Goal: Transaction & Acquisition: Purchase product/service

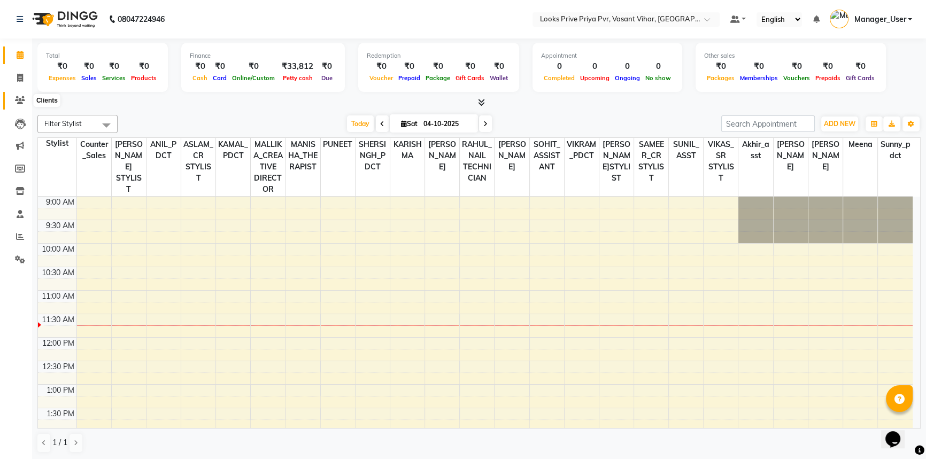
click at [16, 106] on span at bounding box center [20, 101] width 19 height 12
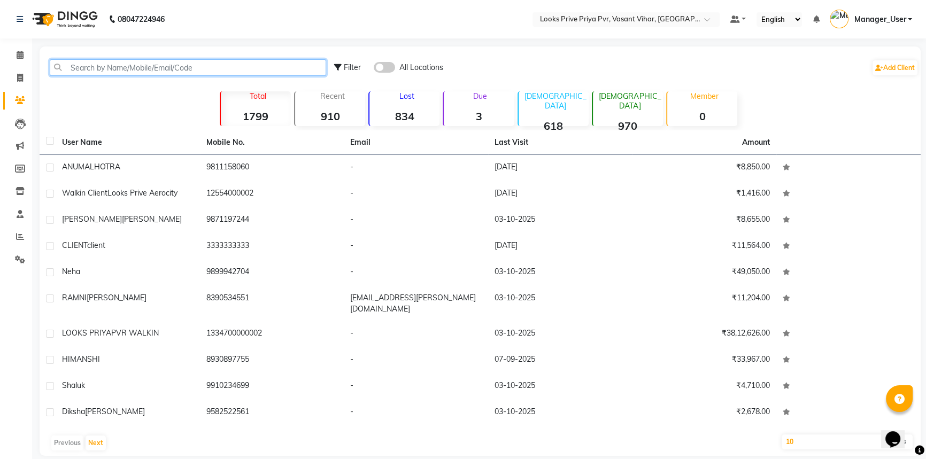
click at [187, 61] on input "text" at bounding box center [188, 67] width 276 height 17
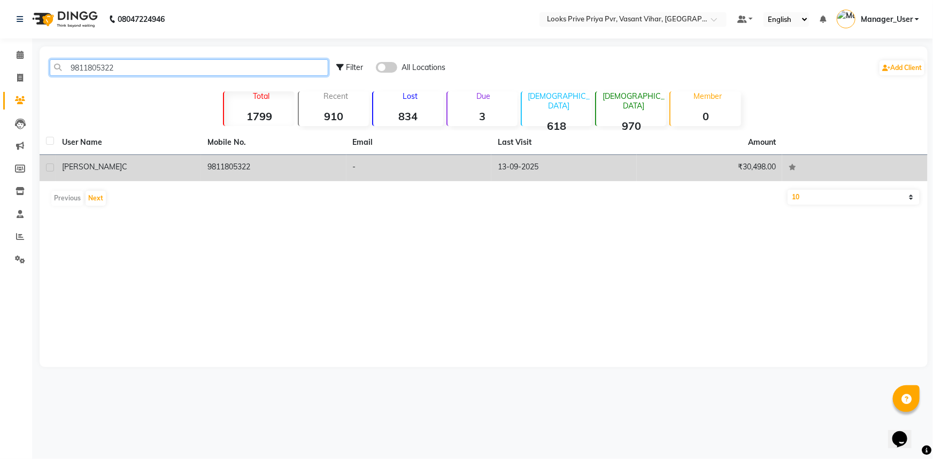
type input "9811805322"
click at [234, 165] on td "9811805322" at bounding box center [273, 168] width 145 height 26
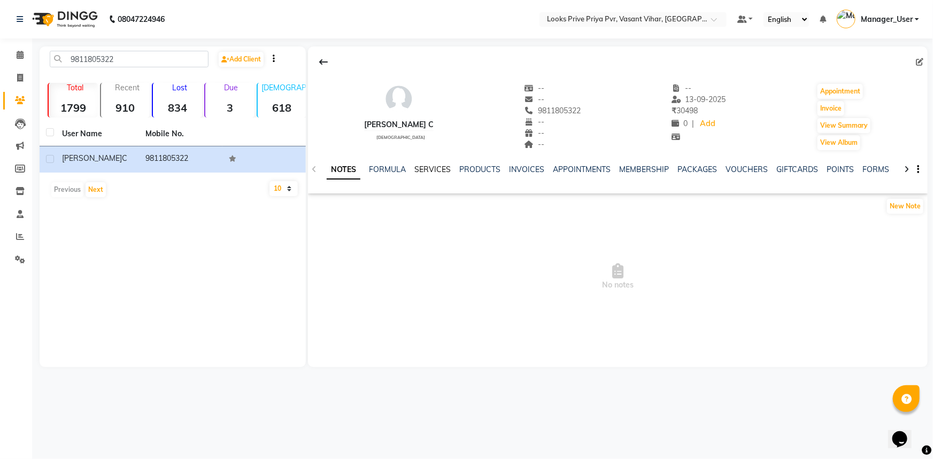
click at [433, 168] on link "SERVICES" at bounding box center [432, 170] width 36 height 10
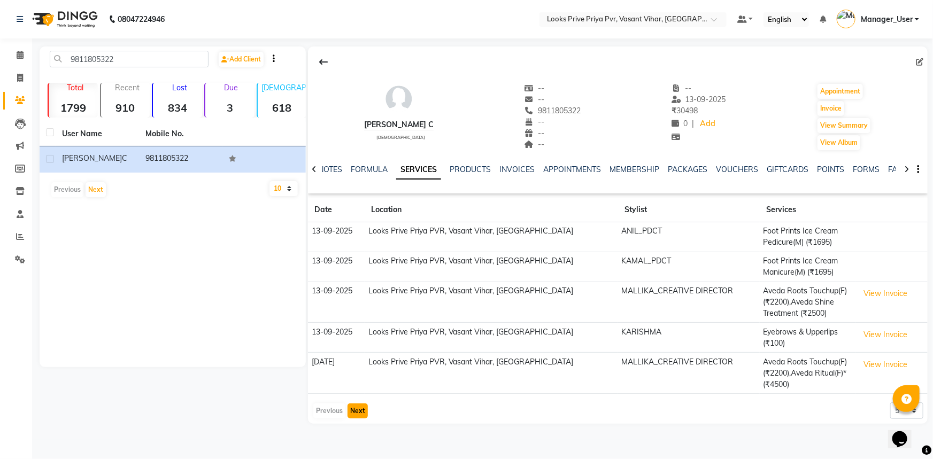
click at [359, 407] on button "Next" at bounding box center [357, 411] width 20 height 15
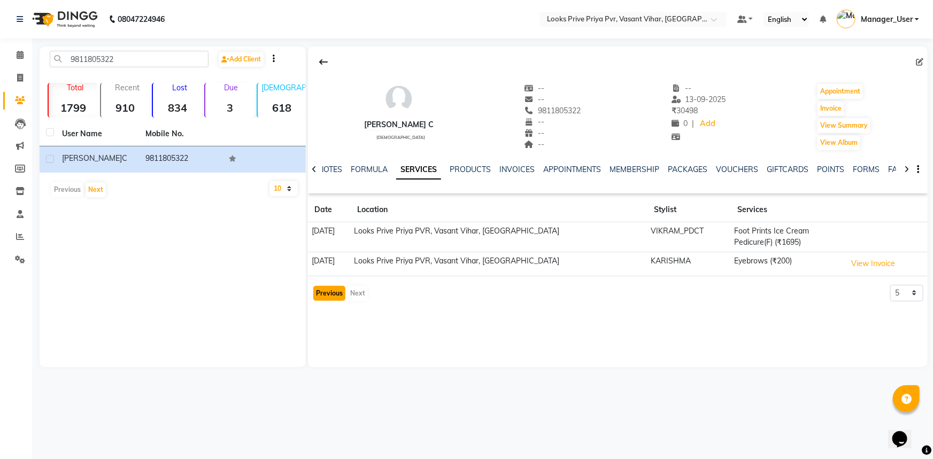
click at [331, 294] on button "Previous" at bounding box center [329, 293] width 32 height 15
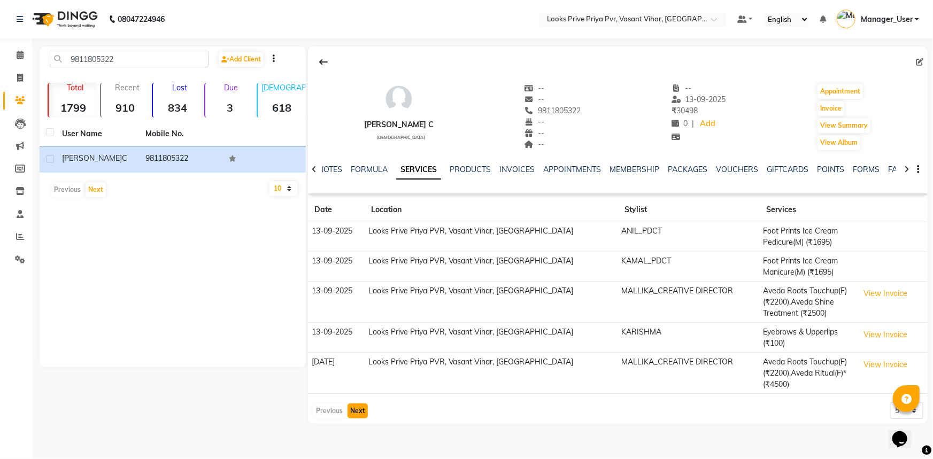
click at [361, 404] on button "Next" at bounding box center [357, 411] width 20 height 15
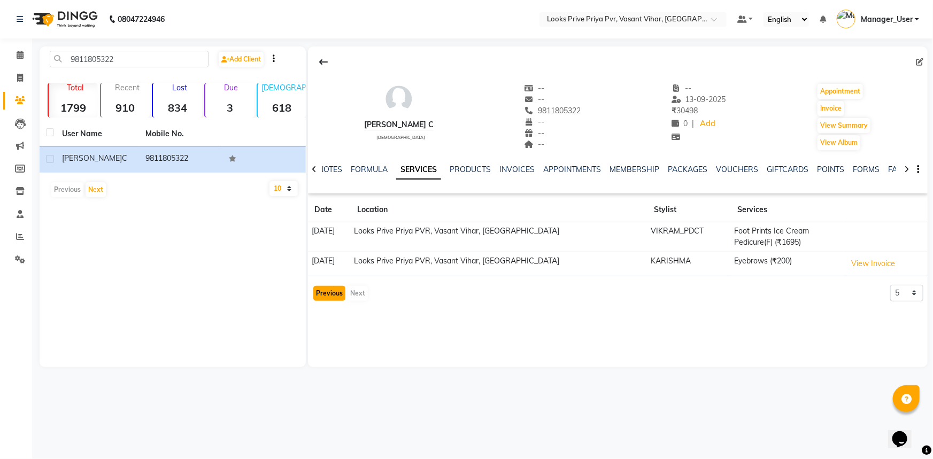
click at [339, 293] on button "Previous" at bounding box center [329, 293] width 32 height 15
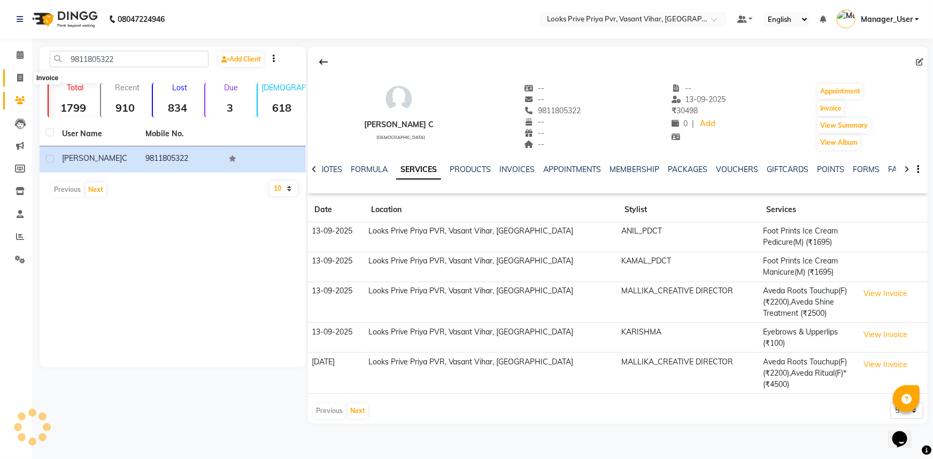
drag, startPoint x: 14, startPoint y: 80, endPoint x: 27, endPoint y: 75, distance: 14.4
click at [14, 80] on span at bounding box center [20, 78] width 19 height 12
select select "service"
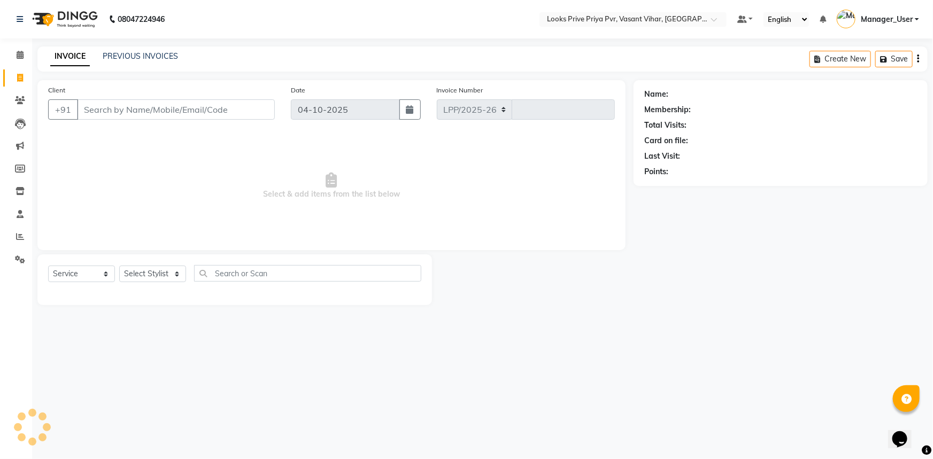
select select "7646"
type input "5796"
click at [25, 101] on span at bounding box center [20, 101] width 19 height 12
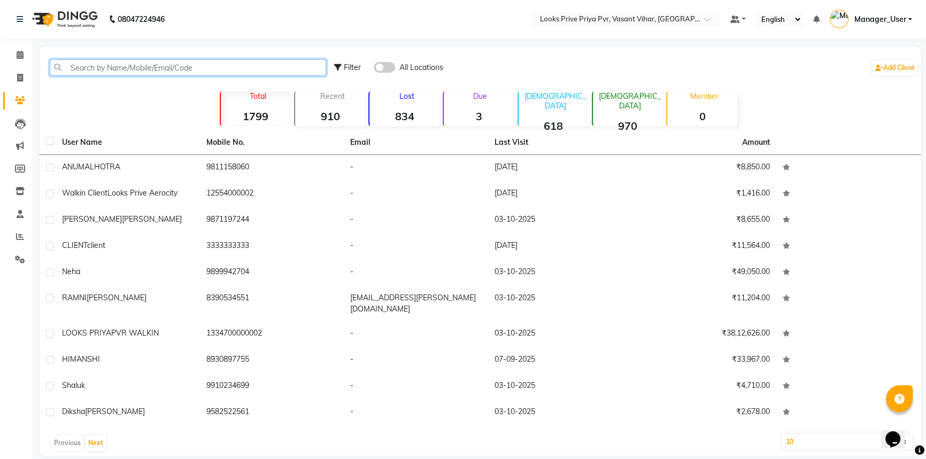
click at [189, 60] on input "text" at bounding box center [188, 67] width 276 height 17
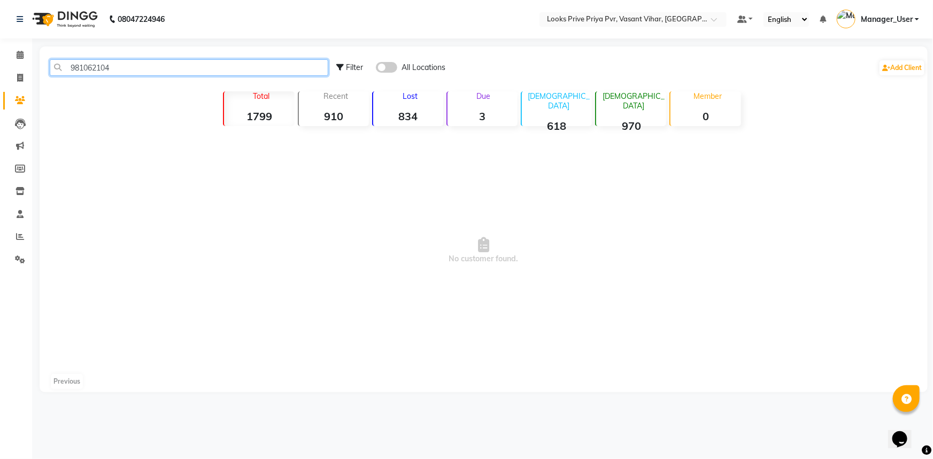
drag, startPoint x: 165, startPoint y: 72, endPoint x: 0, endPoint y: 84, distance: 165.7
click at [0, 84] on app-home "08047224946 Select Location × Looks Prive Priya Pvr, Vasant Vihar, Delhi Defaul…" at bounding box center [466, 204] width 933 height 408
click at [88, 66] on input "981062104" at bounding box center [189, 67] width 279 height 17
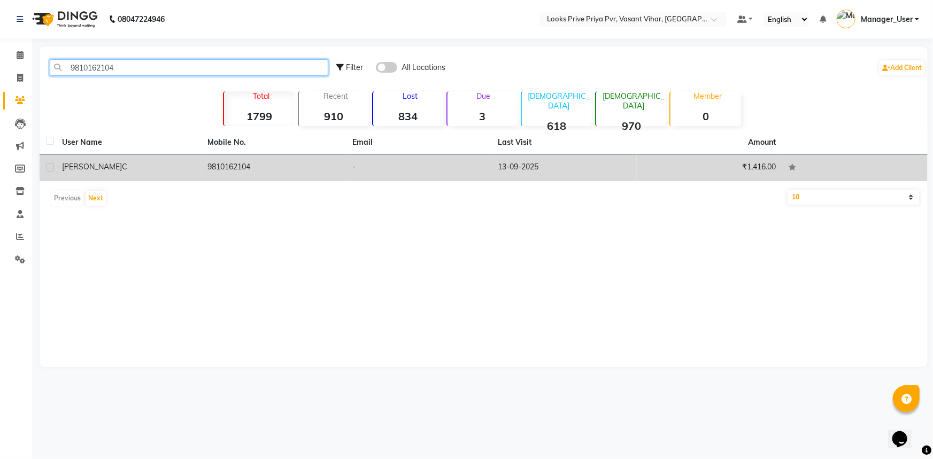
type input "9810162104"
click at [278, 172] on td "9810162104" at bounding box center [273, 168] width 145 height 26
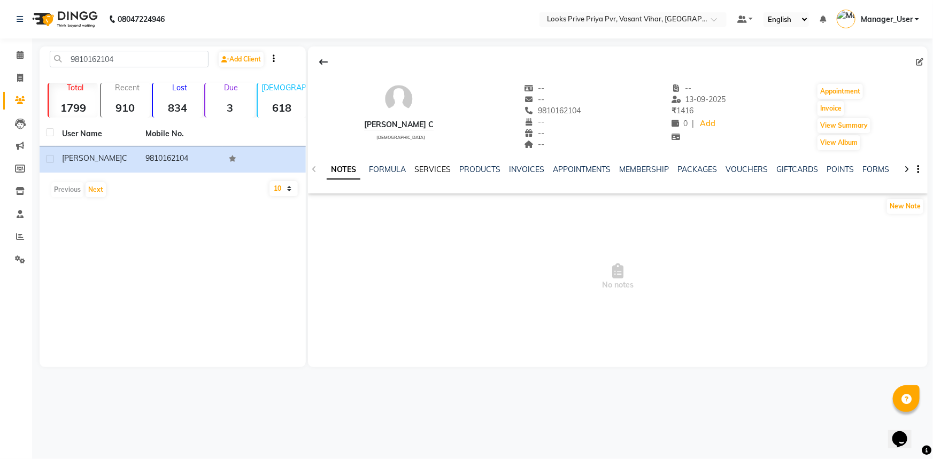
click at [434, 170] on link "SERVICES" at bounding box center [432, 170] width 36 height 10
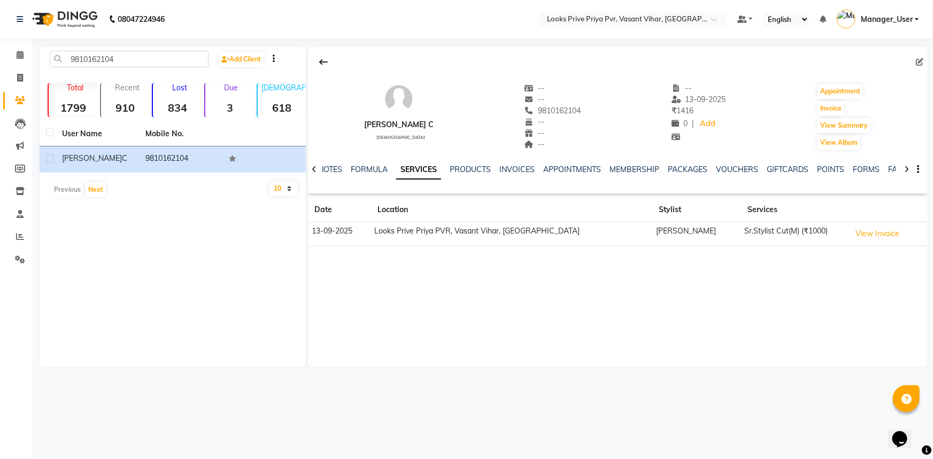
click at [653, 231] on td "[PERSON_NAME]" at bounding box center [697, 234] width 89 height 24
click at [775, 229] on td "Sr.Stylist Cut(M) (₹1000)" at bounding box center [794, 234] width 106 height 24
click at [877, 231] on button "View Invoice" at bounding box center [877, 234] width 53 height 17
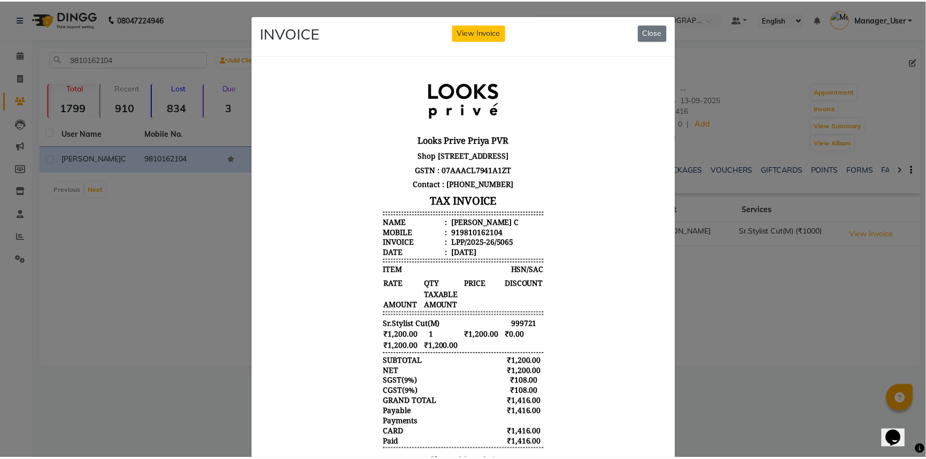
scroll to position [9, 0]
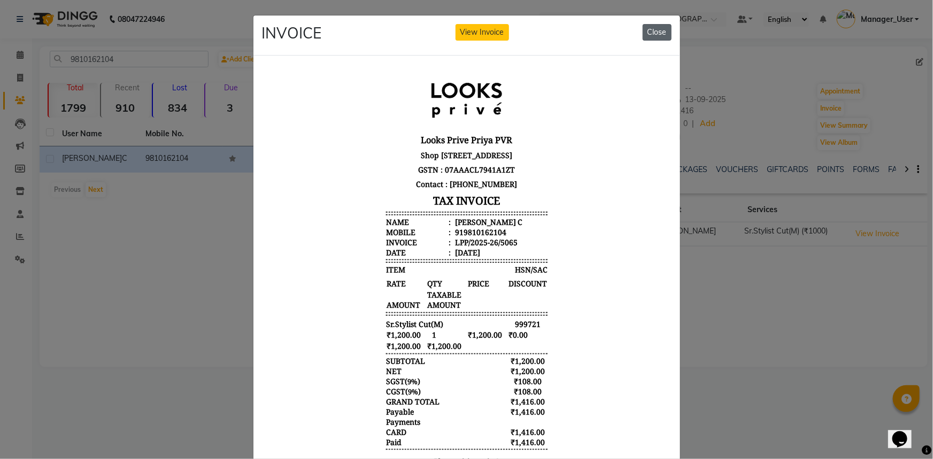
click at [656, 26] on button "Close" at bounding box center [657, 32] width 29 height 17
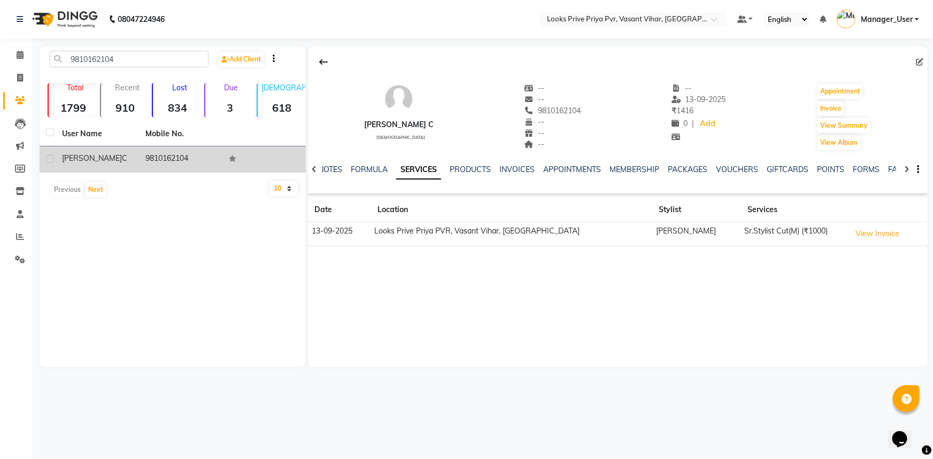
drag, startPoint x: 185, startPoint y: 155, endPoint x: 144, endPoint y: 159, distance: 40.8
click at [144, 159] on td "9810162104" at bounding box center [180, 159] width 83 height 26
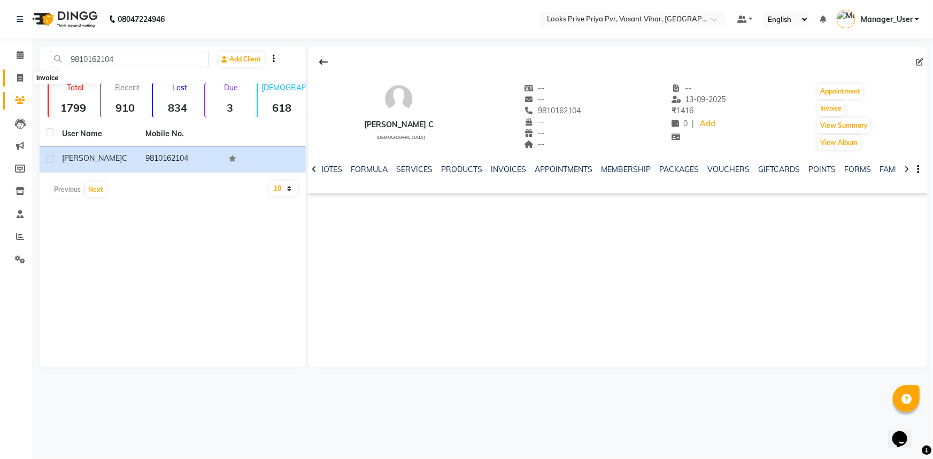
click at [23, 78] on span at bounding box center [20, 78] width 19 height 12
select select "service"
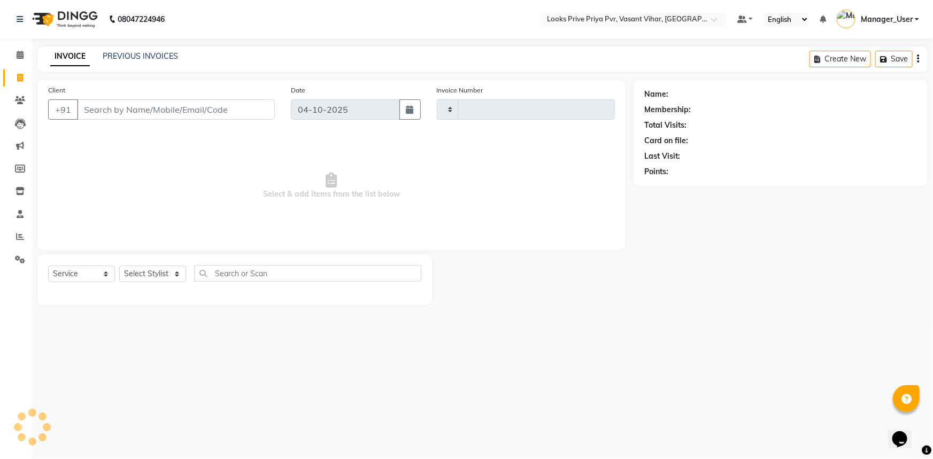
type input "5796"
select select "7646"
click at [101, 107] on input "Client" at bounding box center [176, 109] width 198 height 20
click at [183, 273] on select "Select Stylist Akhir_asst ANIL_PDCT ASLAM_CR STYLIST Counter_Sales KAMAL_PDCT K…" at bounding box center [157, 274] width 77 height 17
select select "66935"
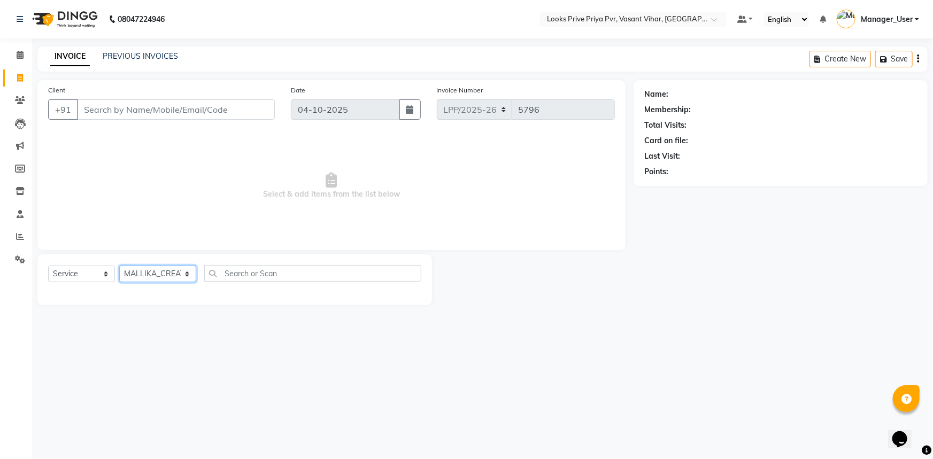
click at [119, 266] on select "Select Stylist Akhir_asst ANIL_PDCT ASLAM_CR STYLIST Counter_Sales KAMAL_PDCT K…" at bounding box center [157, 274] width 77 height 17
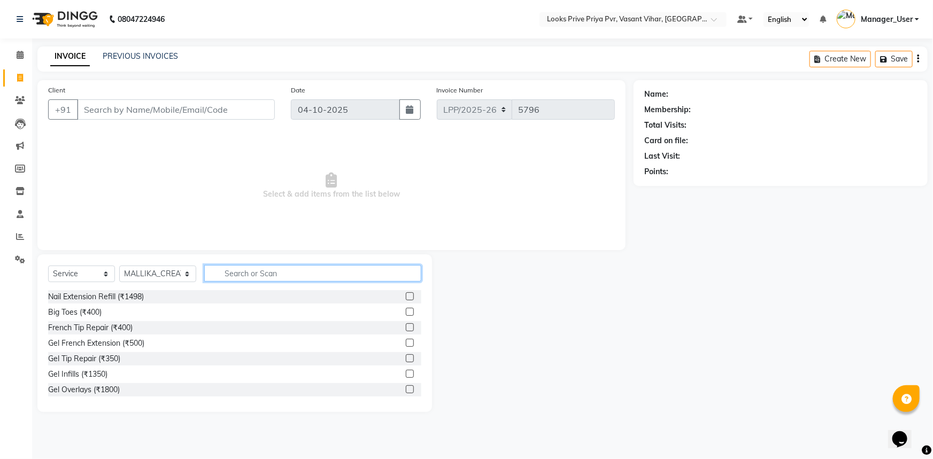
click at [238, 280] on input "text" at bounding box center [313, 273] width 218 height 17
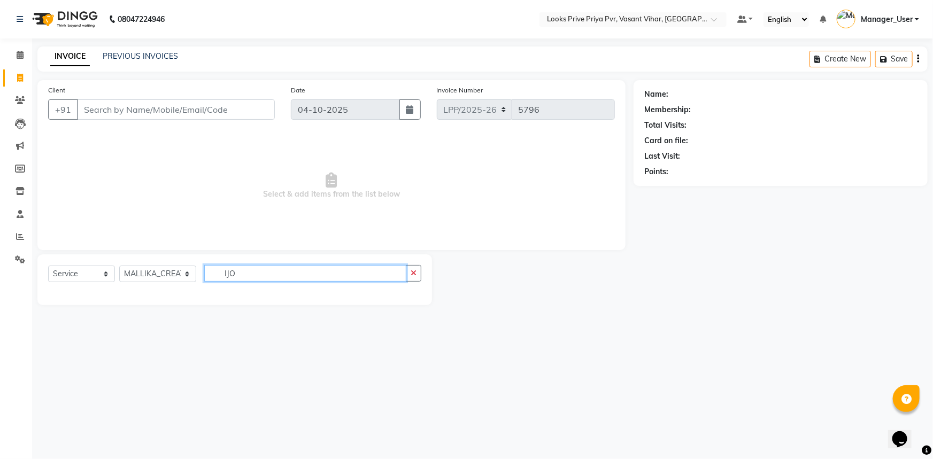
drag, startPoint x: 269, startPoint y: 274, endPoint x: 119, endPoint y: 268, distance: 150.3
click at [117, 272] on div "Select Service Product Membership Package Voucher Prepaid Gift Card Select Styl…" at bounding box center [234, 277] width 373 height 25
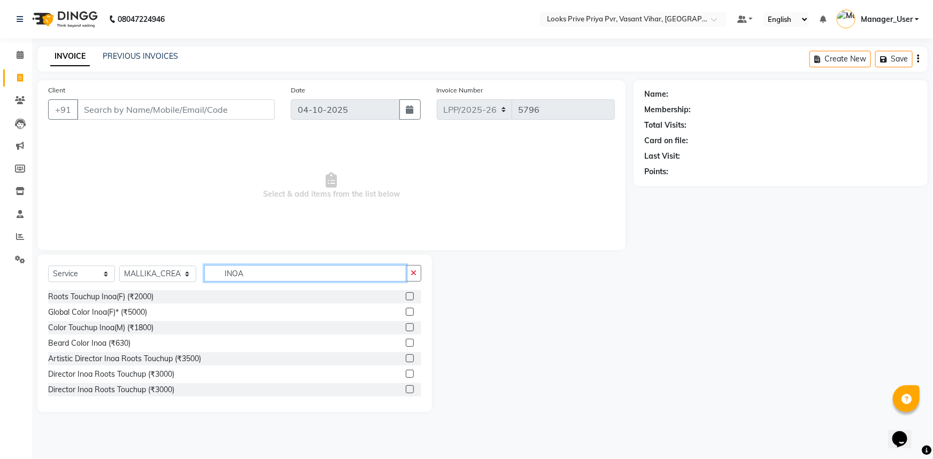
type input "INOA"
click at [406, 326] on label at bounding box center [410, 327] width 8 height 8
click at [406, 326] on input "checkbox" at bounding box center [409, 327] width 7 height 7
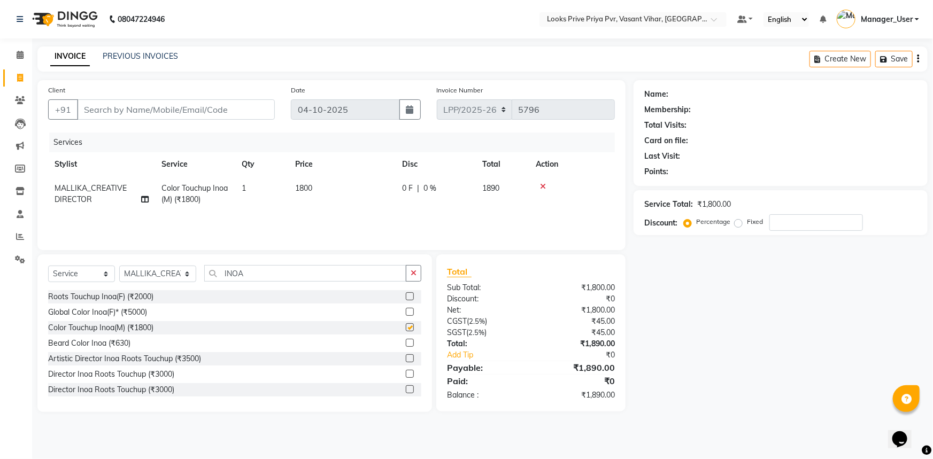
checkbox input "false"
drag, startPoint x: 266, startPoint y: 270, endPoint x: 217, endPoint y: 277, distance: 49.2
click at [217, 277] on input "INOA" at bounding box center [305, 273] width 203 height 17
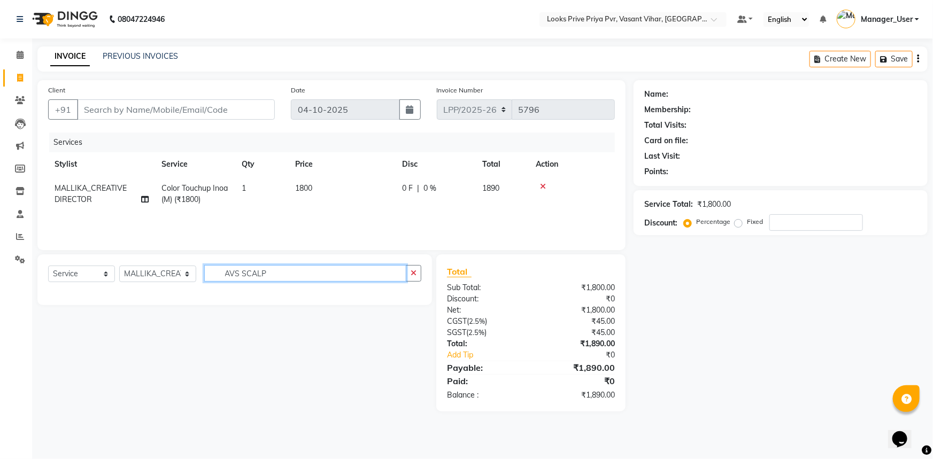
click at [235, 275] on input "AVS SCALP" at bounding box center [305, 273] width 203 height 17
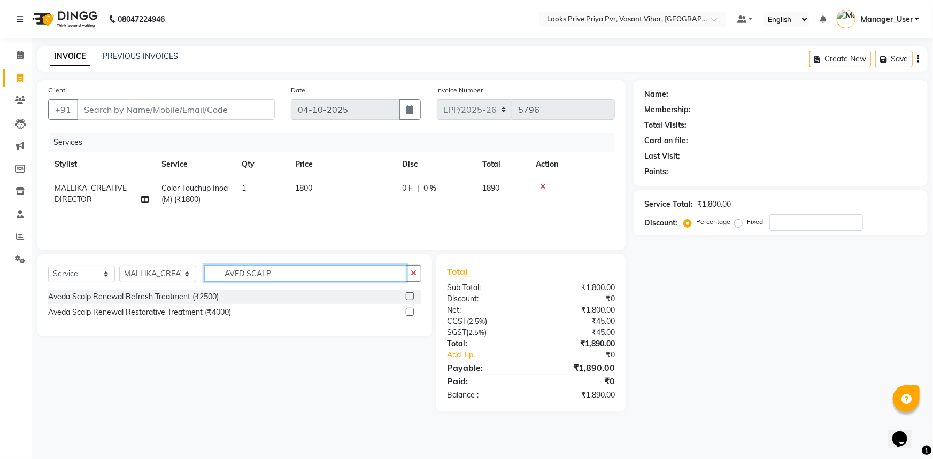
type input "AVED SCALP"
click at [413, 294] on label at bounding box center [410, 296] width 8 height 8
click at [413, 294] on input "checkbox" at bounding box center [409, 296] width 7 height 7
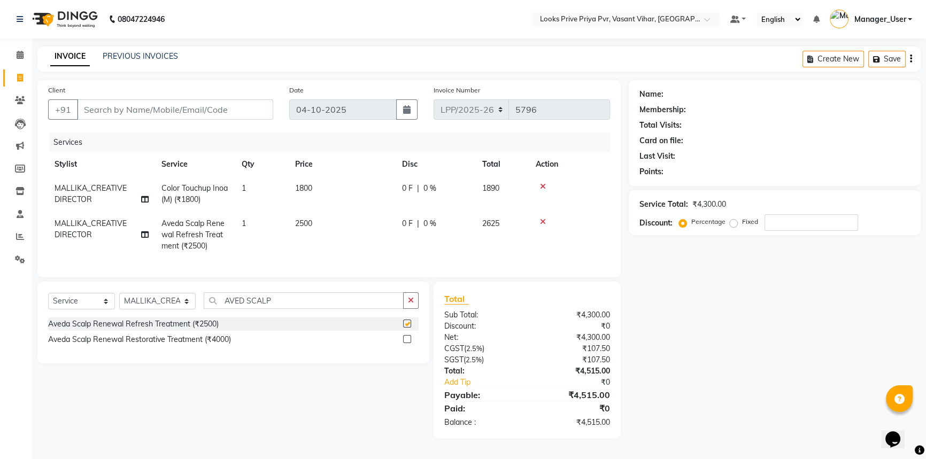
checkbox input "false"
drag, startPoint x: 145, startPoint y: 310, endPoint x: 149, endPoint y: 305, distance: 6.5
click at [145, 310] on select "Select Stylist Akhir_asst ANIL_PDCT ASLAM_CR STYLIST Counter_Sales KAMAL_PDCT K…" at bounding box center [157, 301] width 76 height 17
select select "66938"
click at [119, 300] on select "Select Stylist Akhir_asst ANIL_PDCT ASLAM_CR STYLIST Counter_Sales KAMAL_PDCT K…" at bounding box center [157, 301] width 76 height 17
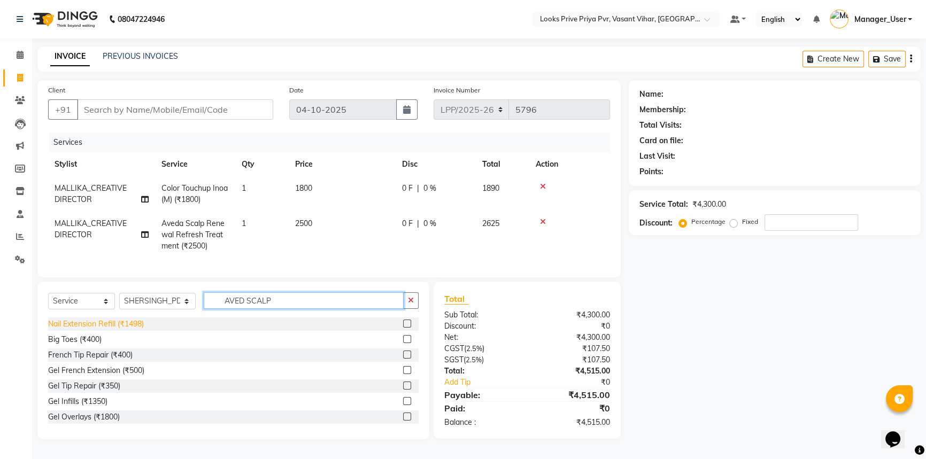
drag, startPoint x: 292, startPoint y: 310, endPoint x: 125, endPoint y: 337, distance: 169.4
click at [125, 337] on div "Select Service Product Membership Package Voucher Prepaid Gift Card Select Styl…" at bounding box center [233, 361] width 392 height 158
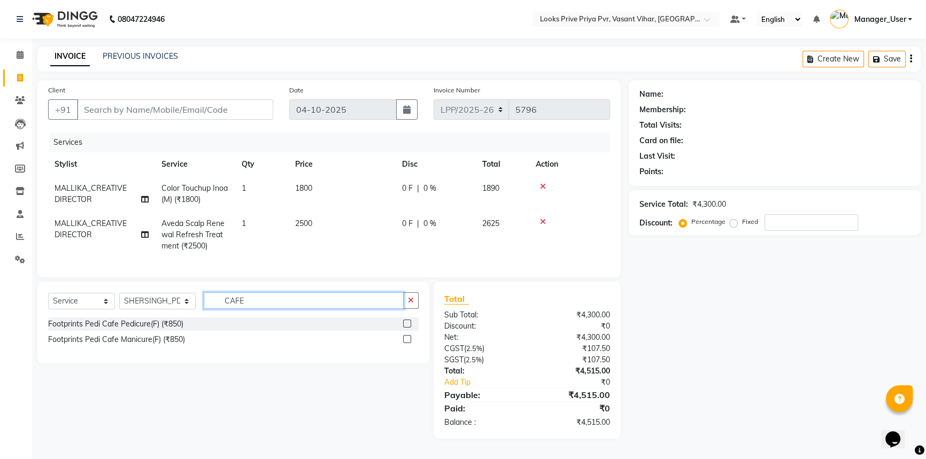
type input "CAFE"
click at [408, 328] on label at bounding box center [407, 324] width 8 height 8
click at [408, 328] on input "checkbox" at bounding box center [406, 324] width 7 height 7
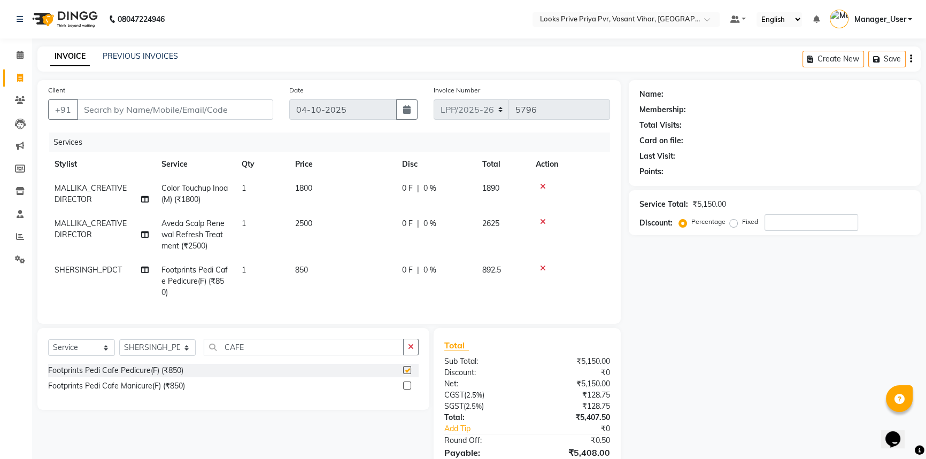
checkbox input "false"
drag, startPoint x: 262, startPoint y: 355, endPoint x: 191, endPoint y: 358, distance: 71.1
click at [191, 358] on div "Select Service Product Membership Package Voucher Prepaid Gift Card Select Styl…" at bounding box center [233, 351] width 370 height 25
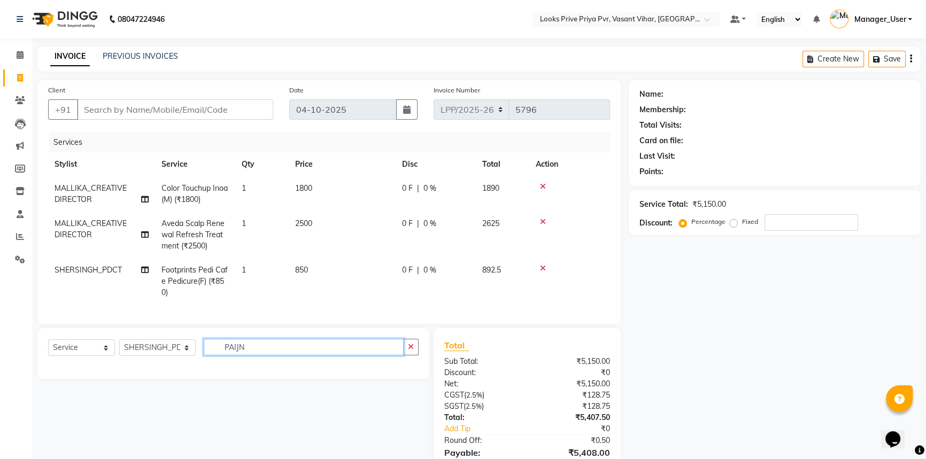
drag, startPoint x: 258, startPoint y: 358, endPoint x: 109, endPoint y: 364, distance: 149.2
click at [109, 364] on div "Select Service Product Membership Package Voucher Prepaid Gift Card Select Styl…" at bounding box center [233, 351] width 370 height 25
type input "PAINT"
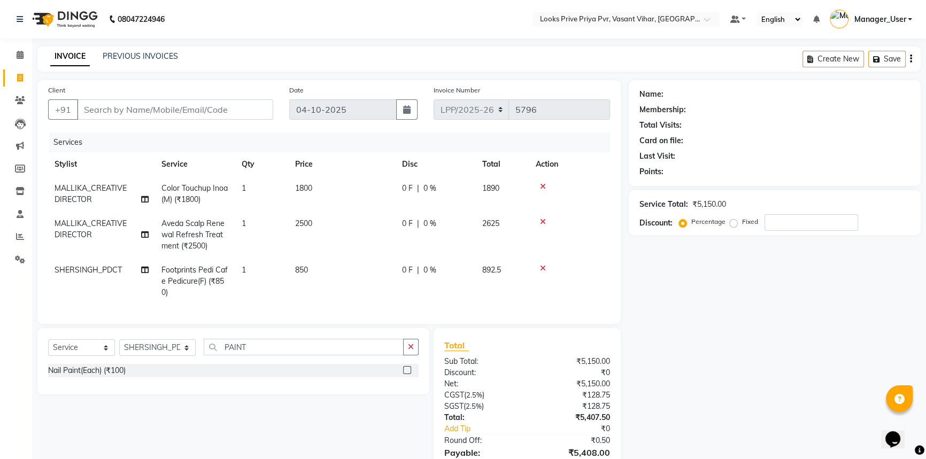
click at [412, 377] on div at bounding box center [411, 370] width 16 height 13
click at [411, 374] on label at bounding box center [407, 370] width 8 height 8
click at [410, 374] on input "checkbox" at bounding box center [406, 370] width 7 height 7
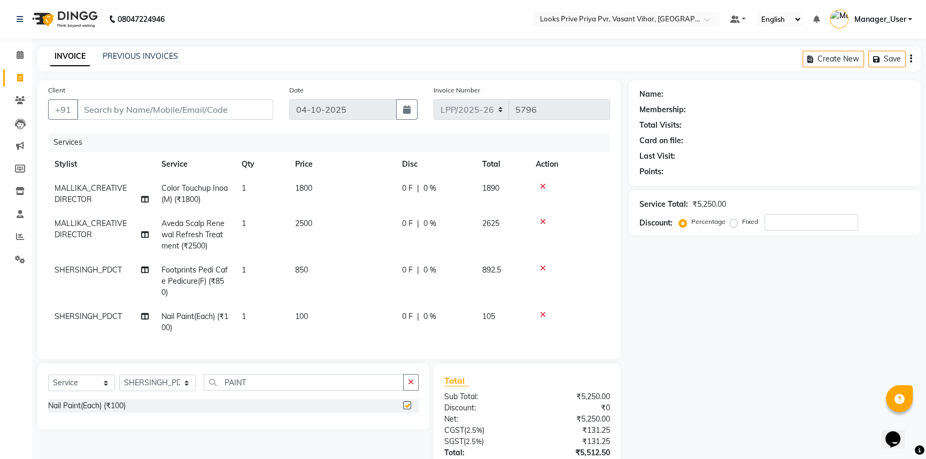
checkbox input "false"
click at [308, 319] on td "100" at bounding box center [342, 322] width 107 height 35
select select "66938"
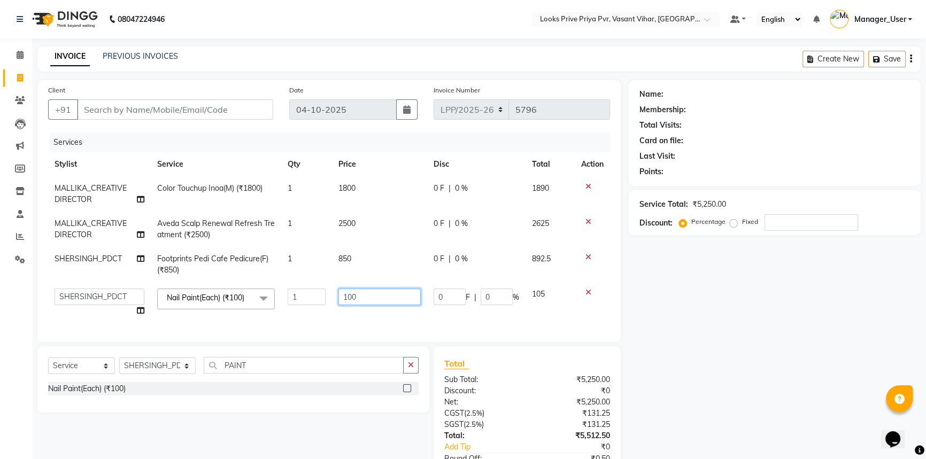
drag, startPoint x: 376, startPoint y: 300, endPoint x: 192, endPoint y: 329, distance: 186.1
click at [192, 329] on div "Services Stylist Service Qty Price Disc Total Action MALLIKA_CREATIVE DIRECTOR …" at bounding box center [329, 232] width 562 height 199
type input "200"
click at [335, 189] on td "1800" at bounding box center [379, 193] width 95 height 35
select select "66935"
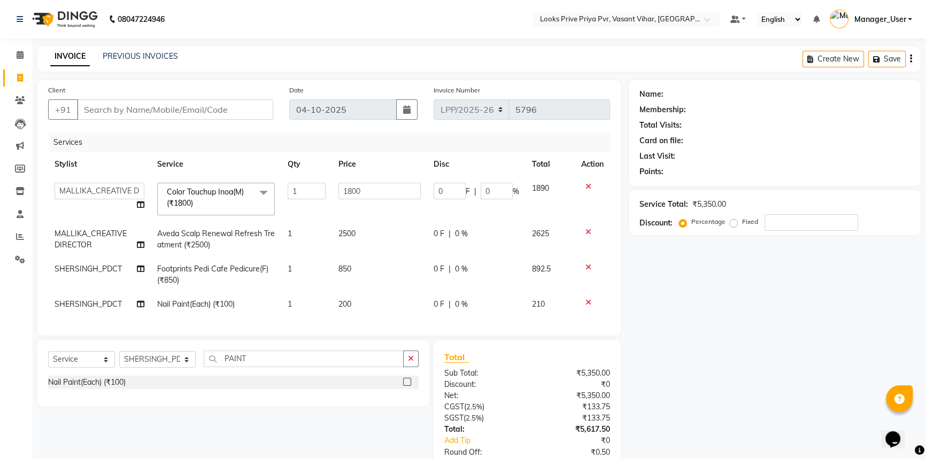
click at [585, 185] on icon at bounding box center [588, 186] width 6 height 7
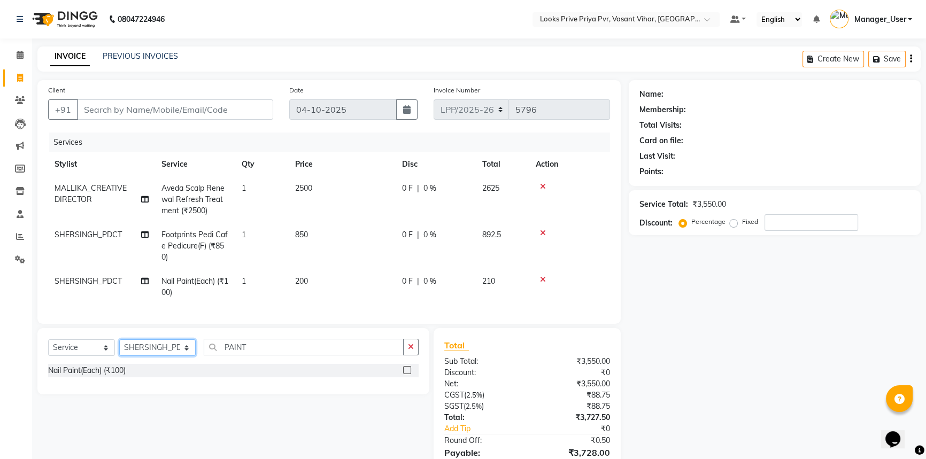
click at [144, 356] on select "Select Stylist Akhir_asst ANIL_PDCT ASLAM_CR STYLIST Counter_Sales KAMAL_PDCT K…" at bounding box center [157, 347] width 76 height 17
select select "66935"
click at [119, 347] on select "Select Stylist Akhir_asst ANIL_PDCT ASLAM_CR STYLIST Counter_Sales KAMAL_PDCT K…" at bounding box center [157, 347] width 76 height 17
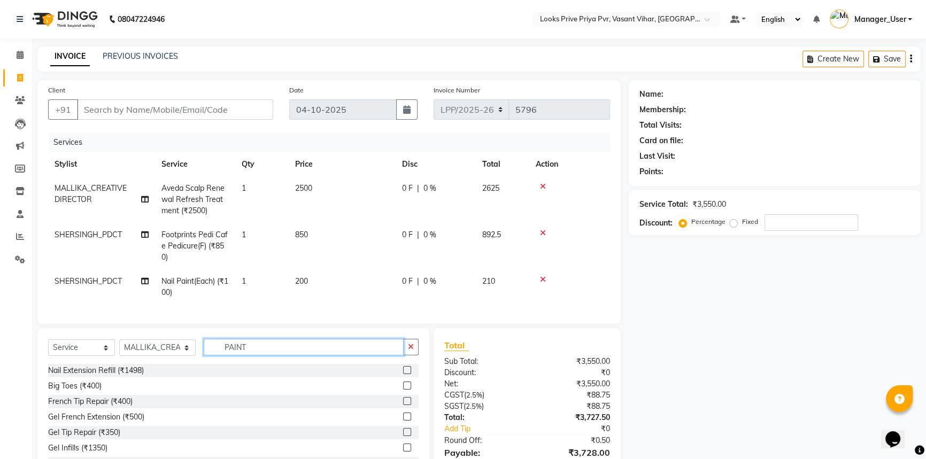
drag, startPoint x: 257, startPoint y: 347, endPoint x: 150, endPoint y: 353, distance: 107.6
click at [150, 353] on div "Select Service Product Membership Package Voucher Prepaid Gift Card Select Styl…" at bounding box center [233, 351] width 370 height 25
type input "AVEDA"
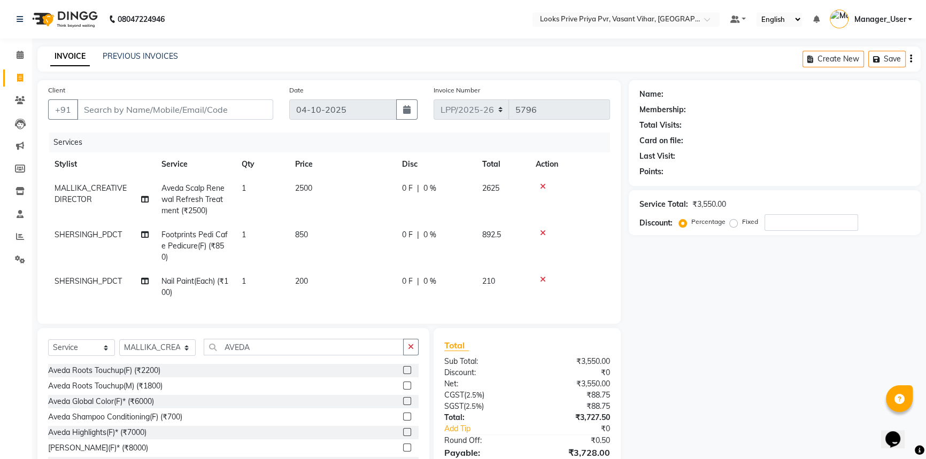
click at [403, 374] on label at bounding box center [407, 370] width 8 height 8
click at [403, 374] on input "checkbox" at bounding box center [406, 370] width 7 height 7
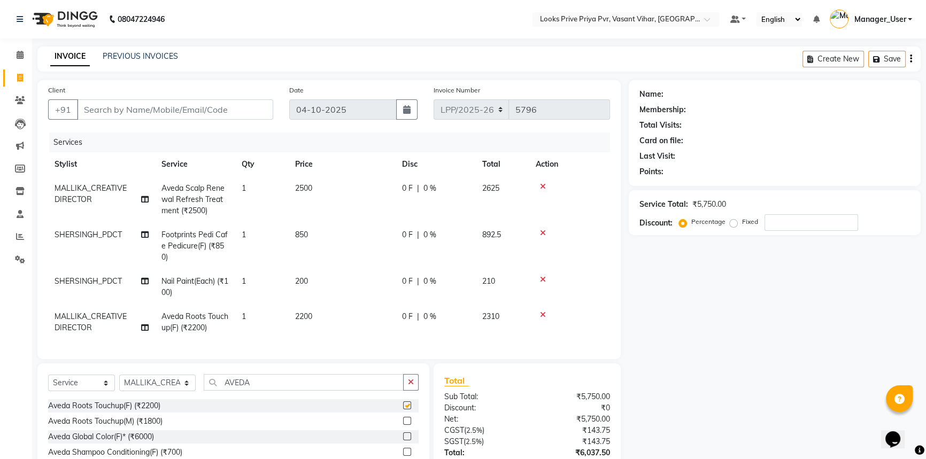
checkbox input "false"
click at [235, 113] on input "Client" at bounding box center [175, 109] width 196 height 20
type input "M"
type input "0"
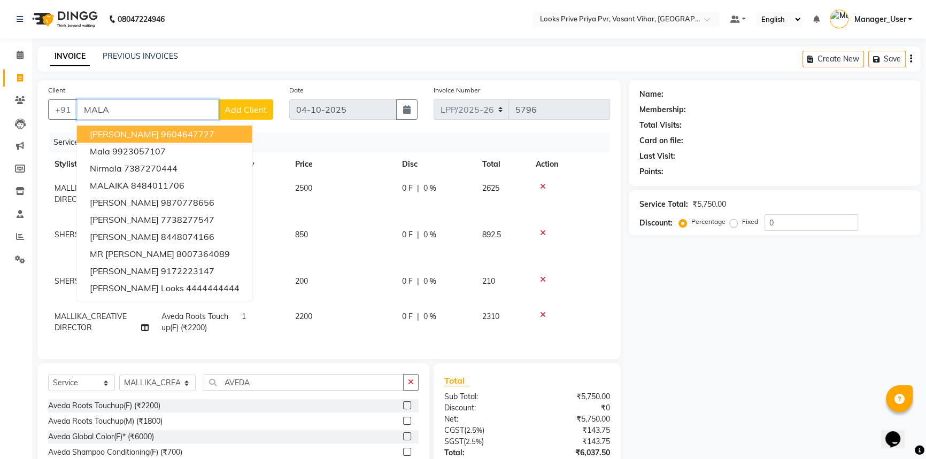
drag, startPoint x: 126, startPoint y: 103, endPoint x: 0, endPoint y: 82, distance: 127.4
click at [0, 82] on app-home "08047224946 Select Location × Looks Prive Priya Pvr, Vasant Vihar, Delhi Defaul…" at bounding box center [463, 274] width 926 height 548
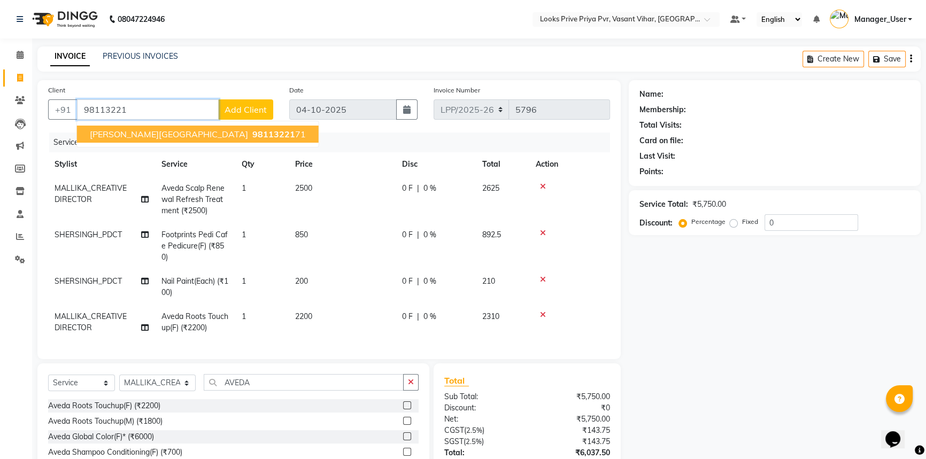
drag, startPoint x: 145, startPoint y: 107, endPoint x: 110, endPoint y: 110, distance: 35.3
click at [111, 109] on input "98113221" at bounding box center [148, 109] width 142 height 20
click at [118, 133] on span "MALA JI" at bounding box center [106, 134] width 32 height 11
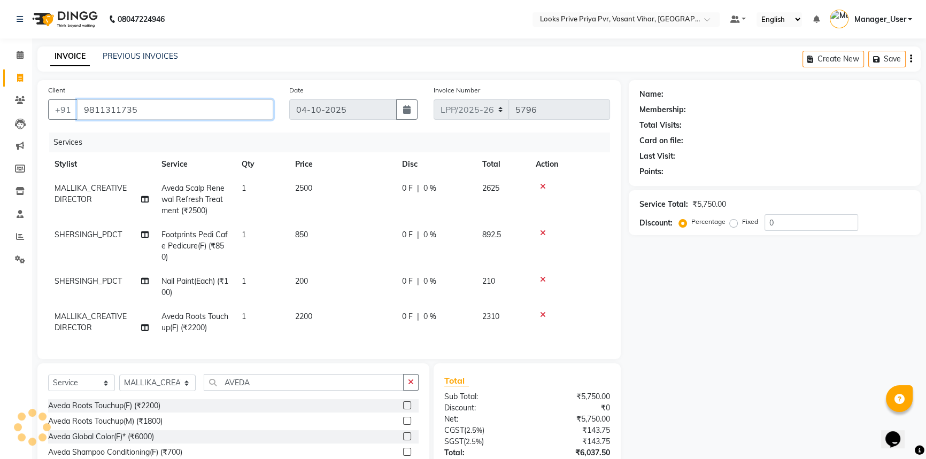
type input "9811311735"
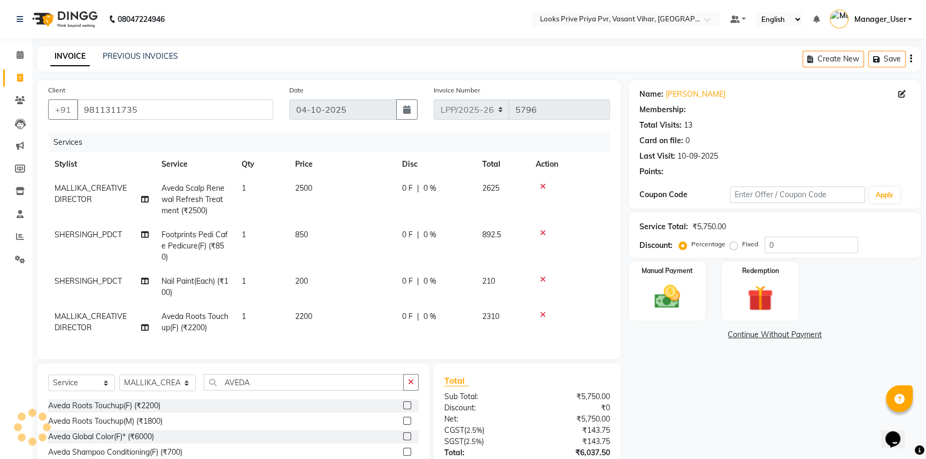
select select "1: Object"
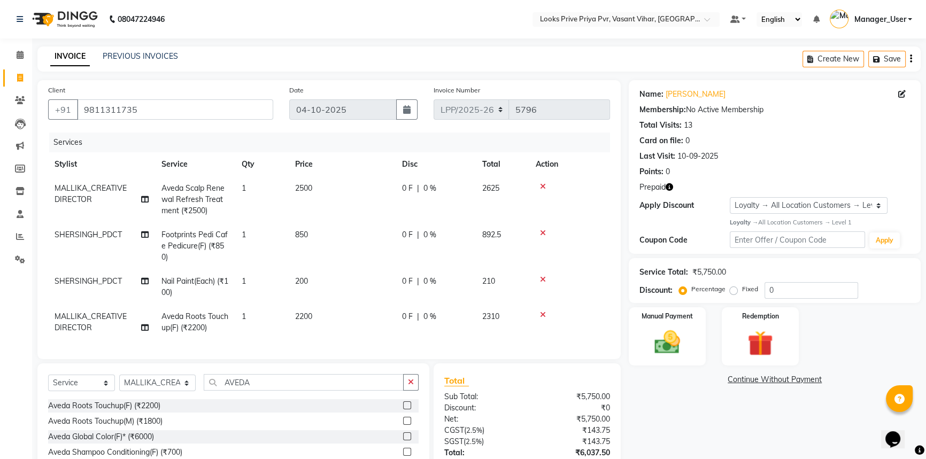
click at [668, 187] on icon "button" at bounding box center [669, 186] width 7 height 7
click at [691, 341] on div "Manual Payment" at bounding box center [667, 336] width 80 height 61
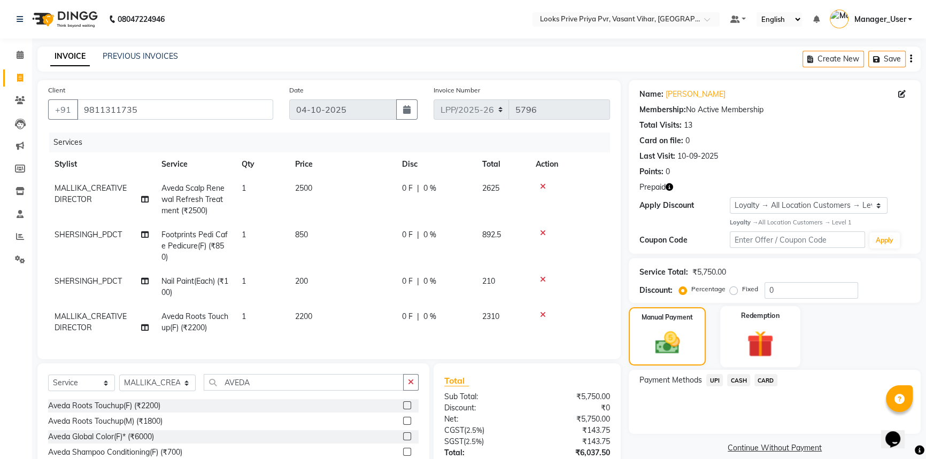
click at [761, 346] on img at bounding box center [760, 343] width 43 height 33
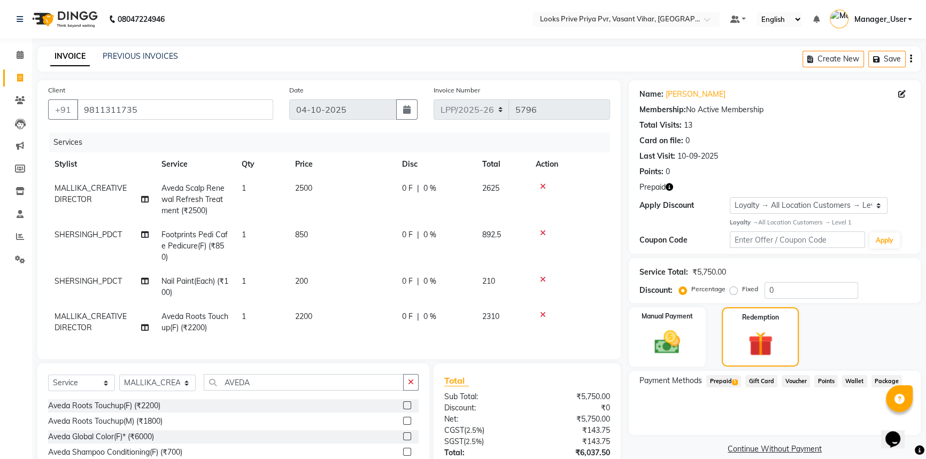
click at [729, 381] on span "Prepaid 1" at bounding box center [723, 381] width 35 height 12
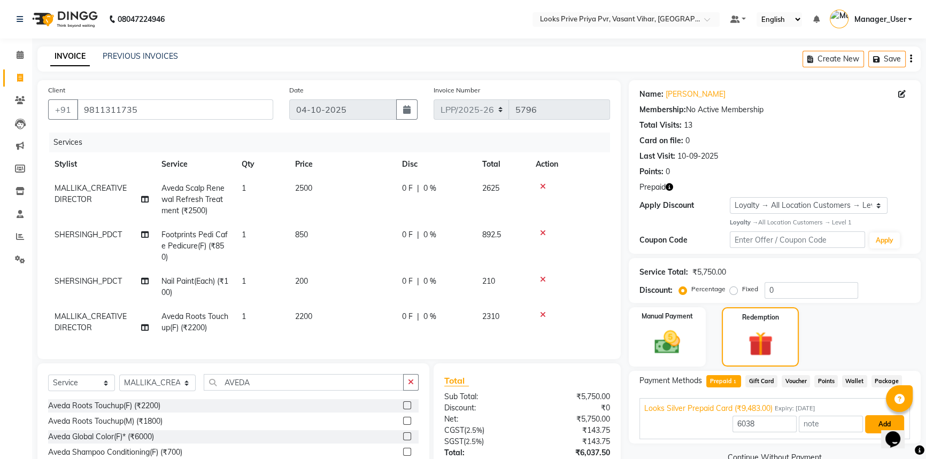
click at [873, 424] on button "Add" at bounding box center [884, 424] width 39 height 18
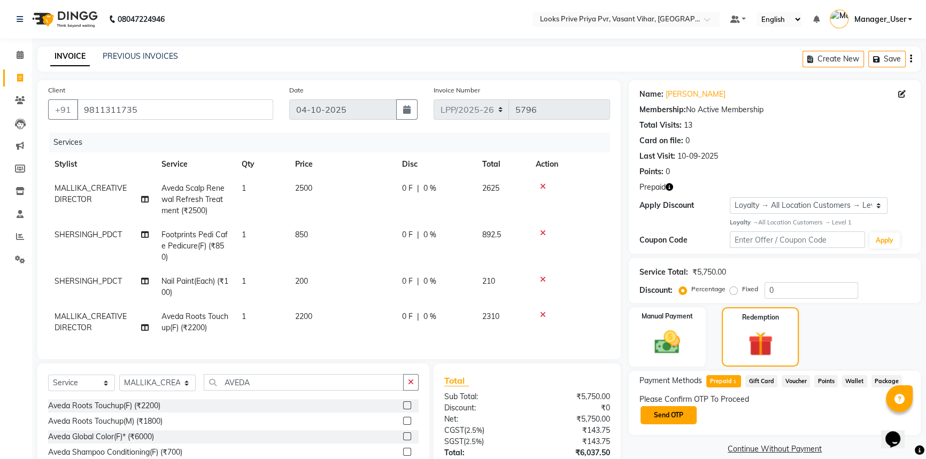
click at [687, 408] on button "Send OTP" at bounding box center [668, 415] width 56 height 18
click at [684, 412] on div "Please Confirm OTP To Proceed Send OTP" at bounding box center [774, 410] width 270 height 32
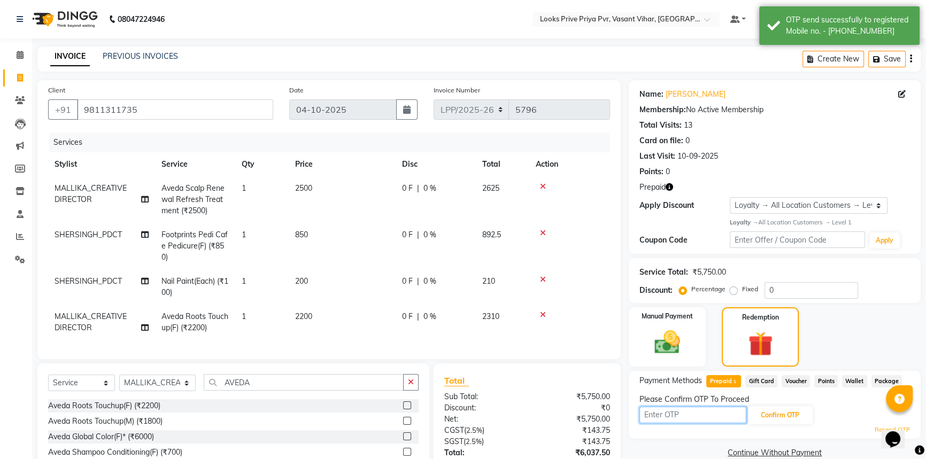
drag, startPoint x: 686, startPoint y: 412, endPoint x: 612, endPoint y: 409, distance: 74.4
click at [612, 409] on div "Client +91 9811311735 Date 04-10-2025 Invoice Number LPP/2025-26 V/2025 V/2025-…" at bounding box center [478, 306] width 899 height 452
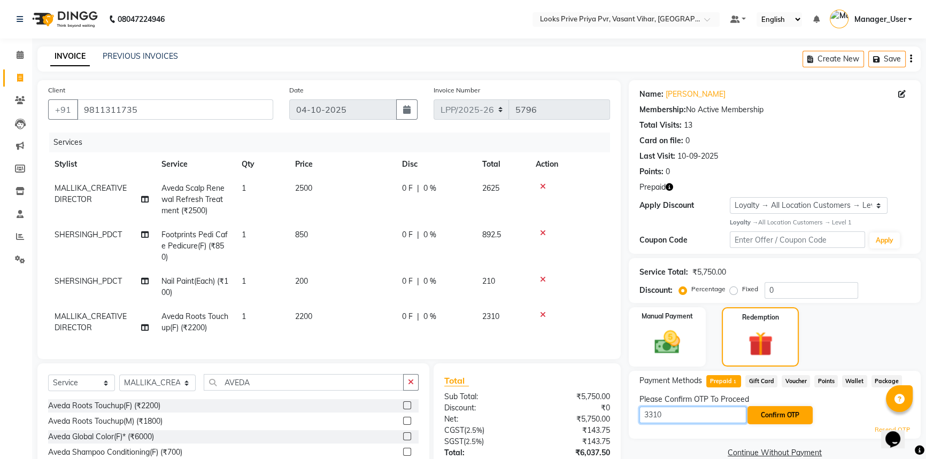
type input "3310"
click at [776, 409] on button "Confirm OTP" at bounding box center [779, 415] width 65 height 18
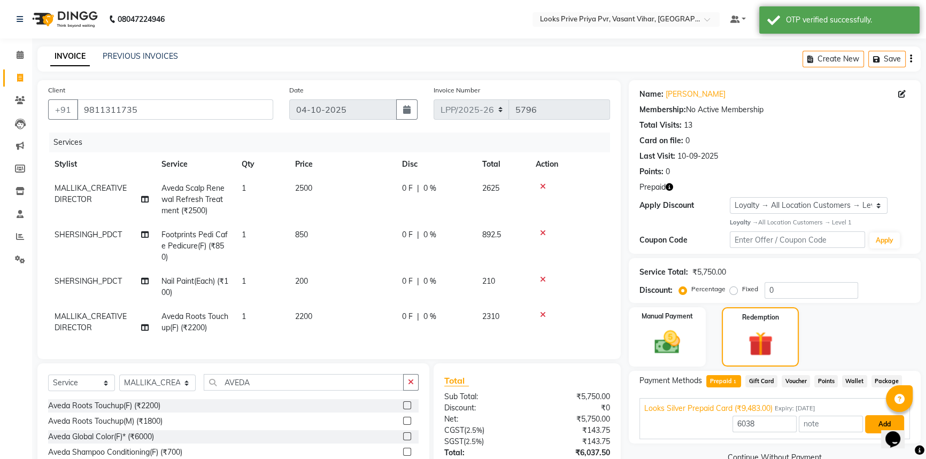
click at [873, 428] on button "Add" at bounding box center [884, 424] width 39 height 18
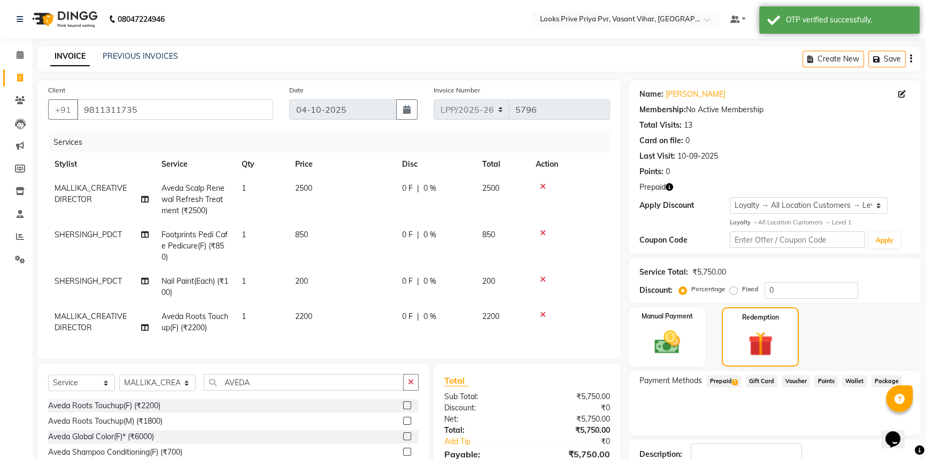
scroll to position [138, 0]
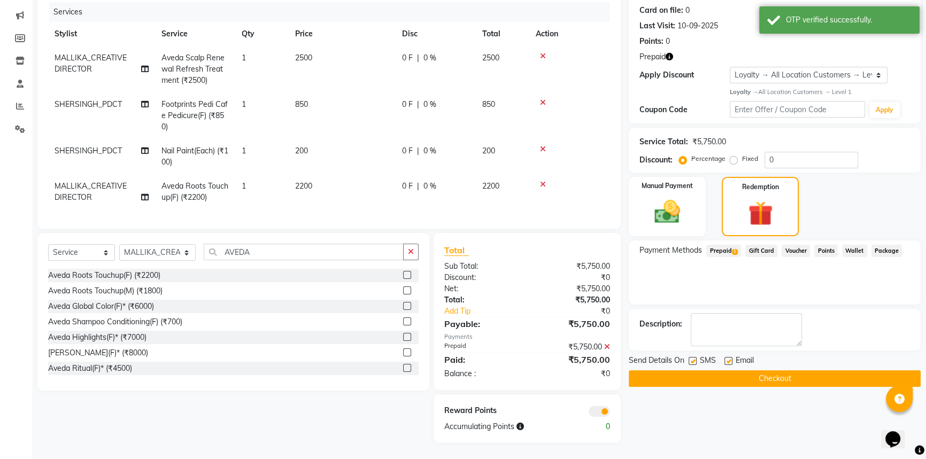
click at [695, 374] on button "Checkout" at bounding box center [775, 378] width 292 height 17
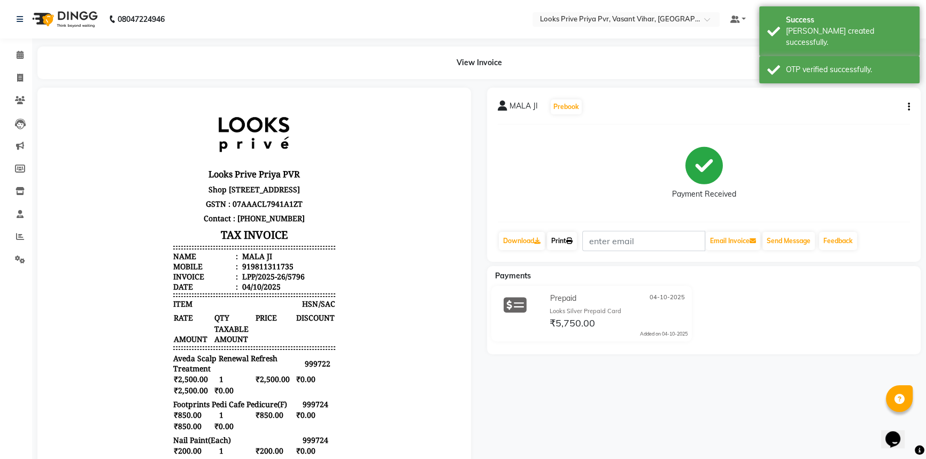
click at [560, 242] on link "Print" at bounding box center [562, 241] width 30 height 18
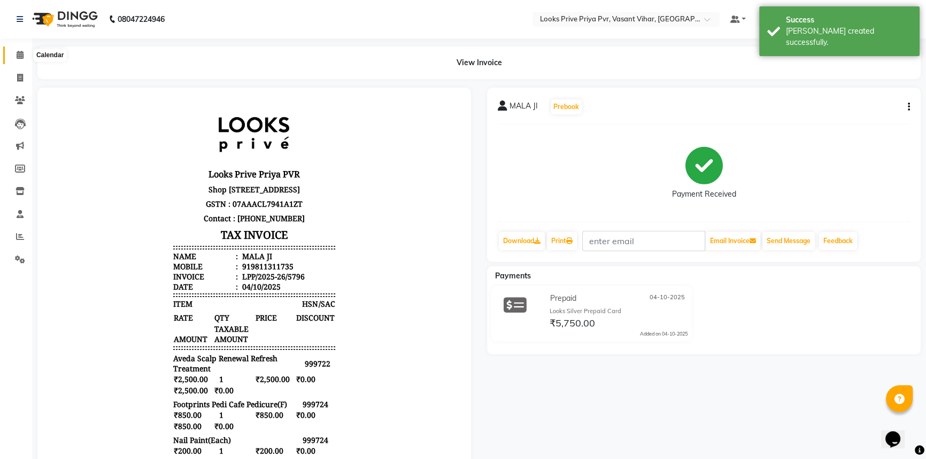
click at [21, 59] on span at bounding box center [20, 55] width 19 height 12
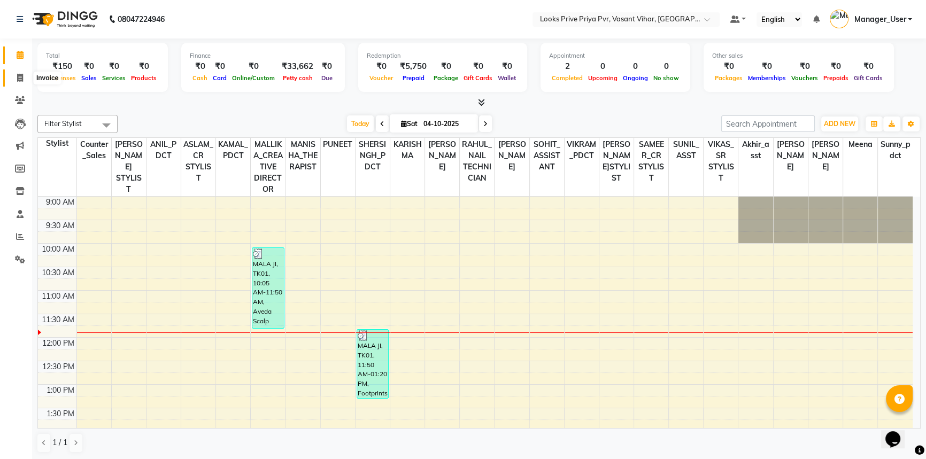
click at [17, 80] on icon at bounding box center [20, 78] width 6 height 8
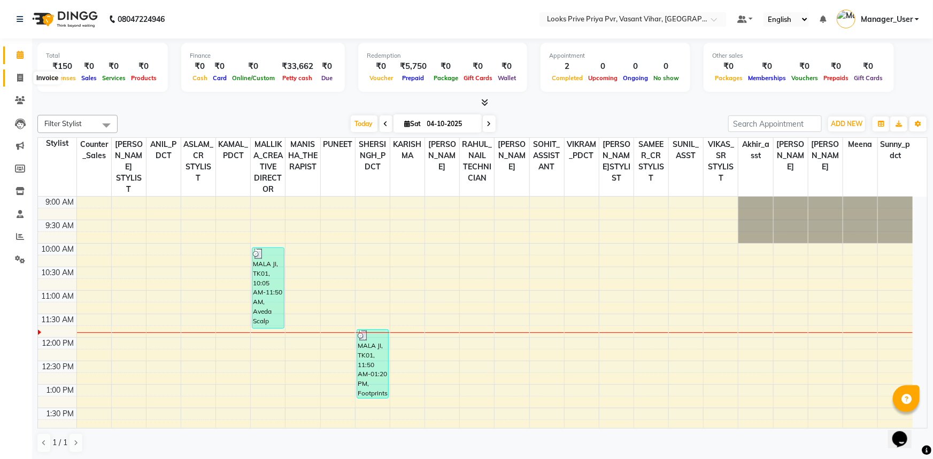
select select "service"
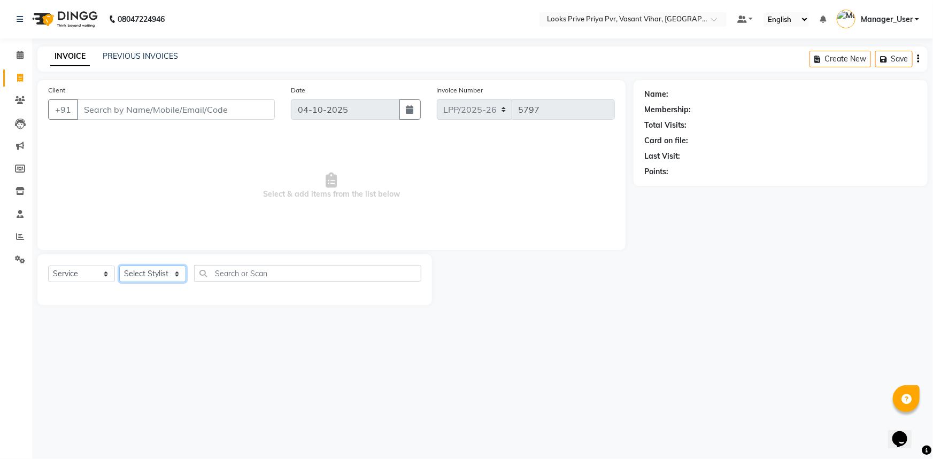
click at [166, 271] on select "Select Stylist" at bounding box center [152, 274] width 67 height 17
select select "90021"
click at [119, 266] on select "Select Stylist Akhir_asst ANIL_PDCT ASLAM_CR STYLIST Counter_Sales KAMAL_PDCT K…" at bounding box center [157, 274] width 77 height 17
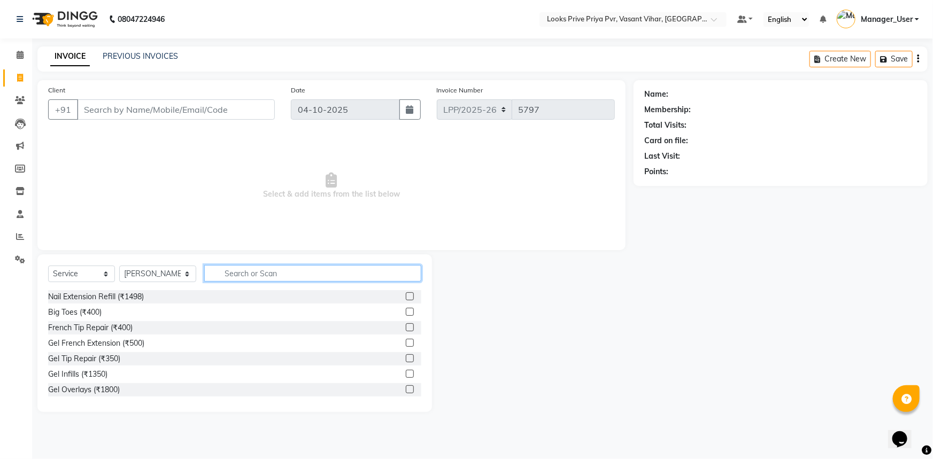
click at [222, 276] on input "text" at bounding box center [313, 273] width 218 height 17
type input "CUT"
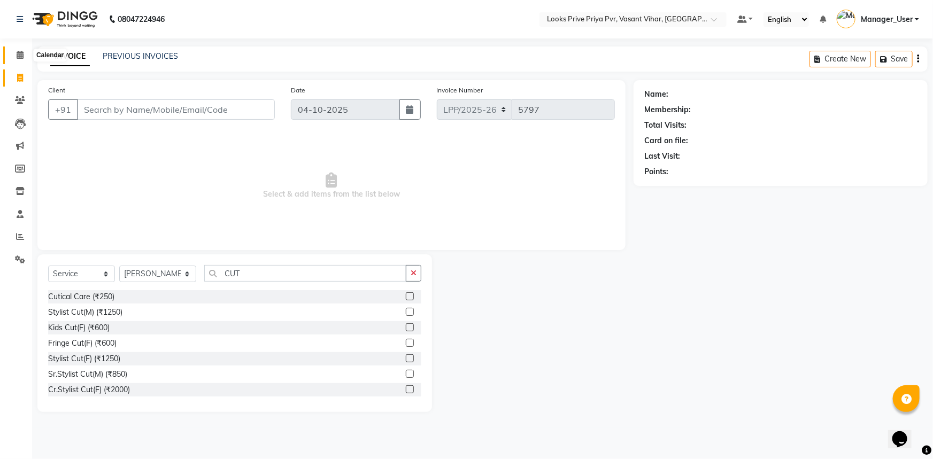
click at [18, 58] on icon at bounding box center [20, 55] width 7 height 8
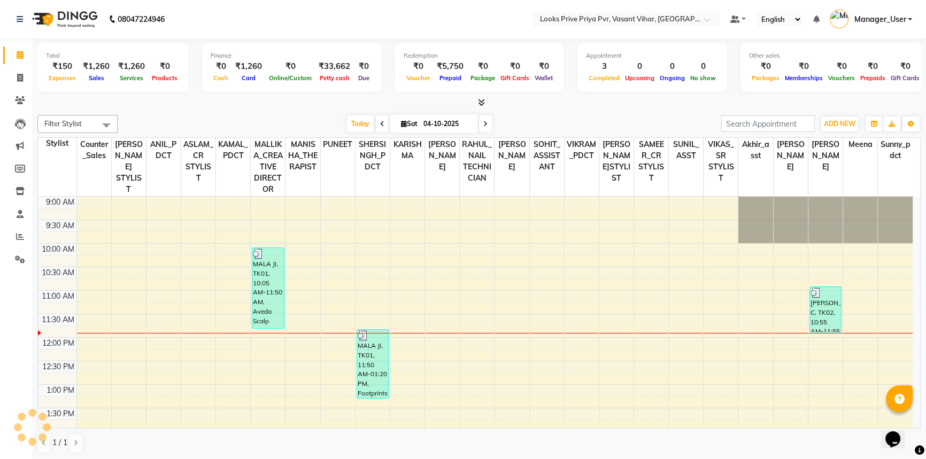
scroll to position [94, 0]
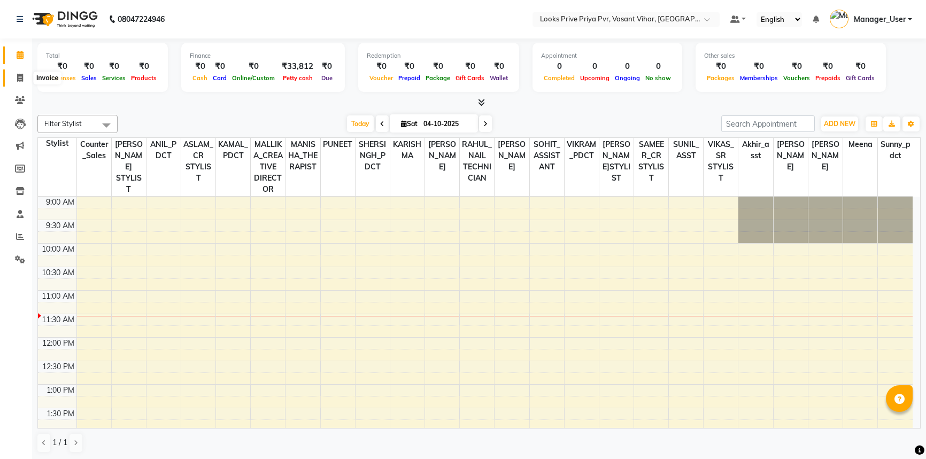
drag, startPoint x: 0, startPoint y: 0, endPoint x: 21, endPoint y: 74, distance: 76.8
click at [21, 74] on icon at bounding box center [20, 78] width 6 height 8
select select "service"
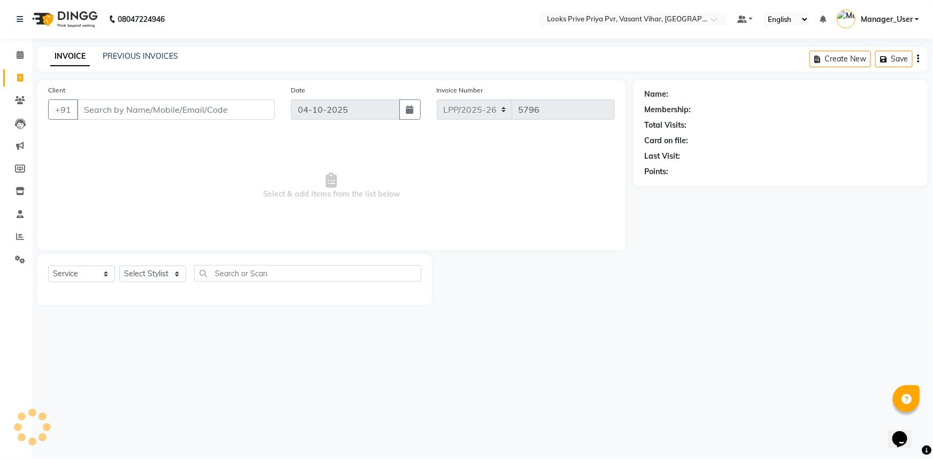
click at [182, 105] on input "Client" at bounding box center [176, 109] width 198 height 20
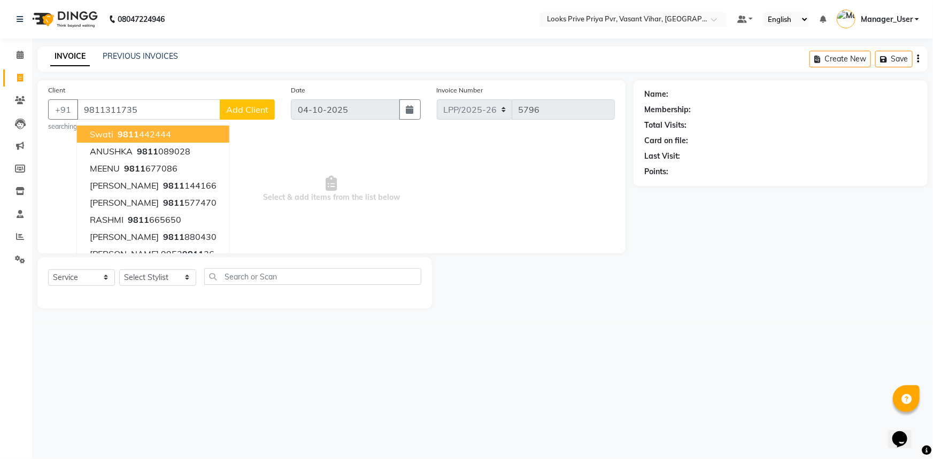
type input "9811311735"
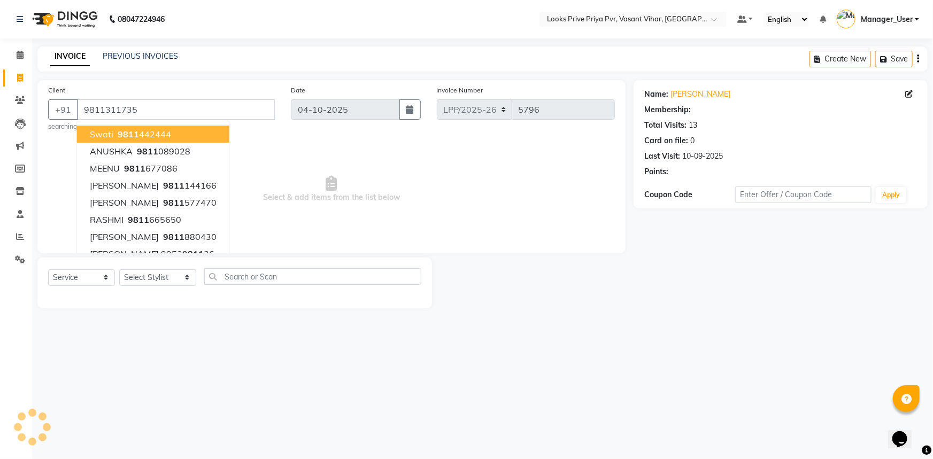
select select "1: Object"
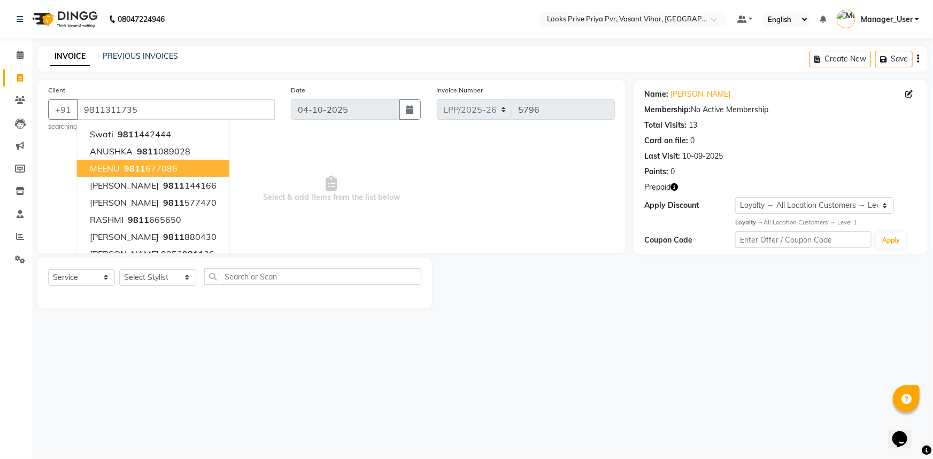
click at [650, 406] on div "08047224946 Select Location × Looks Prive Priya Pvr, Vasant Vihar, [GEOGRAPHIC_…" at bounding box center [466, 229] width 933 height 459
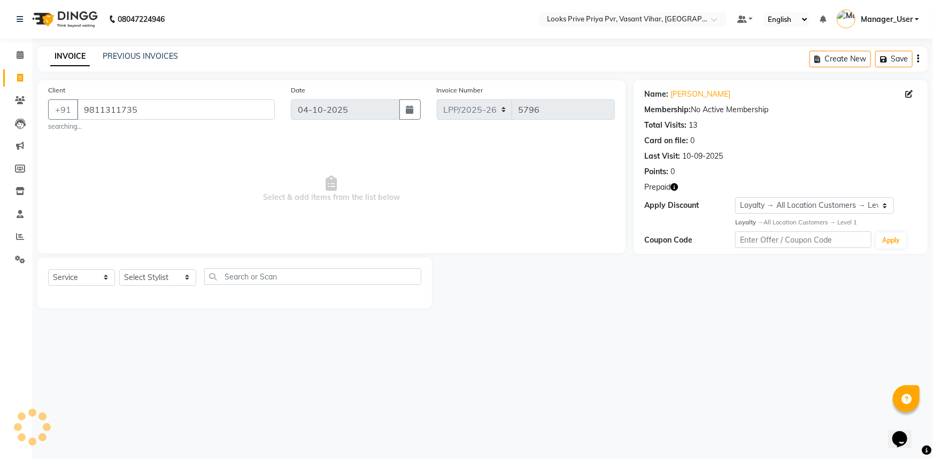
click at [674, 189] on icon "button" at bounding box center [673, 186] width 7 height 7
click at [565, 382] on div "08047224946 Select Location × Looks Prive Priya Pvr, Vasant Vihar, [GEOGRAPHIC_…" at bounding box center [466, 229] width 933 height 459
click at [19, 51] on icon at bounding box center [20, 55] width 7 height 8
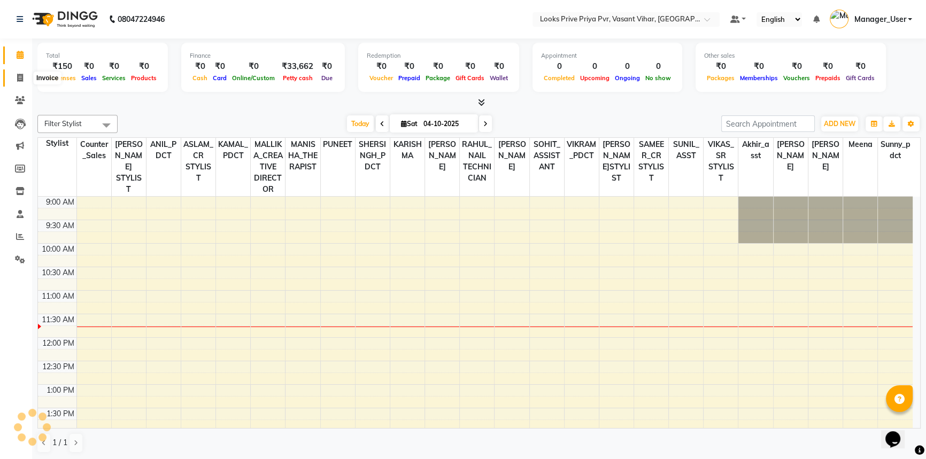
click at [18, 76] on icon at bounding box center [20, 78] width 6 height 8
select select "service"
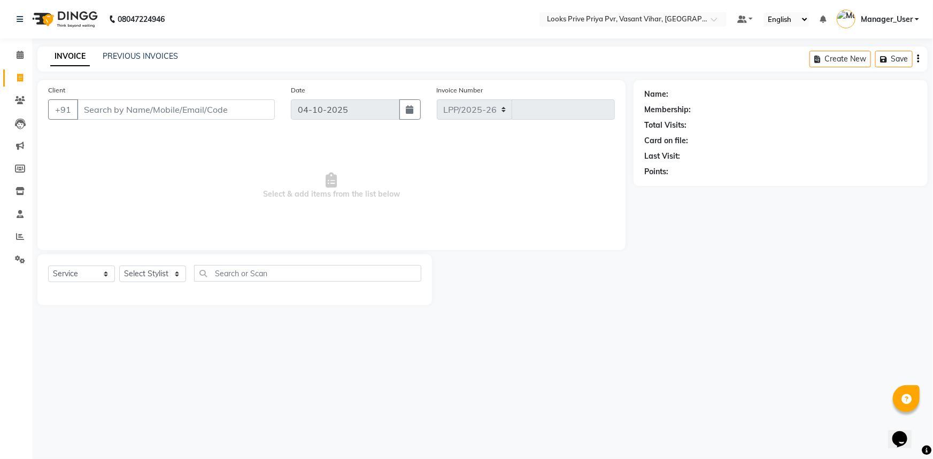
select select "7646"
type input "5796"
click at [166, 111] on input "Client" at bounding box center [176, 109] width 198 height 20
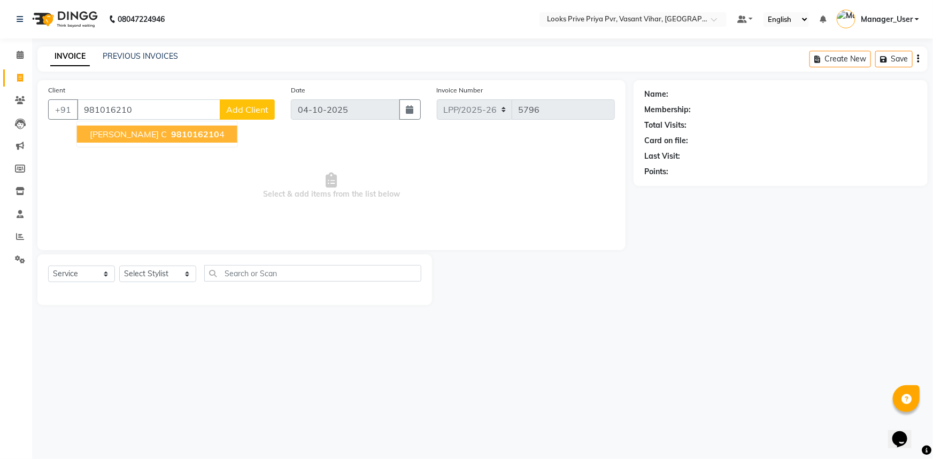
click at [171, 133] on span "981016210" at bounding box center [195, 134] width 48 height 11
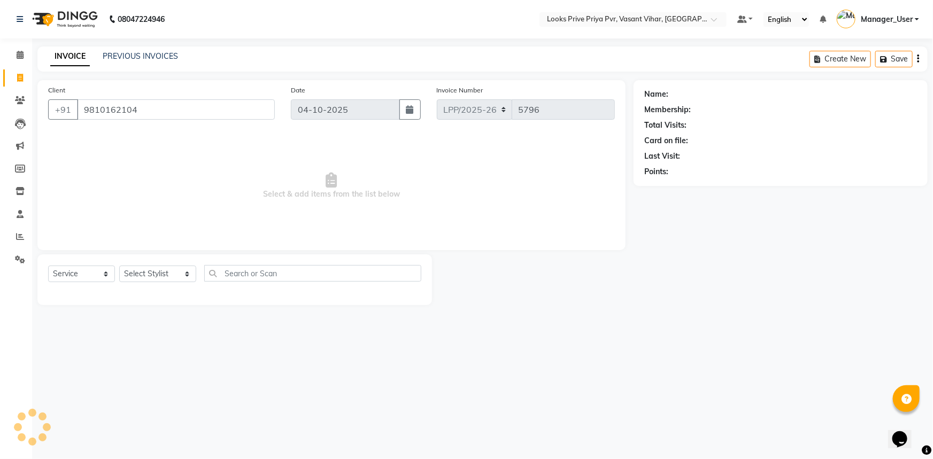
type input "9810162104"
click at [180, 276] on select "Select Stylist Akhir_asst ANIL_PDCT ASLAM_CR STYLIST Counter_Sales KAMAL_PDCT K…" at bounding box center [157, 274] width 77 height 17
select select "1: Object"
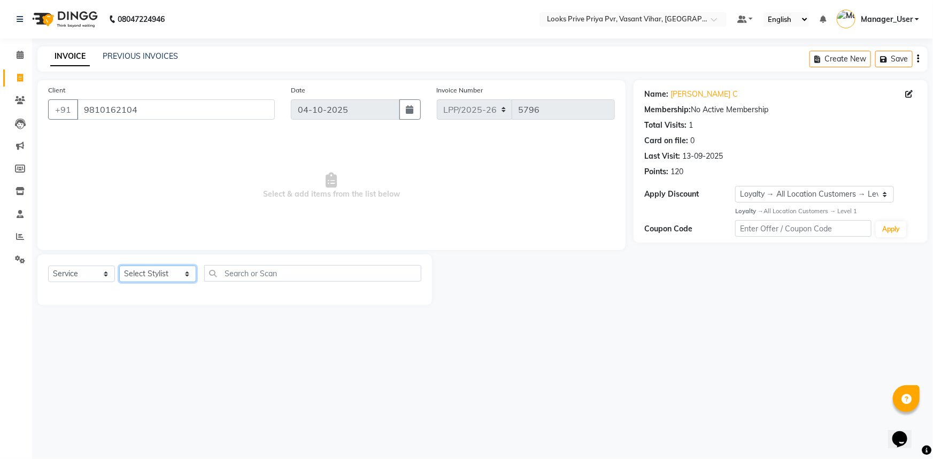
select select "90021"
click at [119, 266] on select "Select Stylist Akhir_asst ANIL_PDCT ASLAM_CR STYLIST Counter_Sales KAMAL_PDCT K…" at bounding box center [157, 274] width 77 height 17
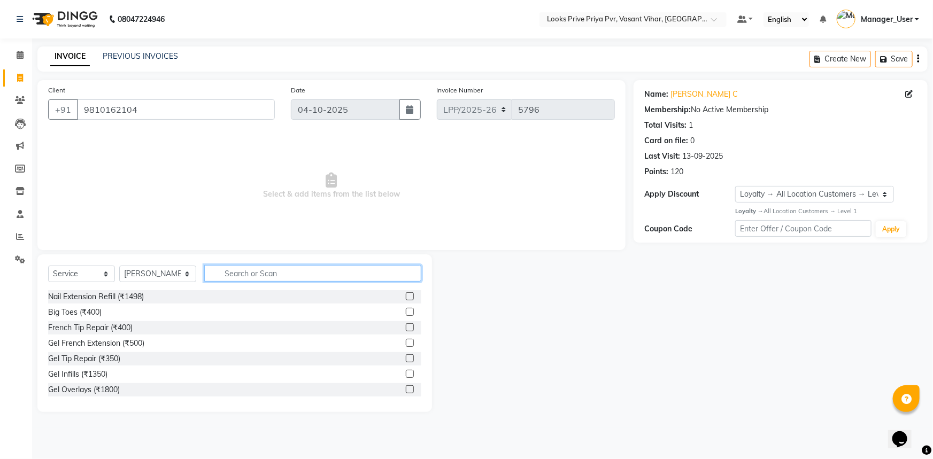
click at [251, 275] on input "text" at bounding box center [313, 273] width 218 height 17
type input "CUT"
click at [406, 376] on label at bounding box center [410, 374] width 8 height 8
click at [406, 376] on input "checkbox" at bounding box center [409, 374] width 7 height 7
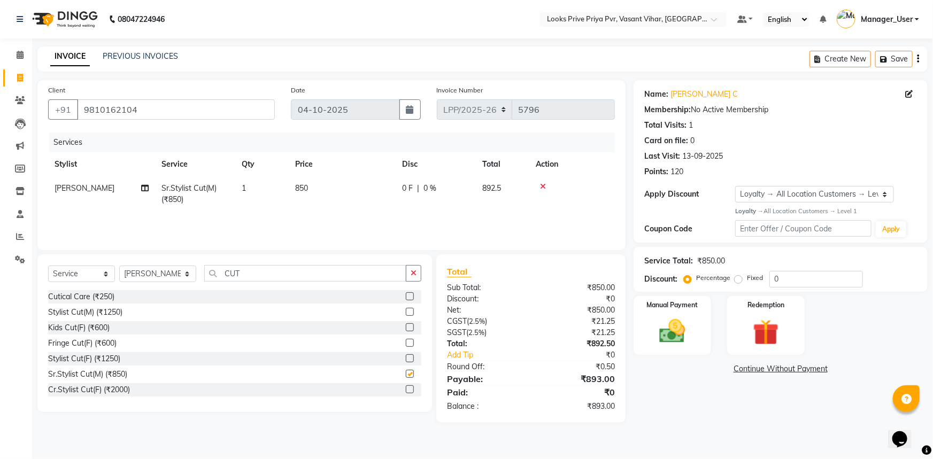
checkbox input "false"
click at [303, 190] on span "850" at bounding box center [301, 188] width 13 height 10
select select "90021"
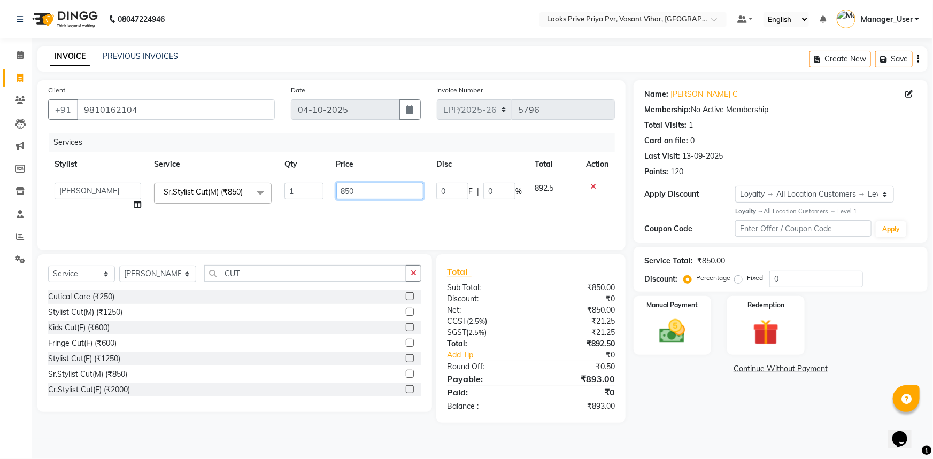
drag, startPoint x: 358, startPoint y: 185, endPoint x: 233, endPoint y: 206, distance: 126.8
click at [233, 206] on tr "Akhir_asst ANIL_PDCT ASLAM_CR STYLIST Counter_Sales KAMAL_PDCT KARISHMA MALLIKA…" at bounding box center [331, 196] width 567 height 41
drag, startPoint x: 369, startPoint y: 191, endPoint x: 283, endPoint y: 198, distance: 86.3
click at [283, 198] on tr "Akhir_asst ANIL_PDCT ASLAM_CR STYLIST Counter_Sales KAMAL_PDCT KARISHMA MALLIKA…" at bounding box center [331, 196] width 567 height 41
type input "1200"
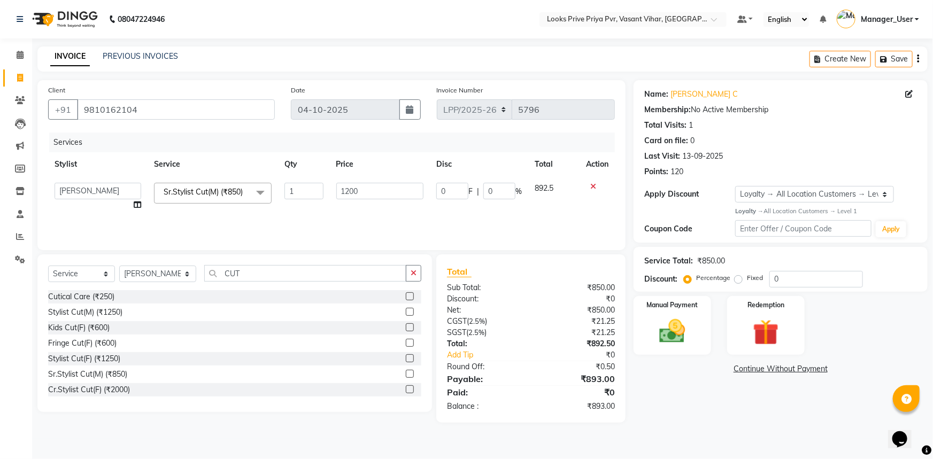
click at [681, 428] on main "INVOICE PREVIOUS INVOICES Create New Save Client +91 9810162104 Date 04-10-2025…" at bounding box center [482, 243] width 901 height 392
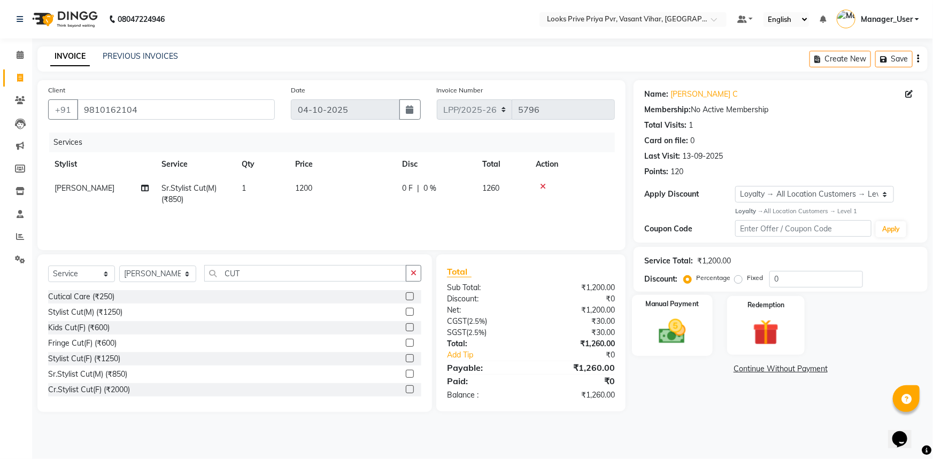
click at [694, 318] on img at bounding box center [673, 331] width 44 height 31
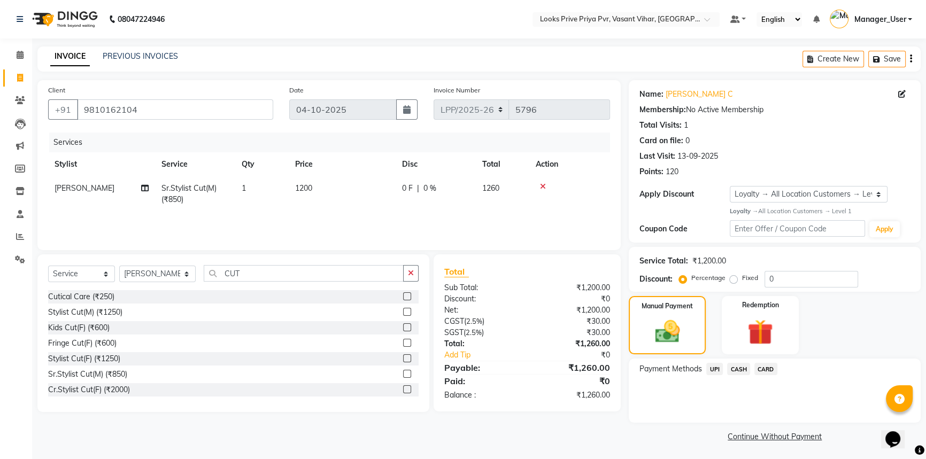
click at [766, 373] on span "CARD" at bounding box center [765, 369] width 23 height 12
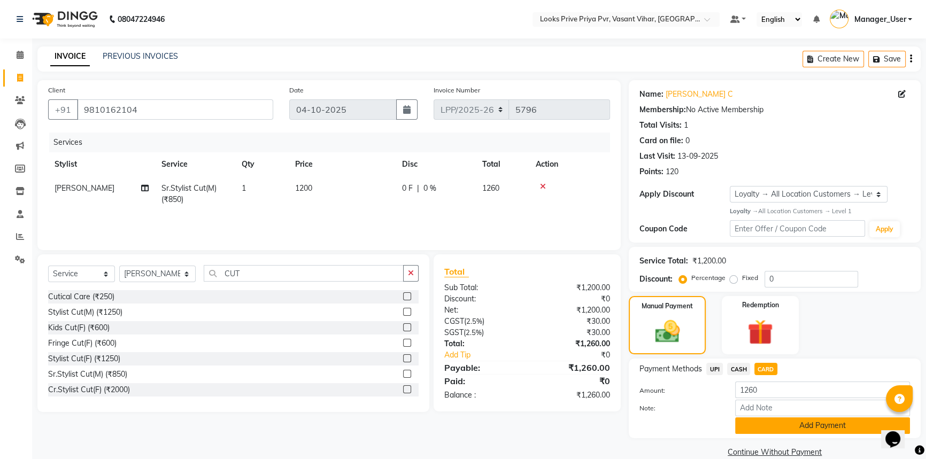
click at [767, 424] on button "Add Payment" at bounding box center [822, 426] width 175 height 17
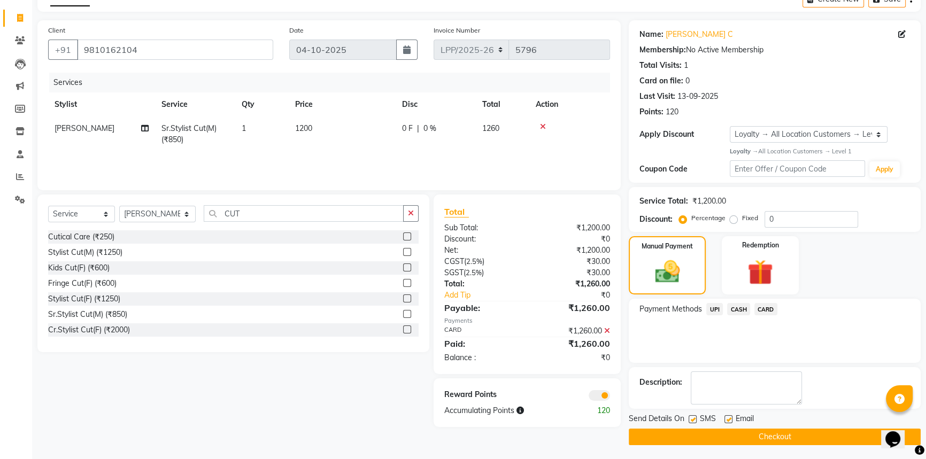
scroll to position [61, 0]
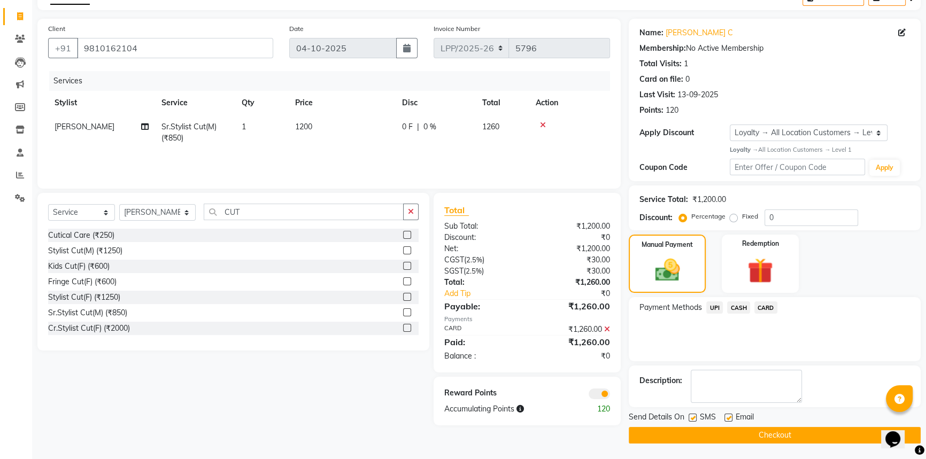
click at [704, 435] on button "Checkout" at bounding box center [775, 435] width 292 height 17
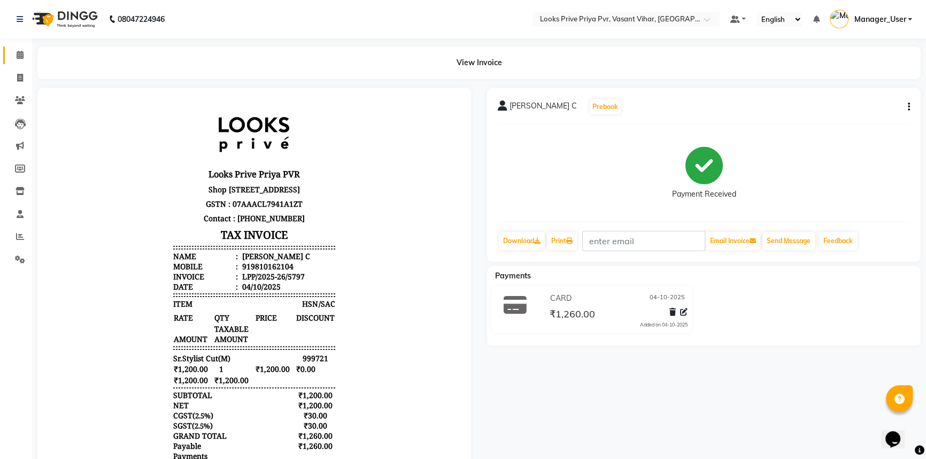
drag, startPoint x: 18, startPoint y: 48, endPoint x: 26, endPoint y: 54, distance: 9.9
click at [18, 48] on link "Calendar" at bounding box center [16, 56] width 26 height 18
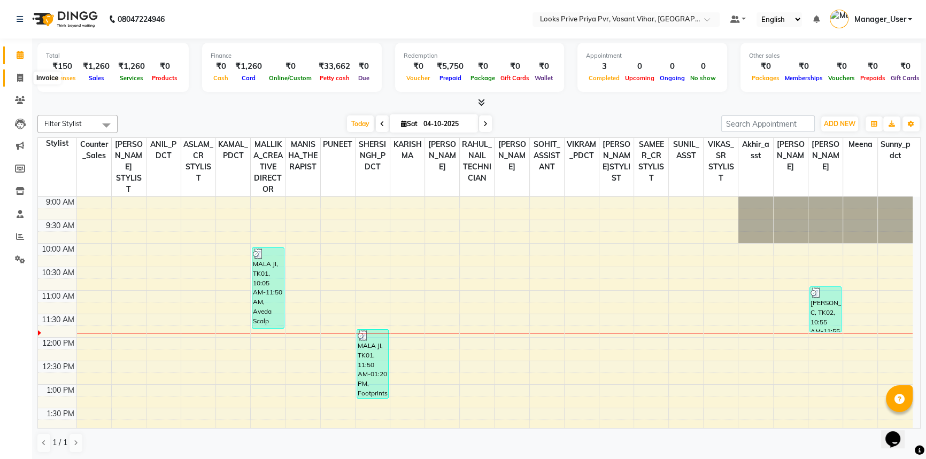
click at [22, 74] on icon at bounding box center [20, 78] width 6 height 8
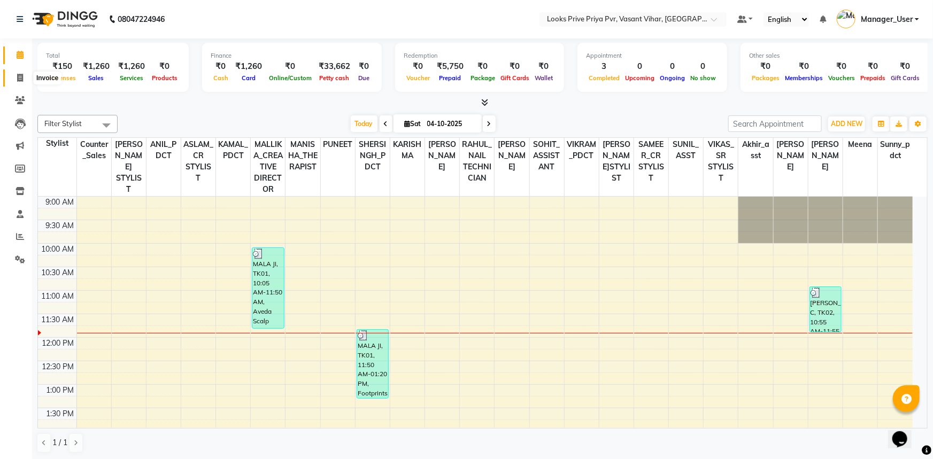
select select "service"
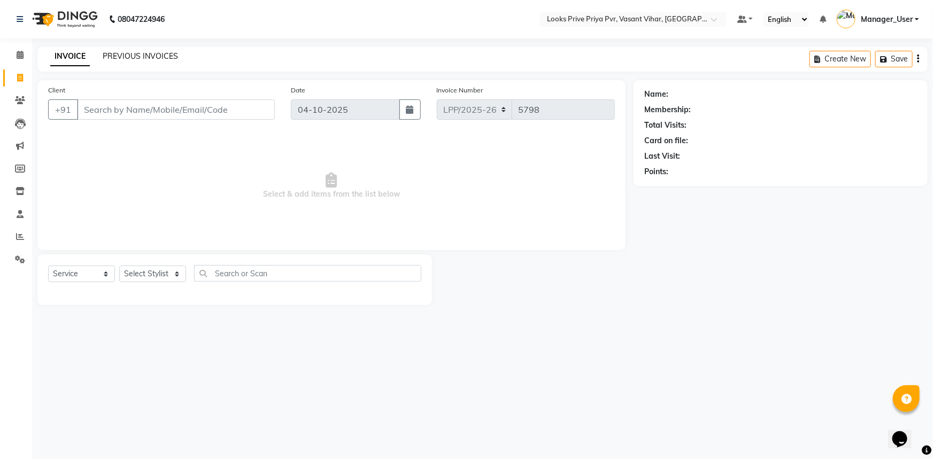
click at [157, 52] on link "PREVIOUS INVOICES" at bounding box center [140, 56] width 75 height 10
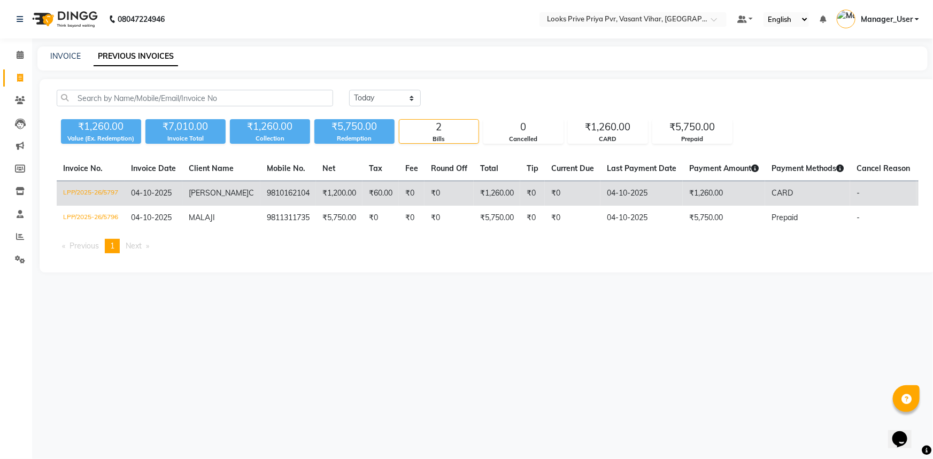
click at [284, 188] on td "9810162104" at bounding box center [288, 193] width 56 height 25
click at [380, 193] on td "₹60.00" at bounding box center [380, 193] width 36 height 25
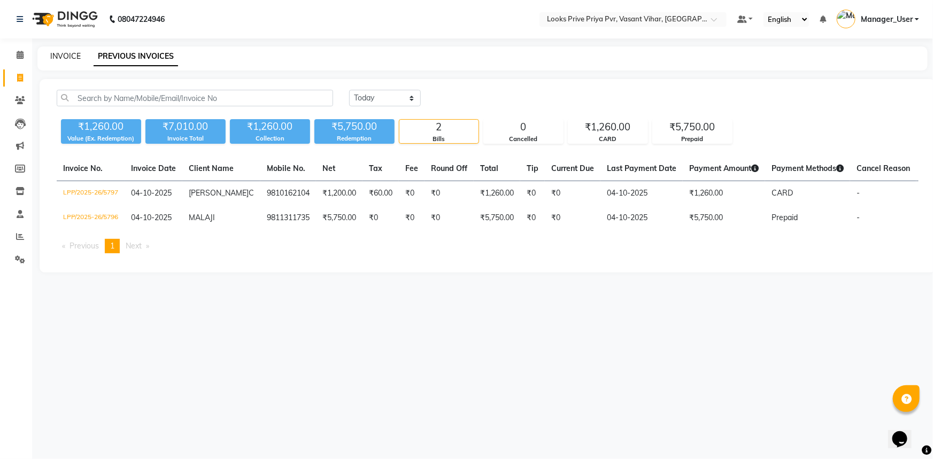
click at [52, 56] on link "INVOICE" at bounding box center [65, 56] width 30 height 10
select select "service"
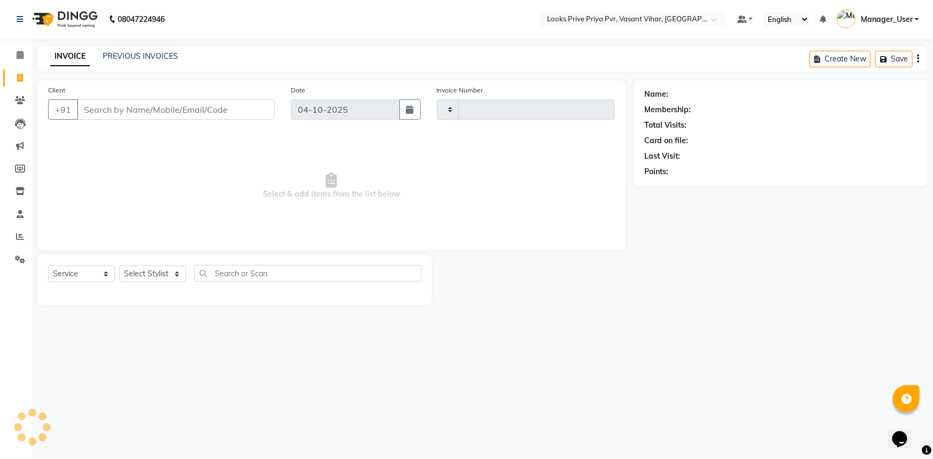
type input "5798"
select select "7646"
click at [292, 13] on nav "08047224946 Select Location × Looks Prive Priya Pvr, Vasant Vihar, Delhi Defaul…" at bounding box center [466, 19] width 933 height 38
drag, startPoint x: 266, startPoint y: 192, endPoint x: 401, endPoint y: 236, distance: 141.5
click at [401, 236] on span "Select & add items from the list below" at bounding box center [331, 186] width 567 height 107
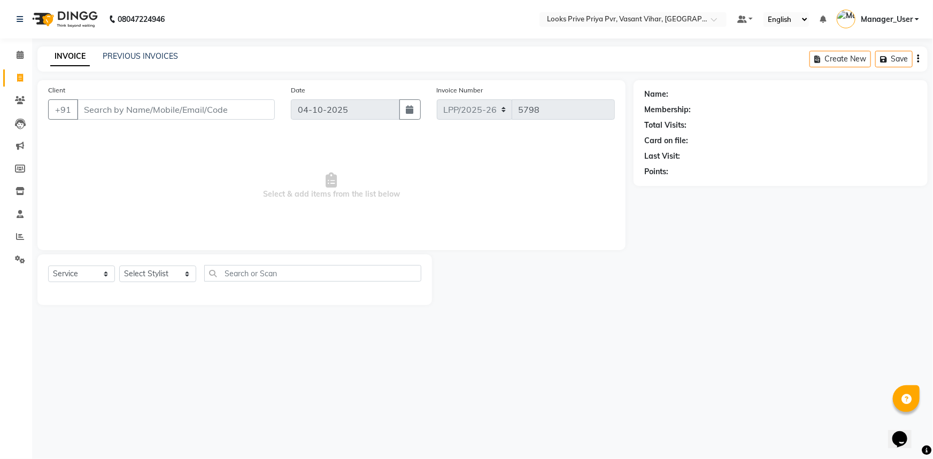
click at [417, 237] on span "Select & add items from the list below" at bounding box center [331, 186] width 567 height 107
click at [396, 230] on span "Select & add items from the list below" at bounding box center [331, 186] width 567 height 107
click at [168, 221] on span "Select & add items from the list below" at bounding box center [331, 186] width 567 height 107
drag, startPoint x: 261, startPoint y: 193, endPoint x: 266, endPoint y: 206, distance: 13.5
click at [266, 206] on span "Select & add items from the list below" at bounding box center [331, 186] width 567 height 107
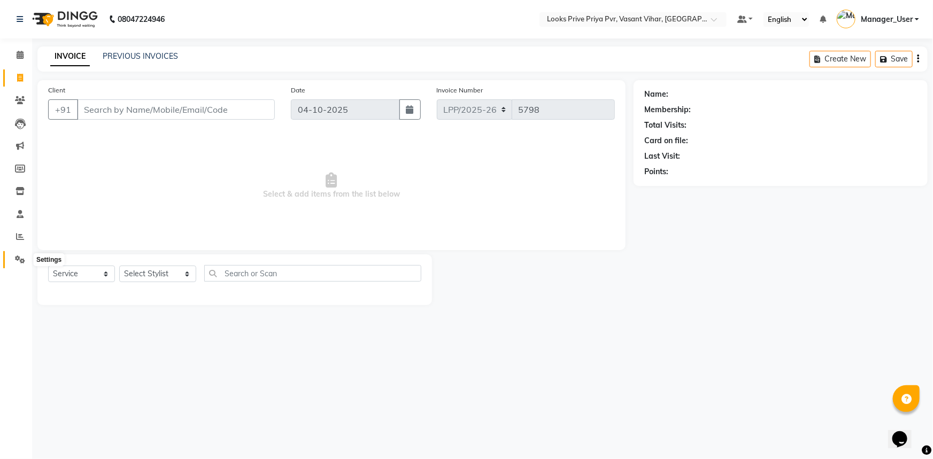
click at [11, 264] on span at bounding box center [20, 260] width 19 height 12
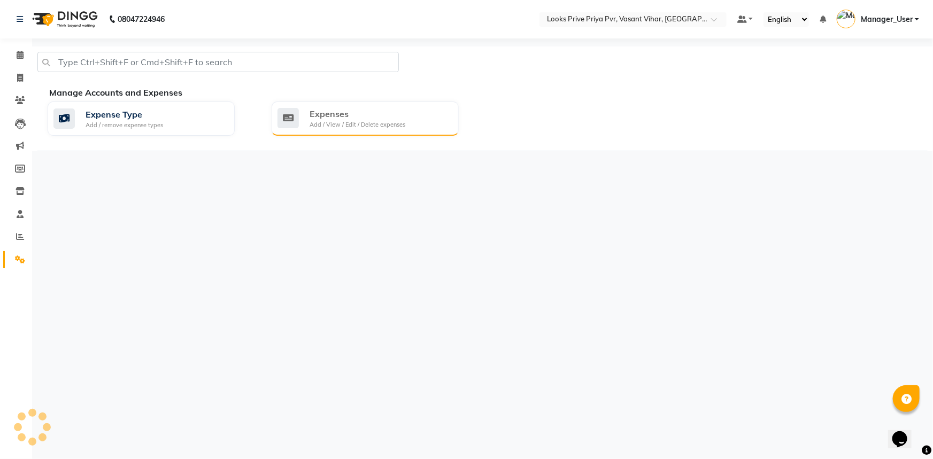
click at [289, 120] on icon at bounding box center [287, 118] width 21 height 20
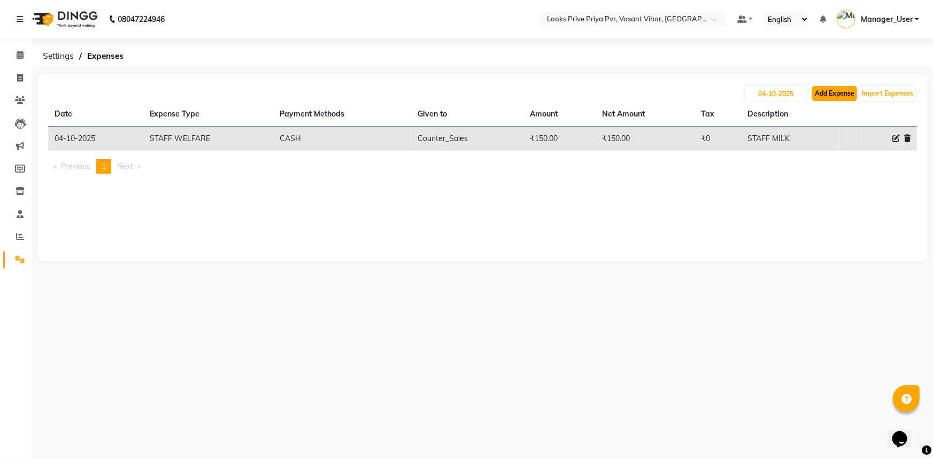
click at [833, 94] on button "Add Expense" at bounding box center [834, 93] width 45 height 15
select select "1"
select select "6695"
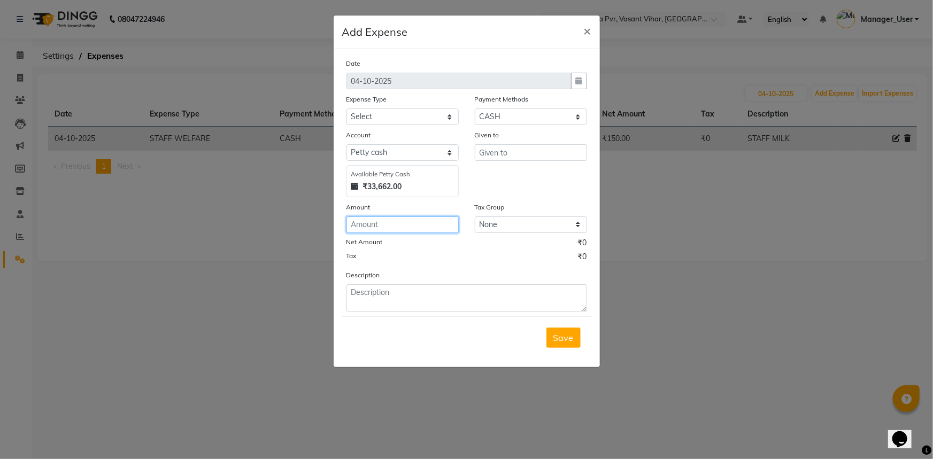
click at [406, 221] on input "number" at bounding box center [402, 225] width 112 height 17
type input "300"
click at [434, 113] on select "Select Accommodation Aesthetics Bank Deposit BLINKIT Cash Handover Client Refun…" at bounding box center [402, 117] width 112 height 17
select select "23749"
click at [346, 109] on select "Select Accommodation Aesthetics Bank Deposit BLINKIT Cash Handover Client Refun…" at bounding box center [402, 117] width 112 height 17
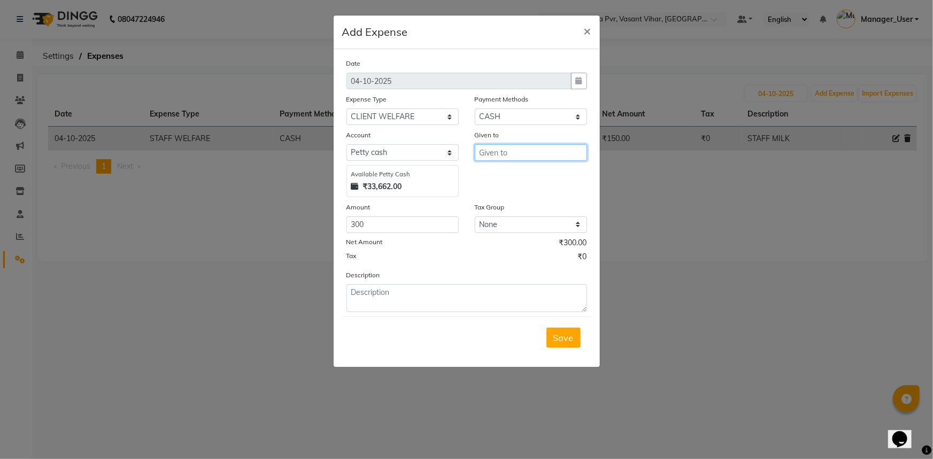
click at [493, 157] on input "text" at bounding box center [531, 152] width 112 height 17
click at [491, 173] on span "Co" at bounding box center [493, 176] width 11 height 11
type input "Counter_Sales"
click at [404, 306] on textarea at bounding box center [466, 298] width 241 height 28
type textarea "FOR CLIENT CANDIES"
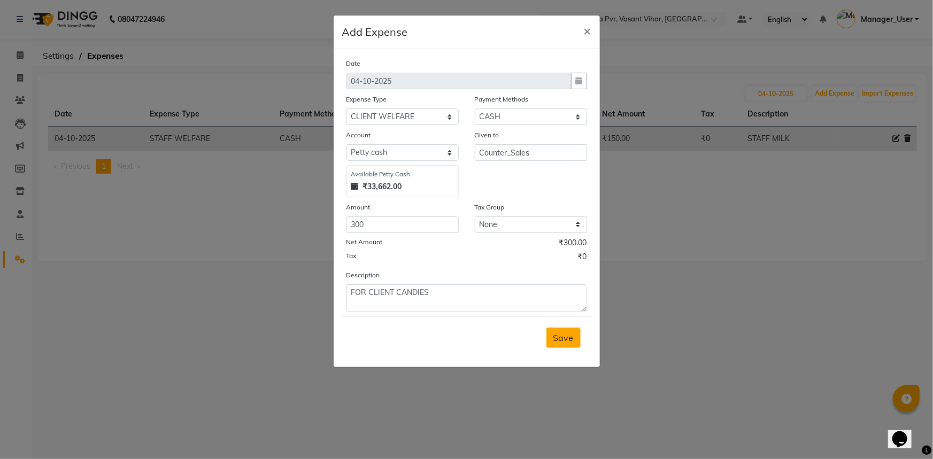
click at [553, 339] on span "Save" at bounding box center [563, 338] width 20 height 11
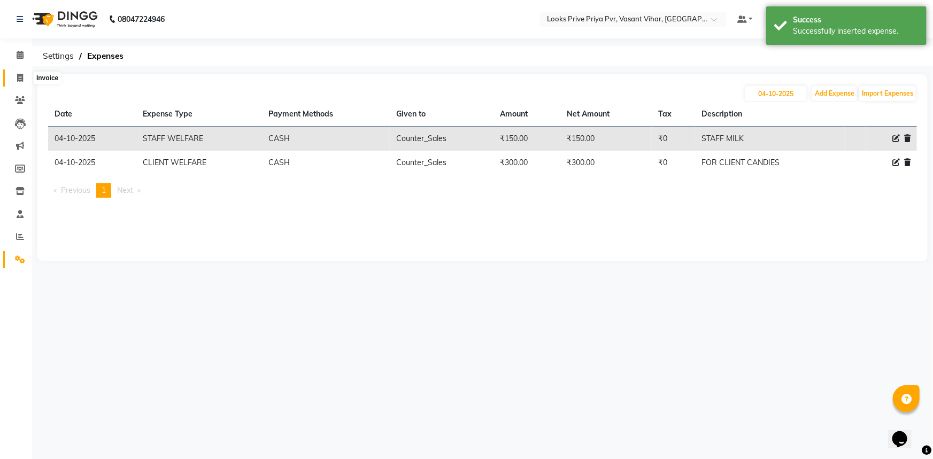
click at [18, 74] on icon at bounding box center [20, 78] width 6 height 8
select select "service"
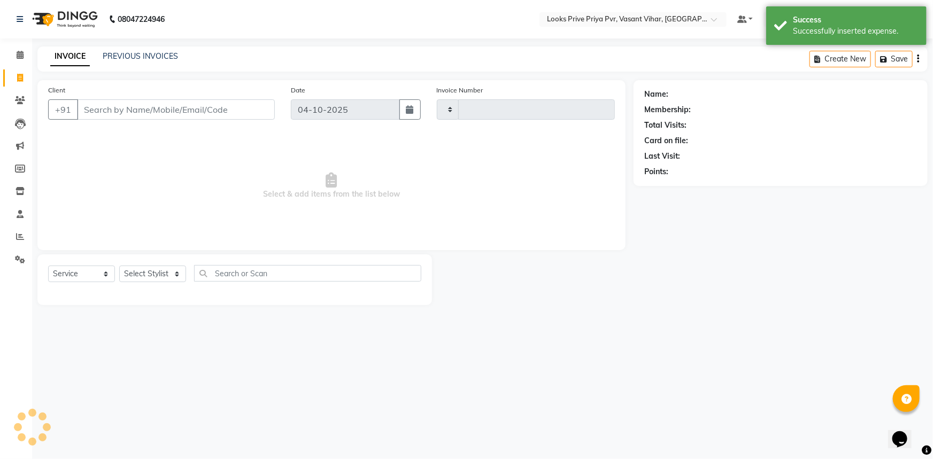
type input "5798"
select select "7646"
click at [176, 276] on select "Select Stylist" at bounding box center [152, 274] width 67 height 17
click at [153, 270] on select "Select Stylist" at bounding box center [152, 274] width 67 height 17
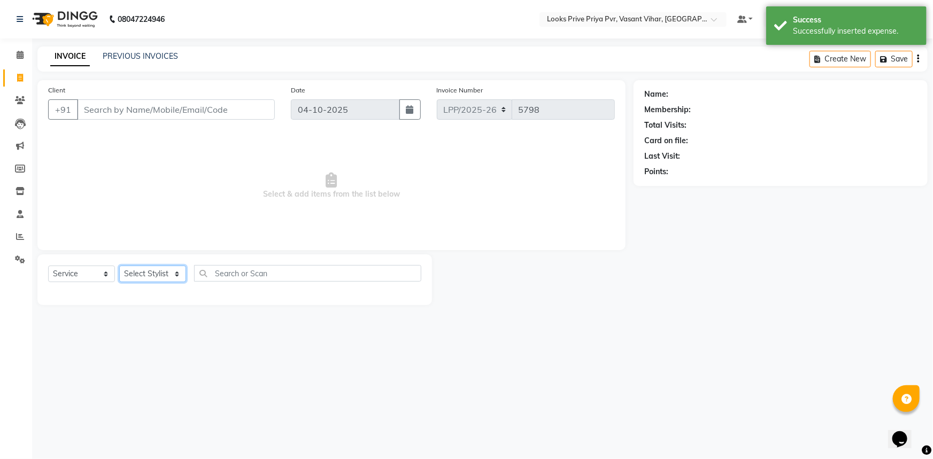
click at [153, 270] on select "Select Stylist" at bounding box center [152, 274] width 67 height 17
click at [153, 270] on select "Select Stylist Akhir_asst ANIL_PDCT ASLAM_CR STYLIST Counter_Sales KAMAL_PDCT K…" at bounding box center [157, 274] width 77 height 17
select select "66936"
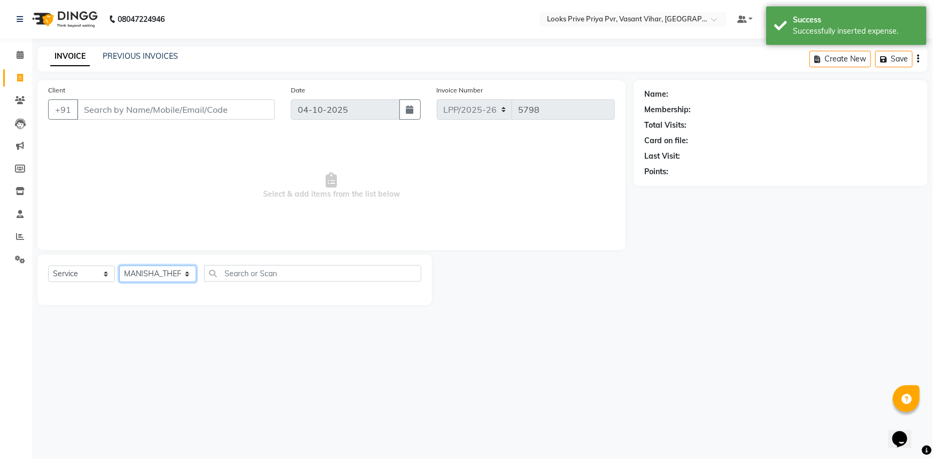
click at [119, 266] on select "Select Stylist Akhir_asst ANIL_PDCT ASLAM_CR STYLIST Counter_Sales KAMAL_PDCT K…" at bounding box center [157, 274] width 77 height 17
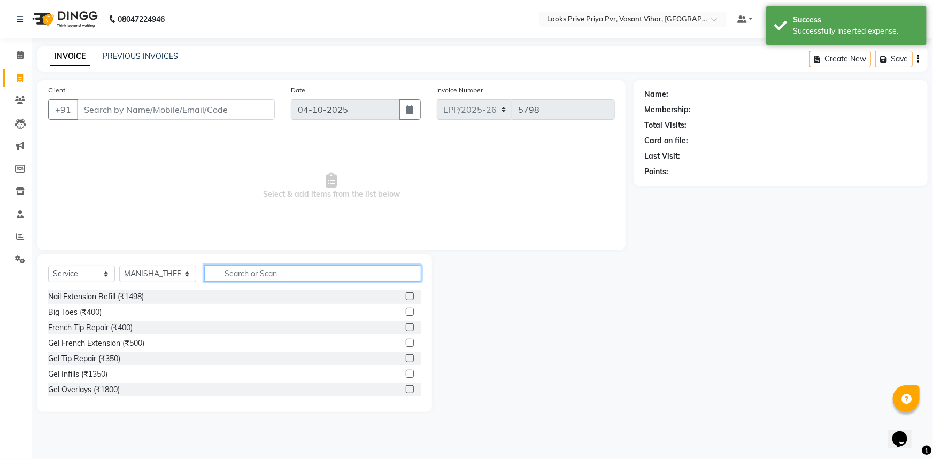
click at [249, 278] on input "text" at bounding box center [313, 273] width 218 height 17
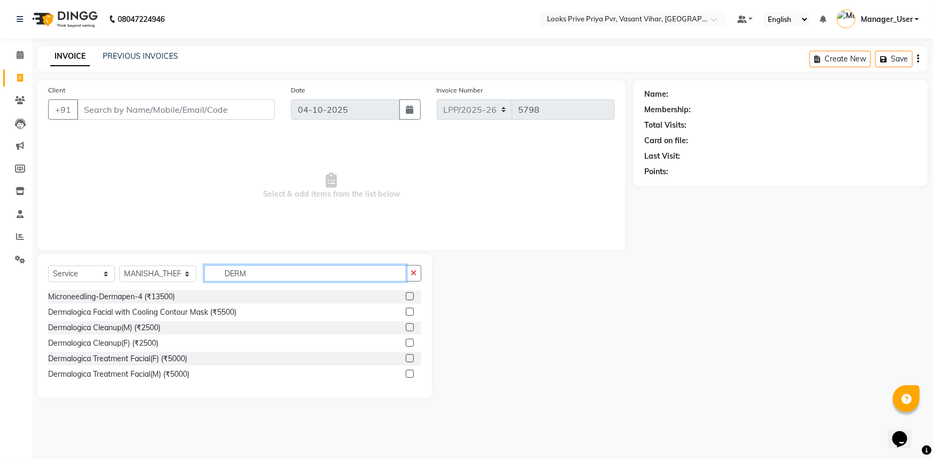
type input "DERM"
click at [410, 358] on label at bounding box center [410, 358] width 8 height 8
click at [410, 358] on input "checkbox" at bounding box center [409, 358] width 7 height 7
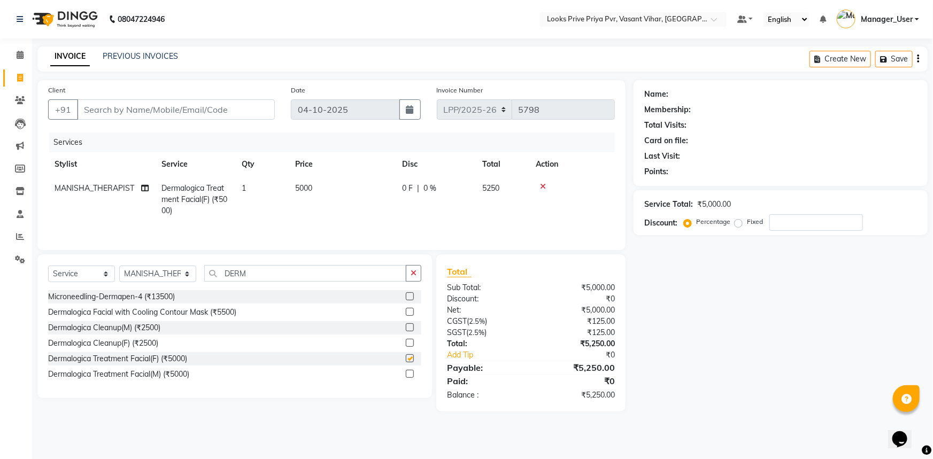
click at [360, 173] on th "Price" at bounding box center [342, 164] width 107 height 24
checkbox input "false"
click at [359, 186] on td "5000" at bounding box center [342, 199] width 107 height 47
select select "66936"
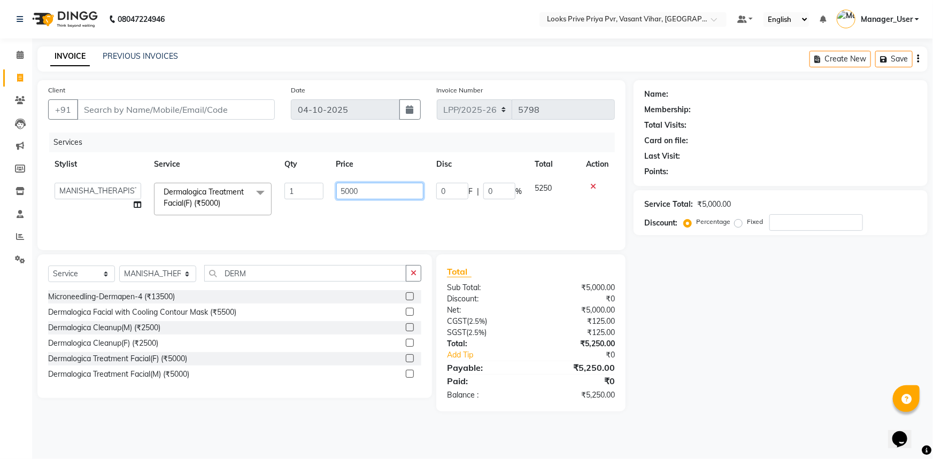
drag, startPoint x: 359, startPoint y: 186, endPoint x: 250, endPoint y: 205, distance: 110.6
click at [251, 204] on tr "Akhir_asst ANIL_PDCT ASLAM_CR STYLIST Counter_Sales KAMAL_PDCT KARISHMA MALLIKA…" at bounding box center [331, 198] width 567 height 45
type input "7000"
click at [261, 272] on input "DERM" at bounding box center [305, 273] width 203 height 17
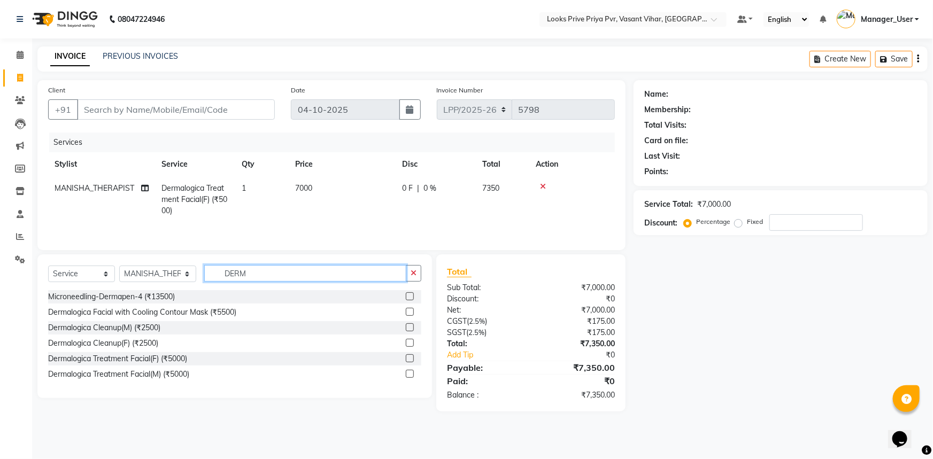
drag, startPoint x: 261, startPoint y: 272, endPoint x: 202, endPoint y: 277, distance: 59.6
click at [202, 277] on div "Select Service Product Membership Package Voucher Prepaid Gift Card Select Styl…" at bounding box center [234, 277] width 373 height 25
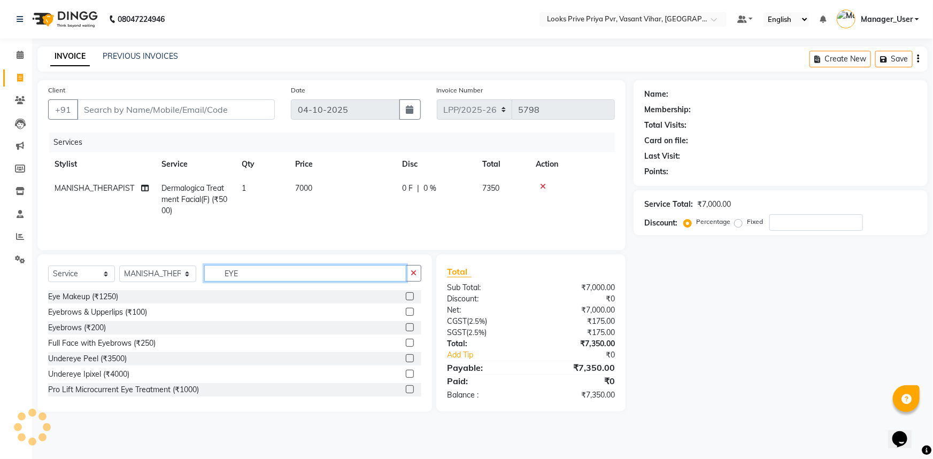
type input "EYE"
click at [406, 326] on label at bounding box center [410, 327] width 8 height 8
click at [406, 326] on input "checkbox" at bounding box center [409, 327] width 7 height 7
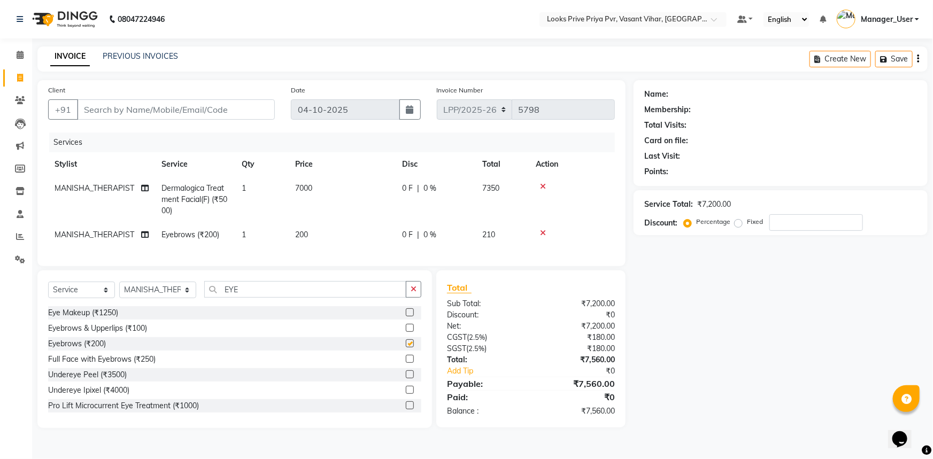
checkbox input "false"
click at [406, 332] on label at bounding box center [410, 328] width 8 height 8
click at [406, 332] on input "checkbox" at bounding box center [409, 328] width 7 height 7
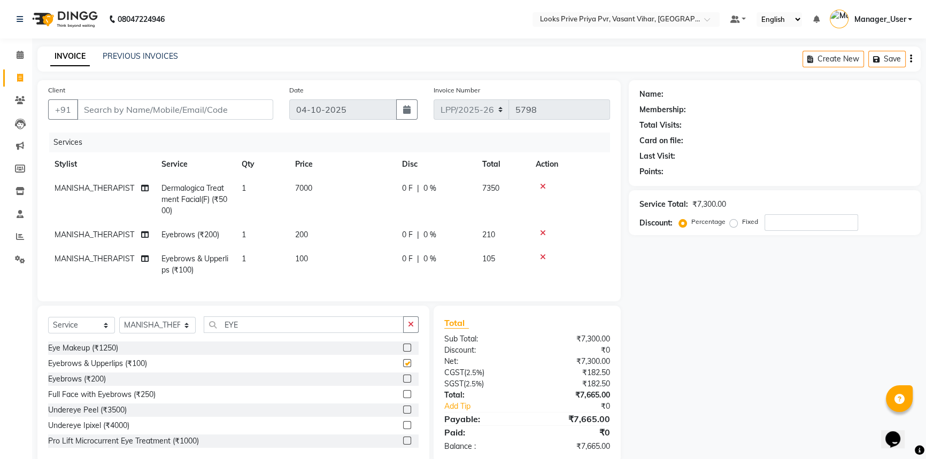
checkbox input "false"
click at [542, 233] on icon at bounding box center [543, 232] width 6 height 7
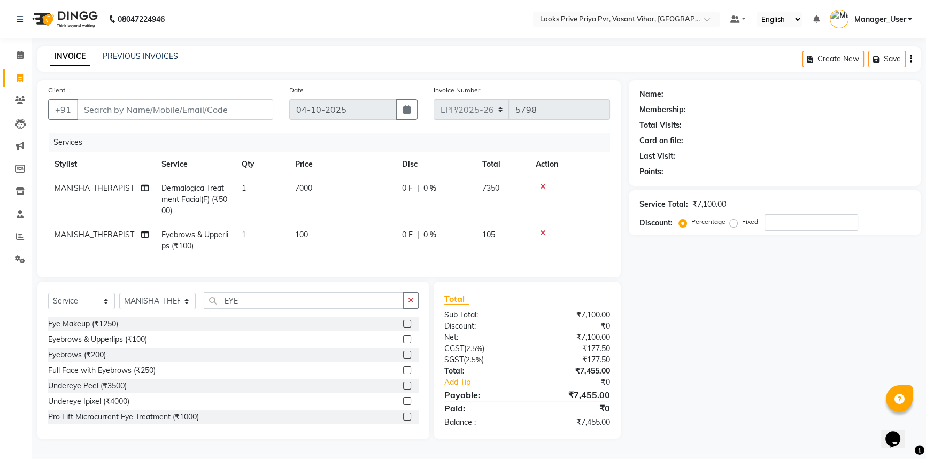
click at [345, 243] on td "100" at bounding box center [342, 240] width 107 height 35
select select "66936"
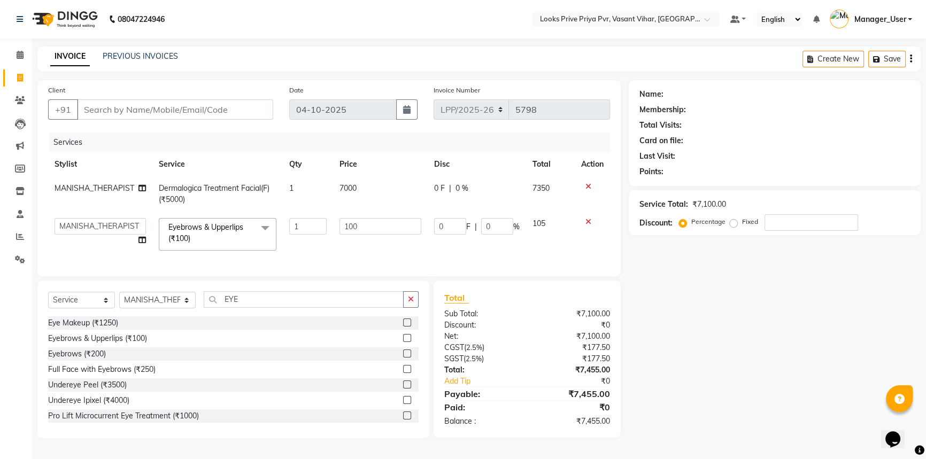
click at [374, 235] on td "100" at bounding box center [380, 234] width 95 height 45
drag, startPoint x: 384, startPoint y: 229, endPoint x: 283, endPoint y: 237, distance: 101.4
click at [283, 237] on tr "Akhir_asst ANIL_PDCT ASLAM_CR STYLIST Counter_Sales KAMAL_PDCT KARISHMA MALLIKA…" at bounding box center [329, 234] width 562 height 45
type input "300"
click at [268, 302] on input "EYE" at bounding box center [304, 299] width 200 height 17
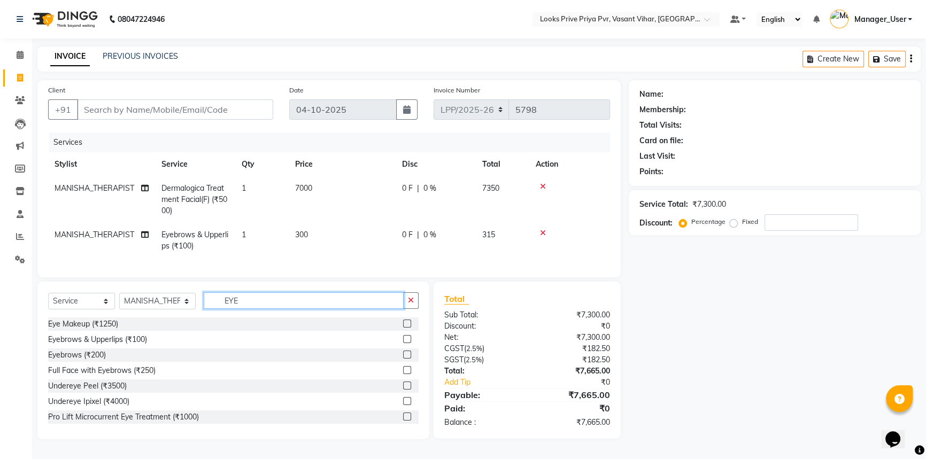
drag, startPoint x: 262, startPoint y: 305, endPoint x: 197, endPoint y: 308, distance: 65.3
click at [197, 308] on div "Select Service Product Membership Package Voucher Prepaid Gift Card Select Styl…" at bounding box center [233, 304] width 370 height 25
click at [179, 303] on select "Select Stylist Akhir_asst ANIL_PDCT ASLAM_CR STYLIST Counter_Sales KAMAL_PDCT K…" at bounding box center [157, 301] width 76 height 17
click at [119, 300] on select "Select Stylist Akhir_asst ANIL_PDCT ASLAM_CR STYLIST Counter_Sales KAMAL_PDCT K…" at bounding box center [157, 301] width 76 height 17
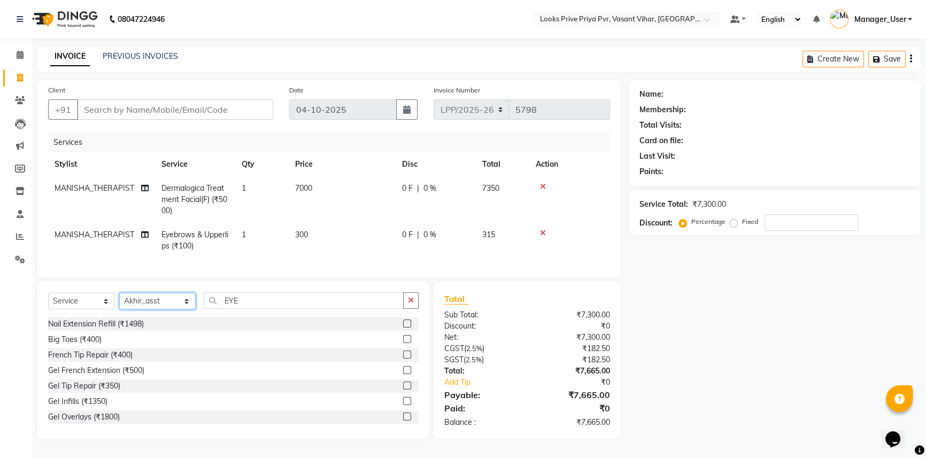
click at [160, 310] on select "Select Stylist Akhir_asst ANIL_PDCT ASLAM_CR STYLIST Counter_Sales KAMAL_PDCT K…" at bounding box center [157, 301] width 76 height 17
select select "66929"
click at [119, 300] on select "Select Stylist Akhir_asst ANIL_PDCT ASLAM_CR STYLIST Counter_Sales KAMAL_PDCT K…" at bounding box center [157, 301] width 76 height 17
drag, startPoint x: 259, startPoint y: 318, endPoint x: 255, endPoint y: 300, distance: 18.2
click at [256, 315] on div "Select Service Product Membership Package Voucher Prepaid Gift Card Select Styl…" at bounding box center [233, 304] width 370 height 25
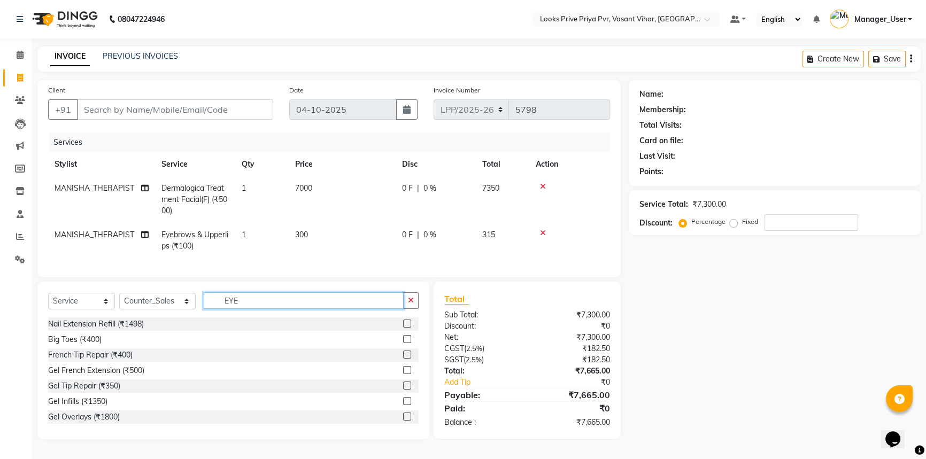
drag, startPoint x: 256, startPoint y: 300, endPoint x: 188, endPoint y: 306, distance: 68.2
click at [188, 306] on div "Select Service Product Membership Package Voucher Prepaid Gift Card Select Styl…" at bounding box center [233, 304] width 370 height 25
type input "H"
type input "WAS"
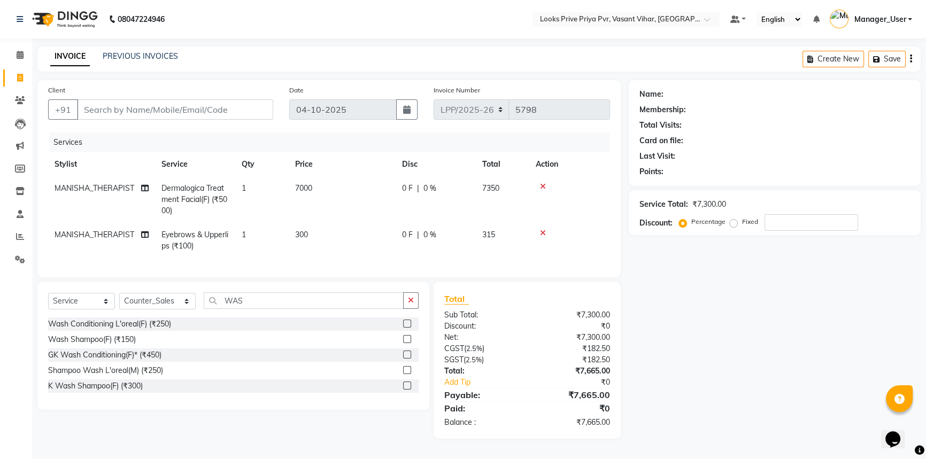
click at [406, 390] on label at bounding box center [407, 386] width 8 height 8
click at [406, 390] on input "checkbox" at bounding box center [406, 386] width 7 height 7
checkbox input "true"
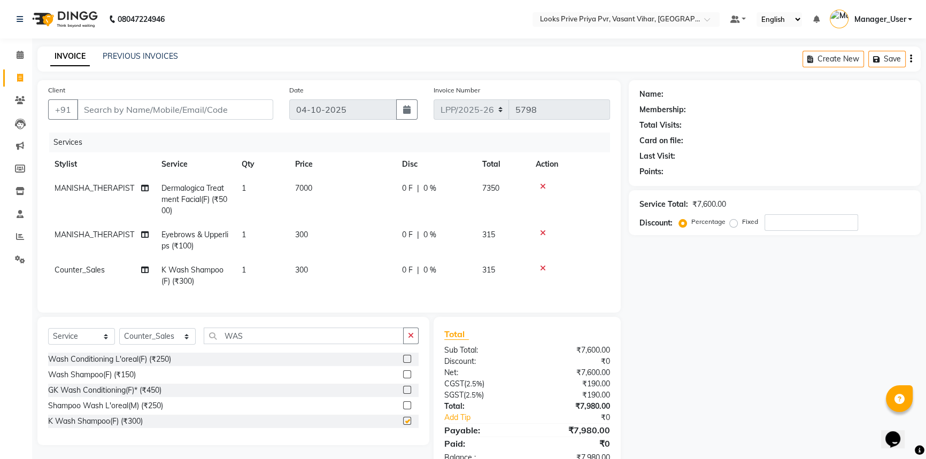
click at [364, 283] on td "300" at bounding box center [342, 275] width 107 height 35
select select "66929"
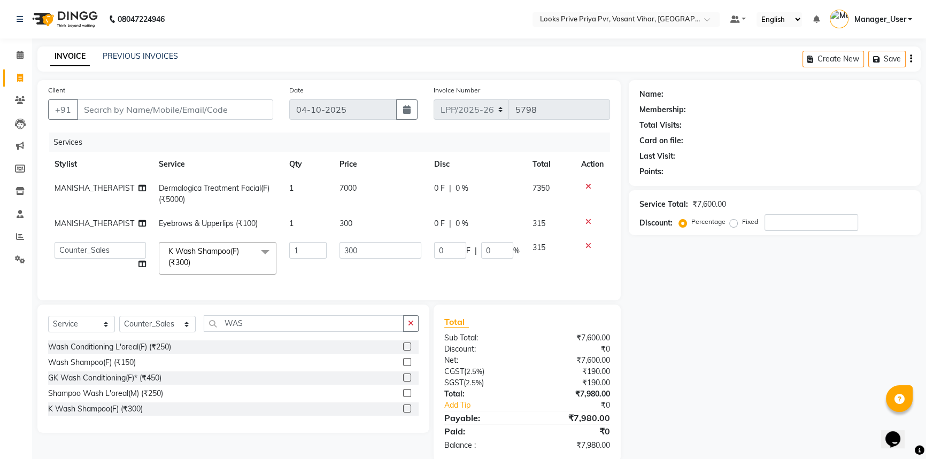
checkbox input "false"
click at [371, 266] on td "300" at bounding box center [380, 258] width 95 height 45
drag, startPoint x: 391, startPoint y: 248, endPoint x: 298, endPoint y: 257, distance: 92.9
click at [299, 257] on tr "Akhir_asst ANIL_PDCT ASLAM_CR STYLIST Counter_Sales KAMAL_PDCT KARISHMA MALLIKA…" at bounding box center [329, 258] width 562 height 45
type input "600"
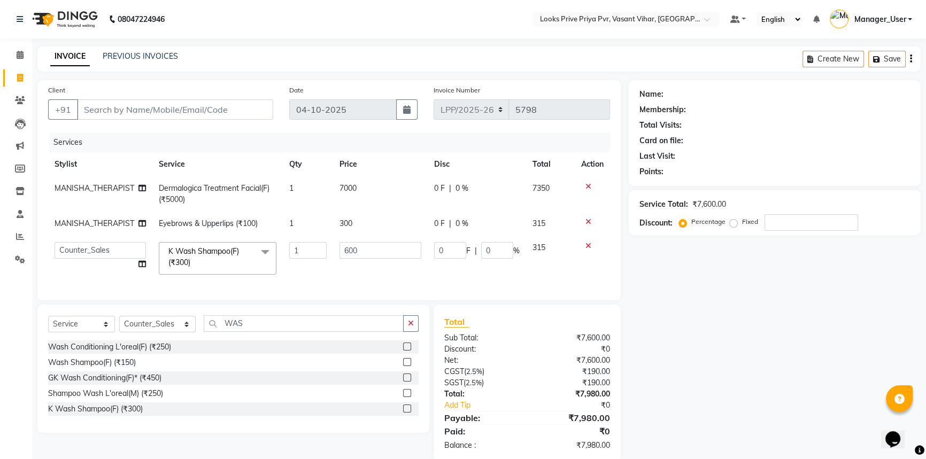
click at [371, 281] on td "600" at bounding box center [380, 258] width 95 height 45
select select "66929"
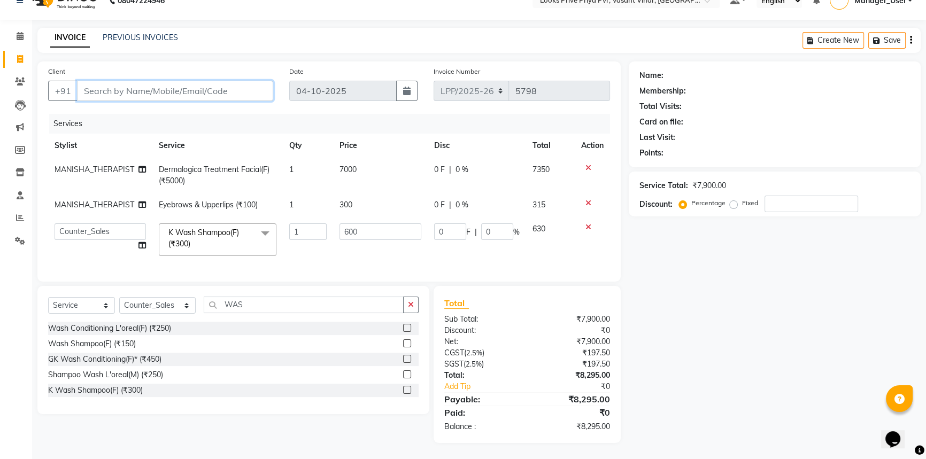
click at [203, 81] on input "Client" at bounding box center [175, 91] width 196 height 20
type input "9"
type input "0"
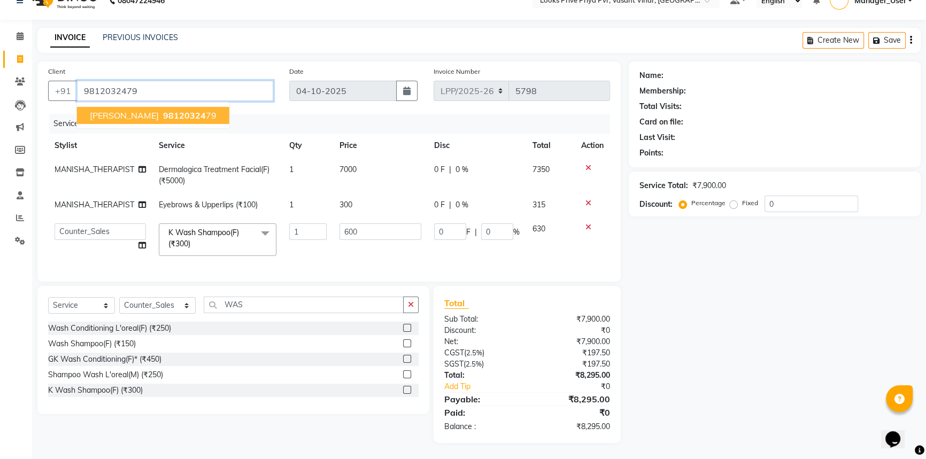
type input "9812032479"
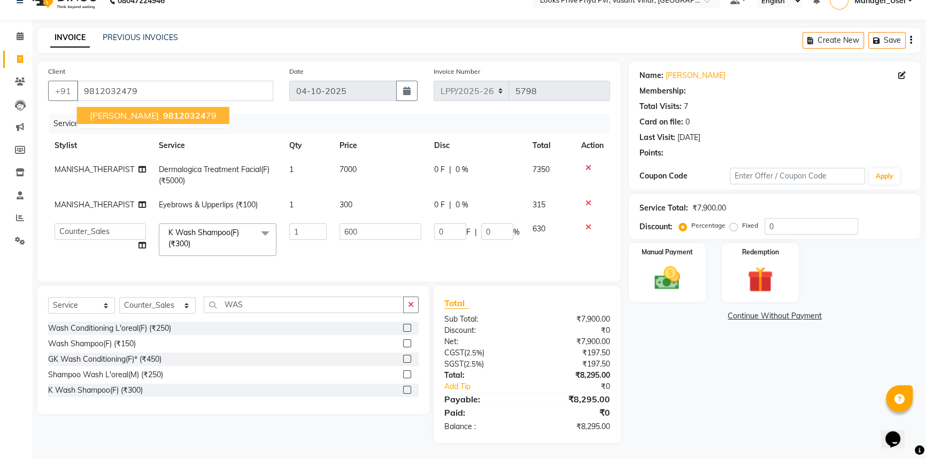
select select "1: Object"
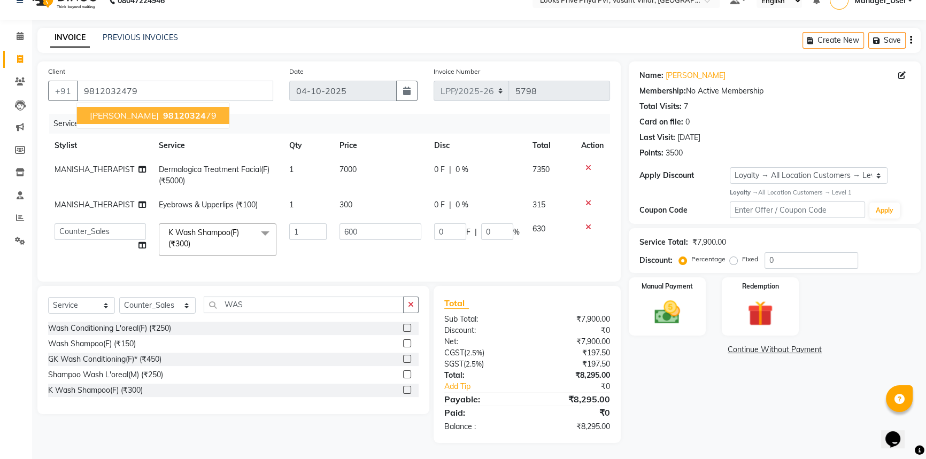
click at [213, 102] on div "Client +91 9812032479 ANSHU 98120324 79" at bounding box center [160, 88] width 241 height 44
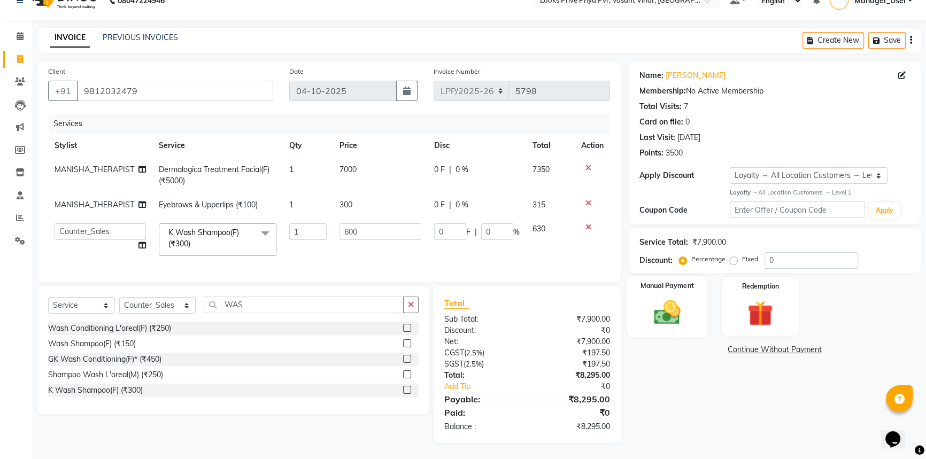
click at [679, 309] on img at bounding box center [667, 312] width 43 height 30
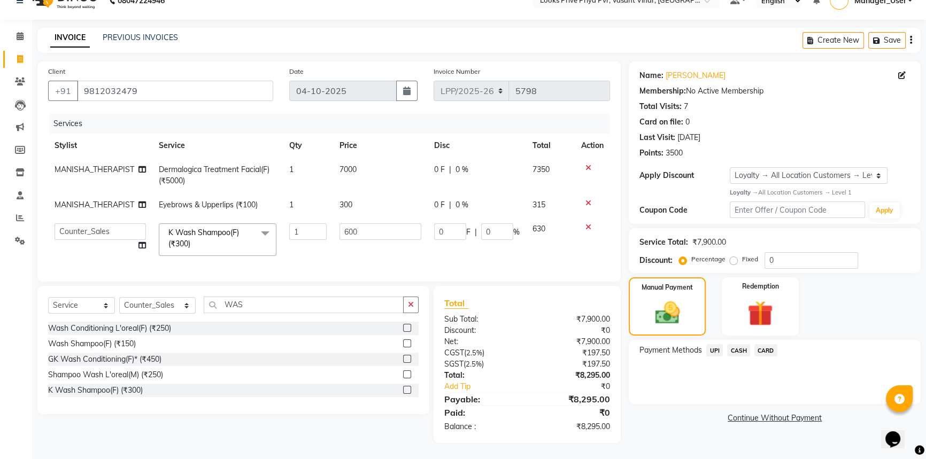
click at [738, 344] on span "CASH" at bounding box center [738, 350] width 23 height 12
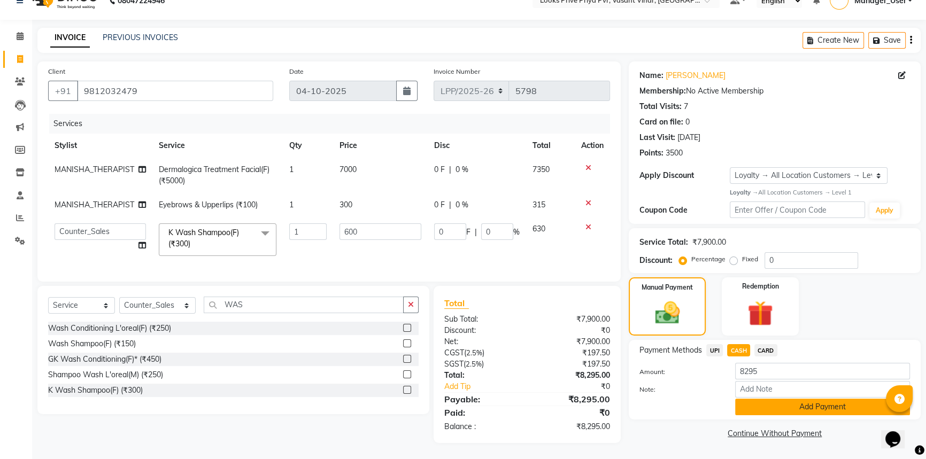
click at [772, 399] on button "Add Payment" at bounding box center [822, 407] width 175 height 17
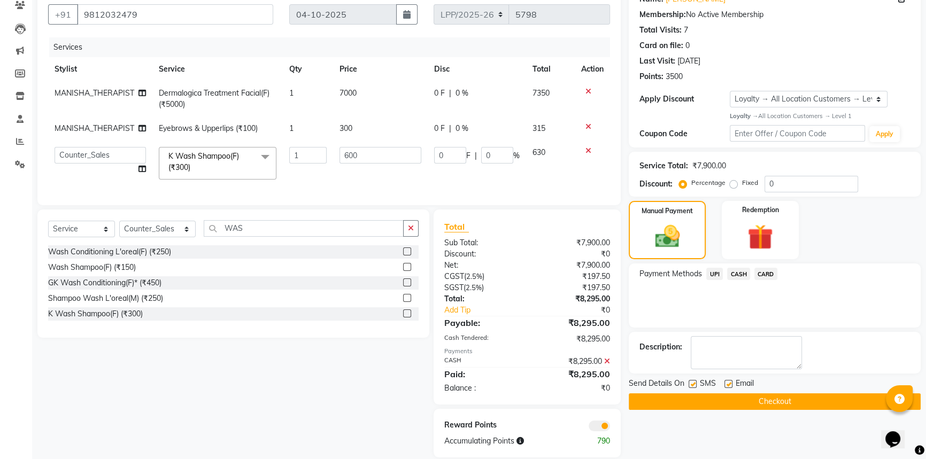
scroll to position [118, 0]
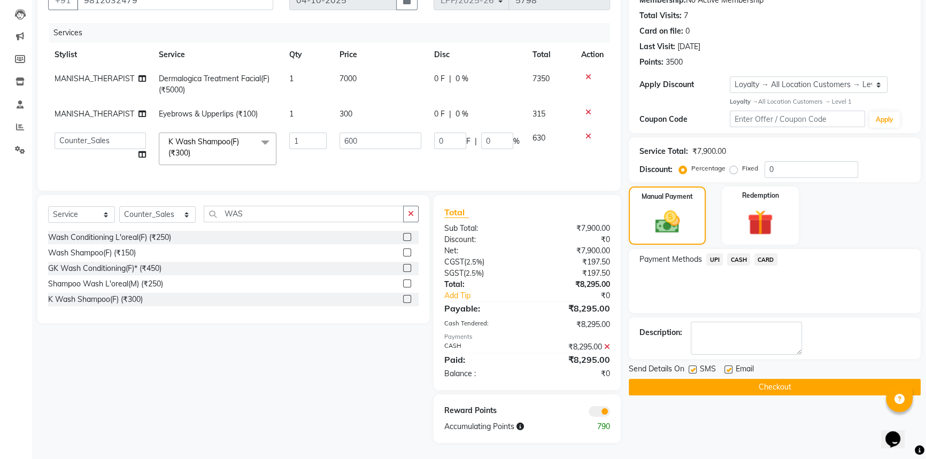
click at [745, 382] on button "Checkout" at bounding box center [775, 387] width 292 height 17
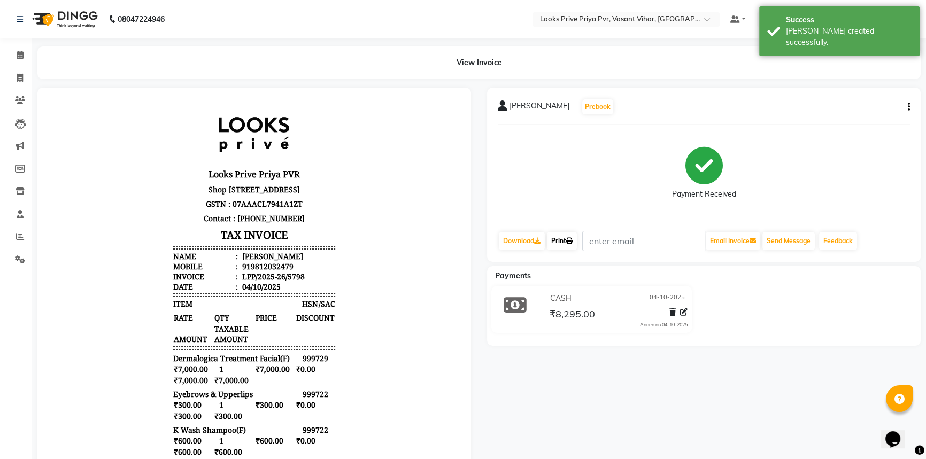
click at [554, 240] on link "Print" at bounding box center [562, 241] width 30 height 18
click at [22, 76] on icon at bounding box center [20, 78] width 6 height 8
select select "service"
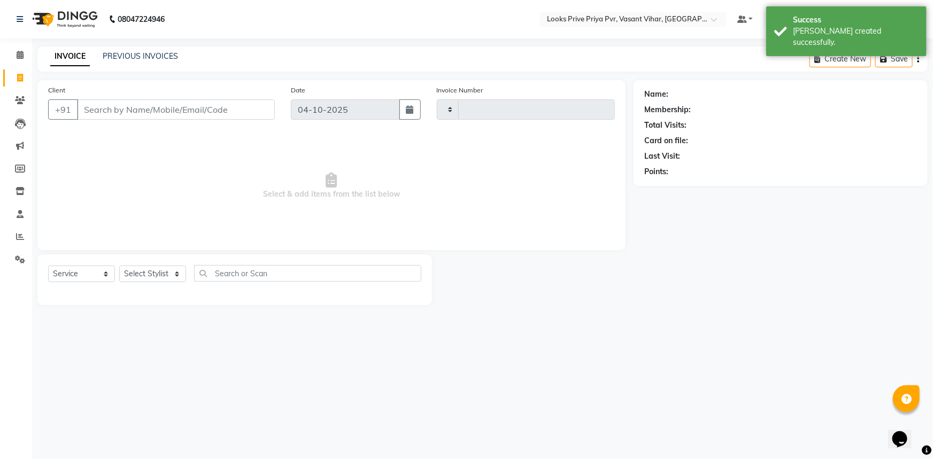
type input "5799"
select select "7646"
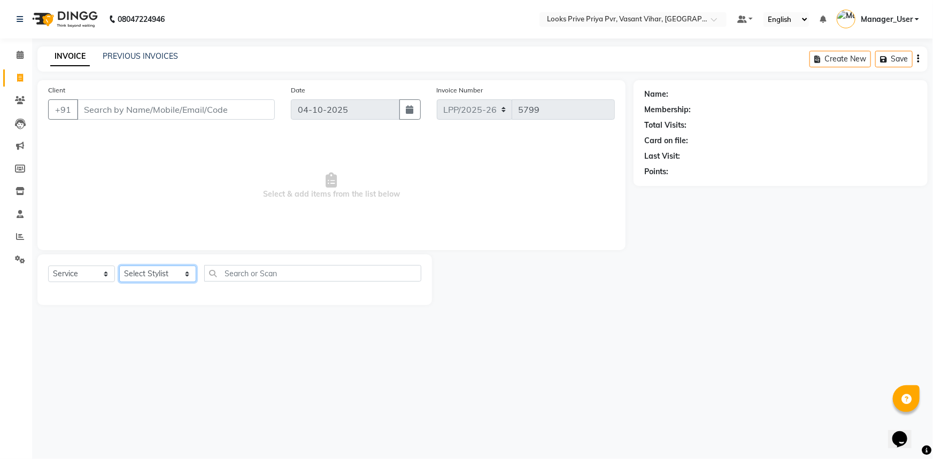
click at [152, 273] on select "Select Stylist Akhir_asst ANIL_PDCT ASLAM_CR STYLIST Counter_Sales KAMAL_PDCT […" at bounding box center [157, 274] width 77 height 17
select select "66942"
click at [119, 266] on select "Select Stylist Akhir_asst ANIL_PDCT ASLAM_CR STYLIST Counter_Sales KAMAL_PDCT […" at bounding box center [157, 274] width 77 height 17
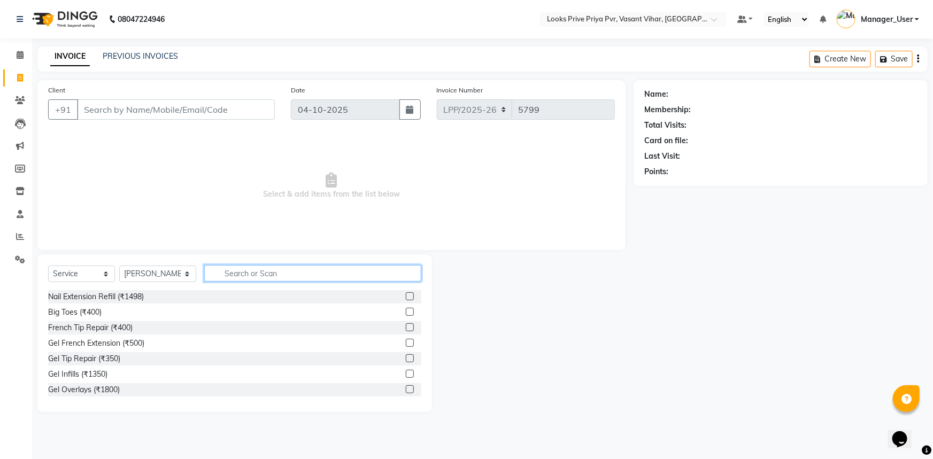
click at [261, 270] on input "text" at bounding box center [313, 273] width 218 height 17
click at [171, 104] on input "Client" at bounding box center [176, 109] width 198 height 20
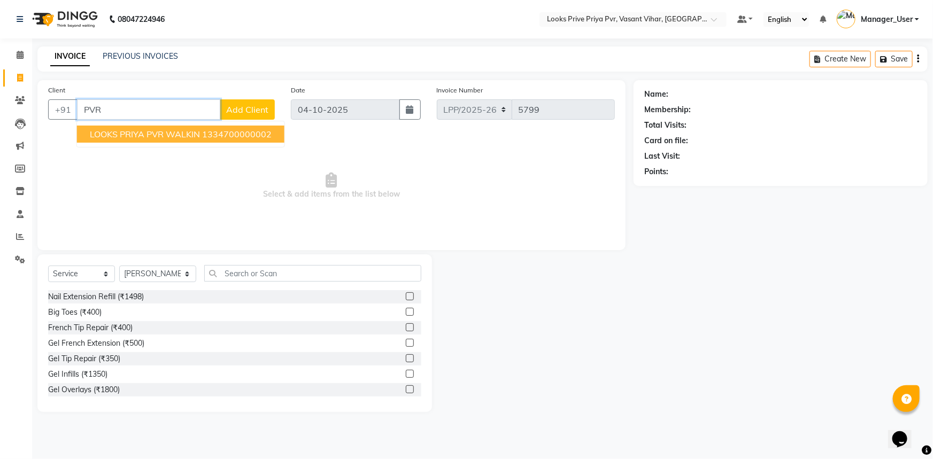
click at [127, 136] on span "LOOKS PRIYA PVR WALKIN" at bounding box center [145, 134] width 110 height 11
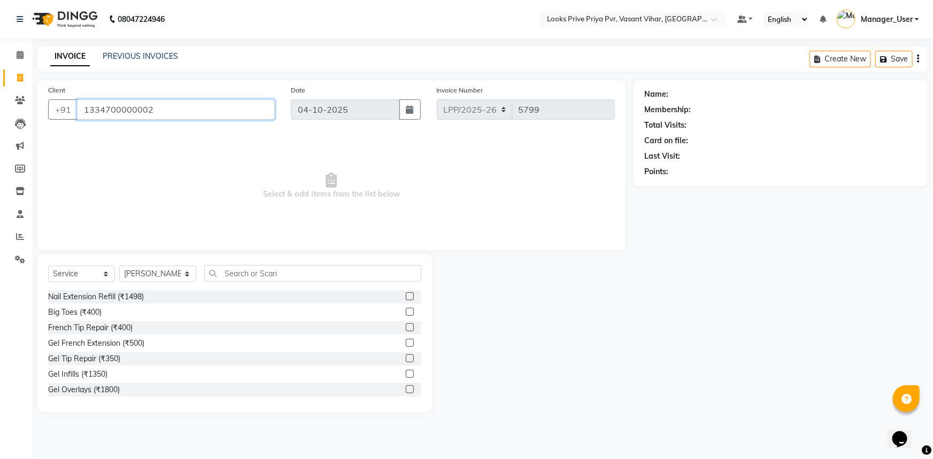
type input "1334700000002"
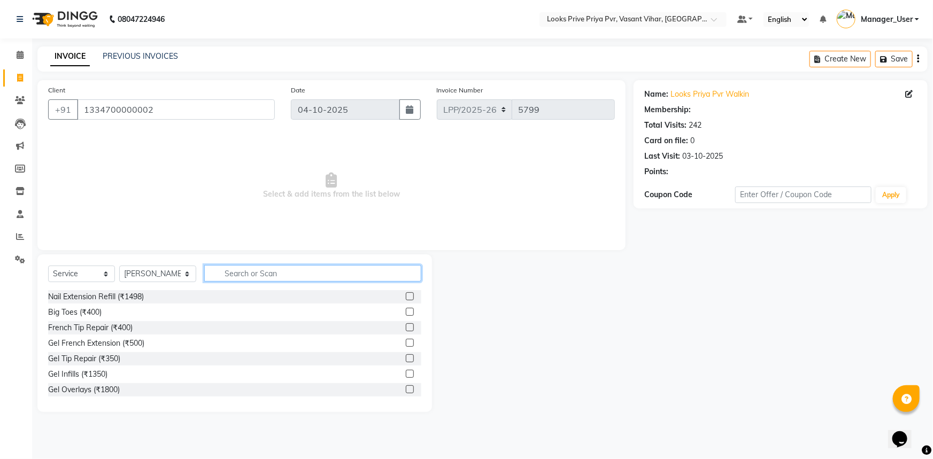
click at [236, 269] on input "text" at bounding box center [313, 273] width 218 height 17
select select "1: Object"
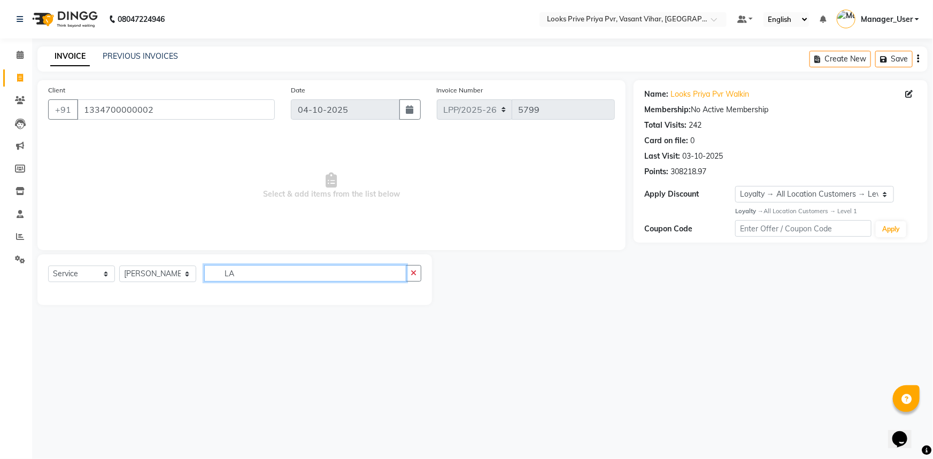
type input "L"
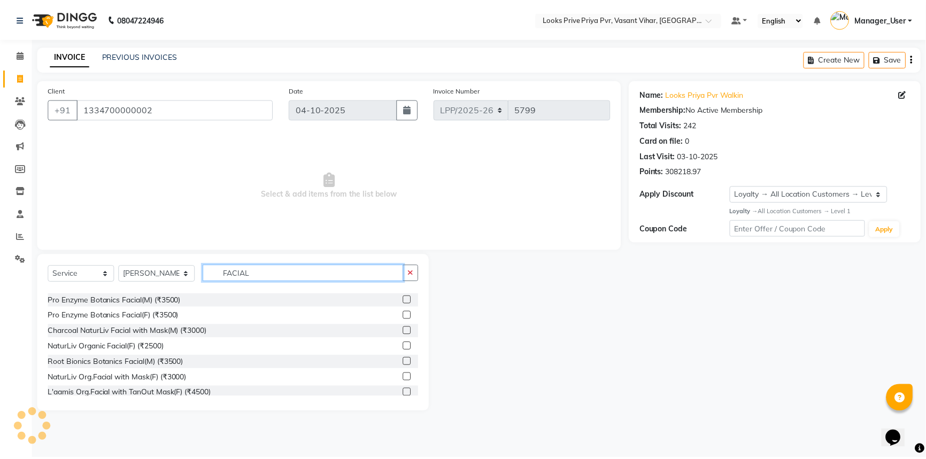
scroll to position [233, 0]
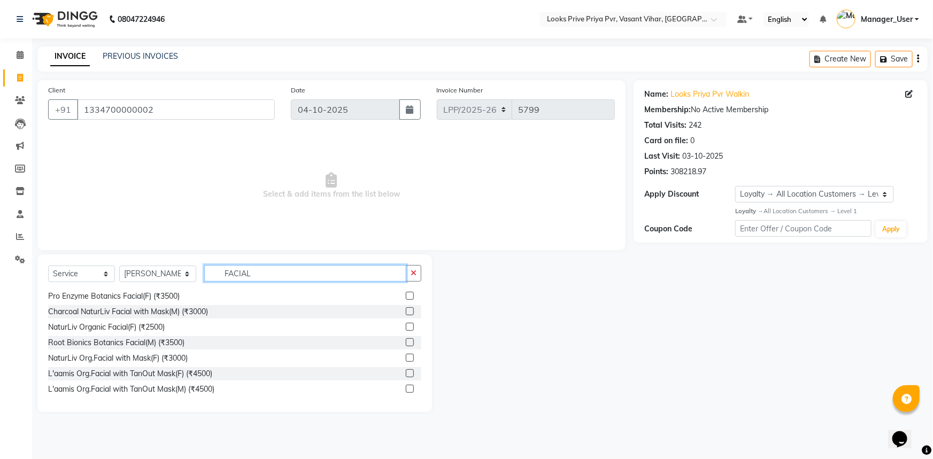
type input "FACIAL"
click at [406, 374] on label at bounding box center [410, 373] width 8 height 8
click at [406, 374] on input "checkbox" at bounding box center [409, 373] width 7 height 7
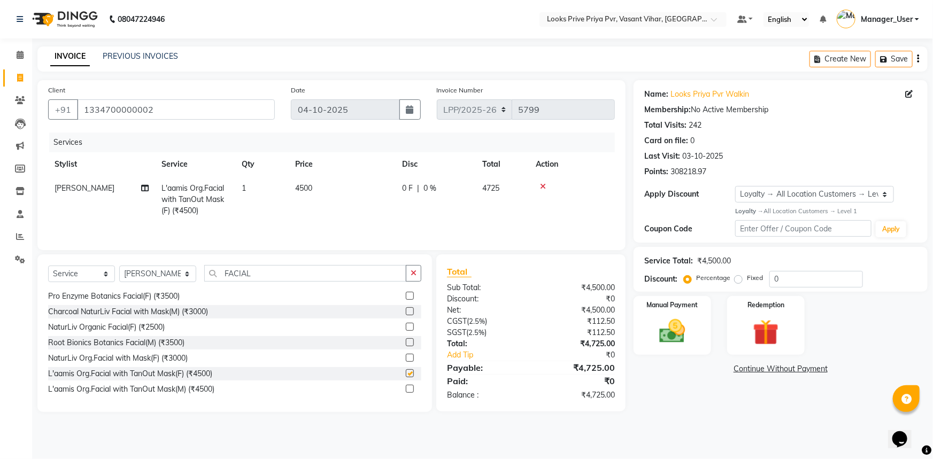
checkbox input "false"
drag, startPoint x: 785, startPoint y: 282, endPoint x: 679, endPoint y: 264, distance: 107.9
click at [685, 261] on div "Service Total: ₹4,500.00 Discount: Percentage Fixed 0" at bounding box center [780, 269] width 273 height 36
type input "50"
click at [676, 403] on div "Name: Looks Priya Pvr Walkin Membership: No Active Membership Total Visits: 242…" at bounding box center [784, 251] width 302 height 343
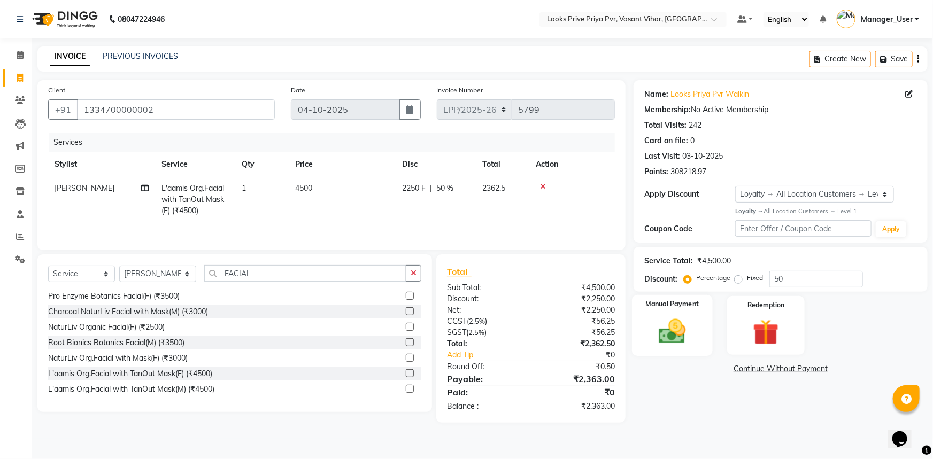
click at [674, 313] on div "Manual Payment" at bounding box center [672, 325] width 81 height 61
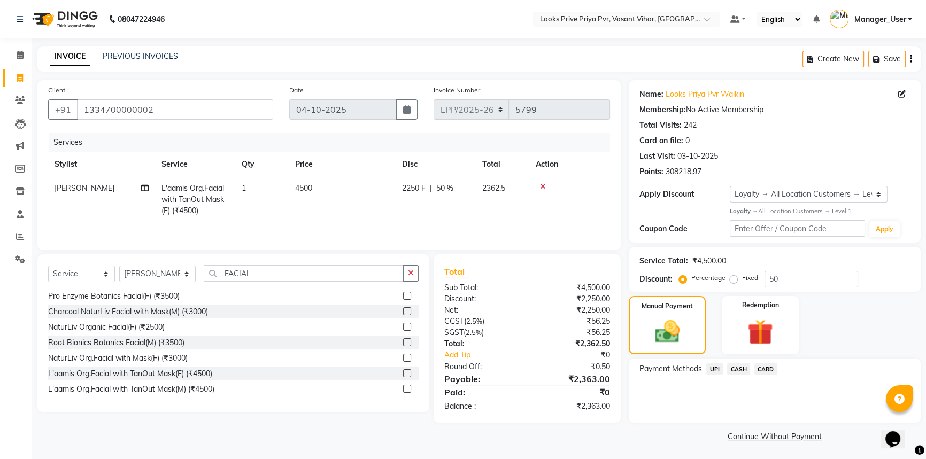
click at [739, 369] on span "CASH" at bounding box center [738, 369] width 23 height 12
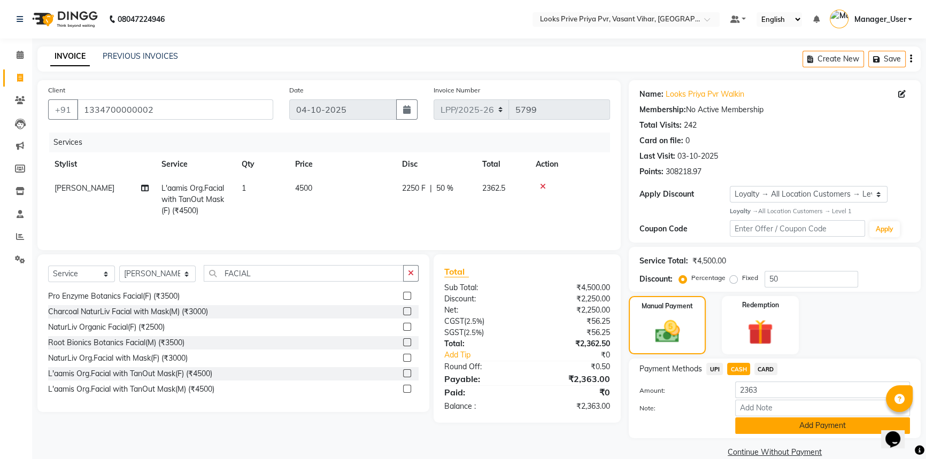
click at [759, 422] on button "Add Payment" at bounding box center [822, 426] width 175 height 17
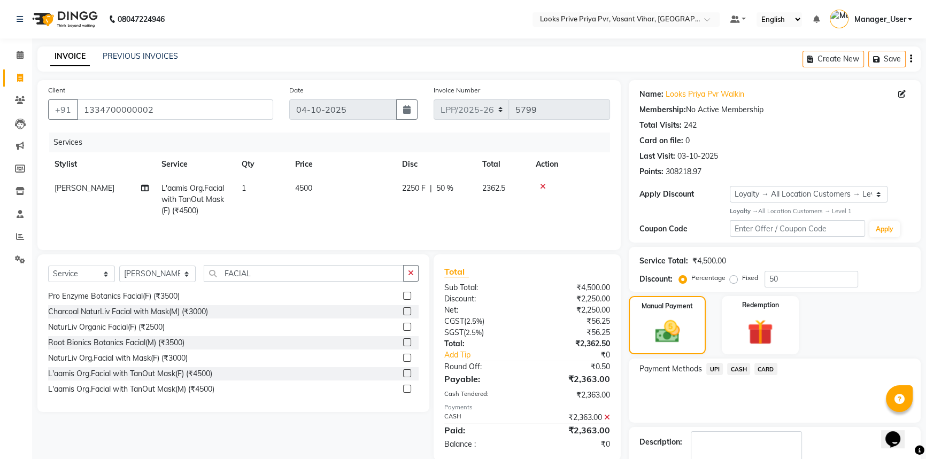
scroll to position [71, 0]
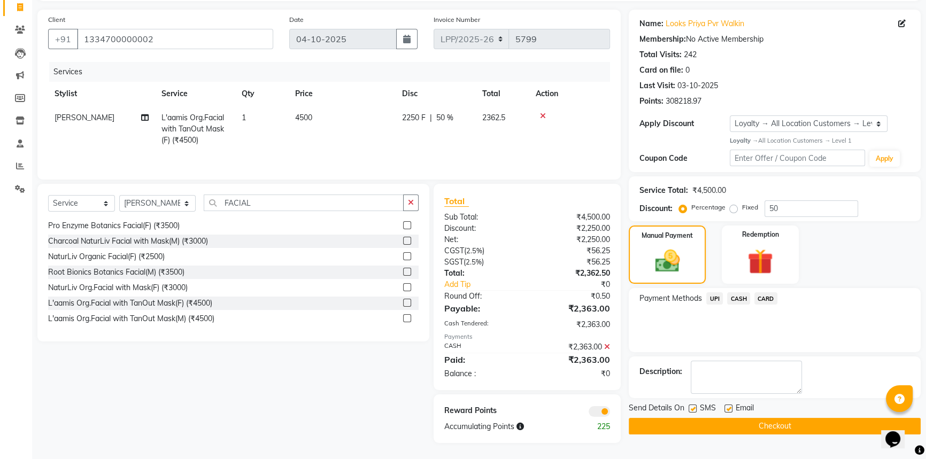
click at [716, 423] on button "Checkout" at bounding box center [775, 426] width 292 height 17
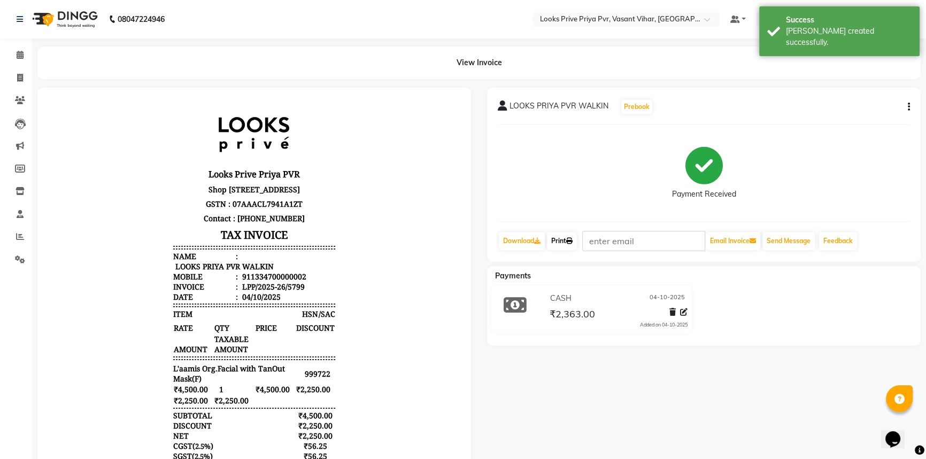
click at [571, 242] on icon at bounding box center [569, 241] width 6 height 6
click at [18, 77] on icon at bounding box center [20, 78] width 6 height 8
select select "service"
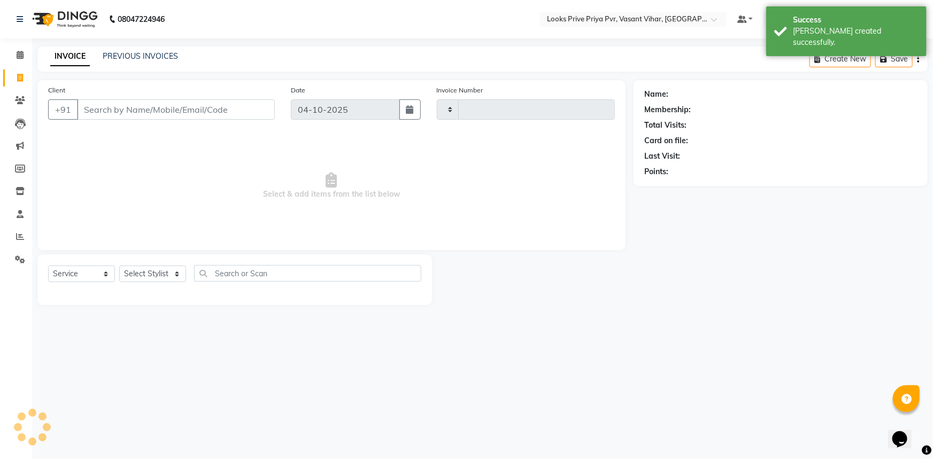
type input "5800"
select select "7646"
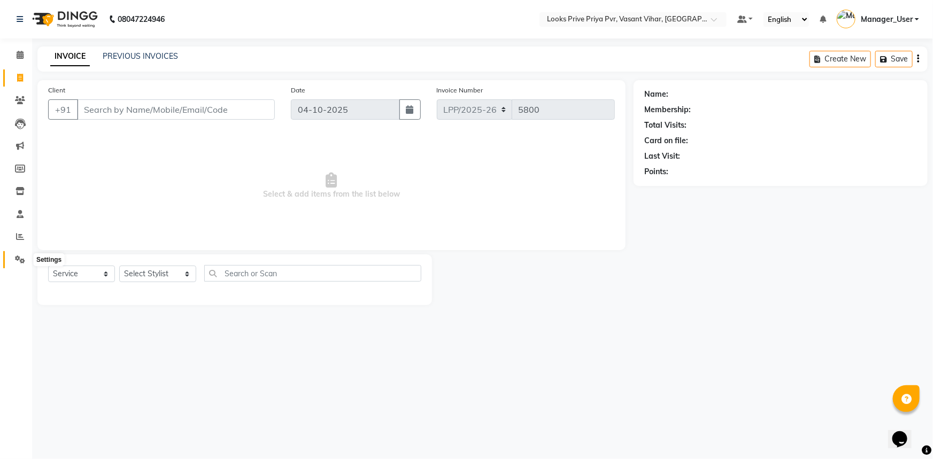
click at [15, 264] on span at bounding box center [20, 260] width 19 height 12
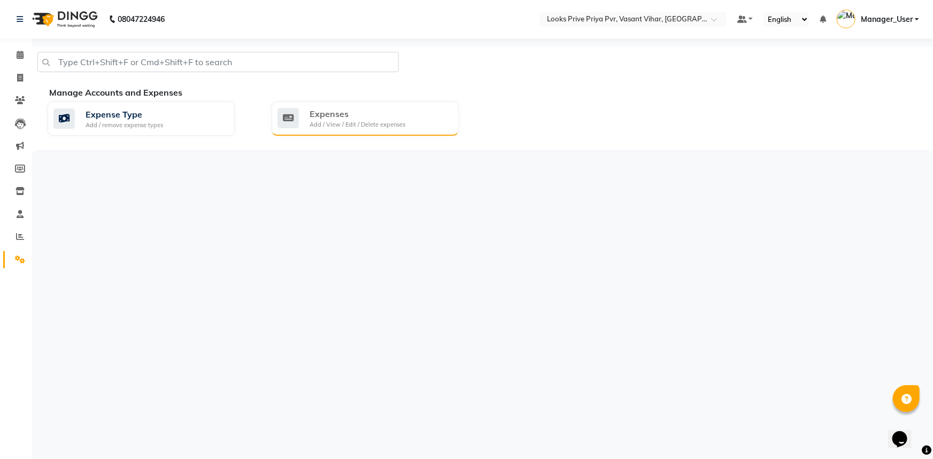
click at [341, 125] on div "Add / View / Edit / Delete expenses" at bounding box center [358, 124] width 96 height 9
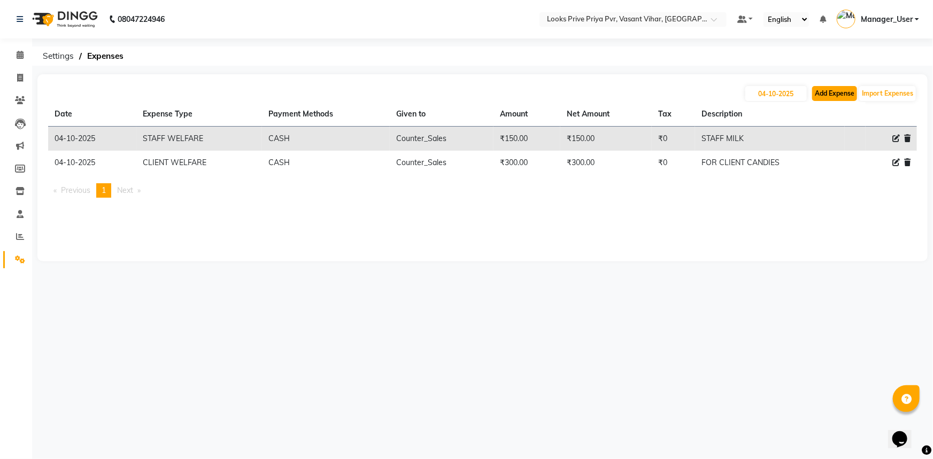
click at [816, 99] on button "Add Expense" at bounding box center [834, 93] width 45 height 15
select select "1"
select select "6695"
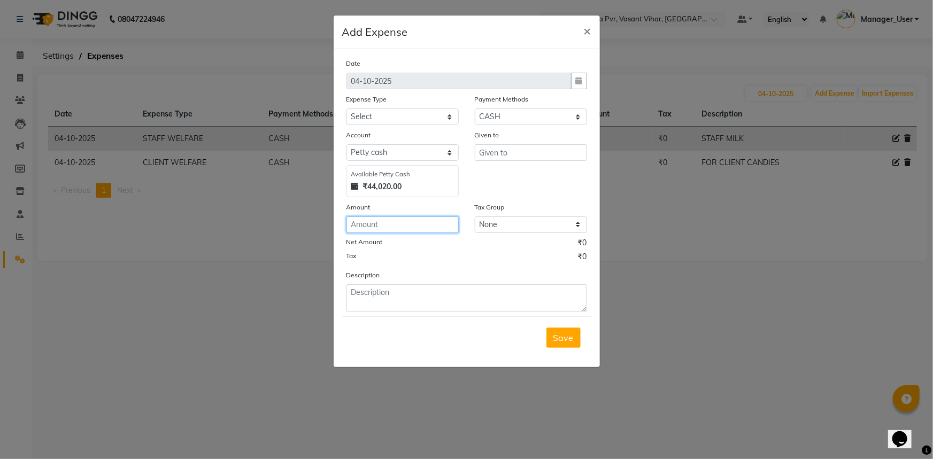
click at [414, 221] on input "number" at bounding box center [402, 225] width 112 height 17
type input "100"
click at [390, 111] on select "Select Accommodation Aesthetics Bank Deposit BLINKIT Cash Handover Client Refun…" at bounding box center [402, 117] width 112 height 17
select select "24944"
click at [346, 109] on select "Select Accommodation Aesthetics Bank Deposit BLINKIT Cash Handover Client Refun…" at bounding box center [402, 117] width 112 height 17
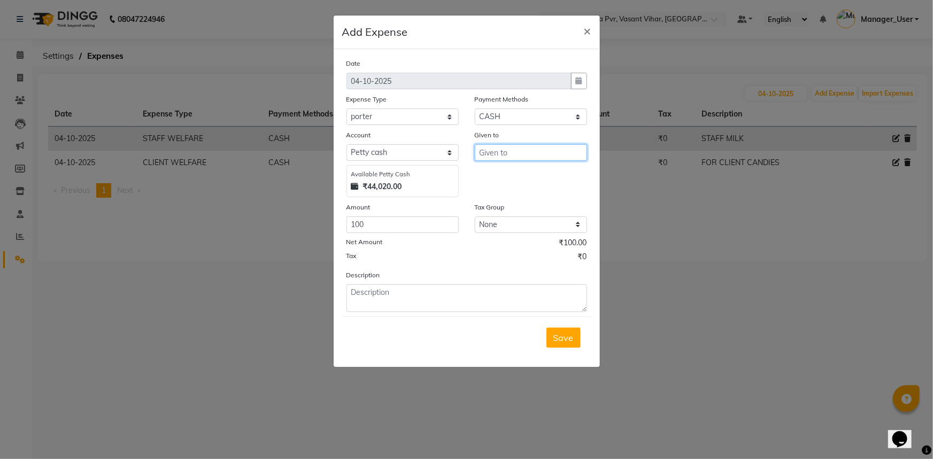
click at [542, 156] on input "text" at bounding box center [531, 152] width 112 height 17
click at [525, 184] on button "Co unter_Sales" at bounding box center [517, 175] width 84 height 17
type input "Counter_Sales"
click at [429, 305] on textarea at bounding box center [466, 298] width 241 height 28
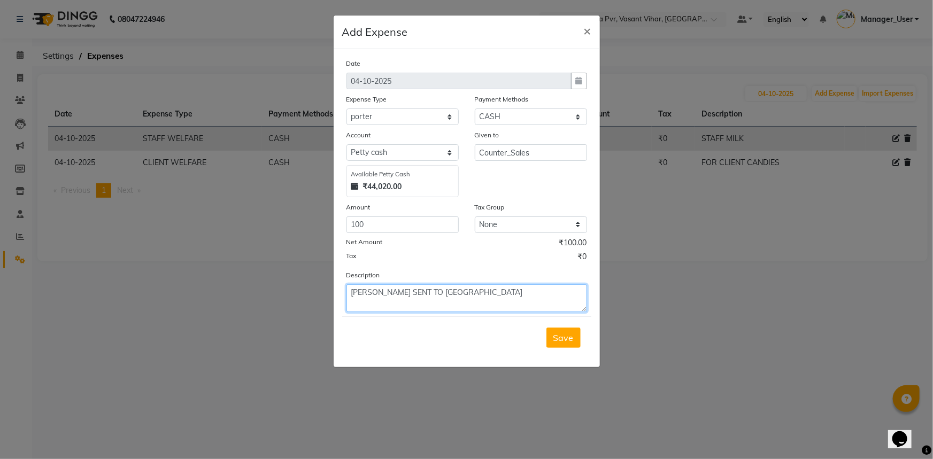
click at [352, 291] on textarea "PORTER SENT TO MALCHA" at bounding box center [466, 298] width 241 height 28
drag, startPoint x: 353, startPoint y: 298, endPoint x: 484, endPoint y: 326, distance: 134.4
click at [484, 326] on form "Date 04-10-2025 Expense Type Select Accommodation Aesthetics Bank Deposit BLINK…" at bounding box center [466, 208] width 249 height 301
click at [492, 312] on textarea "PORTER SENT TO MALCHA" at bounding box center [466, 298] width 241 height 28
click at [353, 296] on textarea "PORTER SENT TO MALCHA" at bounding box center [466, 298] width 241 height 28
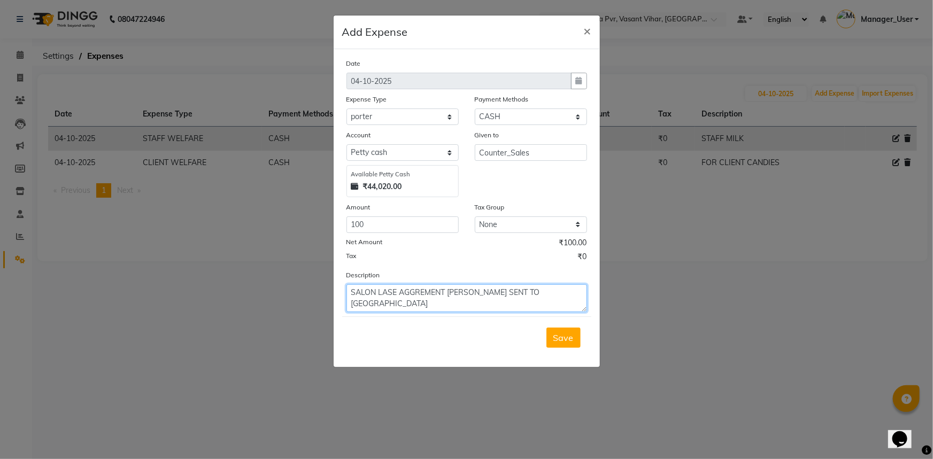
click at [380, 293] on textarea "SALON LASE AGGREMENT PORTER SENT TO MALCHA" at bounding box center [466, 298] width 241 height 28
click at [383, 295] on textarea "SALON LASE AGGREMENT PORTER SENT TO MALCHA" at bounding box center [466, 298] width 241 height 28
click at [450, 293] on textarea "SALON LEASE AGGREMENT PORTER SENT TO MALCHA" at bounding box center [466, 298] width 241 height 28
drag, startPoint x: 448, startPoint y: 297, endPoint x: 236, endPoint y: 322, distance: 213.2
click at [236, 322] on ngb-modal-window "Add Expense × Date 04-10-2025 Expense Type Select Accommodation Aesthetics Bank…" at bounding box center [466, 229] width 933 height 459
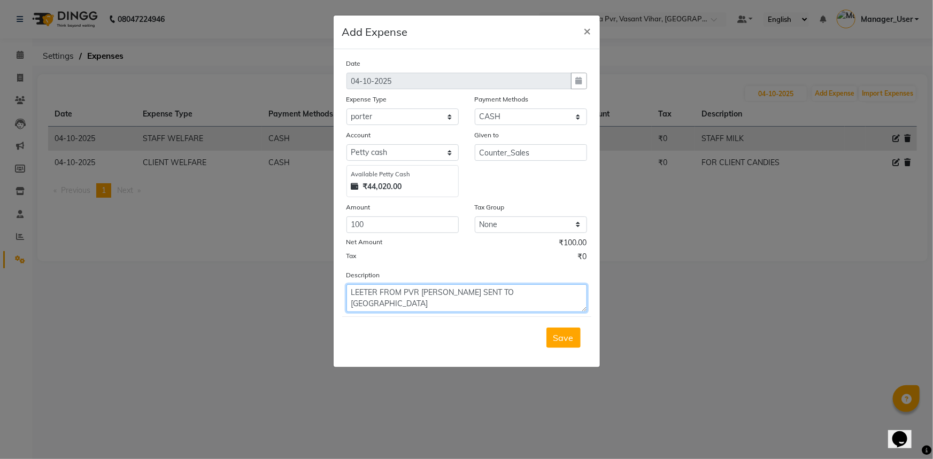
click at [495, 295] on textarea "LEETER FROM PVR PRIYA PORTER SENT TO MALCHA" at bounding box center [466, 298] width 241 height 28
click at [361, 292] on textarea "LEETER FROM PVR PRIYA PORTER TO MALCHA" at bounding box center [466, 298] width 241 height 28
click at [365, 295] on textarea "LETER FROM PVR PRIYA PORTER TO MALCHA" at bounding box center [466, 298] width 241 height 28
click at [480, 293] on textarea "LETTER FROM PVR PRIYA PORTER TO MALCHA" at bounding box center [466, 298] width 241 height 28
type textarea "LETTER FROM PVR PRIYA PORTERED TO MALCHA"
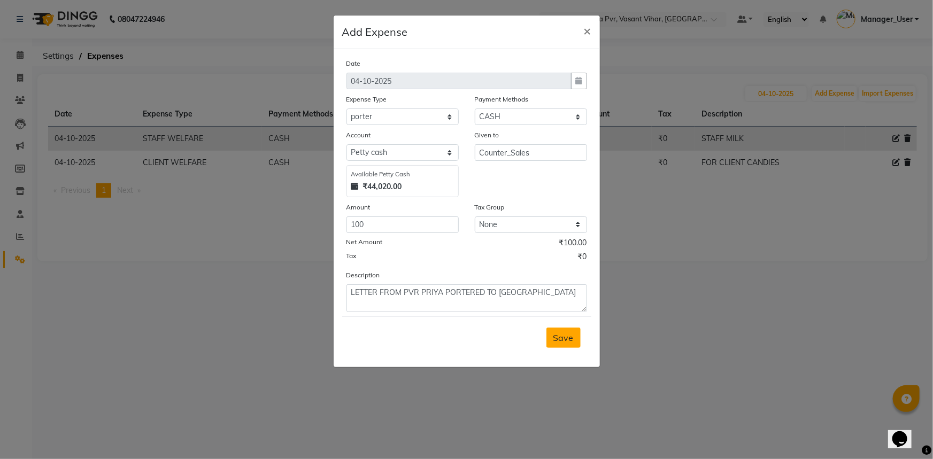
click at [555, 341] on span "Save" at bounding box center [563, 338] width 20 height 11
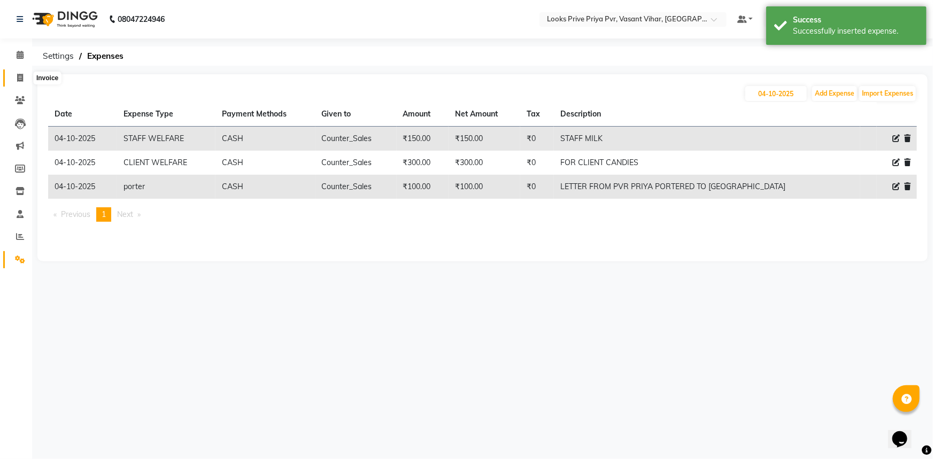
click at [21, 80] on icon at bounding box center [20, 78] width 6 height 8
select select "service"
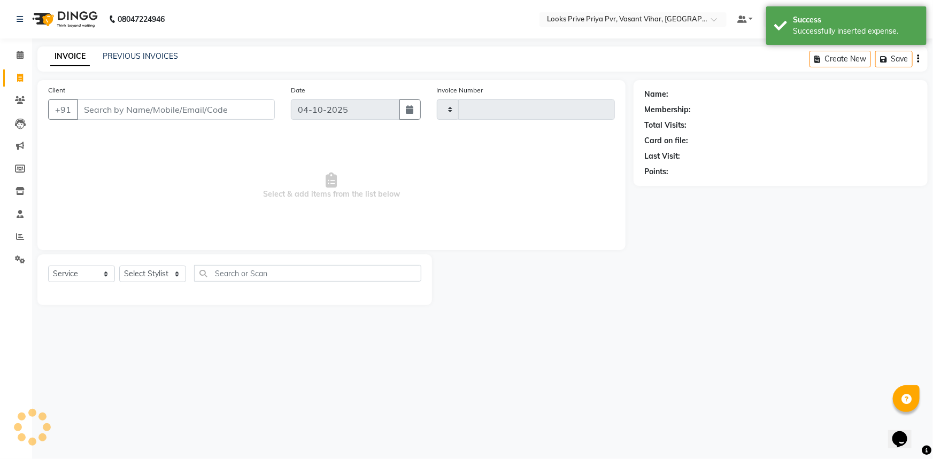
type input "5800"
select select "7646"
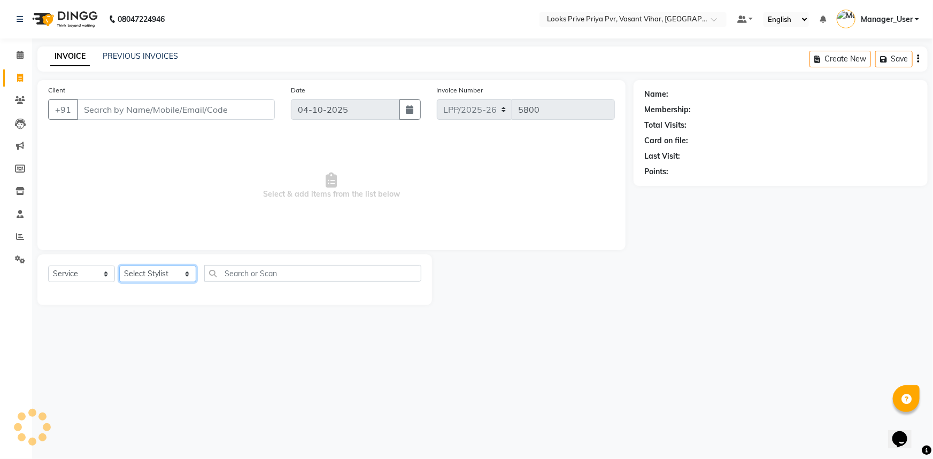
click at [138, 269] on select "Select Stylist Akhir_asst ANIL_PDCT ASLAM_CR STYLIST Counter_Sales KAMAL_PDCT […" at bounding box center [157, 274] width 77 height 17
select select "90023"
click at [119, 266] on select "Select Stylist Akhir_asst ANIL_PDCT ASLAM_CR STYLIST Counter_Sales KAMAL_PDCT […" at bounding box center [157, 274] width 77 height 17
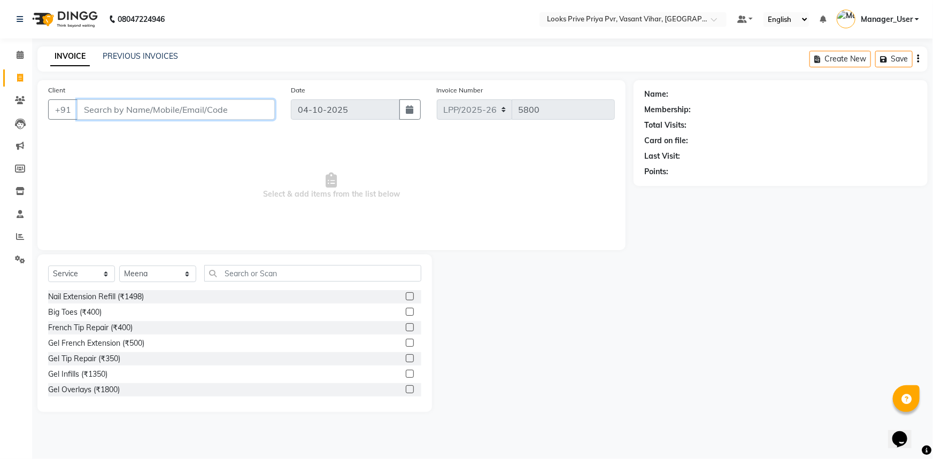
click at [183, 111] on input "Client" at bounding box center [176, 109] width 198 height 20
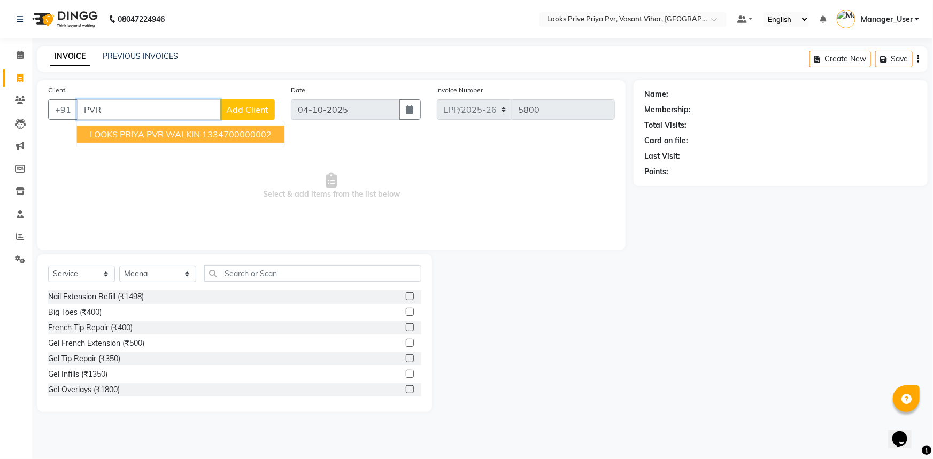
click at [157, 132] on span "LOOKS PRIYA PVR WALKIN" at bounding box center [145, 134] width 110 height 11
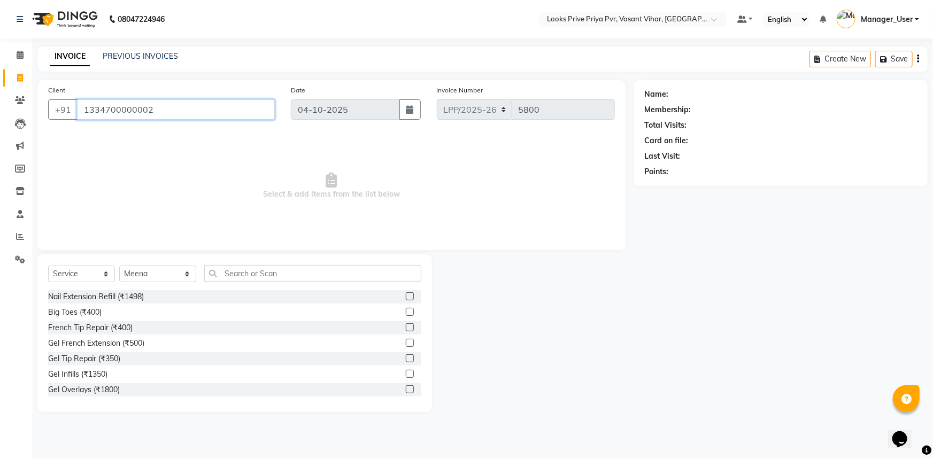
type input "1334700000002"
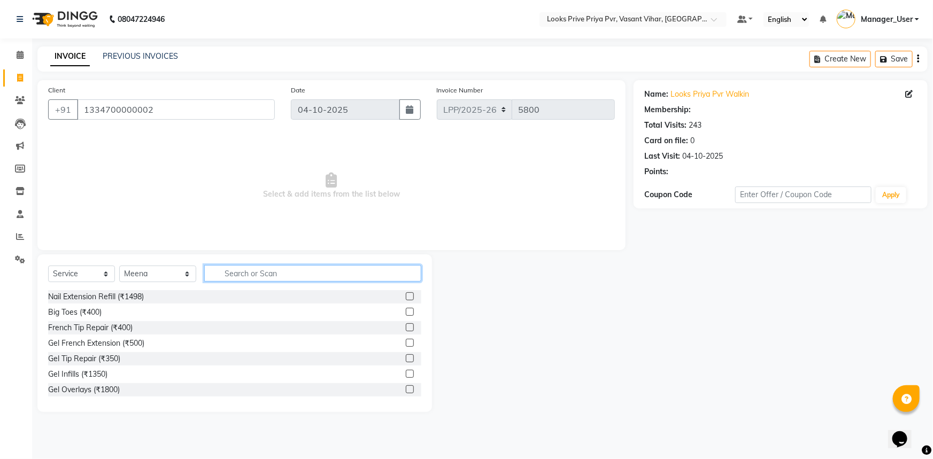
click at [248, 276] on input "text" at bounding box center [313, 273] width 218 height 17
select select "1: Object"
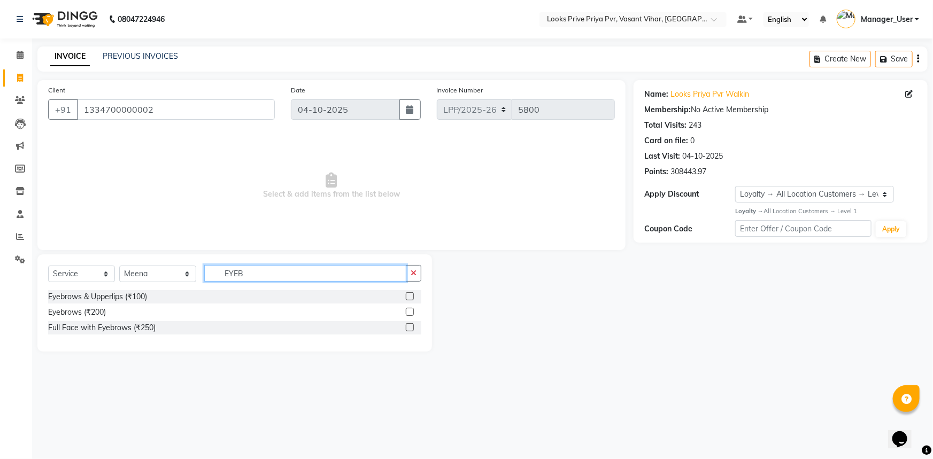
type input "EYEB"
click at [409, 293] on label at bounding box center [410, 296] width 8 height 8
click at [409, 293] on input "checkbox" at bounding box center [409, 296] width 7 height 7
checkbox input "true"
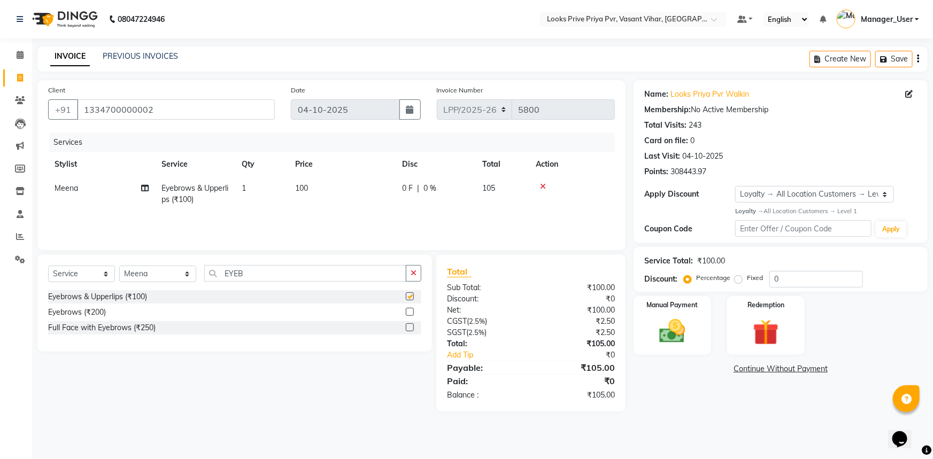
click at [358, 191] on td "100" at bounding box center [342, 193] width 107 height 35
select select "90023"
checkbox input "false"
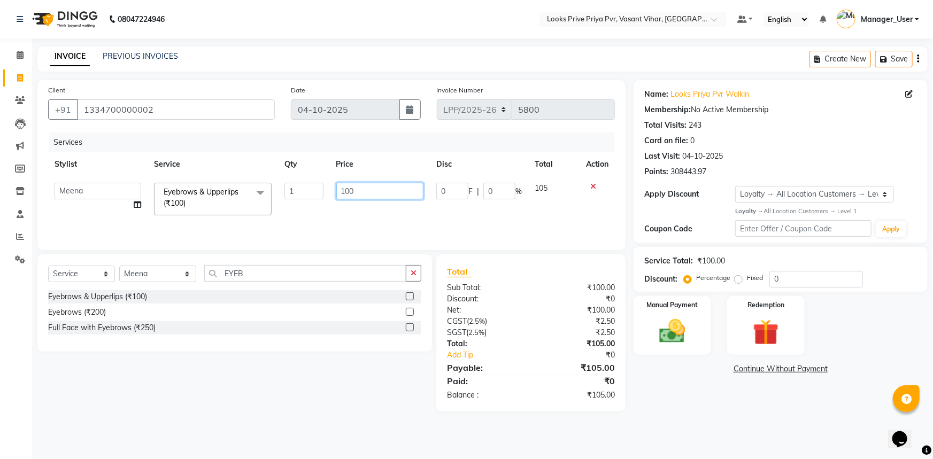
drag, startPoint x: 371, startPoint y: 188, endPoint x: 241, endPoint y: 195, distance: 130.6
click at [257, 195] on tr "Akhir_asst ANIL_PDCT ASLAM_CR STYLIST Counter_Sales KAMAL_PDCT KARISHMA MALLIKA…" at bounding box center [331, 198] width 567 height 45
type input "200"
click at [302, 227] on div "Services Stylist Service Qty Price Disc Total Action Akhir_asst ANIL_PDCT ASLAM…" at bounding box center [331, 186] width 567 height 107
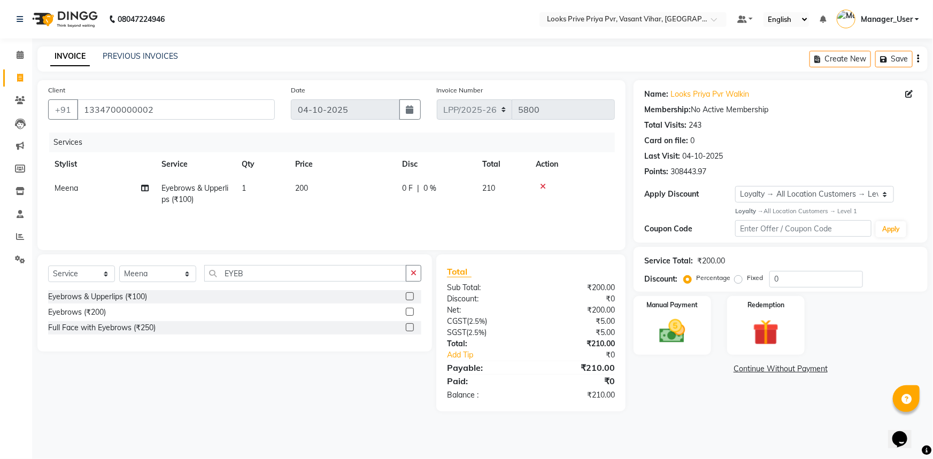
click at [460, 135] on div "Services" at bounding box center [336, 143] width 574 height 20
click at [661, 324] on img at bounding box center [673, 331] width 44 height 31
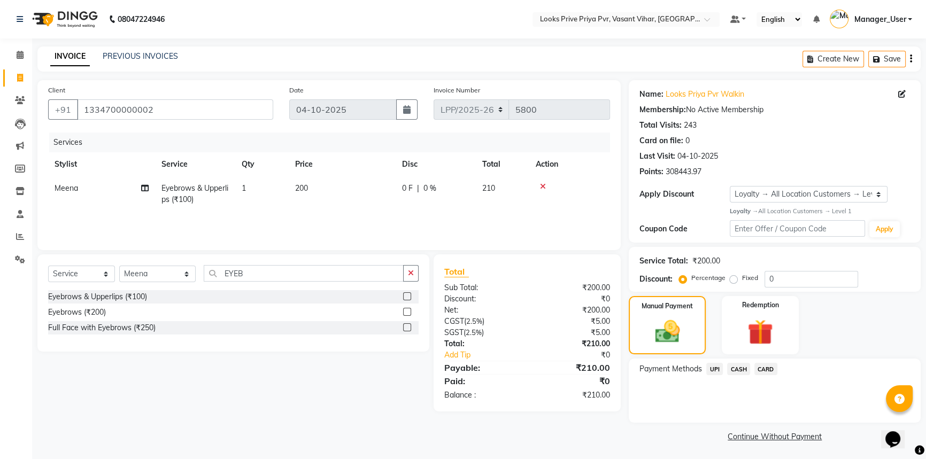
click at [716, 369] on span "UPI" at bounding box center [714, 369] width 17 height 12
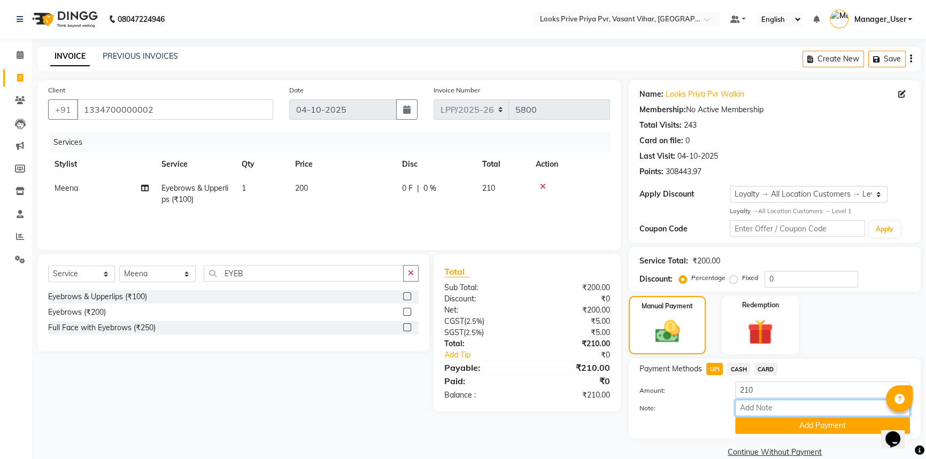
click at [752, 402] on input "Note:" at bounding box center [822, 408] width 175 height 17
paste input "527793135376"
type input "527793135376"
click at [783, 426] on button "Add Payment" at bounding box center [822, 426] width 175 height 17
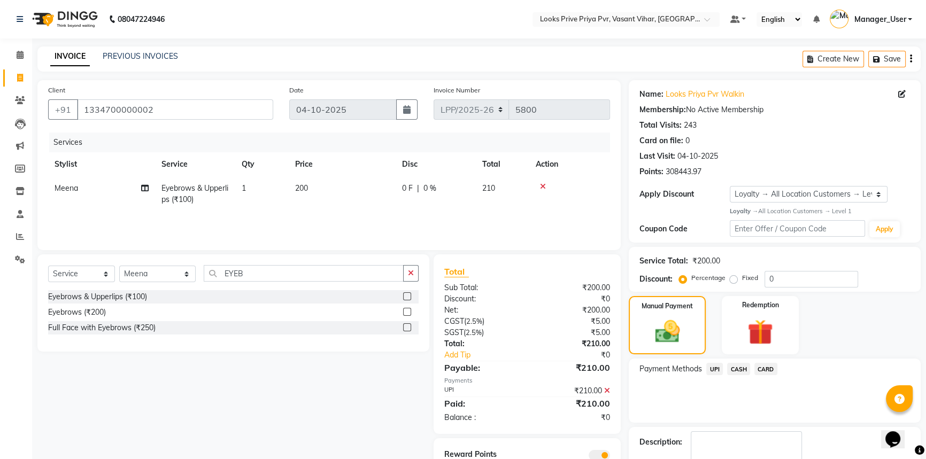
scroll to position [61, 0]
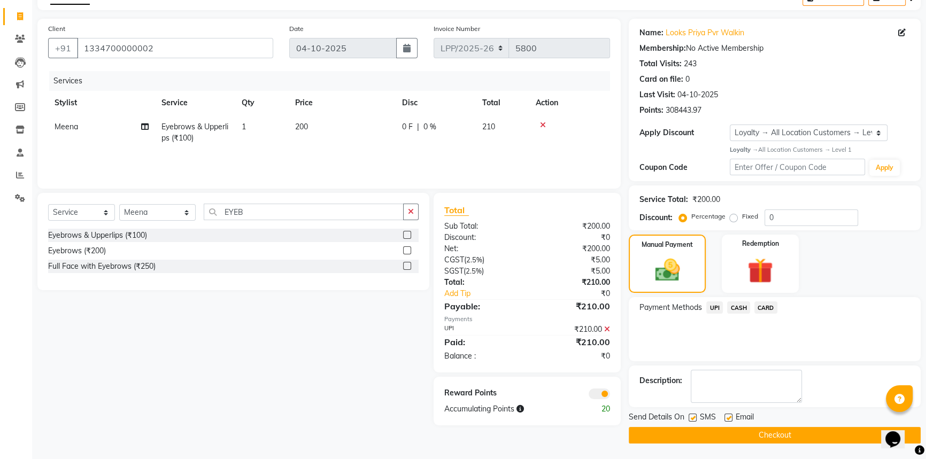
click at [740, 431] on button "Checkout" at bounding box center [775, 435] width 292 height 17
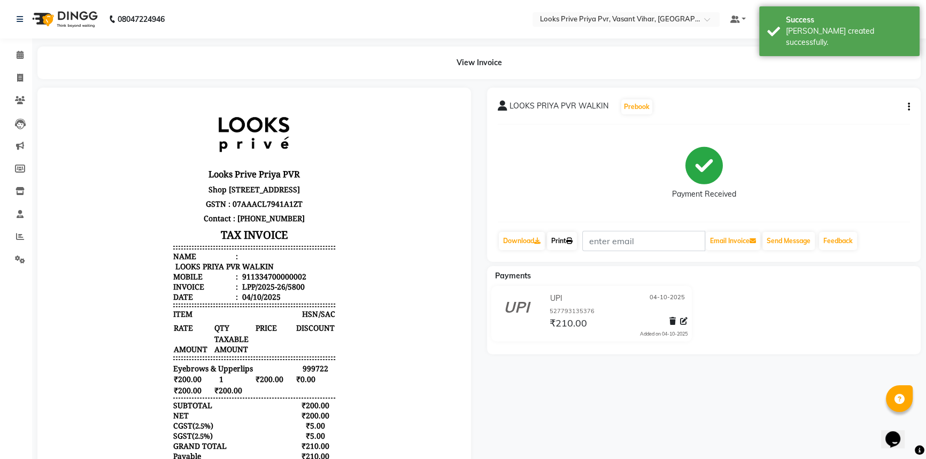
click at [573, 240] on icon at bounding box center [569, 241] width 6 height 6
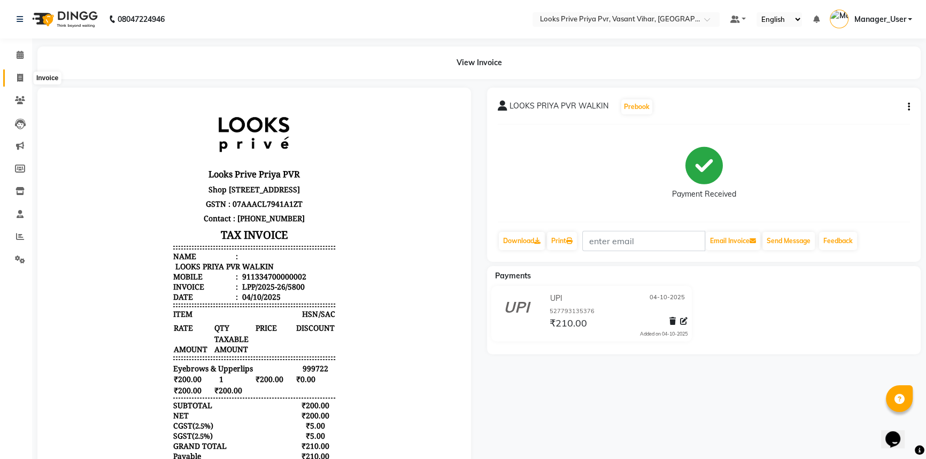
click at [18, 76] on icon at bounding box center [20, 78] width 6 height 8
select select "service"
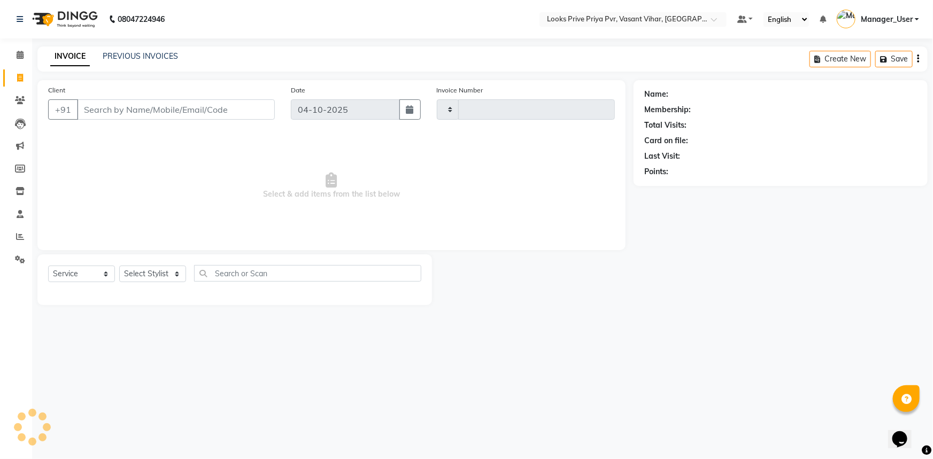
type input "5801"
select select "7646"
click at [167, 104] on input "Client" at bounding box center [176, 109] width 198 height 20
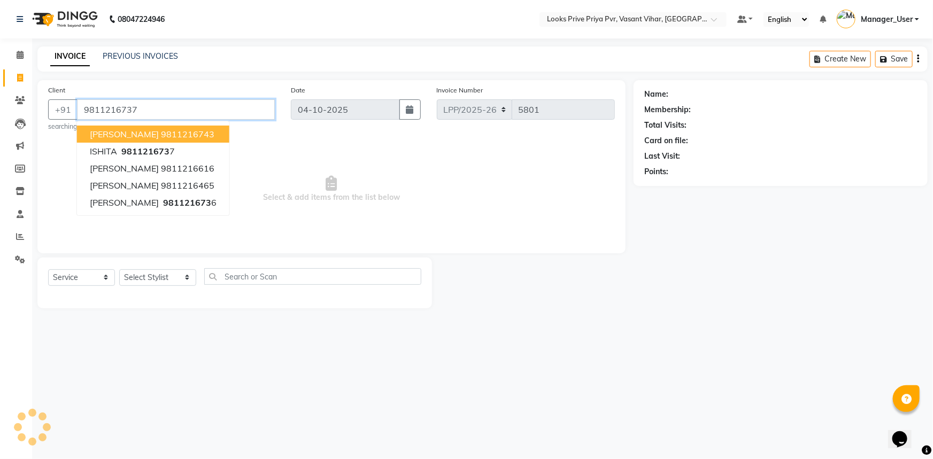
type input "9811216737"
select select "1: Object"
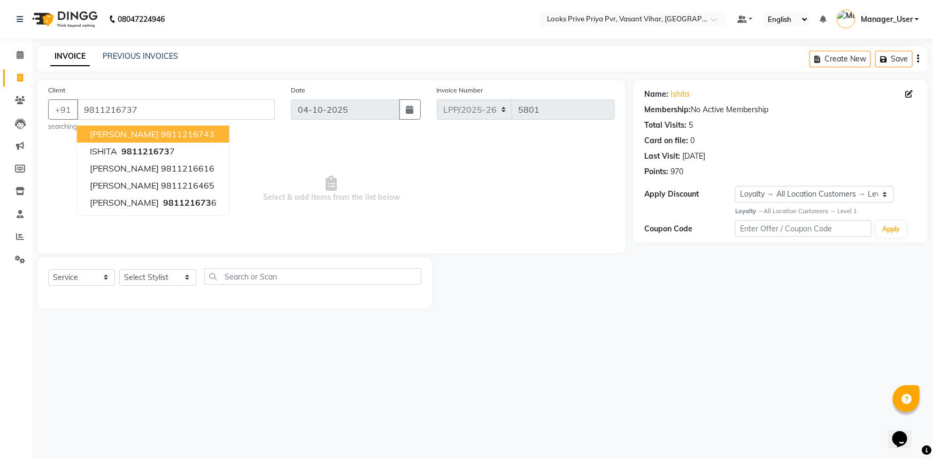
click at [344, 204] on span "Select & add items from the list below" at bounding box center [331, 189] width 567 height 107
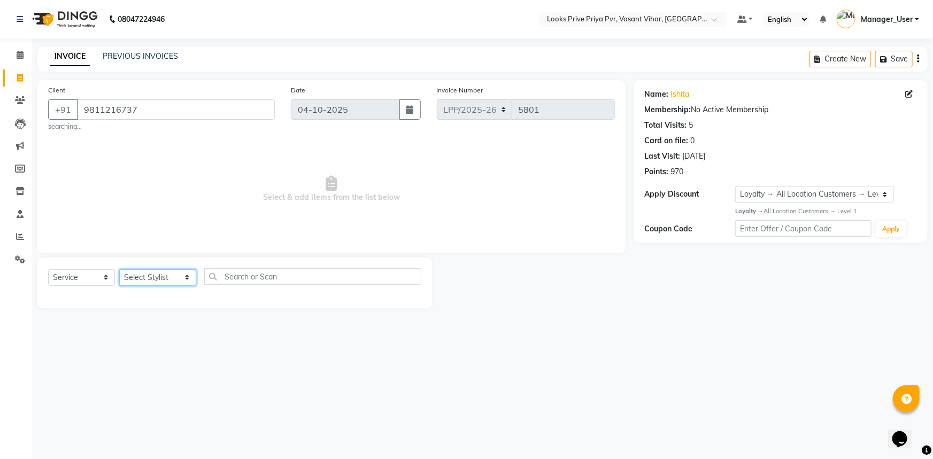
click at [176, 275] on select "Select Stylist Akhir_asst ANIL_PDCT ASLAM_CR STYLIST Counter_Sales KAMAL_PDCT […" at bounding box center [157, 277] width 77 height 17
click at [316, 153] on span "Select & add items from the list below" at bounding box center [331, 189] width 567 height 107
drag, startPoint x: 263, startPoint y: 189, endPoint x: 444, endPoint y: 220, distance: 183.2
click at [444, 220] on span "Select & add items from the list below" at bounding box center [331, 189] width 567 height 107
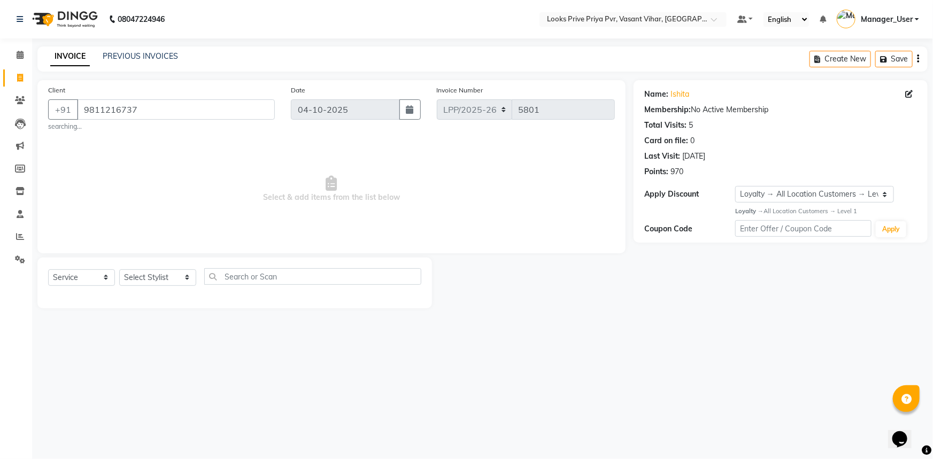
drag, startPoint x: 278, startPoint y: 200, endPoint x: 427, endPoint y: 207, distance: 148.8
click at [427, 207] on span "Select & add items from the list below" at bounding box center [331, 189] width 567 height 107
click at [412, 199] on span "Select & add items from the list below" at bounding box center [331, 189] width 567 height 107
drag, startPoint x: 406, startPoint y: 198, endPoint x: 409, endPoint y: 210, distance: 12.9
click at [409, 210] on span "Select & add items from the list below" at bounding box center [331, 189] width 567 height 107
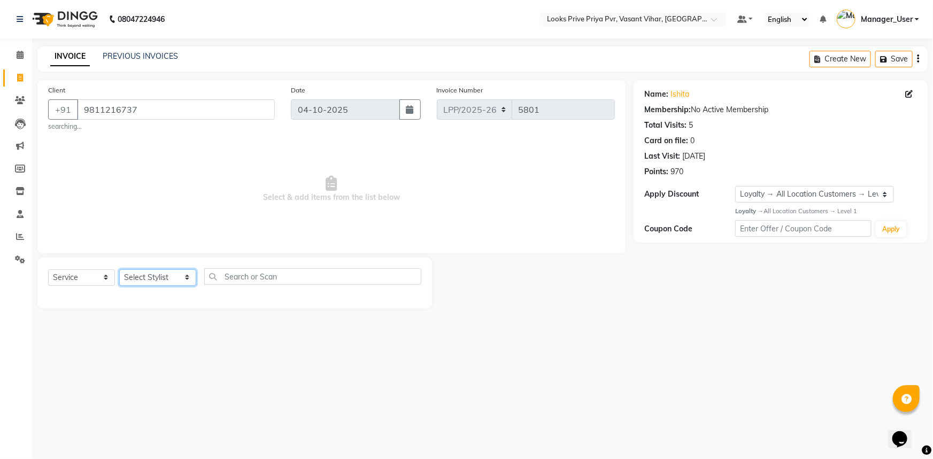
click at [174, 273] on select "Select Stylist Akhir_asst ANIL_PDCT ASLAM_CR STYLIST Counter_Sales KAMAL_PDCT […" at bounding box center [157, 277] width 77 height 17
select select "66946"
click at [119, 269] on select "Select Stylist Akhir_asst ANIL_PDCT ASLAM_CR STYLIST Counter_Sales KAMAL_PDCT […" at bounding box center [157, 277] width 77 height 17
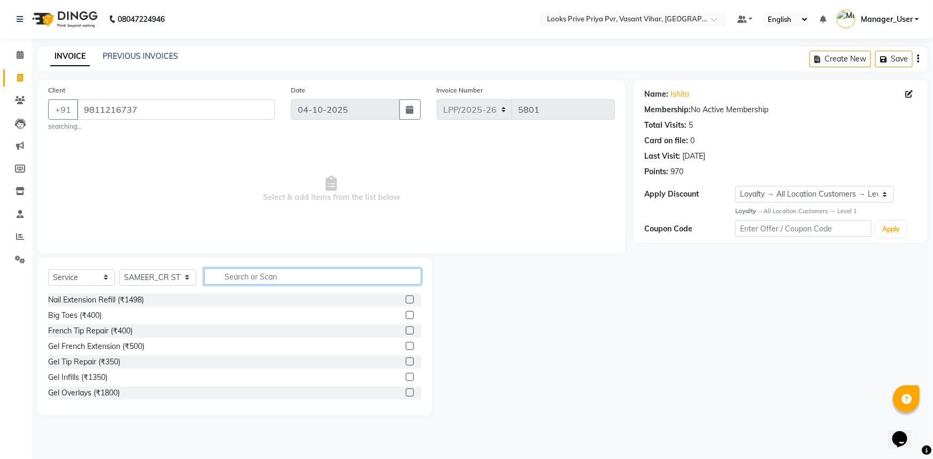
click at [247, 274] on input "text" at bounding box center [313, 276] width 218 height 17
drag, startPoint x: 160, startPoint y: 276, endPoint x: 171, endPoint y: 274, distance: 10.9
click at [171, 274] on select "Select Stylist Akhir_asst ANIL_PDCT ASLAM_CR STYLIST Counter_Sales KAMAL_PDCT […" at bounding box center [157, 277] width 77 height 17
click at [254, 249] on div "Client +91 9811216737 searching... Date 04-10-2025 Invoice Number LPP/2025-26 V…" at bounding box center [331, 166] width 588 height 173
click at [245, 274] on input "text" at bounding box center [313, 276] width 218 height 17
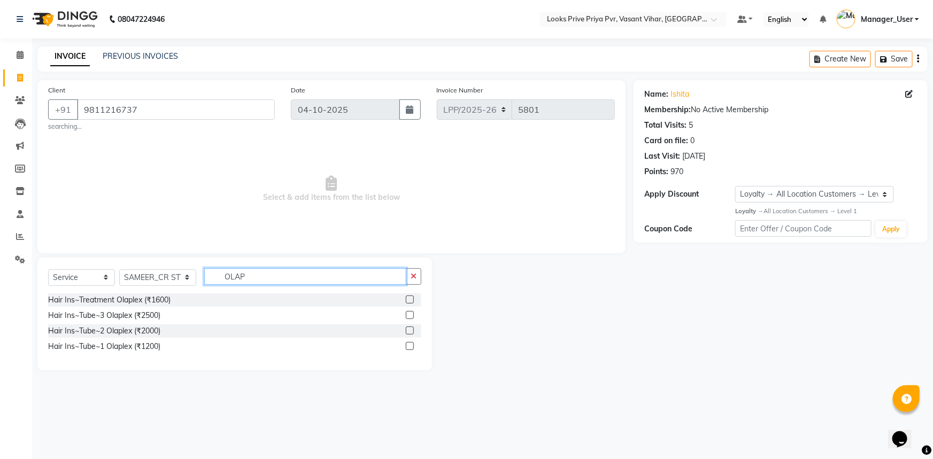
type input "OLAP"
click at [403, 343] on div "Hair Ins~Tube~1 Olaplex (₹1200)" at bounding box center [234, 346] width 373 height 13
click at [409, 342] on label at bounding box center [410, 346] width 8 height 8
click at [409, 343] on input "checkbox" at bounding box center [409, 346] width 7 height 7
checkbox input "true"
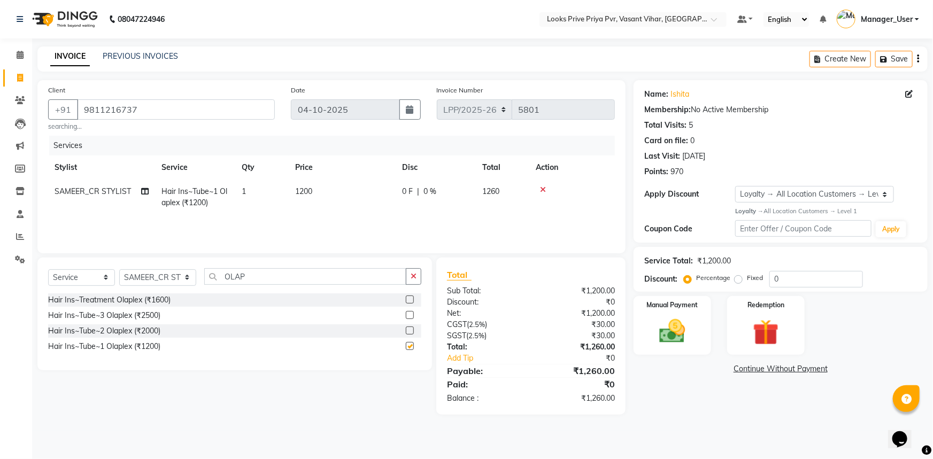
click at [360, 206] on td "1200" at bounding box center [342, 197] width 107 height 35
select select "66946"
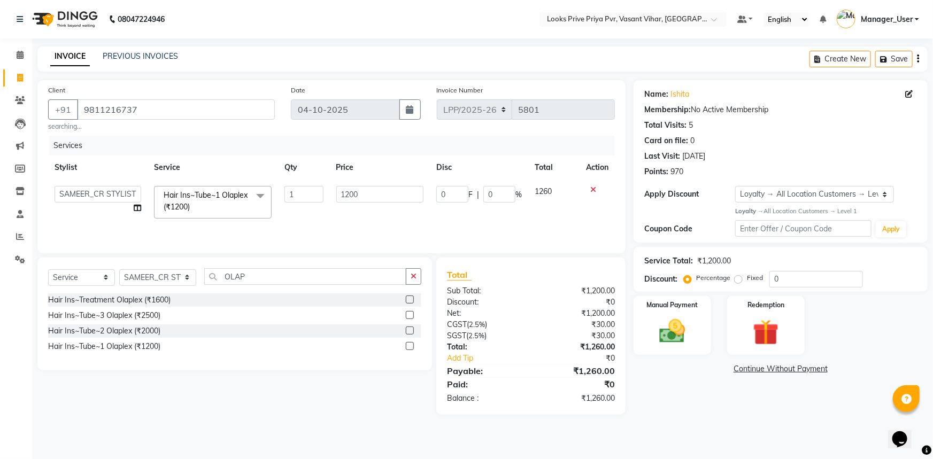
checkbox input "false"
drag, startPoint x: 372, startPoint y: 190, endPoint x: 296, endPoint y: 195, distance: 76.6
click at [296, 195] on tr "Akhir_asst ANIL_PDCT ASLAM_CR STYLIST Counter_Sales KAMAL_PDCT KARISHMA MALLIKA…" at bounding box center [331, 202] width 567 height 45
type input "1500"
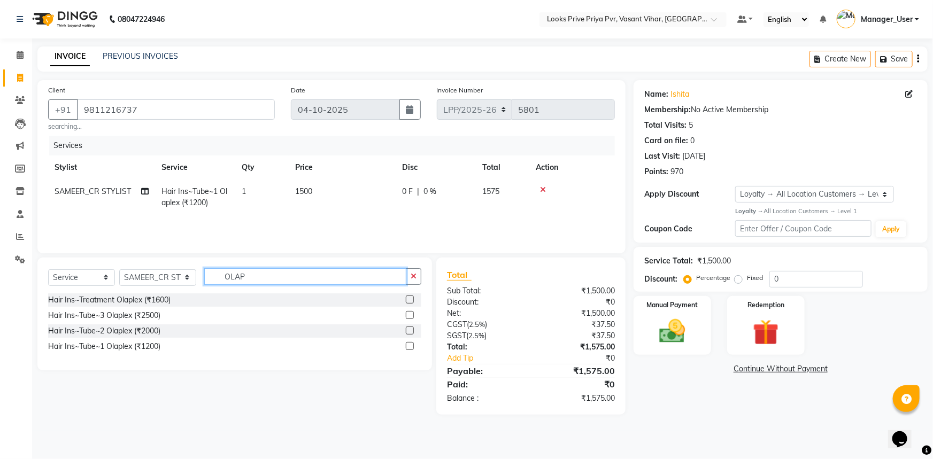
click at [228, 277] on input "OLAP" at bounding box center [305, 276] width 203 height 17
drag, startPoint x: 258, startPoint y: 278, endPoint x: 194, endPoint y: 280, distance: 64.7
click at [194, 280] on div "Select Service Product Membership Package Voucher Prepaid Gift Card Select Styl…" at bounding box center [234, 280] width 373 height 25
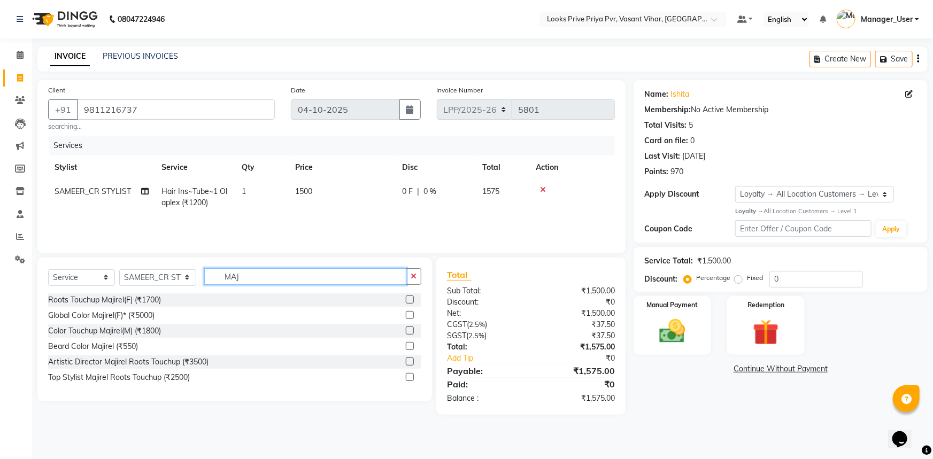
type input "MAJ"
click at [409, 301] on label at bounding box center [410, 300] width 8 height 8
click at [409, 301] on input "checkbox" at bounding box center [409, 300] width 7 height 7
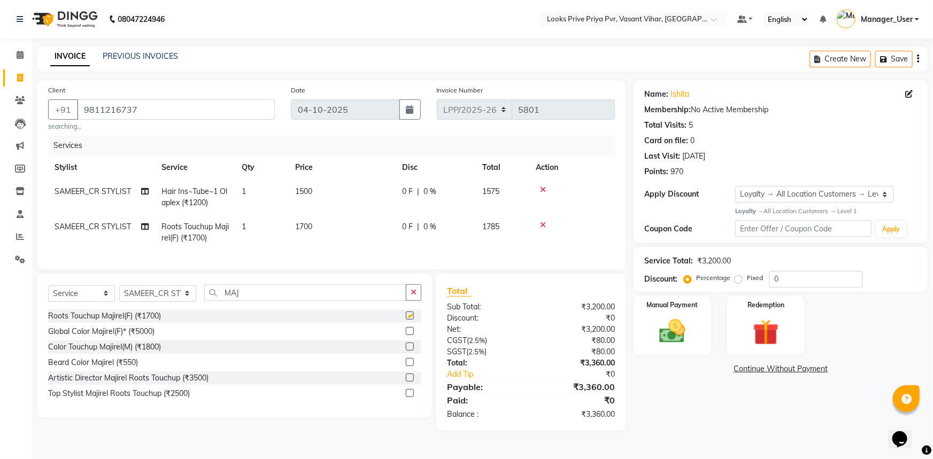
checkbox input "false"
click at [347, 231] on td "1700" at bounding box center [342, 232] width 107 height 35
select select "66946"
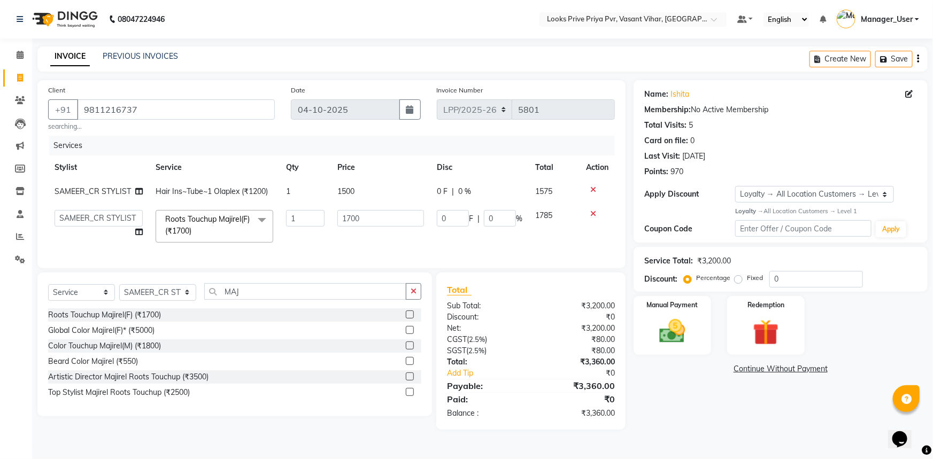
click at [297, 237] on td "1" at bounding box center [305, 226] width 51 height 45
click at [291, 197] on td "1" at bounding box center [305, 192] width 51 height 24
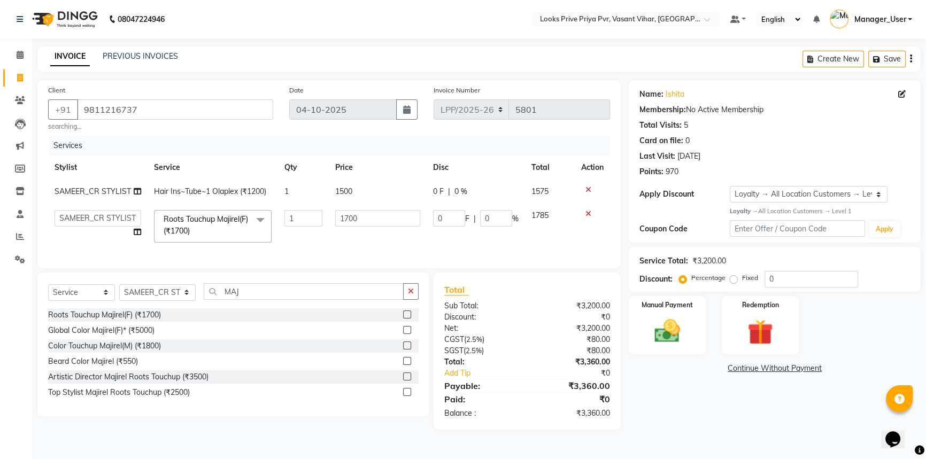
select select "66946"
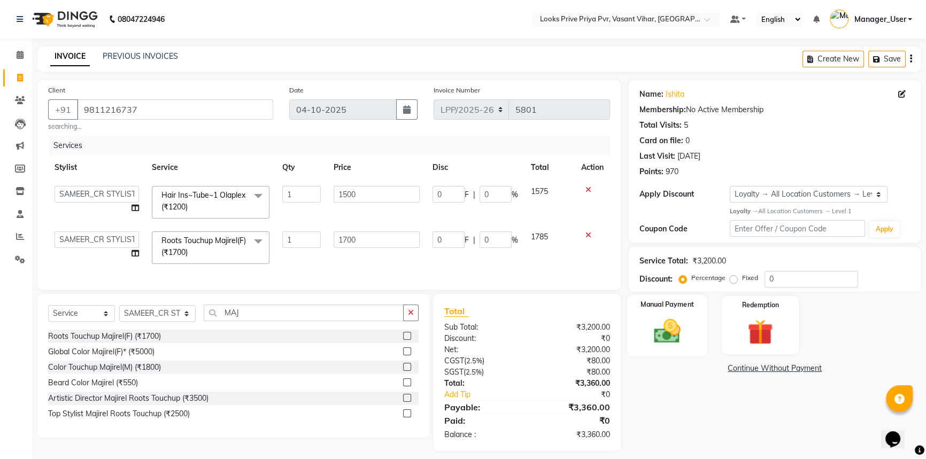
click at [679, 323] on img at bounding box center [667, 331] width 43 height 30
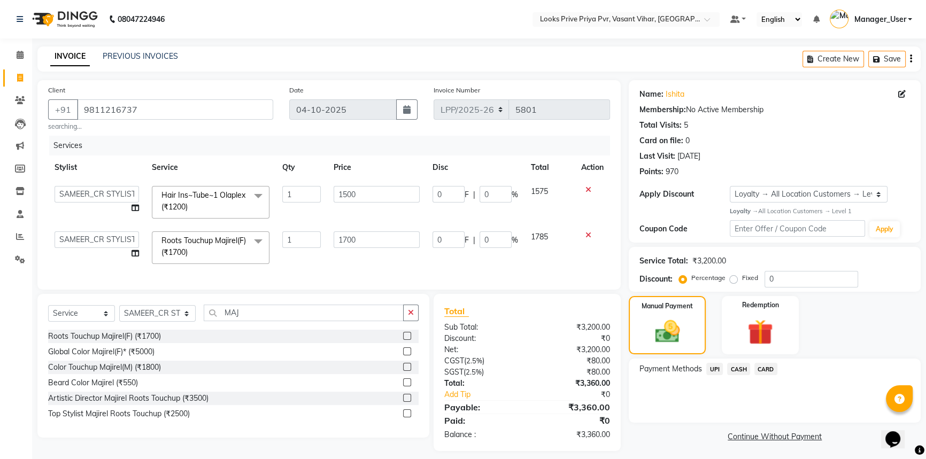
scroll to position [16, 0]
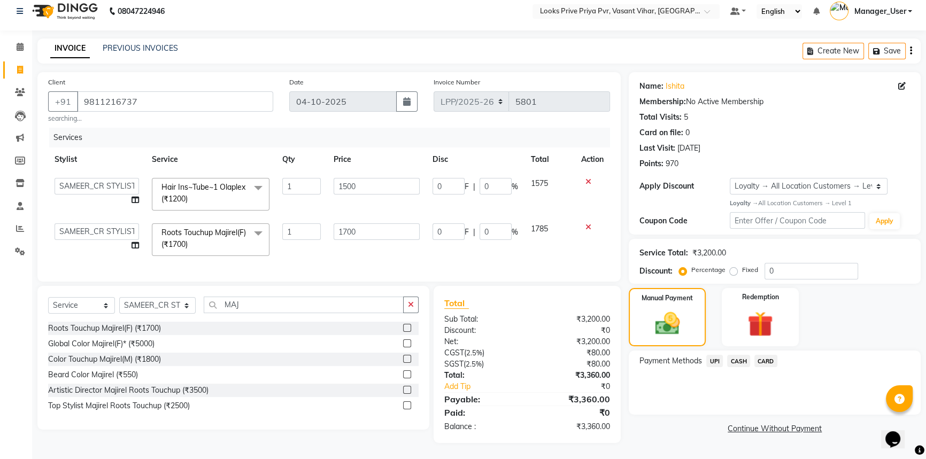
click at [772, 355] on span "CARD" at bounding box center [765, 361] width 23 height 12
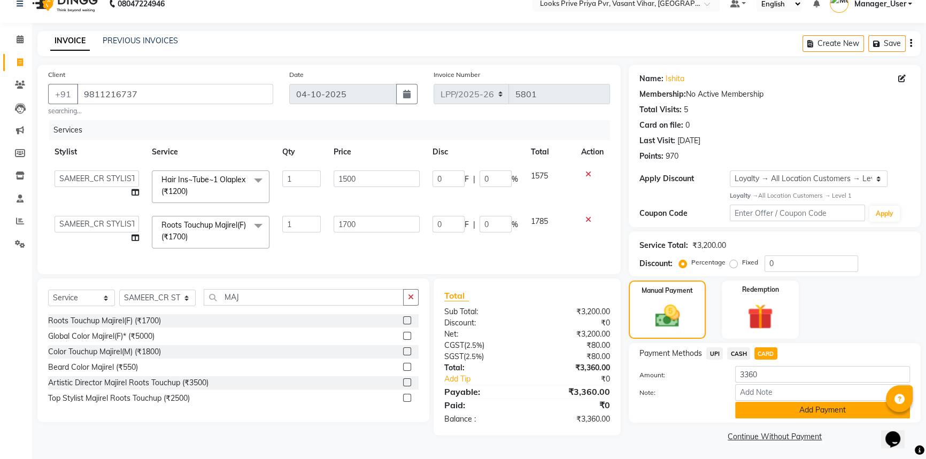
click at [758, 412] on button "Add Payment" at bounding box center [822, 410] width 175 height 17
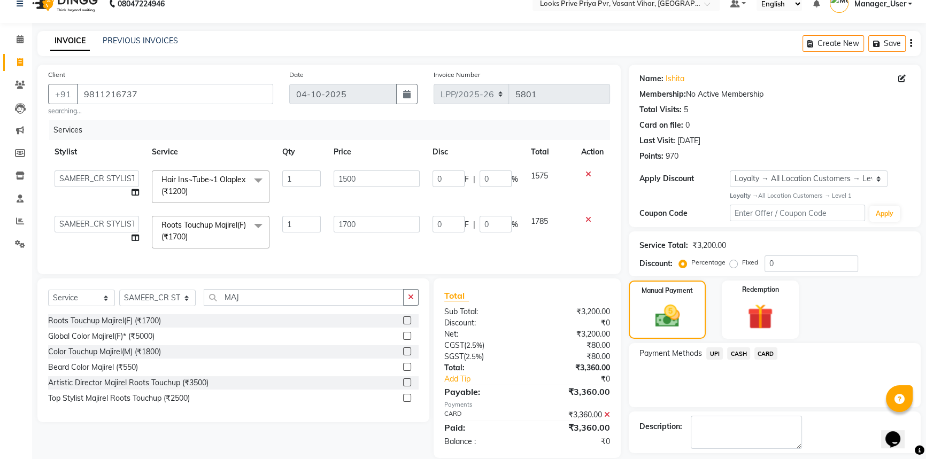
scroll to position [91, 0]
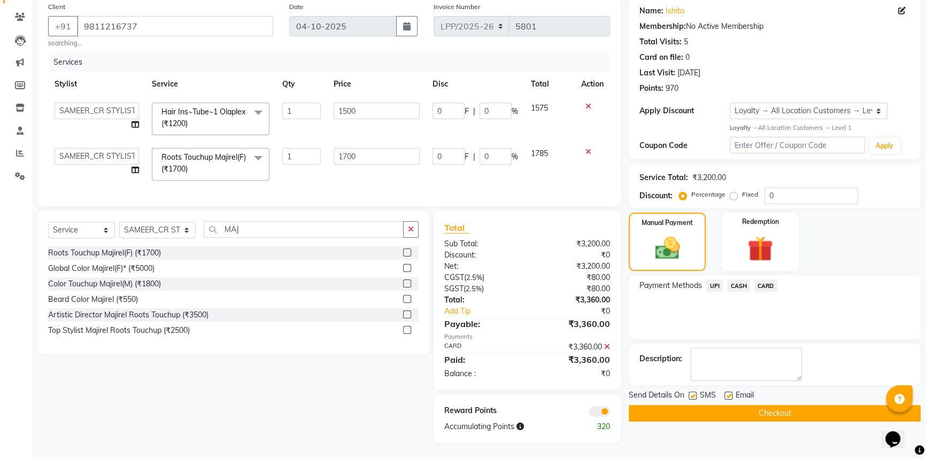
click at [746, 407] on button "Checkout" at bounding box center [775, 413] width 292 height 17
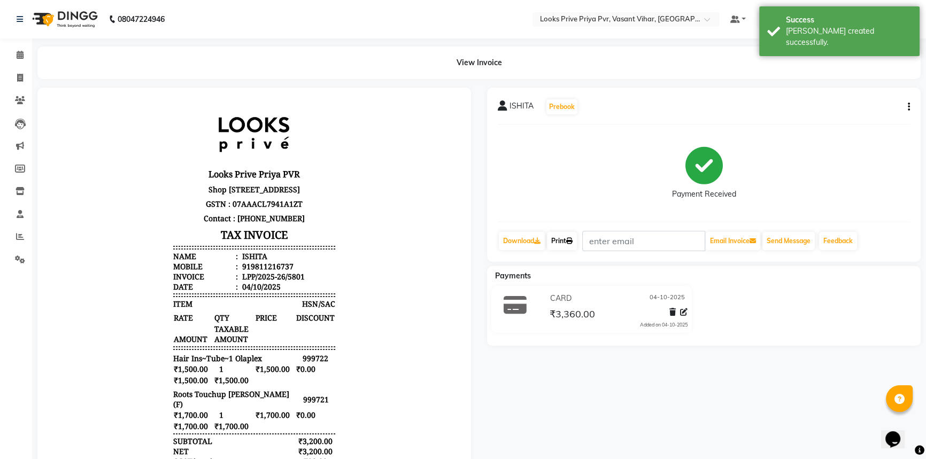
click at [576, 240] on link "Print" at bounding box center [562, 241] width 30 height 18
click at [17, 78] on icon at bounding box center [20, 78] width 6 height 8
select select "service"
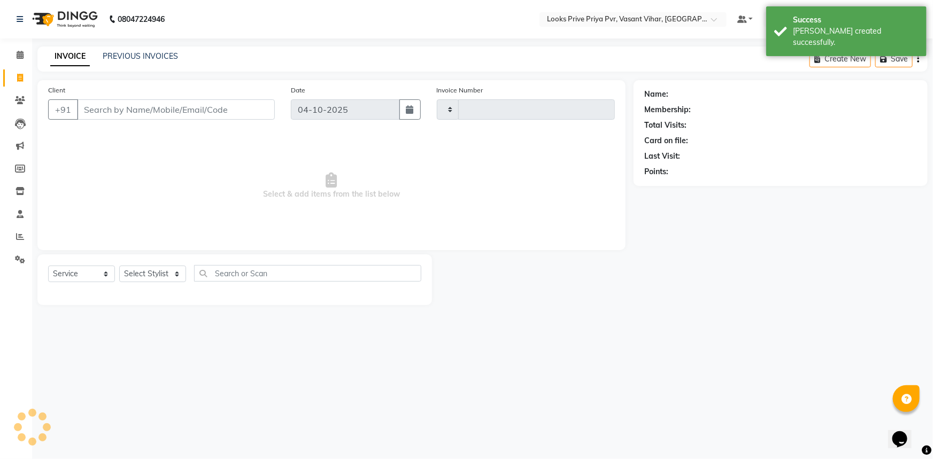
type input "5802"
select select "7646"
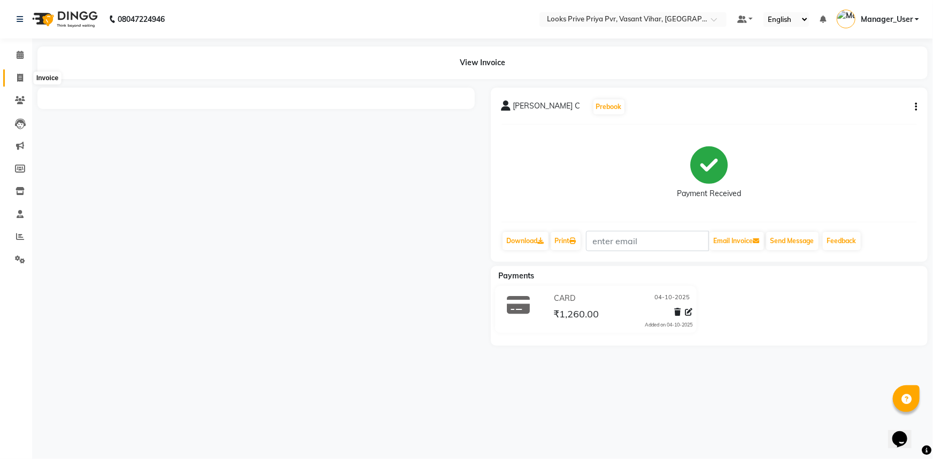
click at [17, 72] on span at bounding box center [20, 78] width 19 height 12
select select "service"
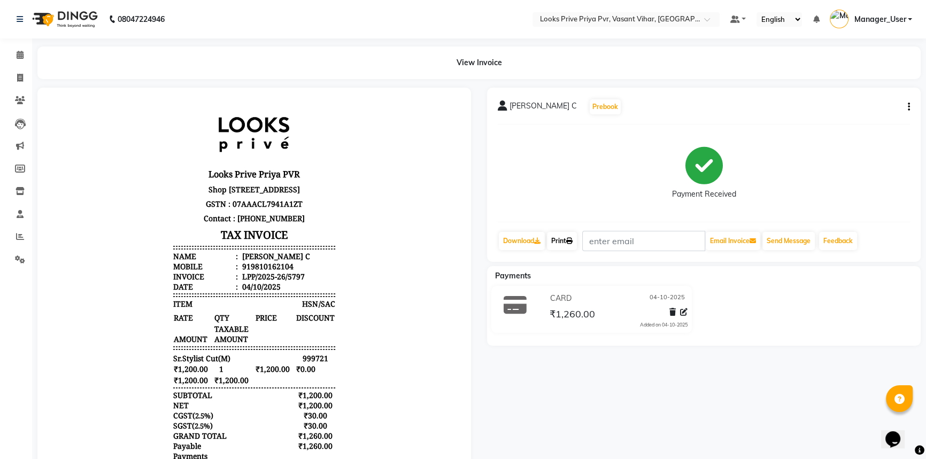
click at [556, 244] on link "Print" at bounding box center [562, 241] width 30 height 18
click at [21, 58] on icon at bounding box center [20, 55] width 7 height 8
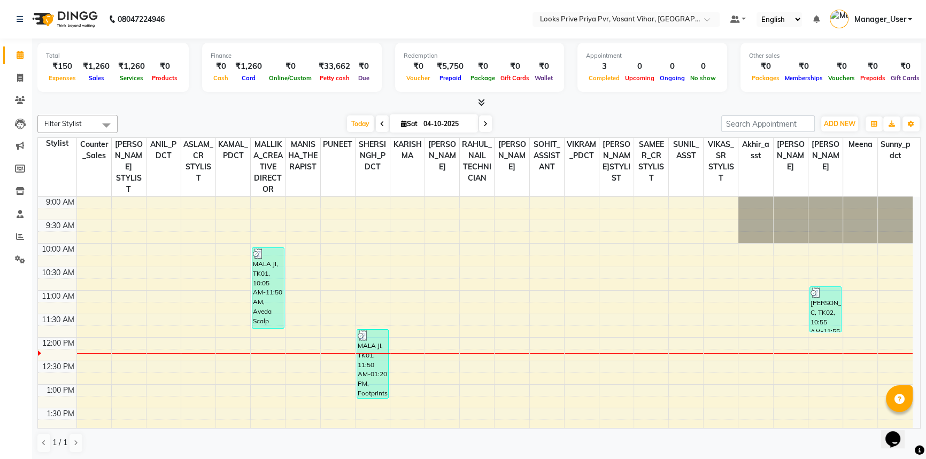
click at [339, 17] on nav "08047224946 Select Location × Looks Prive Priya Pvr, Vasant Vihar, [GEOGRAPHIC_…" at bounding box center [463, 19] width 926 height 38
click at [342, 68] on div "₹33,662" at bounding box center [334, 66] width 40 height 12
click at [336, 61] on div "₹33,662" at bounding box center [334, 66] width 40 height 12
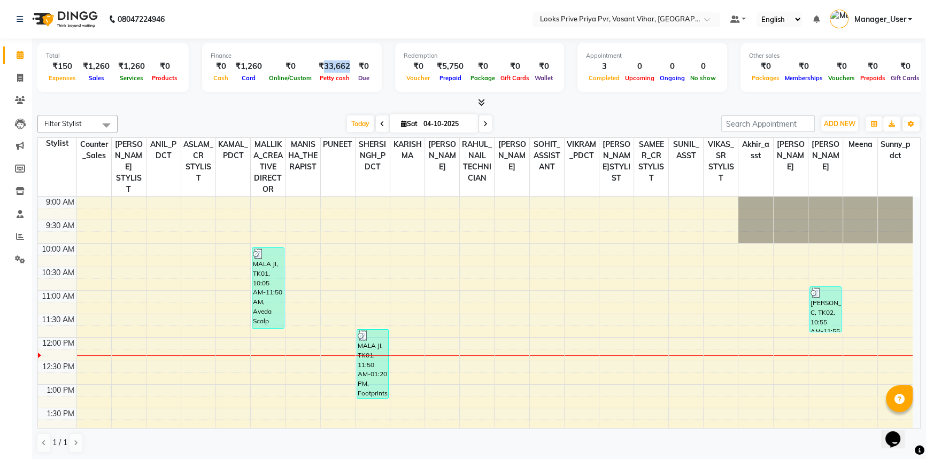
copy div "33,662"
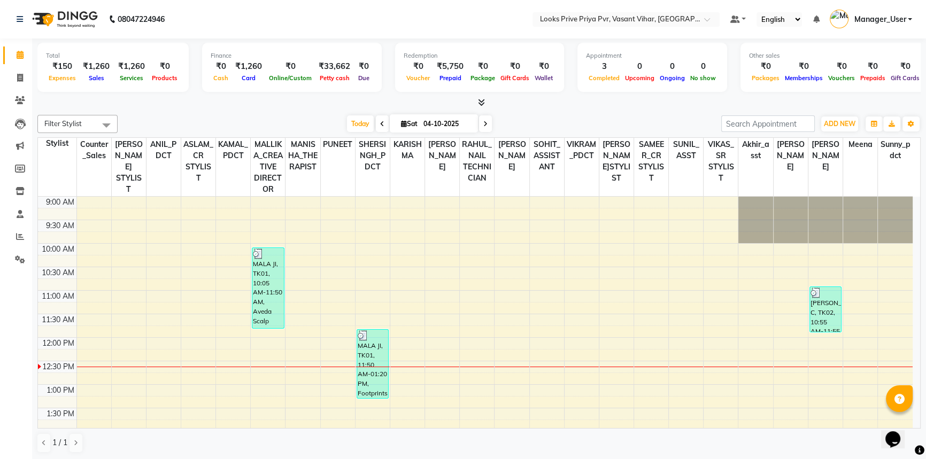
click at [733, 452] on div "1 / 1" at bounding box center [478, 443] width 883 height 20
click at [412, 101] on div at bounding box center [478, 102] width 883 height 11
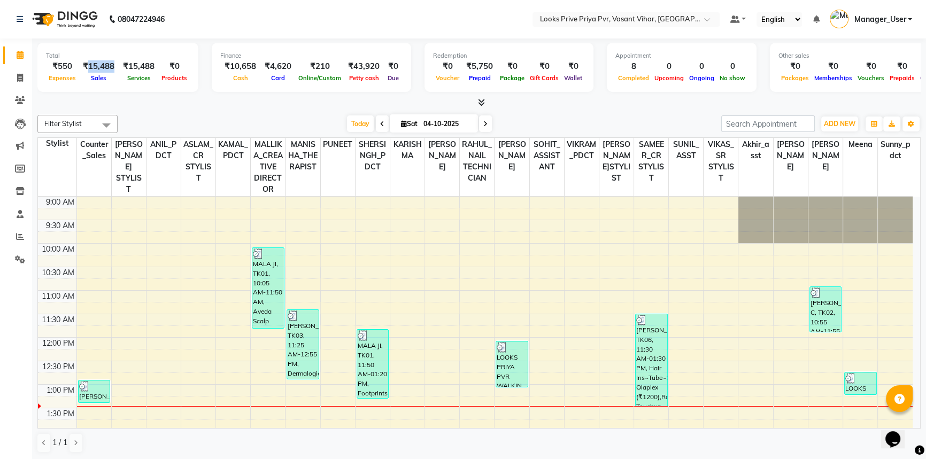
drag, startPoint x: 86, startPoint y: 64, endPoint x: 113, endPoint y: 69, distance: 27.9
click at [113, 69] on div "₹15,488" at bounding box center [99, 66] width 40 height 12
click at [111, 98] on div at bounding box center [478, 102] width 883 height 11
click at [21, 74] on icon at bounding box center [20, 78] width 6 height 8
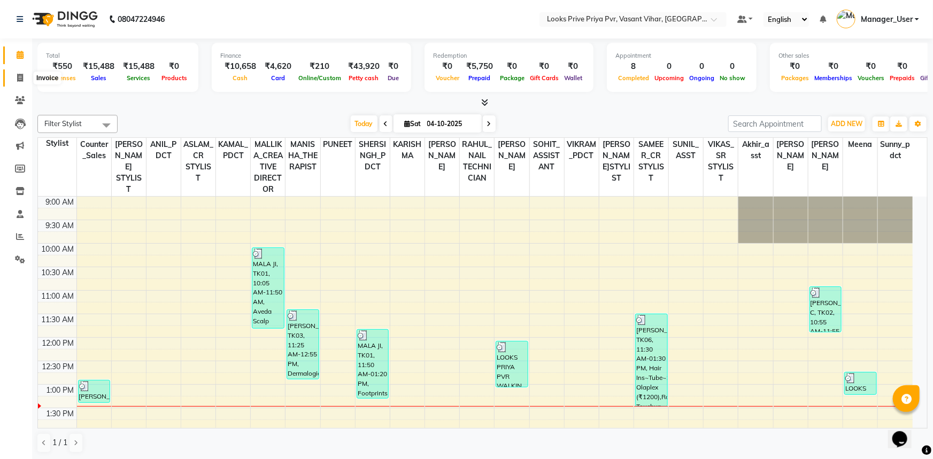
select select "service"
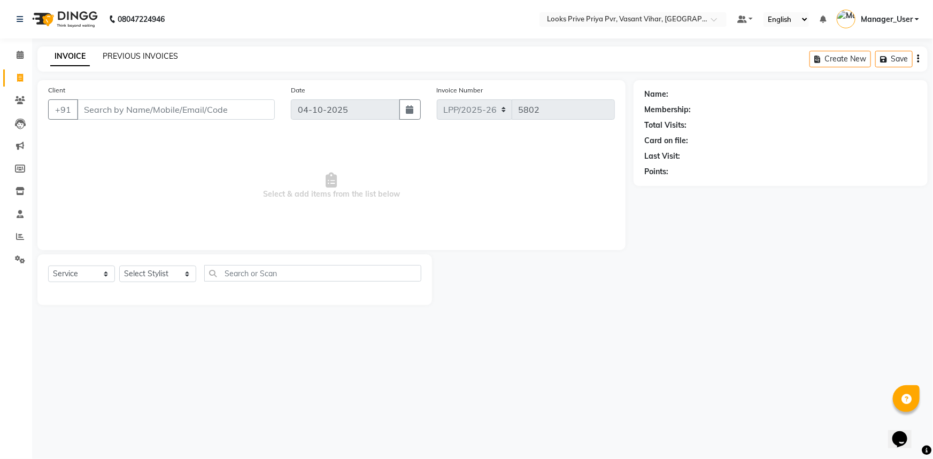
click at [140, 56] on link "PREVIOUS INVOICES" at bounding box center [140, 56] width 75 height 10
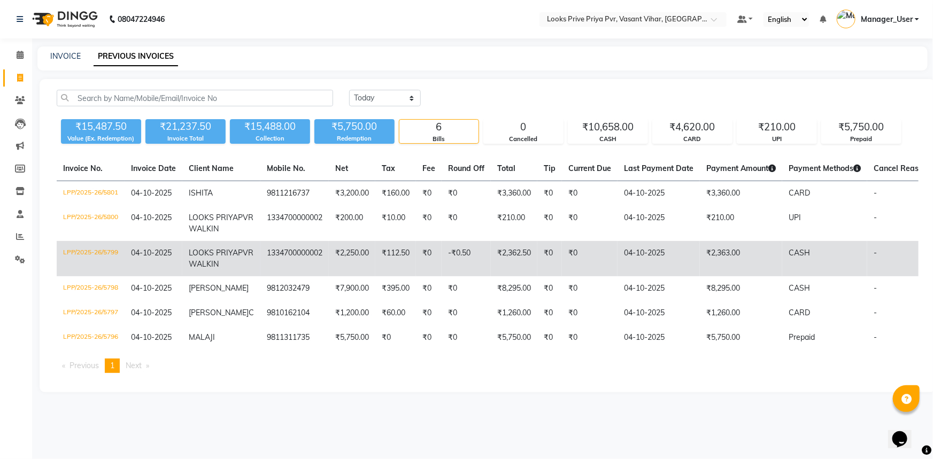
click at [700, 273] on td "₹2,363.00" at bounding box center [741, 258] width 82 height 35
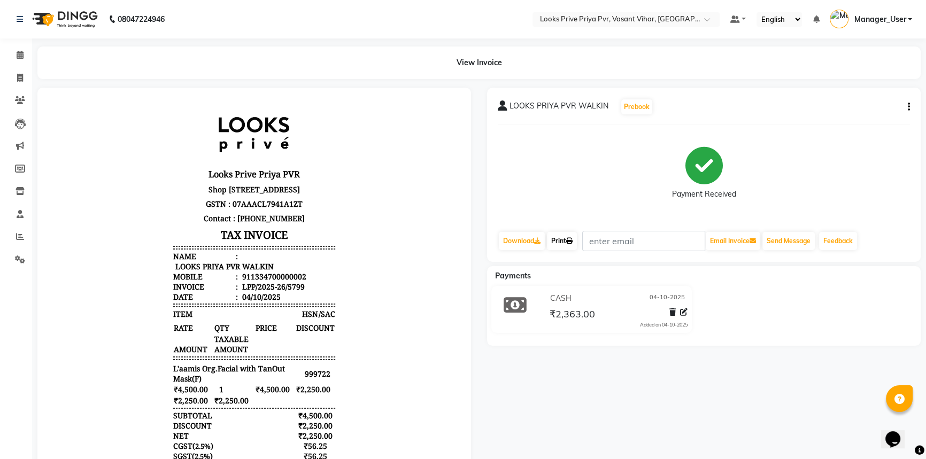
click at [558, 239] on link "Print" at bounding box center [562, 241] width 30 height 18
click at [20, 76] on icon at bounding box center [20, 78] width 6 height 8
select select "service"
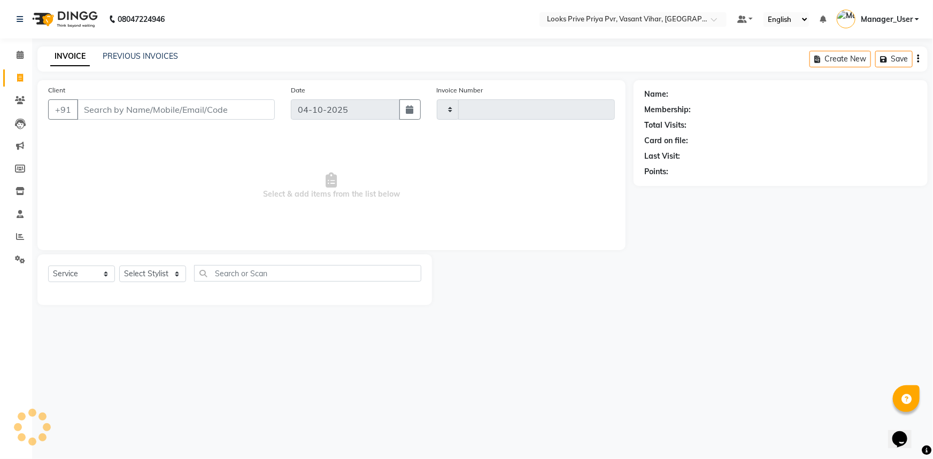
type input "5802"
select select "7646"
select select "service"
click at [17, 54] on icon at bounding box center [20, 55] width 7 height 8
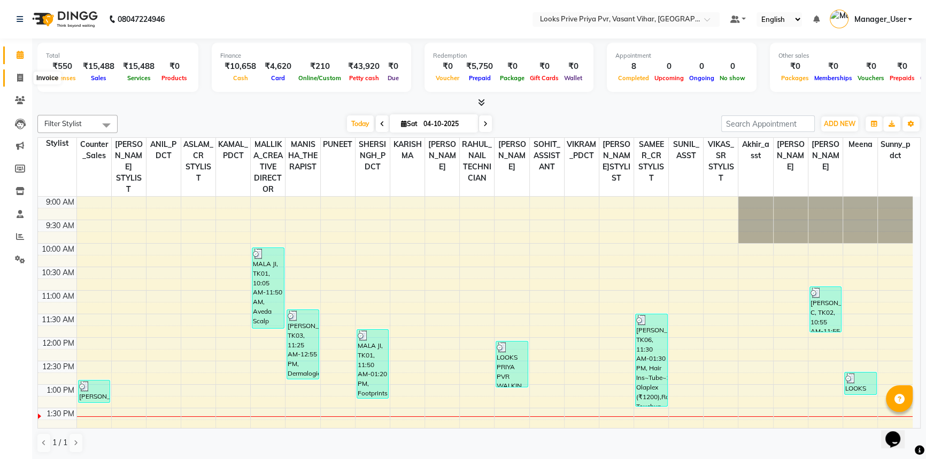
click at [13, 81] on span at bounding box center [20, 78] width 19 height 12
select select "service"
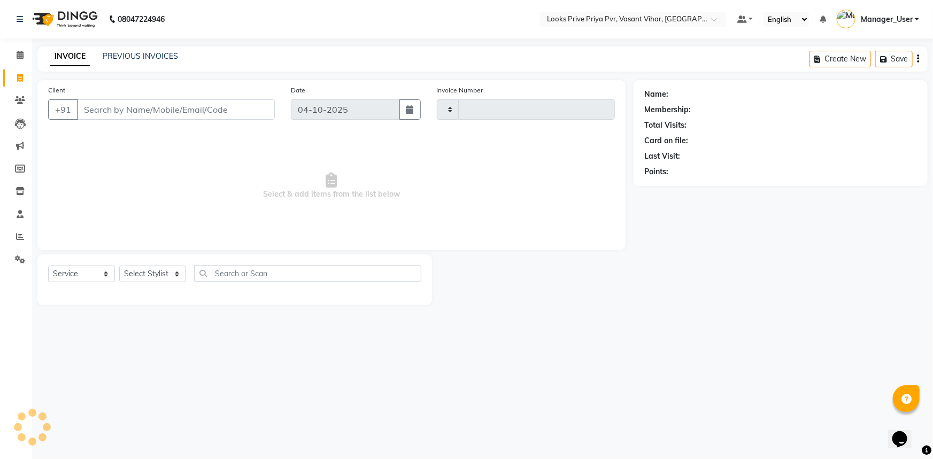
type input "5802"
select select "7646"
click at [170, 273] on select "Select Stylist Akhir_asst ANIL_PDCT ASLAM_CR STYLIST Counter_Sales KAMAL_PDCT […" at bounding box center [157, 274] width 77 height 17
select select "66935"
click at [119, 266] on select "Select Stylist Akhir_asst ANIL_PDCT ASLAM_CR STYLIST Counter_Sales KAMAL_PDCT […" at bounding box center [157, 274] width 77 height 17
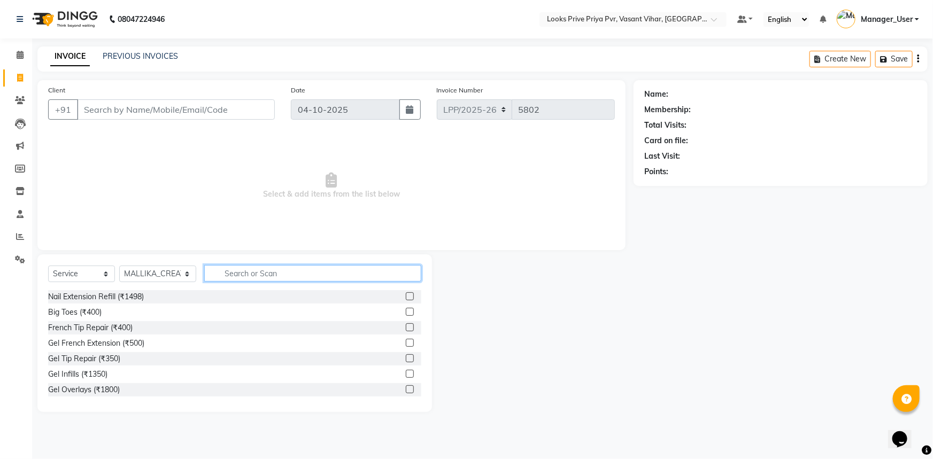
click at [282, 274] on input "text" at bounding box center [313, 273] width 218 height 17
click at [241, 270] on input "text" at bounding box center [313, 273] width 218 height 17
type input "STYLING"
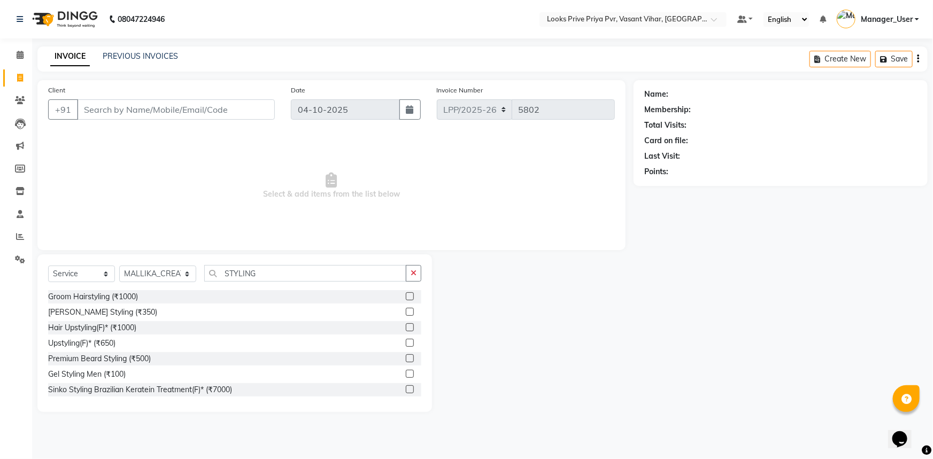
click at [406, 328] on label at bounding box center [410, 327] width 8 height 8
click at [406, 328] on input "checkbox" at bounding box center [409, 327] width 7 height 7
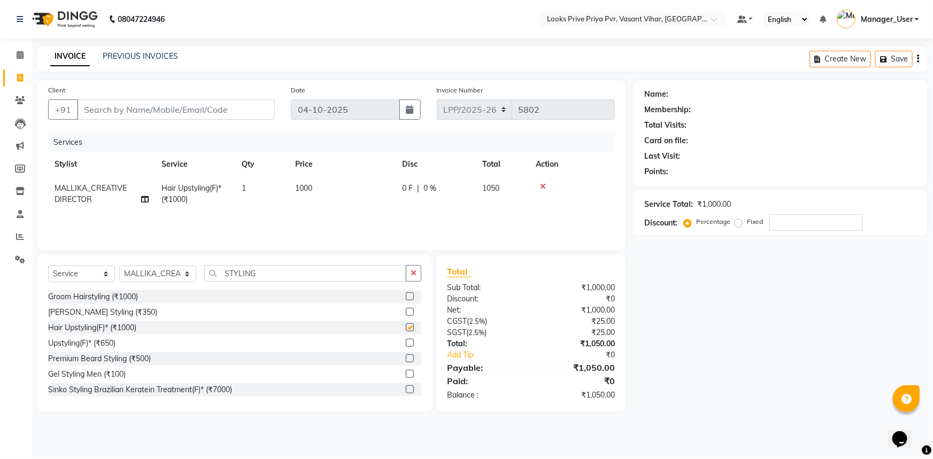
checkbox input "false"
click at [300, 187] on span "1000" at bounding box center [303, 188] width 17 height 10
select select "66935"
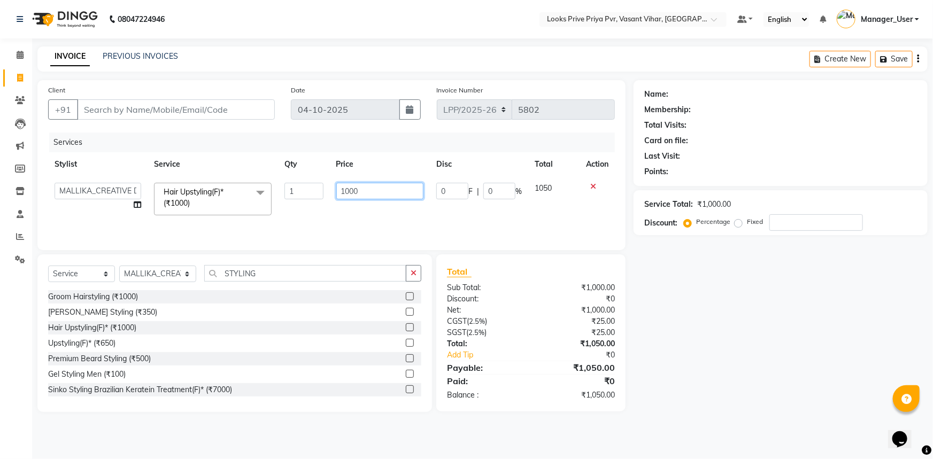
drag, startPoint x: 389, startPoint y: 196, endPoint x: 141, endPoint y: 222, distance: 249.4
click at [138, 229] on div "Services Stylist Service Qty Price Disc Total Action Akhir_asst ANIL_PDCT ASLAM…" at bounding box center [331, 186] width 567 height 107
type input "2000"
click at [473, 225] on div "Services Stylist Service Qty Price Disc Total Action Akhir_asst ANIL_PDCT ASLAM…" at bounding box center [331, 186] width 567 height 107
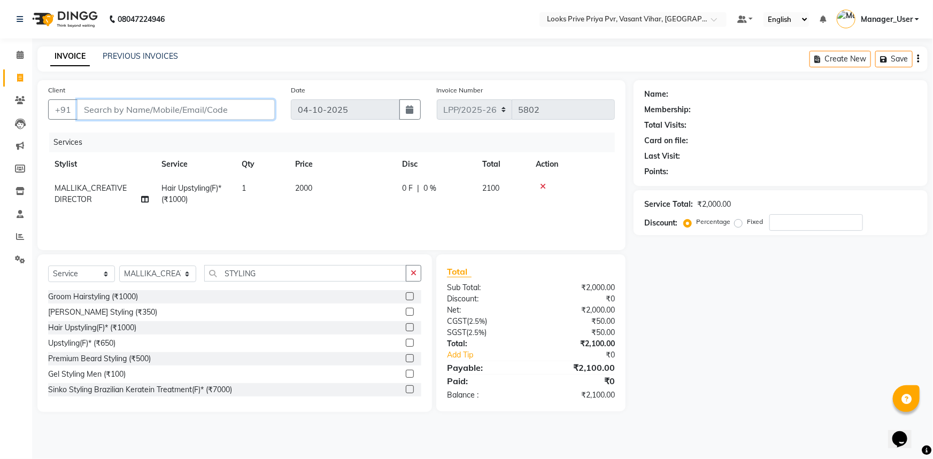
click at [215, 109] on input "Client" at bounding box center [176, 109] width 198 height 20
type input "9"
type input "0"
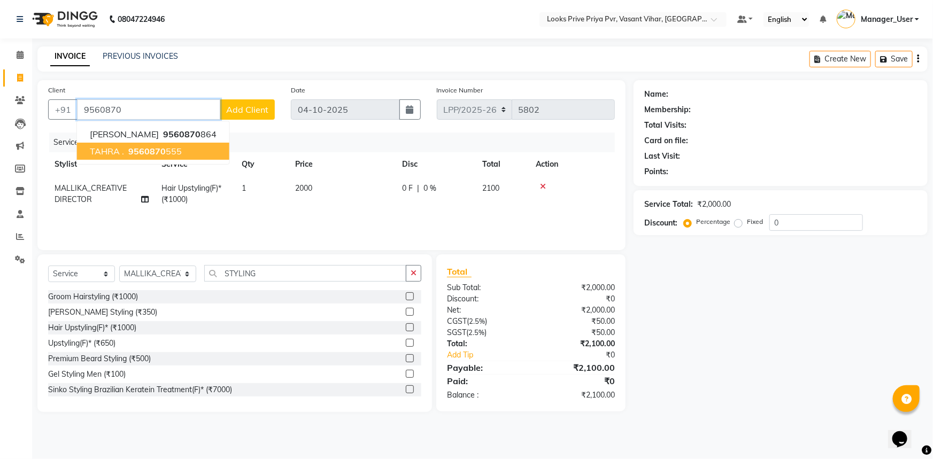
click at [160, 150] on span "9560870" at bounding box center [146, 151] width 37 height 11
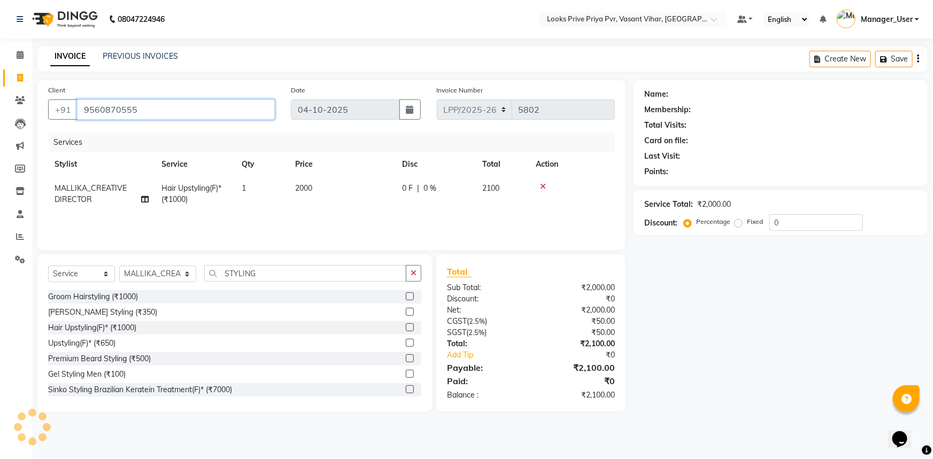
type input "9560870555"
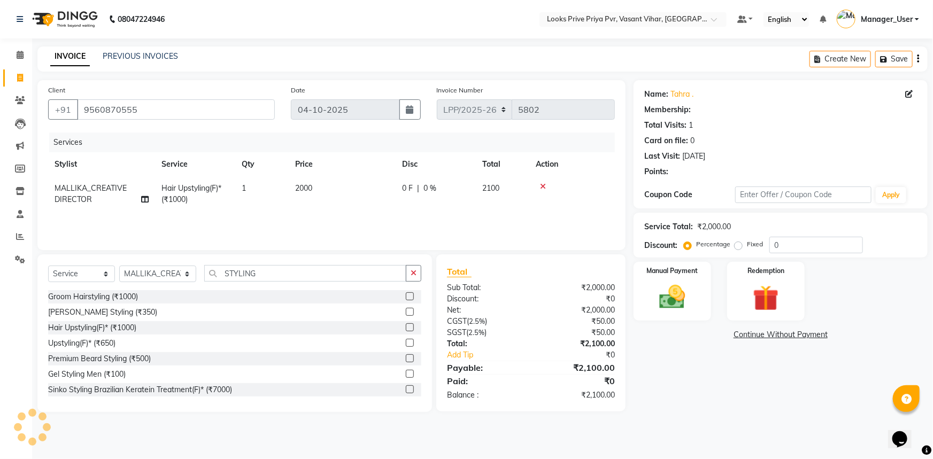
select select "1: Object"
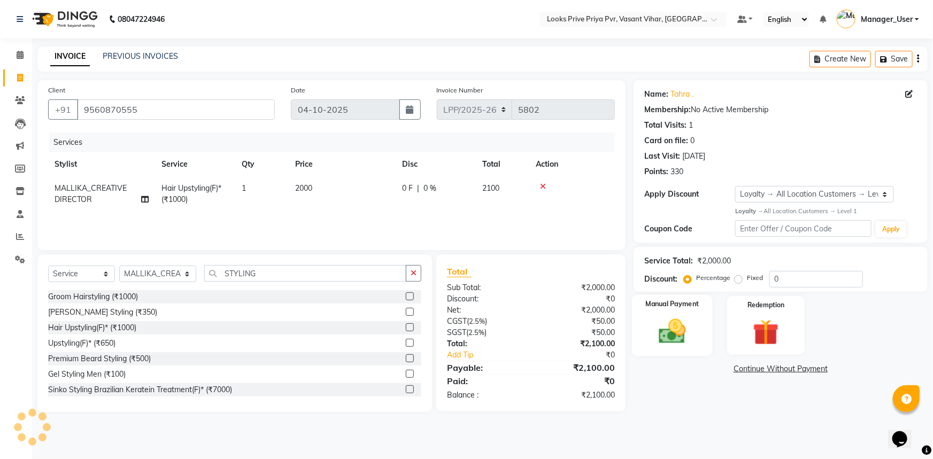
click at [687, 326] on img at bounding box center [673, 331] width 44 height 31
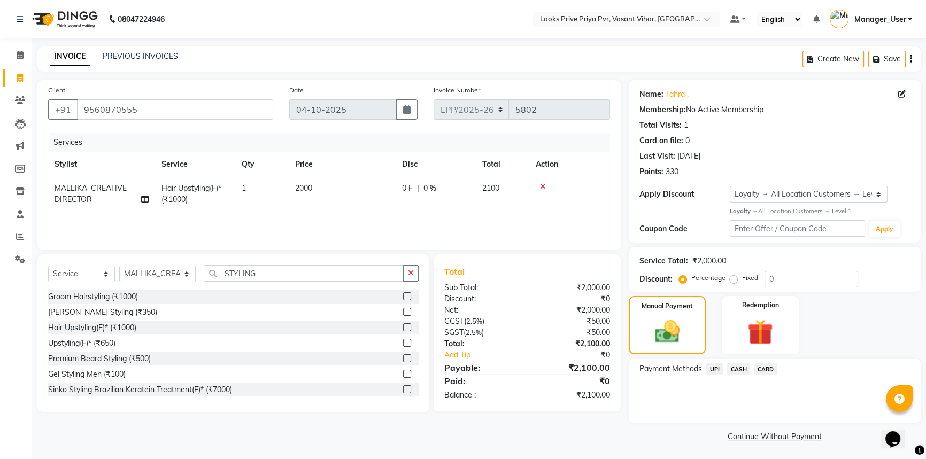
click at [767, 372] on span "CARD" at bounding box center [765, 369] width 23 height 12
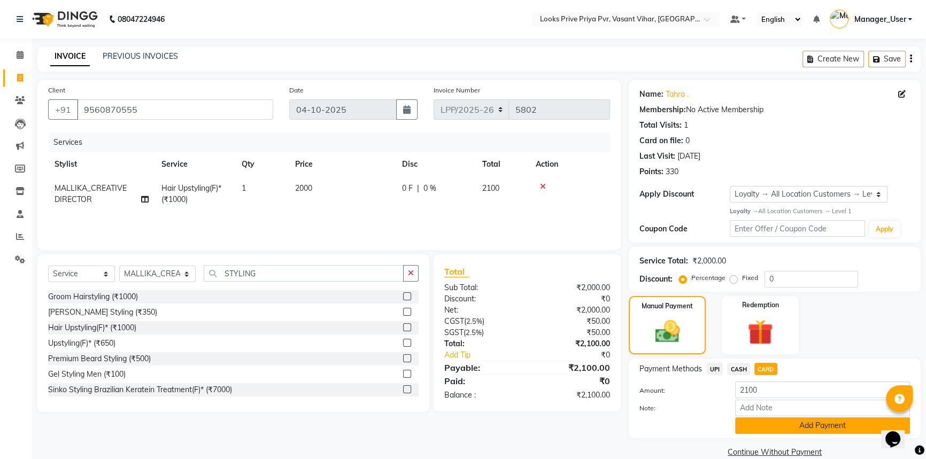
click at [754, 428] on button "Add Payment" at bounding box center [822, 426] width 175 height 17
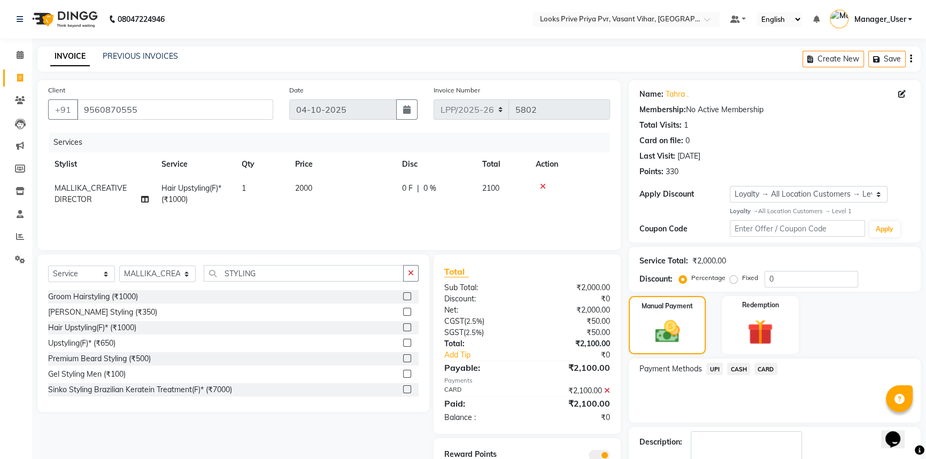
scroll to position [61, 0]
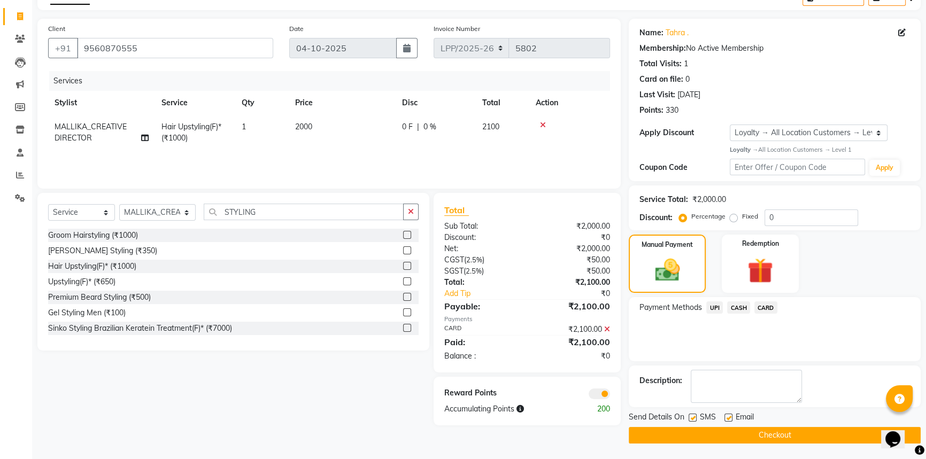
click at [695, 438] on button "Checkout" at bounding box center [775, 435] width 292 height 17
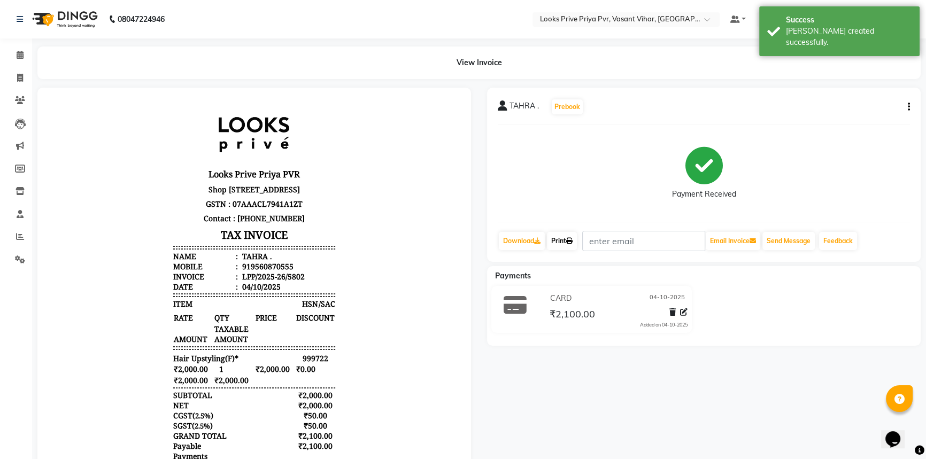
click at [565, 239] on link "Print" at bounding box center [562, 241] width 30 height 18
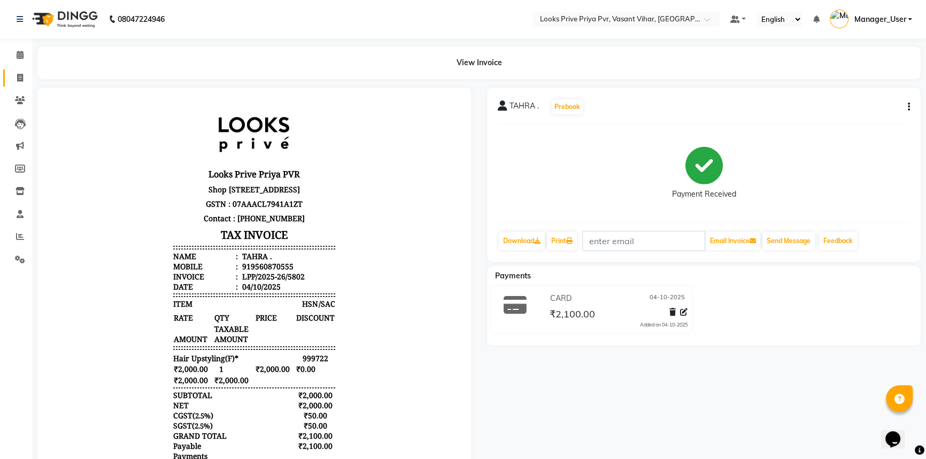
click at [20, 74] on icon at bounding box center [20, 78] width 6 height 8
select select "service"
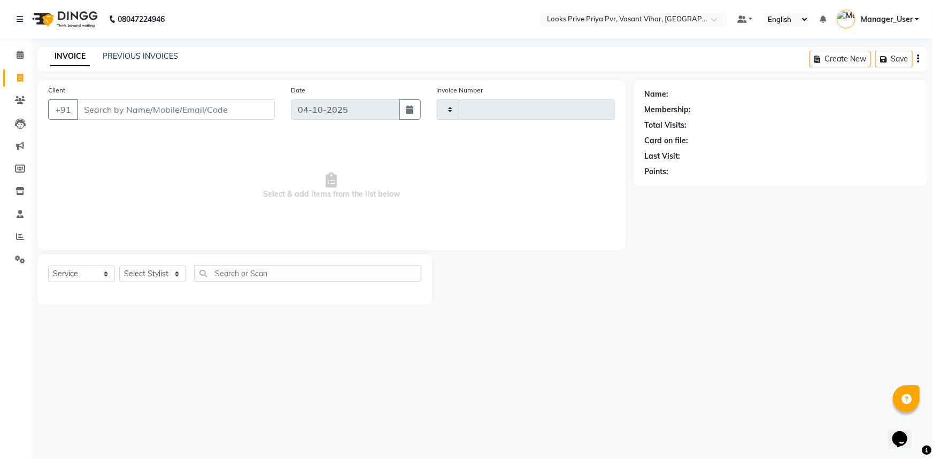
type input "5803"
select select "7646"
click at [165, 272] on select "Select Stylist" at bounding box center [152, 274] width 67 height 17
select select "66936"
click at [119, 266] on select "Select Stylist Akhir_asst ANIL_PDCT ASLAM_CR STYLIST Counter_Sales KAMAL_PDCT […" at bounding box center [157, 274] width 77 height 17
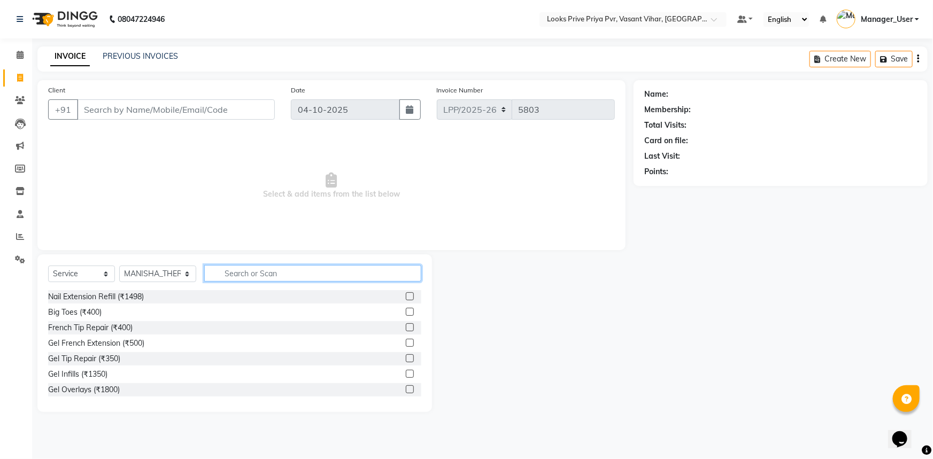
click at [240, 277] on input "text" at bounding box center [313, 273] width 218 height 17
type input "EYE"
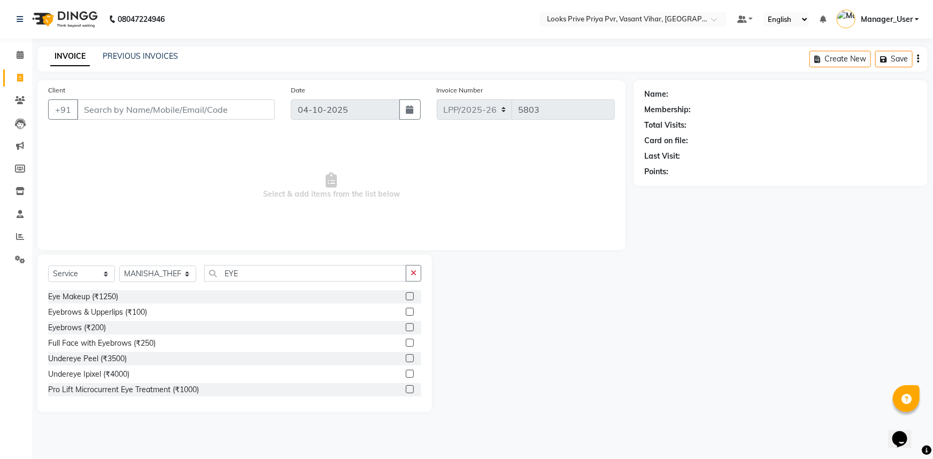
click at [406, 325] on label at bounding box center [410, 327] width 8 height 8
click at [406, 325] on input "checkbox" at bounding box center [409, 327] width 7 height 7
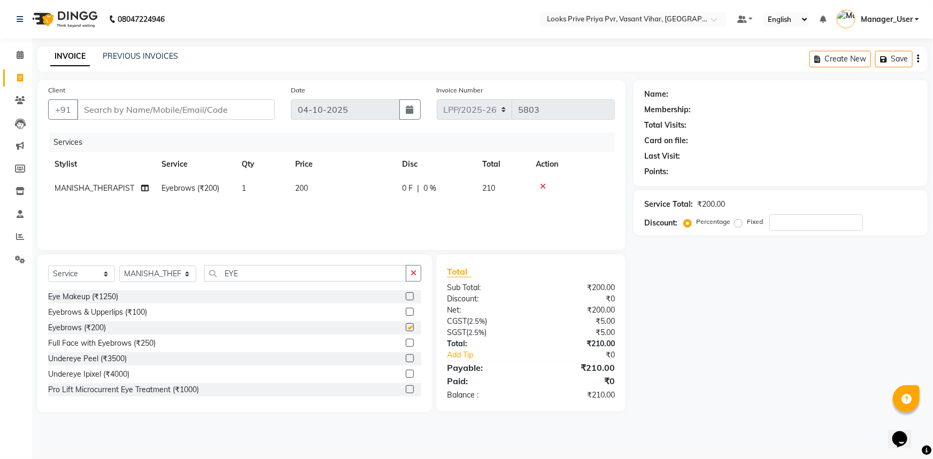
checkbox input "false"
click at [299, 182] on td "200" at bounding box center [342, 188] width 107 height 24
select select "66936"
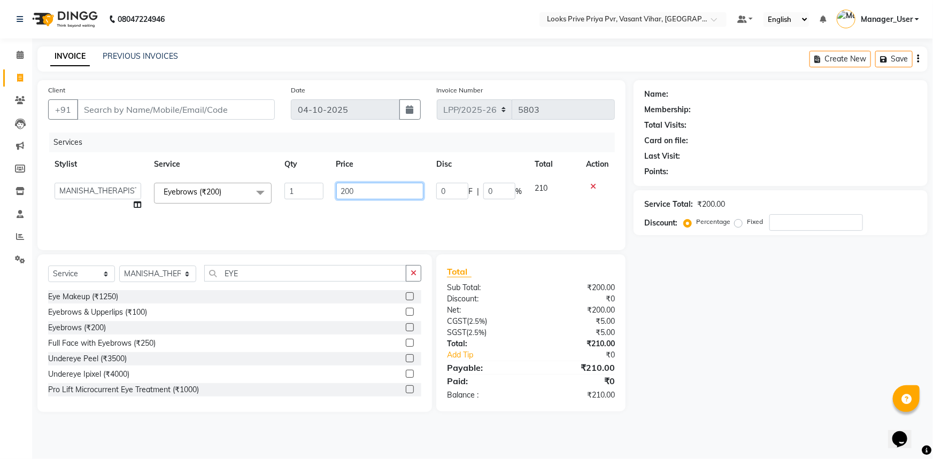
drag, startPoint x: 361, startPoint y: 191, endPoint x: 333, endPoint y: 187, distance: 29.2
click at [333, 187] on td "200" at bounding box center [380, 196] width 101 height 41
type input "100"
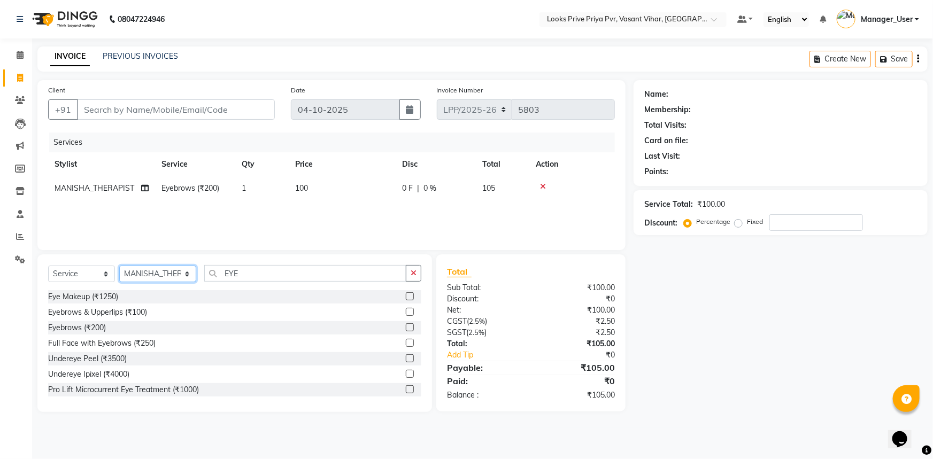
click at [149, 269] on select "Select Stylist Akhir_asst ANIL_PDCT ASLAM_CR STYLIST Counter_Sales KAMAL_PDCT […" at bounding box center [157, 274] width 77 height 17
select select "66932"
click at [119, 266] on select "Select Stylist Akhir_asst ANIL_PDCT ASLAM_CR STYLIST Counter_Sales KAMAL_PDCT […" at bounding box center [157, 274] width 77 height 17
drag, startPoint x: 273, startPoint y: 264, endPoint x: 45, endPoint y: 302, distance: 230.3
click at [45, 302] on div "Select Service Product Membership Package Voucher Prepaid Gift Card Select Styl…" at bounding box center [234, 333] width 395 height 158
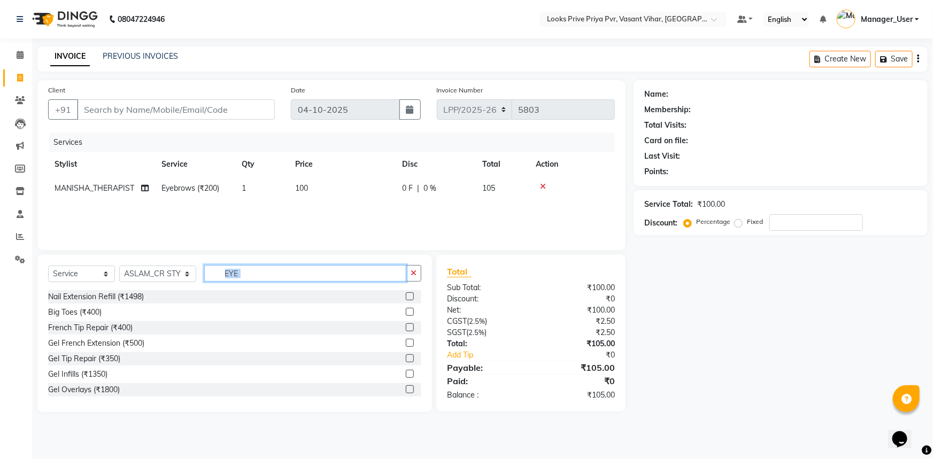
click at [305, 277] on input "EYE" at bounding box center [305, 273] width 203 height 17
drag, startPoint x: 305, startPoint y: 277, endPoint x: 163, endPoint y: 259, distance: 143.4
click at [163, 259] on div "Select Service Product Membership Package Voucher Prepaid Gift Card Select Styl…" at bounding box center [234, 333] width 395 height 158
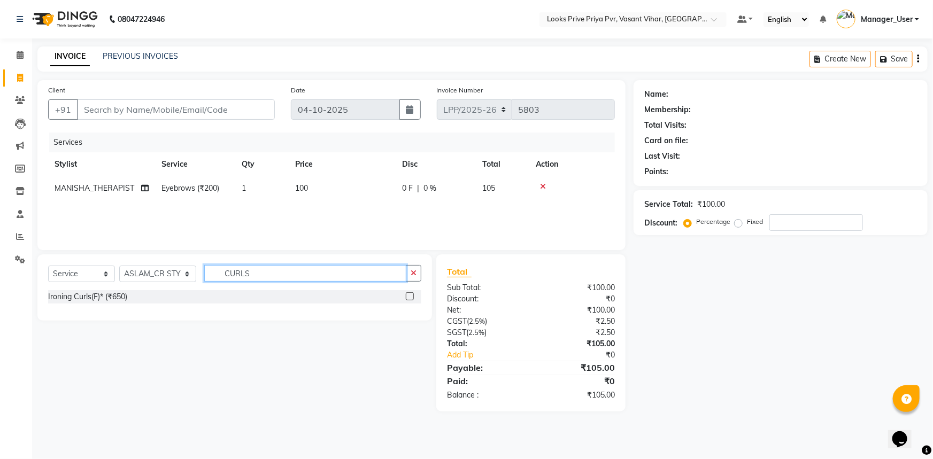
type input "CURLS"
click at [409, 295] on label at bounding box center [410, 296] width 8 height 8
click at [409, 295] on input "checkbox" at bounding box center [409, 296] width 7 height 7
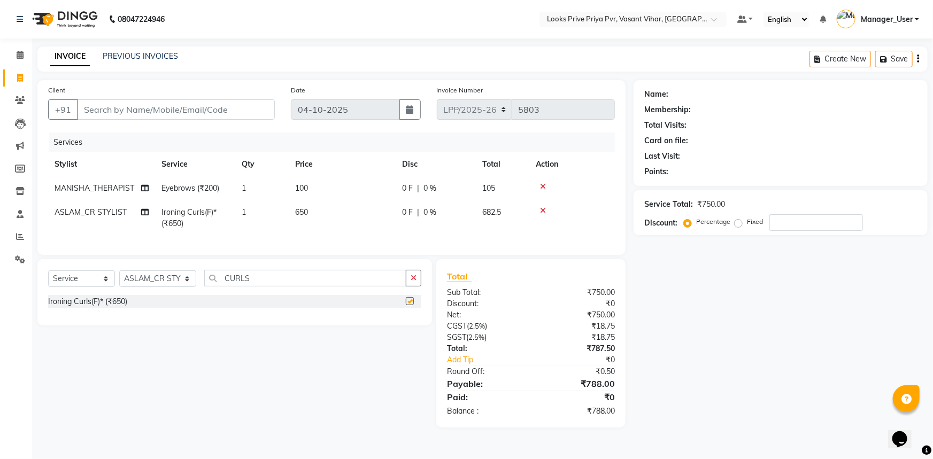
checkbox input "false"
drag, startPoint x: 304, startPoint y: 210, endPoint x: 333, endPoint y: 216, distance: 30.0
click at [305, 212] on span "650" at bounding box center [301, 212] width 13 height 10
select select "66932"
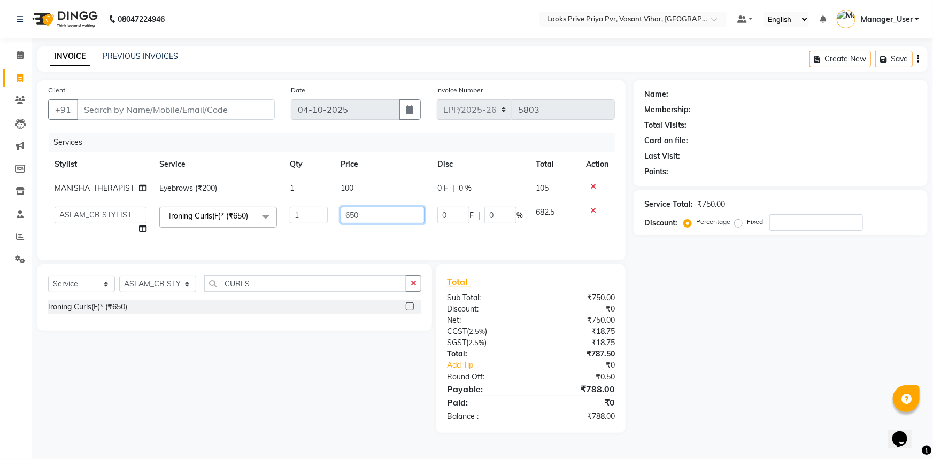
drag, startPoint x: 333, startPoint y: 216, endPoint x: 250, endPoint y: 224, distance: 83.2
click at [250, 224] on tr "Akhir_asst ANIL_PDCT ASLAM_CR STYLIST Counter_Sales KAMAL_PDCT KARISHMA MALLIKA…" at bounding box center [331, 220] width 567 height 41
type input "1500"
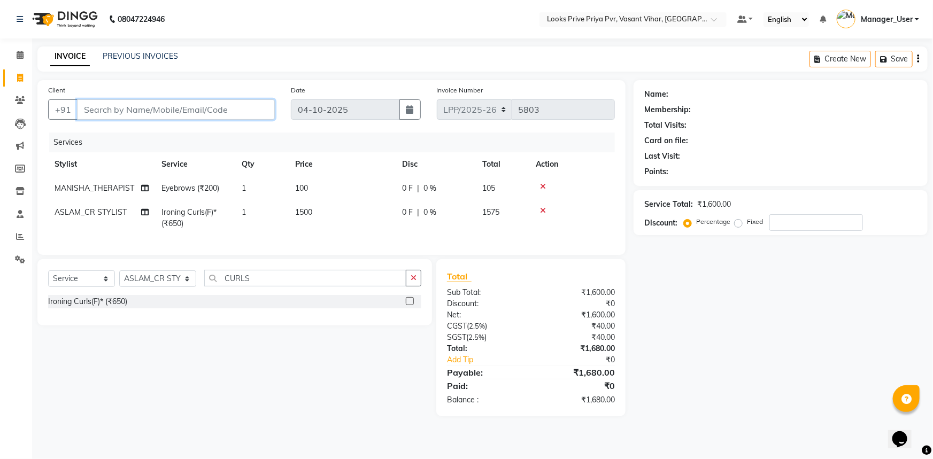
drag, startPoint x: 211, startPoint y: 114, endPoint x: 213, endPoint y: 120, distance: 6.6
click at [211, 117] on input "Client" at bounding box center [176, 109] width 198 height 20
type input "9"
type input "0"
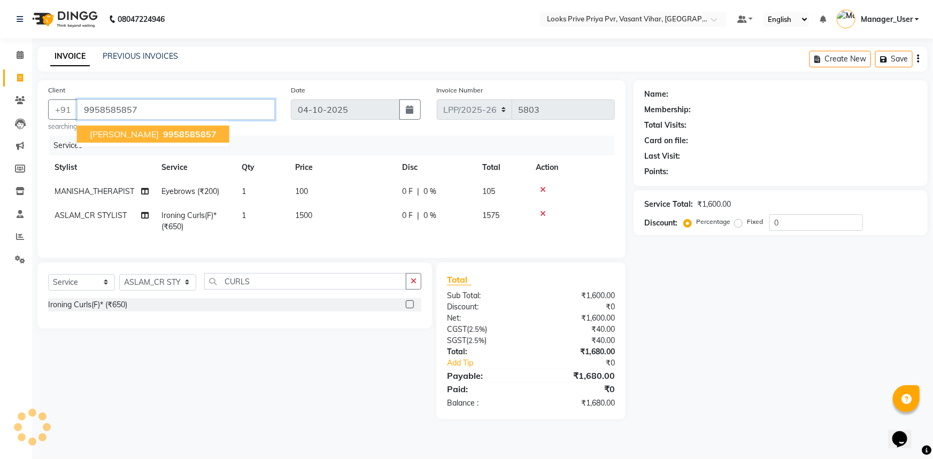
type input "9958585857"
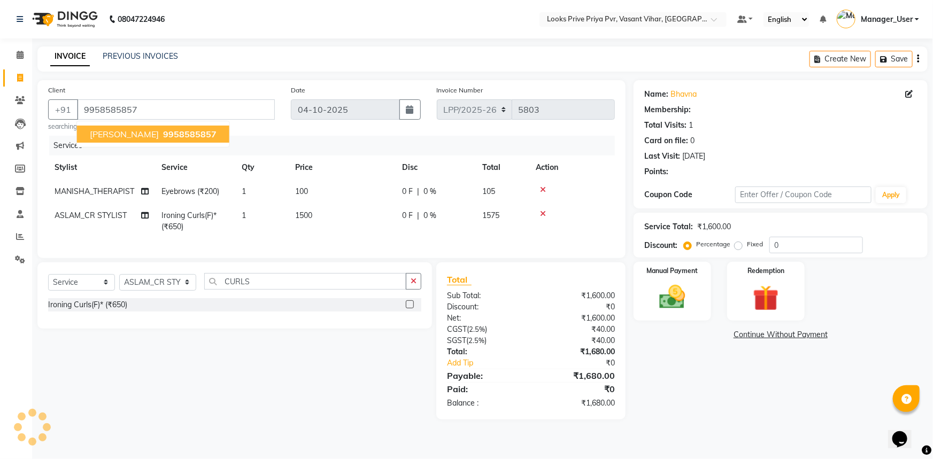
select select "1: Object"
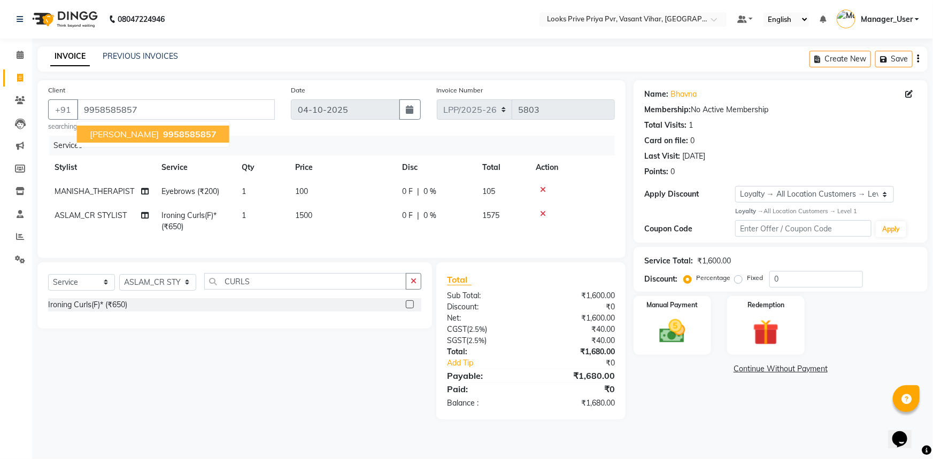
click at [722, 406] on div "Name: Bhavna Membership: No Active Membership Total Visits: 1 Card on file: 0 L…" at bounding box center [784, 249] width 302 height 339
click at [679, 324] on img at bounding box center [673, 331] width 44 height 31
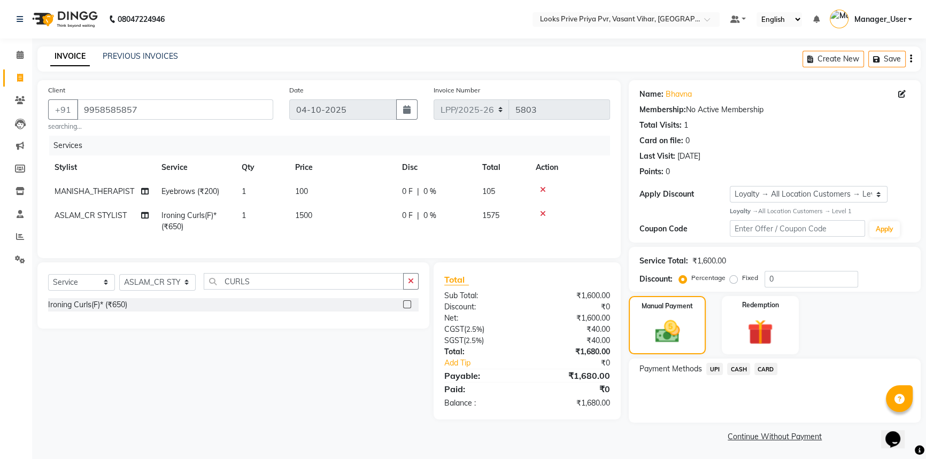
click at [736, 374] on span "CASH" at bounding box center [738, 369] width 23 height 12
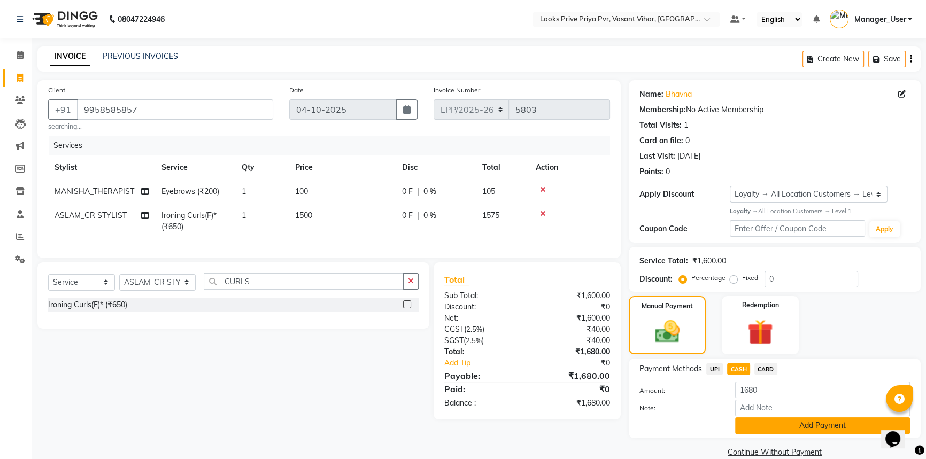
click at [763, 427] on button "Add Payment" at bounding box center [822, 426] width 175 height 17
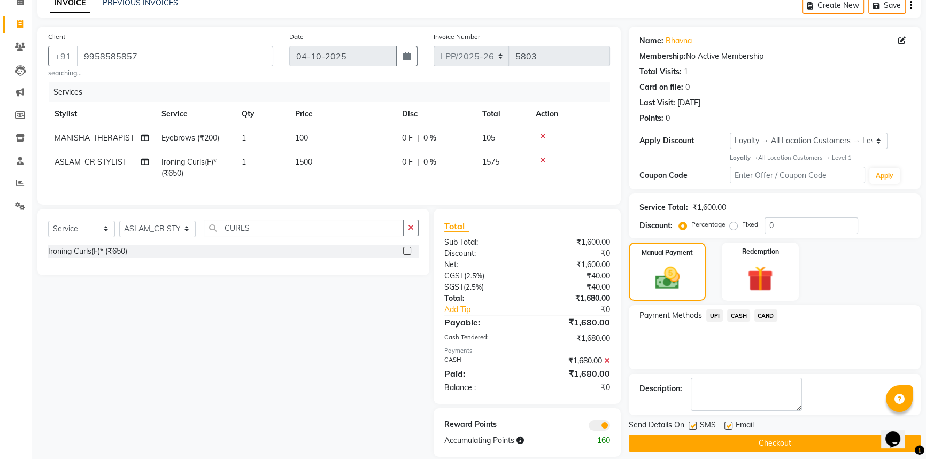
scroll to position [75, 0]
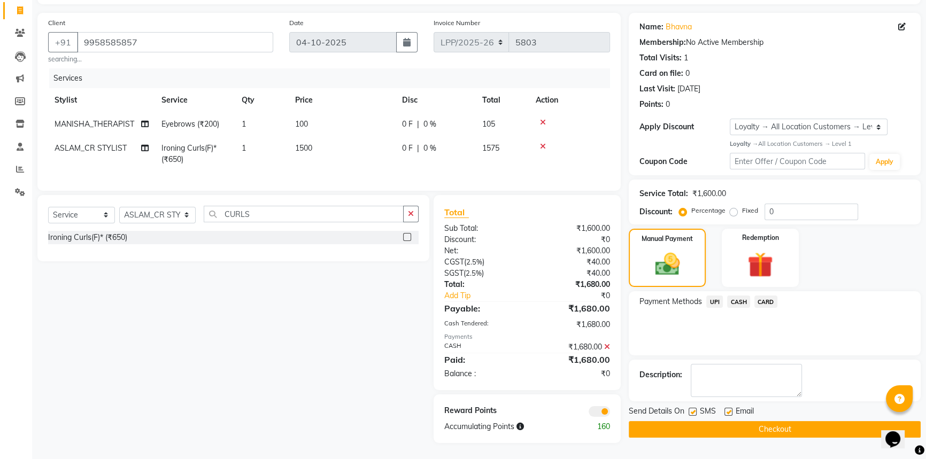
click at [719, 422] on button "Checkout" at bounding box center [775, 429] width 292 height 17
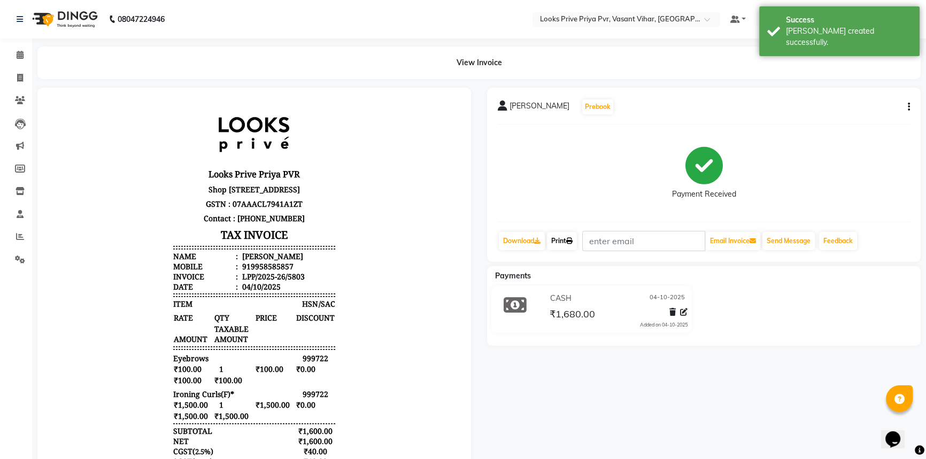
click at [569, 241] on link "Print" at bounding box center [562, 241] width 30 height 18
click at [21, 75] on icon at bounding box center [20, 78] width 6 height 8
select select "service"
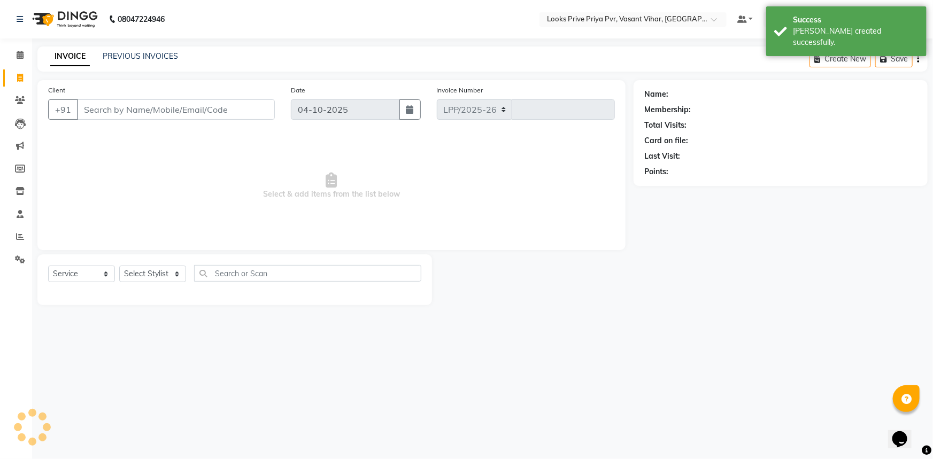
select select "7646"
type input "5804"
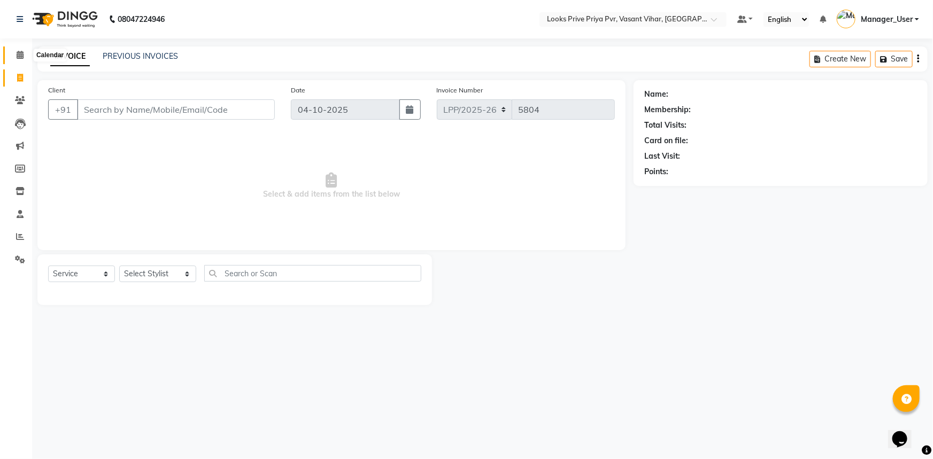
click at [17, 54] on icon at bounding box center [20, 55] width 7 height 8
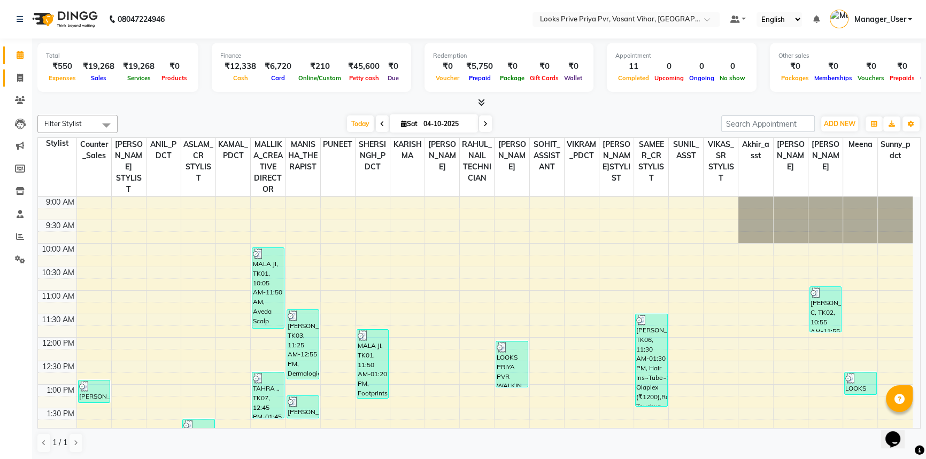
click at [23, 79] on span at bounding box center [20, 78] width 19 height 12
select select "service"
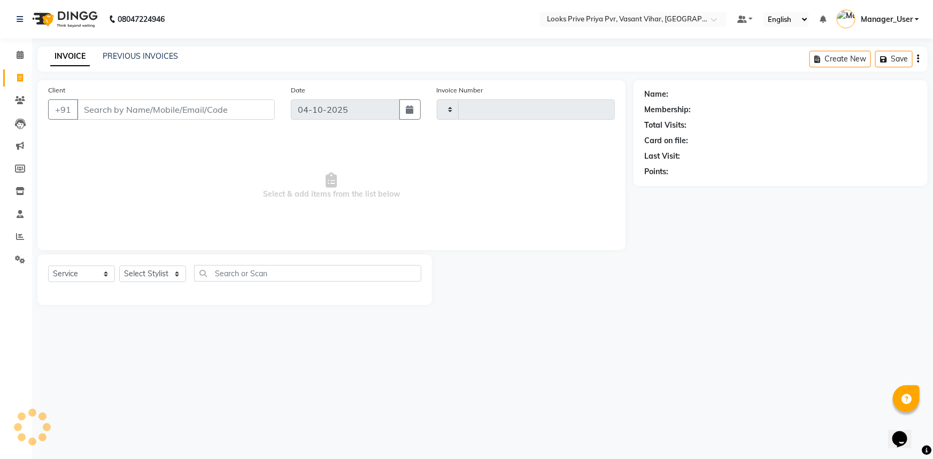
type input "5804"
select select "7646"
click at [168, 274] on select "Select Stylist" at bounding box center [152, 274] width 67 height 17
click at [237, 264] on div "Select Service Product Membership Package Voucher Prepaid Gift Card Select Styl…" at bounding box center [234, 279] width 395 height 51
click at [139, 279] on select "Select Stylist Akhir_asst ANIL_PDCT ASLAM_CR STYLIST Counter_Sales KAMAL_PDCT […" at bounding box center [157, 274] width 77 height 17
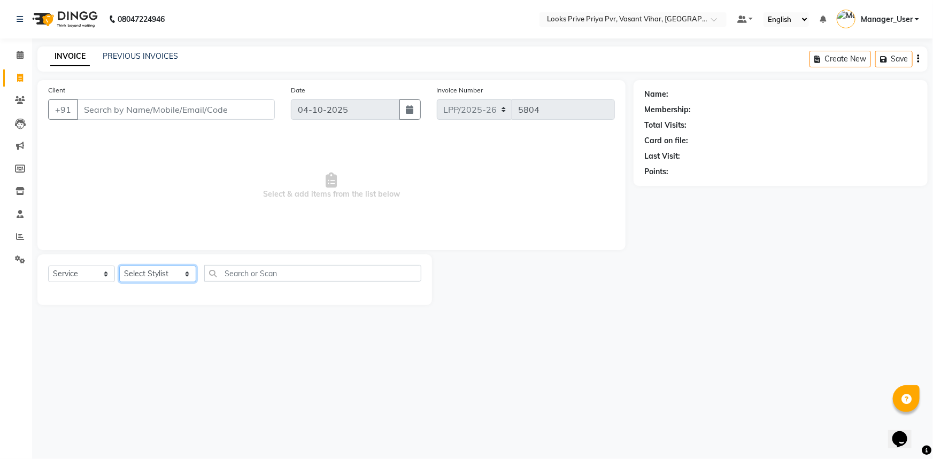
select select "66948"
click at [119, 266] on select "Select Stylist Akhir_asst ANIL_PDCT ASLAM_CR STYLIST Counter_Sales KAMAL_PDCT […" at bounding box center [157, 274] width 77 height 17
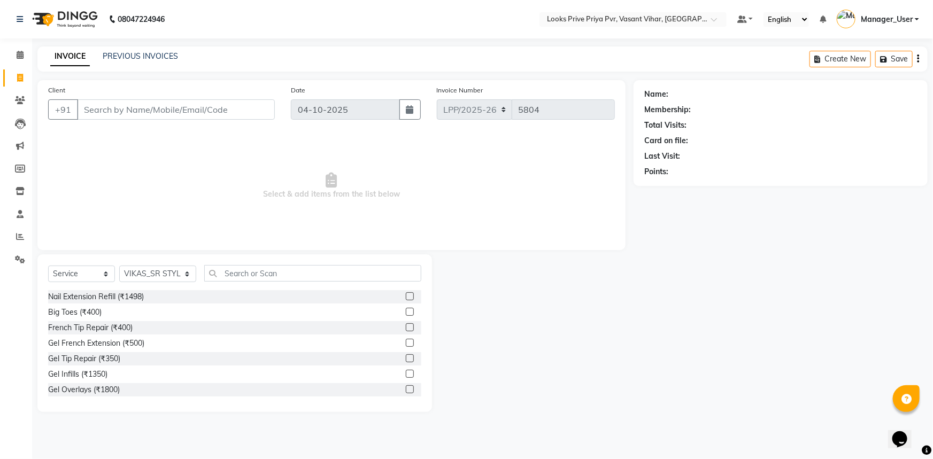
click at [236, 261] on div "Select Service Product Membership Package Voucher Prepaid Gift Card Select Styl…" at bounding box center [234, 333] width 395 height 158
click at [237, 269] on input "text" at bounding box center [313, 273] width 218 height 17
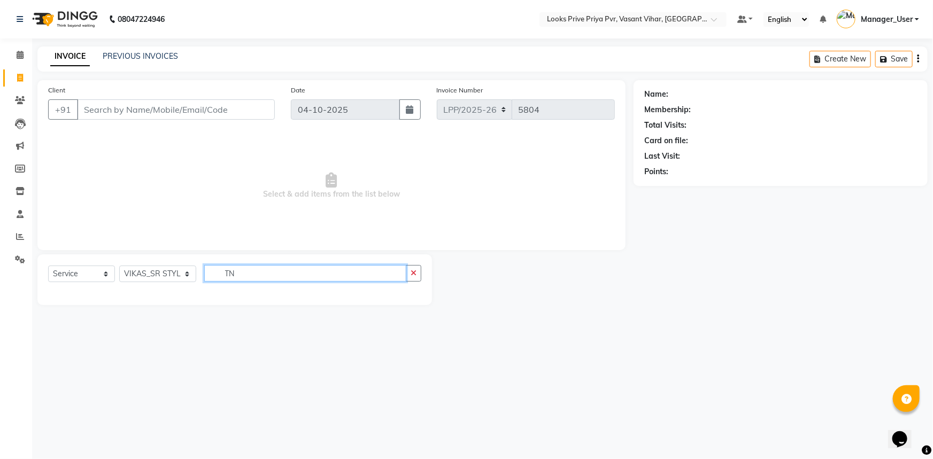
type input "T"
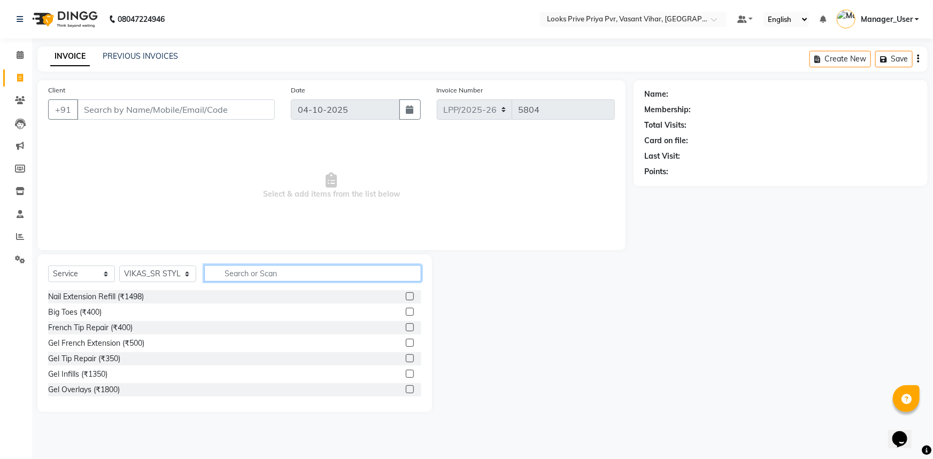
type input "Y"
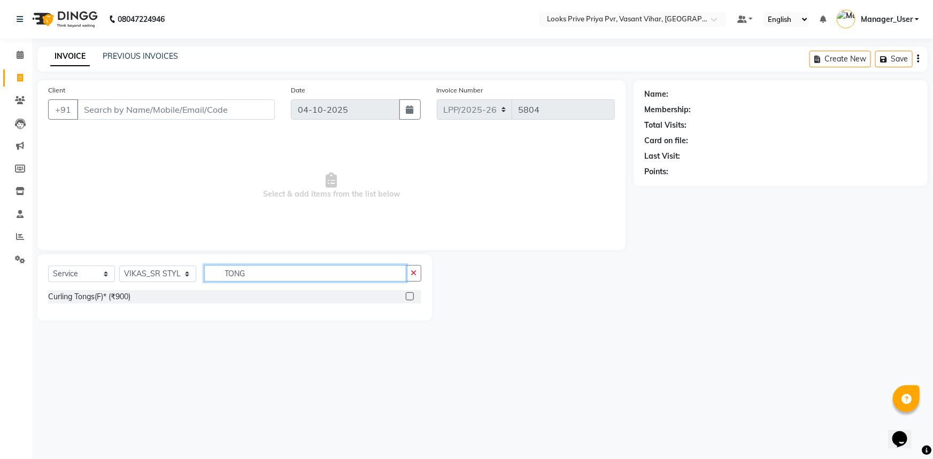
type input "TONG"
click at [410, 297] on label at bounding box center [410, 296] width 8 height 8
click at [410, 297] on input "checkbox" at bounding box center [409, 296] width 7 height 7
checkbox input "true"
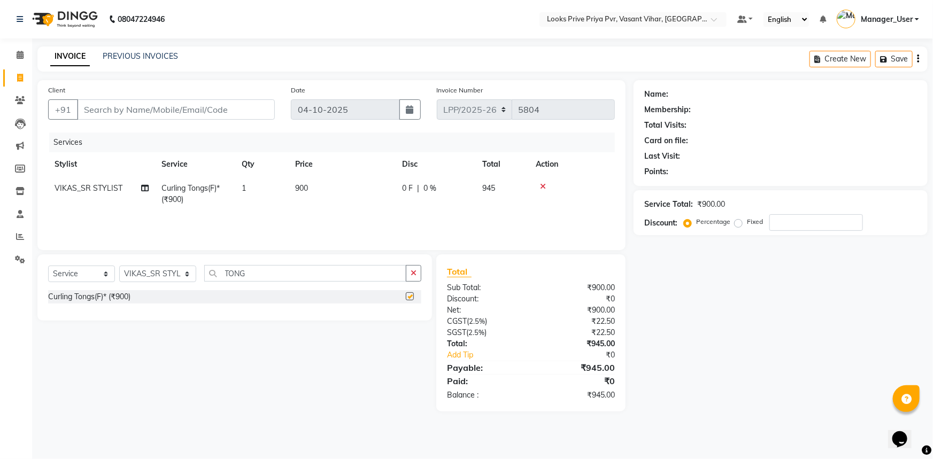
click at [319, 183] on td "900" at bounding box center [342, 193] width 107 height 35
select select "66948"
checkbox input "false"
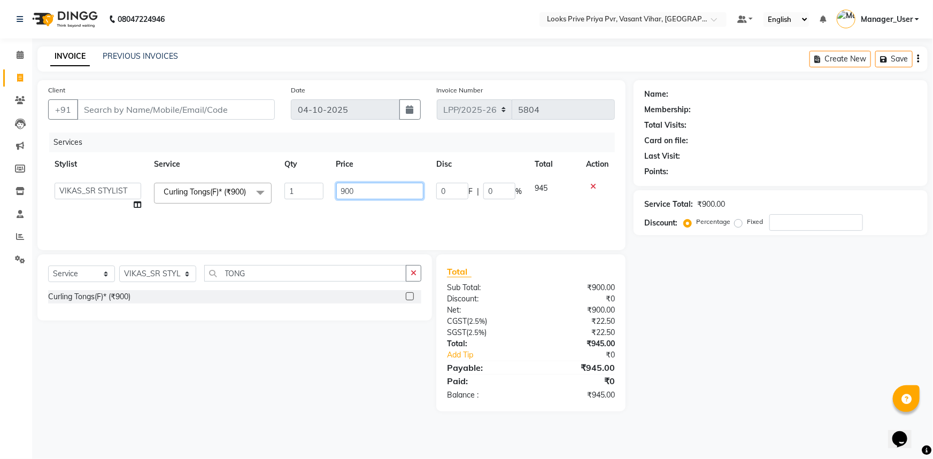
drag, startPoint x: 360, startPoint y: 187, endPoint x: 298, endPoint y: 197, distance: 62.8
click at [298, 196] on tr "Akhir_asst ANIL_PDCT ASLAM_CR STYLIST Counter_Sales KAMAL_PDCT KARISHMA MALLIKA…" at bounding box center [331, 196] width 567 height 41
type input "1500"
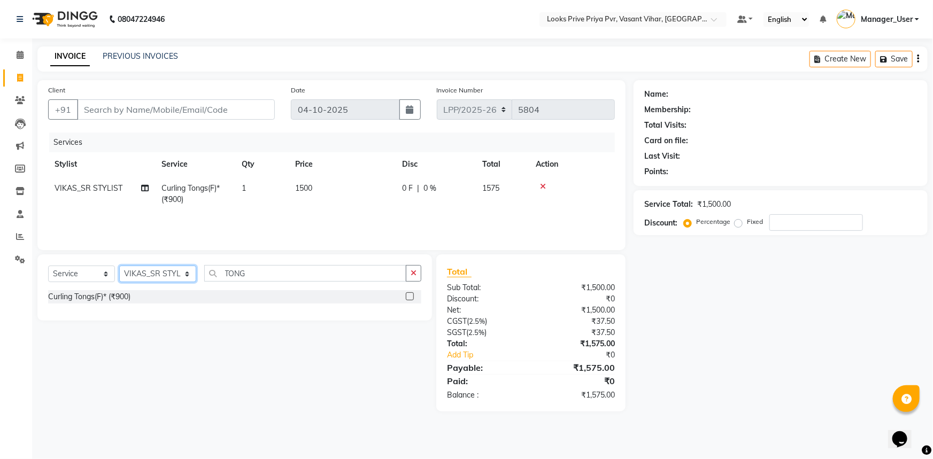
click at [186, 269] on select "Select Stylist Akhir_asst ANIL_PDCT ASLAM_CR STYLIST Counter_Sales KAMAL_PDCT […" at bounding box center [157, 274] width 77 height 17
select select "66936"
click at [119, 266] on select "Select Stylist Akhir_asst ANIL_PDCT ASLAM_CR STYLIST Counter_Sales KAMAL_PDCT […" at bounding box center [157, 274] width 77 height 17
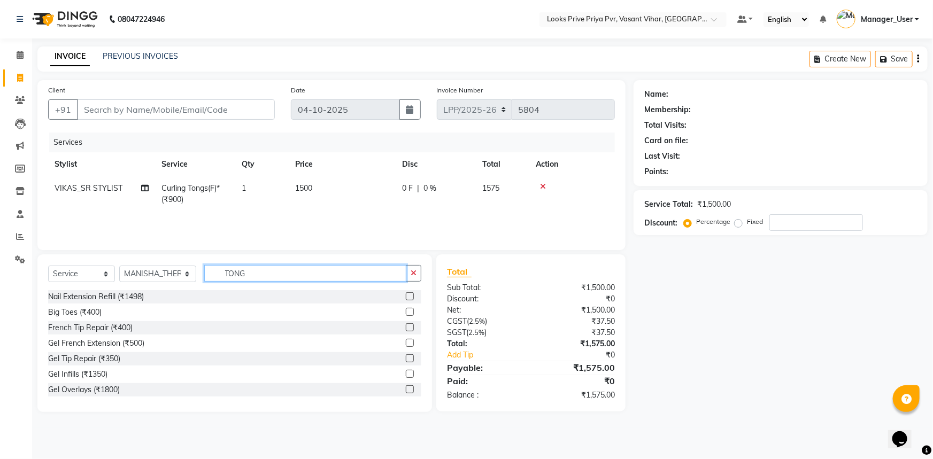
drag, startPoint x: 269, startPoint y: 267, endPoint x: 220, endPoint y: 282, distance: 50.7
click at [220, 282] on input "TONG" at bounding box center [305, 273] width 203 height 17
type input "EYE"
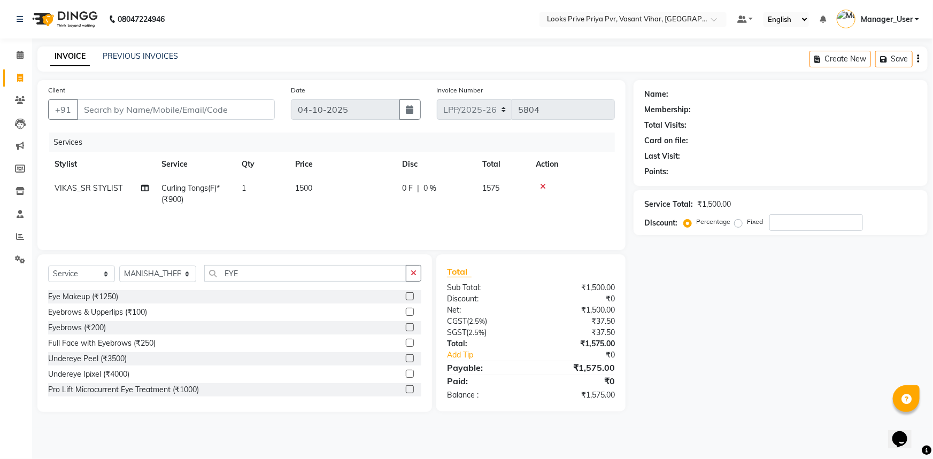
click at [406, 311] on label at bounding box center [410, 312] width 8 height 8
click at [406, 311] on input "checkbox" at bounding box center [409, 312] width 7 height 7
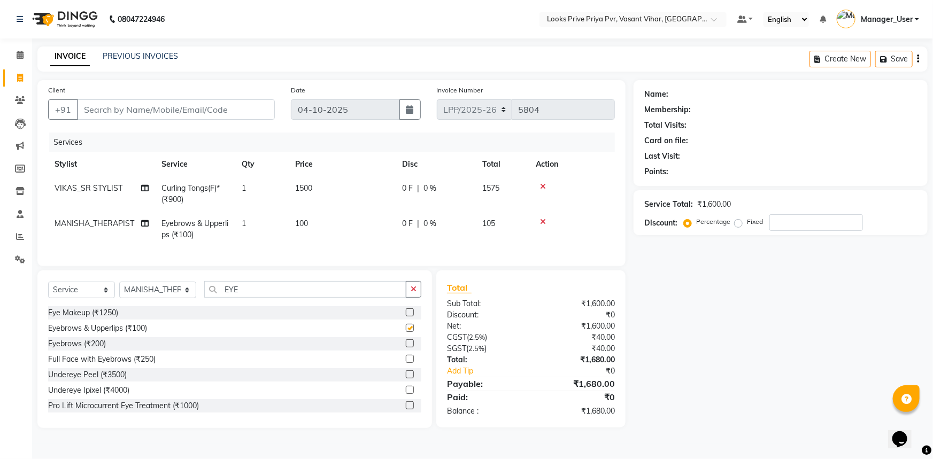
checkbox input "false"
click at [302, 225] on span "100" at bounding box center [301, 224] width 13 height 10
select select "66936"
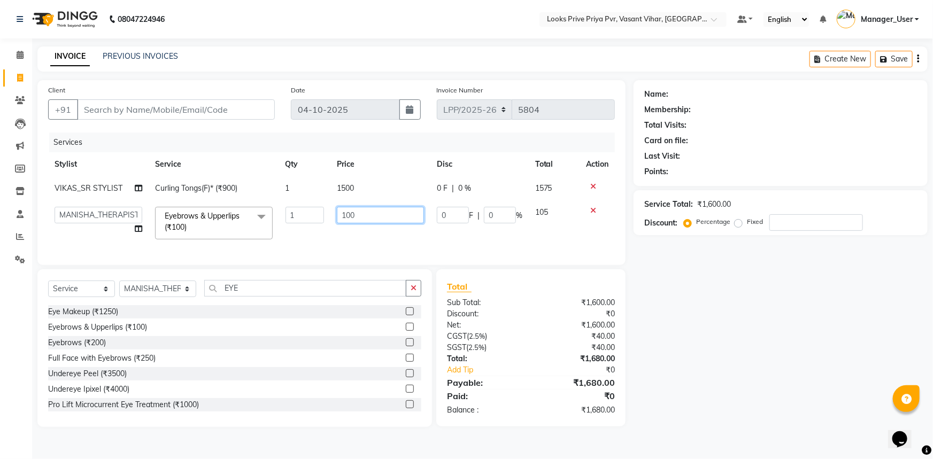
drag, startPoint x: 362, startPoint y: 215, endPoint x: 320, endPoint y: 219, distance: 41.8
click at [320, 219] on tr "Akhir_asst ANIL_PDCT ASLAM_CR STYLIST Counter_Sales KAMAL_PDCT KARISHMA MALLIKA…" at bounding box center [331, 222] width 567 height 45
type input "200"
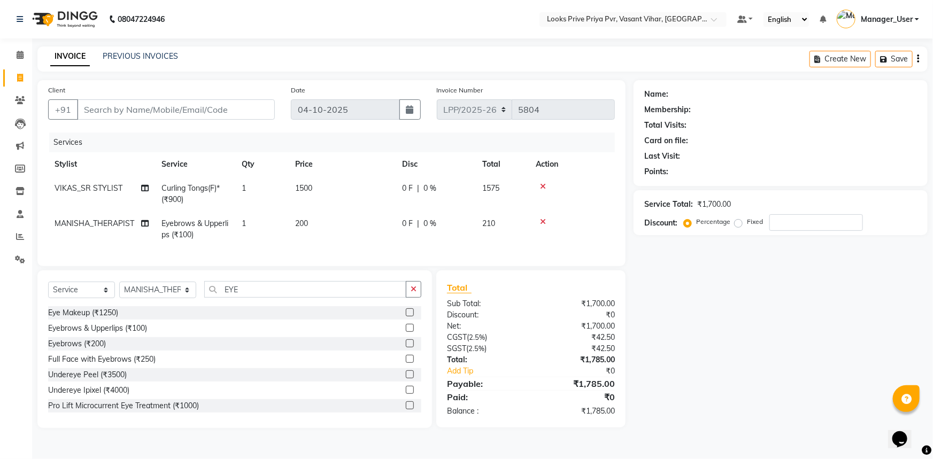
click at [121, 221] on span "MANISHA_THERAPIST" at bounding box center [95, 224] width 80 height 10
select select "66936"
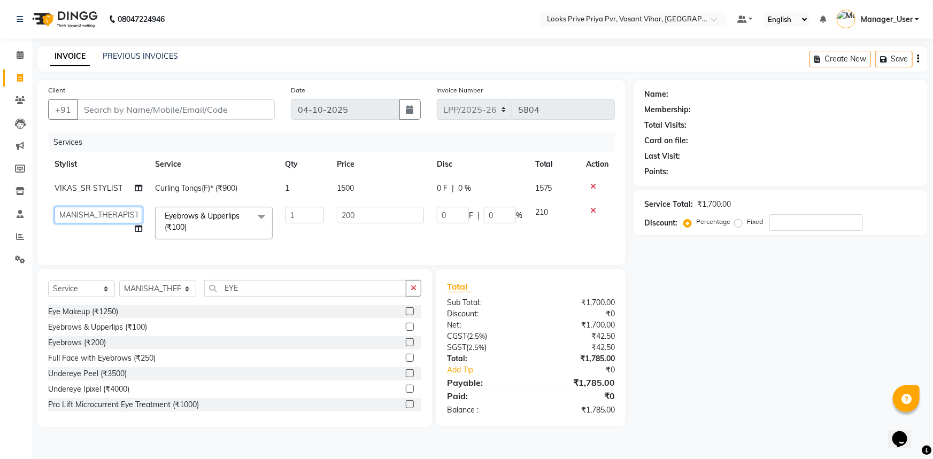
click at [121, 213] on select "Akhir_asst ANIL_PDCT ASLAM_CR STYLIST Counter_Sales KAMAL_PDCT KARISHMA MALLIKA…" at bounding box center [99, 215] width 88 height 17
select select "66942"
click at [347, 234] on td "200" at bounding box center [380, 222] width 100 height 45
click at [714, 347] on div "Name: Membership: Total Visits: Card on file: Last Visit: Points: Service Total…" at bounding box center [784, 253] width 302 height 347
click at [182, 113] on input "Client" at bounding box center [176, 109] width 198 height 20
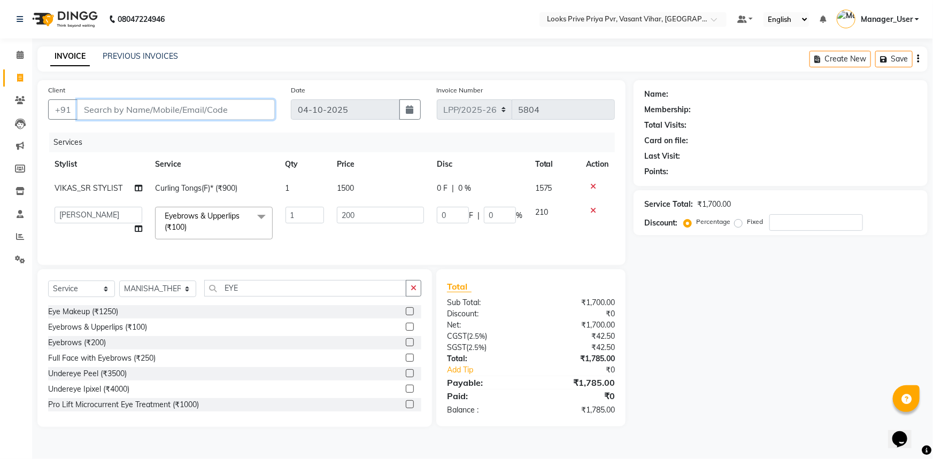
type input "R"
type input "0"
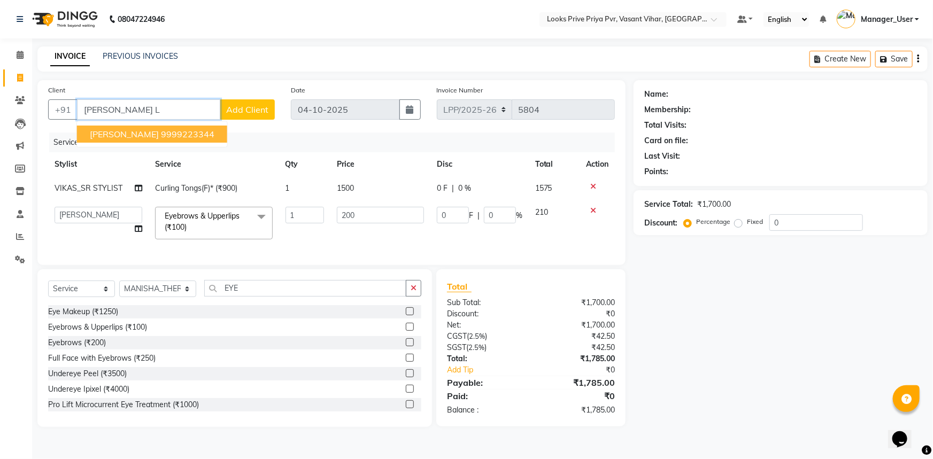
click at [176, 134] on ngb-highlight "9999223344" at bounding box center [187, 134] width 53 height 11
type input "9999223344"
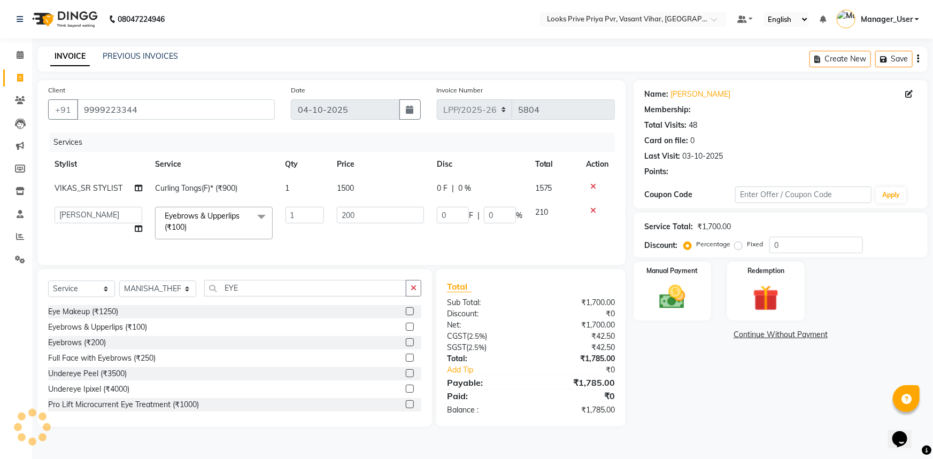
select select "1: Object"
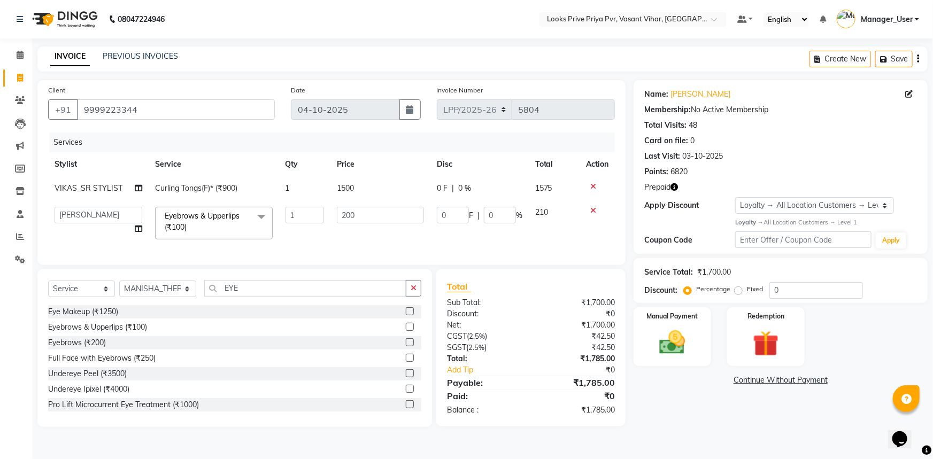
click at [673, 185] on icon "button" at bounding box center [673, 186] width 7 height 7
click at [701, 407] on div "Name: Ridhima Lalwani Membership: No Active Membership Total Visits: 48 Card on…" at bounding box center [784, 253] width 302 height 347
click at [658, 341] on img at bounding box center [673, 342] width 44 height 31
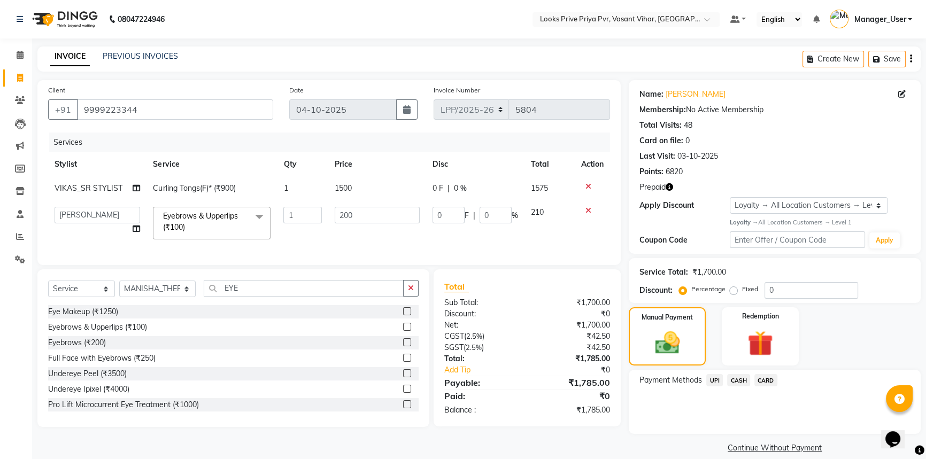
click at [741, 378] on span "CASH" at bounding box center [738, 380] width 23 height 12
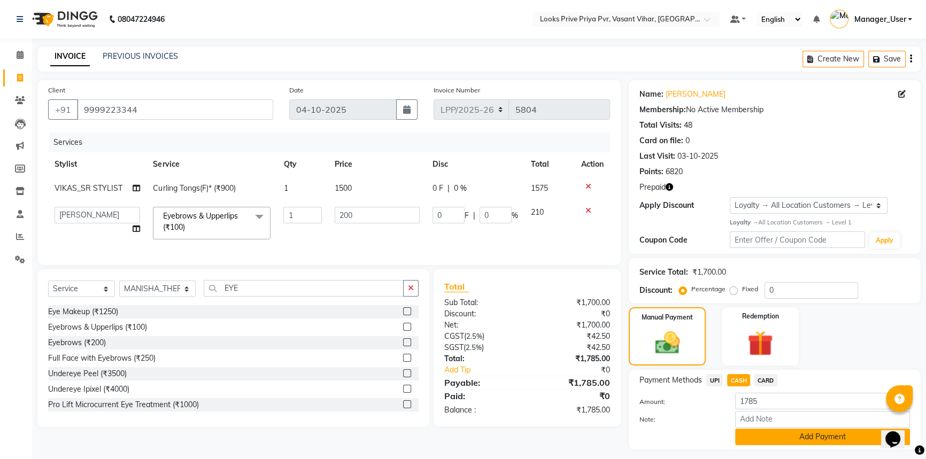
click at [780, 438] on button "Add Payment" at bounding box center [822, 437] width 175 height 17
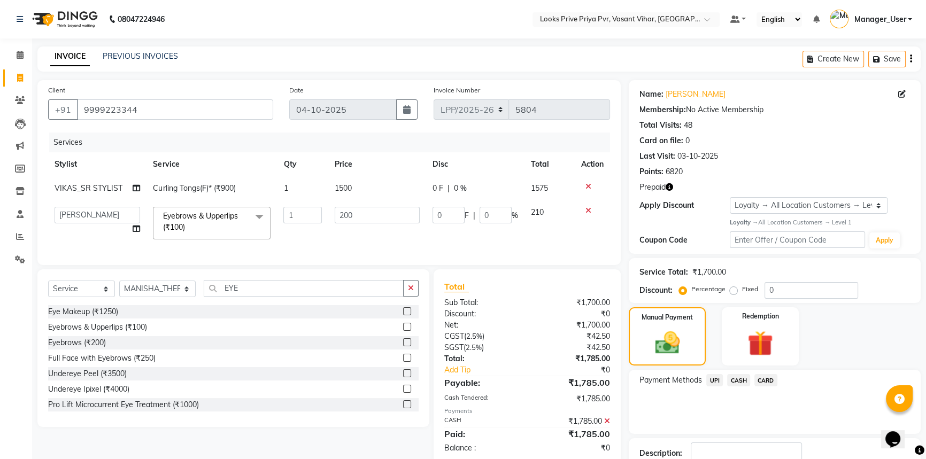
scroll to position [82, 0]
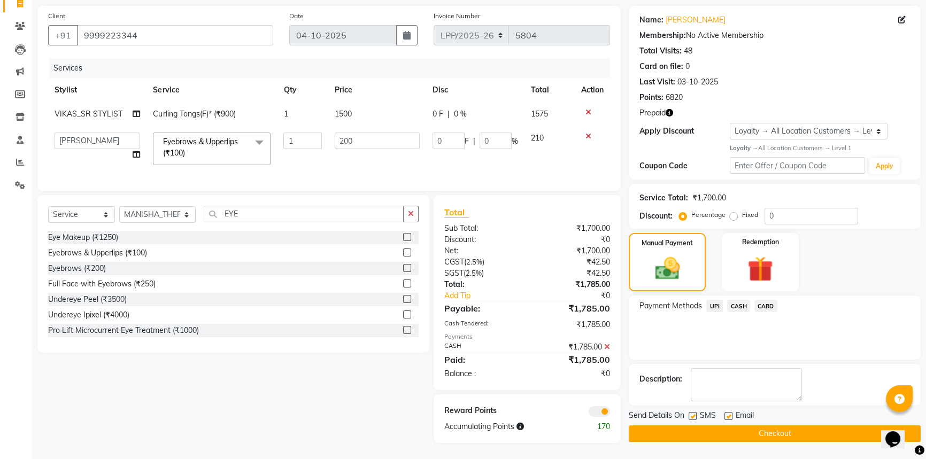
click at [768, 431] on button "Checkout" at bounding box center [775, 434] width 292 height 17
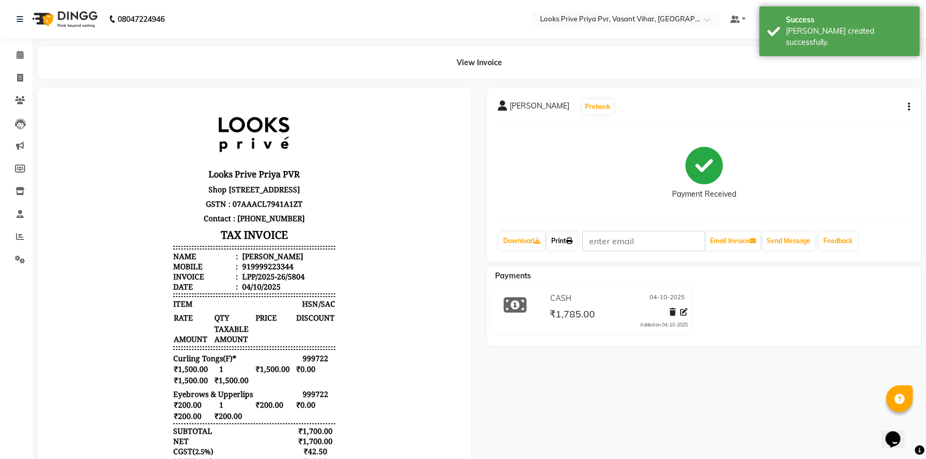
click at [573, 245] on link "Print" at bounding box center [562, 241] width 30 height 18
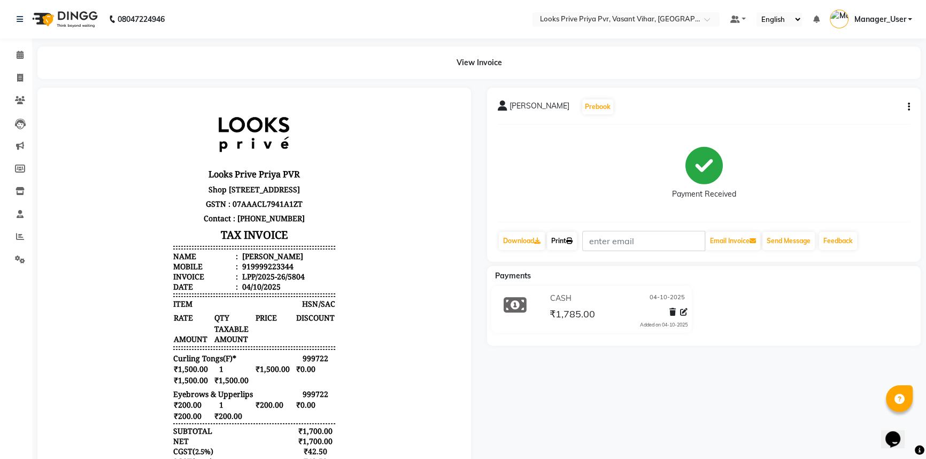
click at [565, 234] on link "Print" at bounding box center [562, 241] width 30 height 18
click at [21, 83] on span at bounding box center [20, 78] width 19 height 12
select select "service"
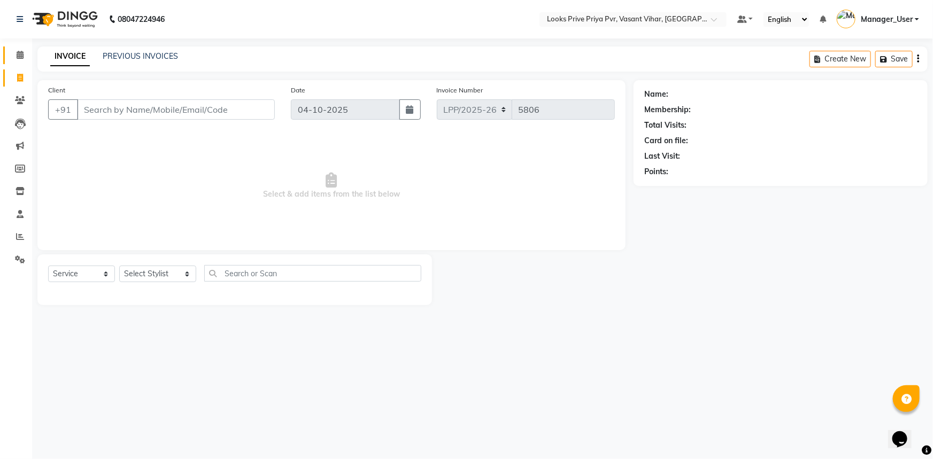
click at [21, 57] on icon at bounding box center [20, 55] width 7 height 8
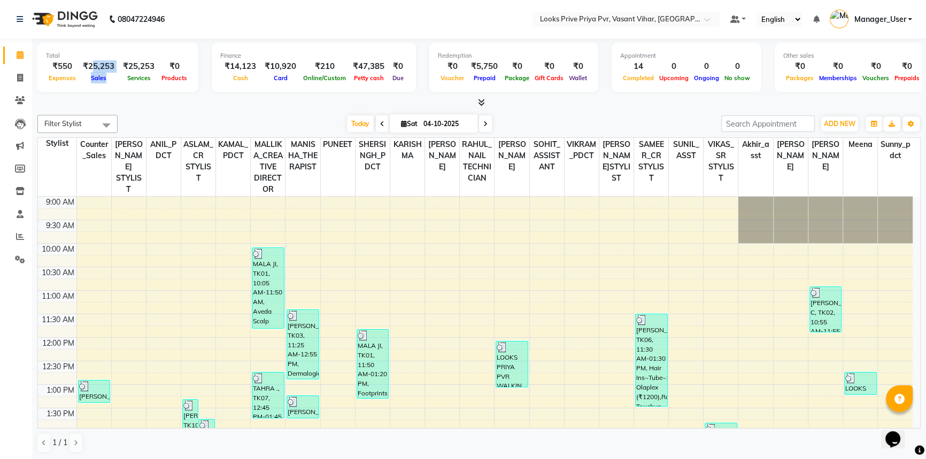
drag, startPoint x: 89, startPoint y: 67, endPoint x: 110, endPoint y: 76, distance: 23.2
click at [110, 76] on div "₹25,253 Sales" at bounding box center [99, 72] width 40 height 24
click at [122, 111] on div "Filter Stylist Select All Akhir_asst ANIL_PDCT ASLAM_CR STYLIST Counter_Sales K…" at bounding box center [478, 284] width 883 height 347
click at [109, 101] on div at bounding box center [478, 102] width 883 height 11
click at [25, 74] on span at bounding box center [20, 78] width 19 height 12
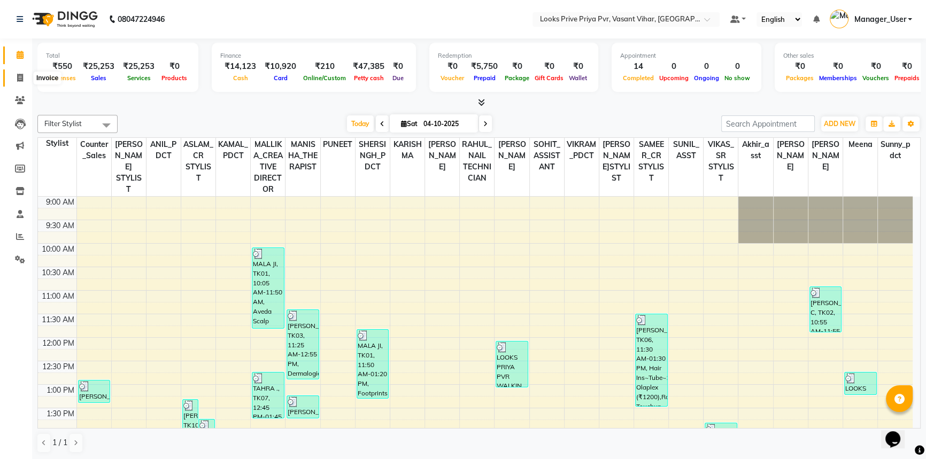
select select "service"
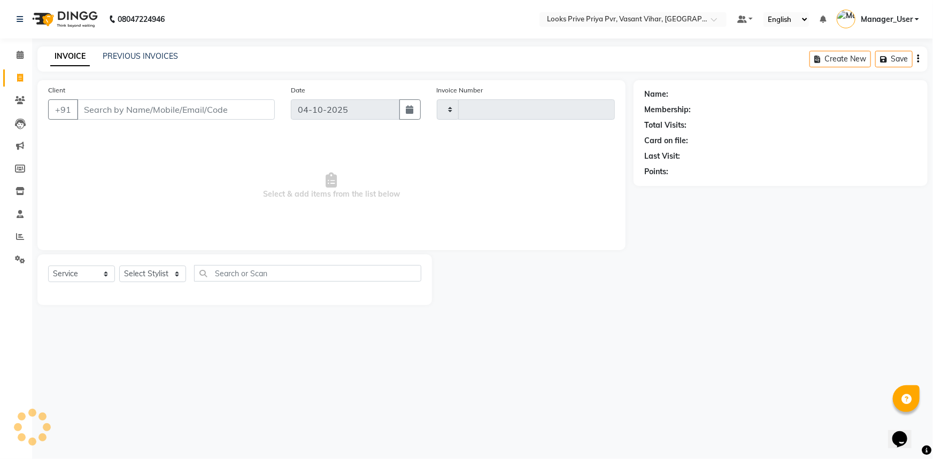
type input "5806"
select select "7646"
click at [179, 278] on select "Select Stylist" at bounding box center [152, 274] width 67 height 17
click at [176, 273] on select "Select Stylist" at bounding box center [152, 274] width 67 height 17
click at [157, 268] on select "Select Stylist" at bounding box center [152, 274] width 67 height 17
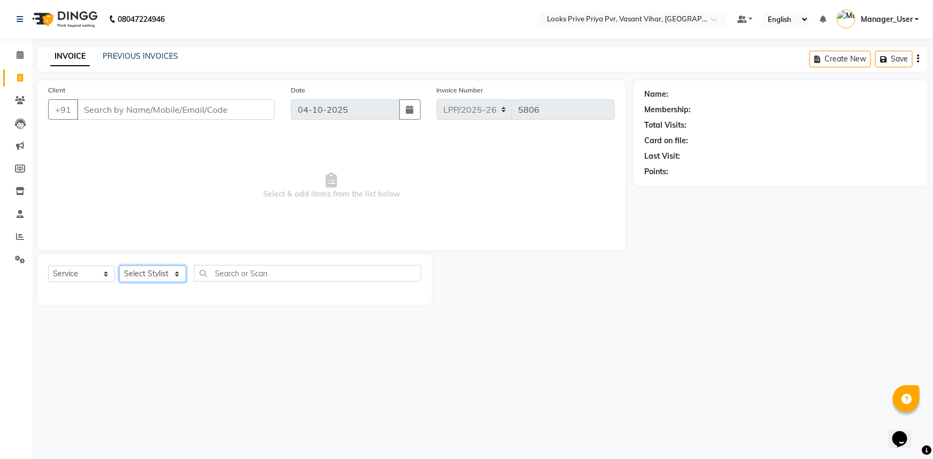
click at [157, 268] on select "Select Stylist" at bounding box center [152, 274] width 67 height 17
click at [157, 268] on select "Select Stylist Akhir_asst ANIL_PDCT ASLAM_CR STYLIST Counter_Sales KAMAL_PDCT […" at bounding box center [157, 274] width 77 height 17
select select "66946"
click at [119, 266] on select "Select Stylist Akhir_asst ANIL_PDCT ASLAM_CR STYLIST Counter_Sales KAMAL_PDCT […" at bounding box center [157, 274] width 77 height 17
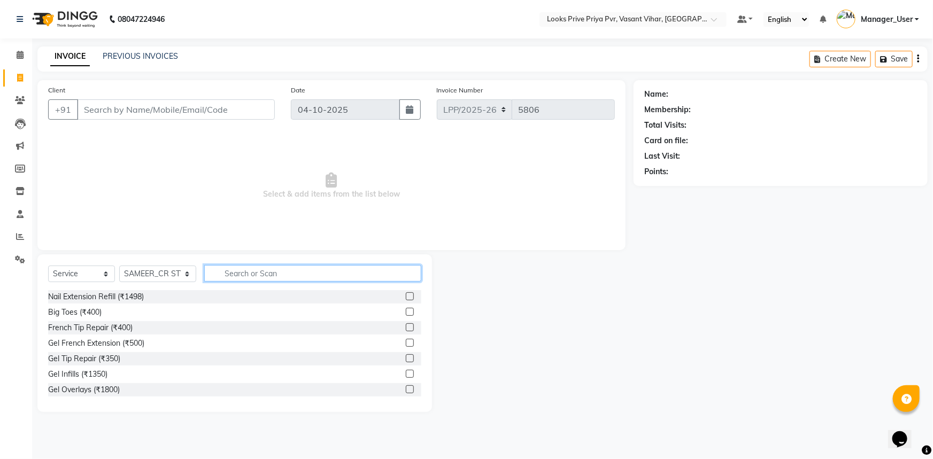
click at [265, 276] on input "text" at bounding box center [313, 273] width 218 height 17
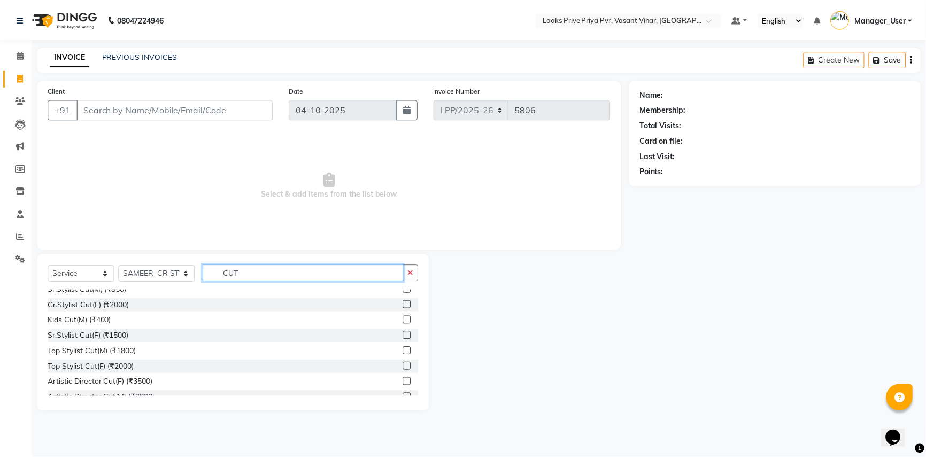
scroll to position [125, 0]
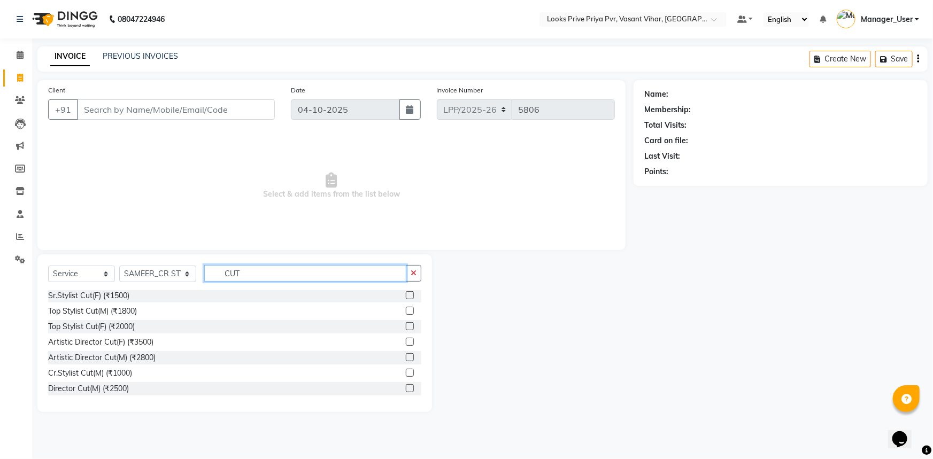
type input "CUT"
click at [406, 372] on label at bounding box center [410, 373] width 8 height 8
click at [406, 372] on input "checkbox" at bounding box center [409, 373] width 7 height 7
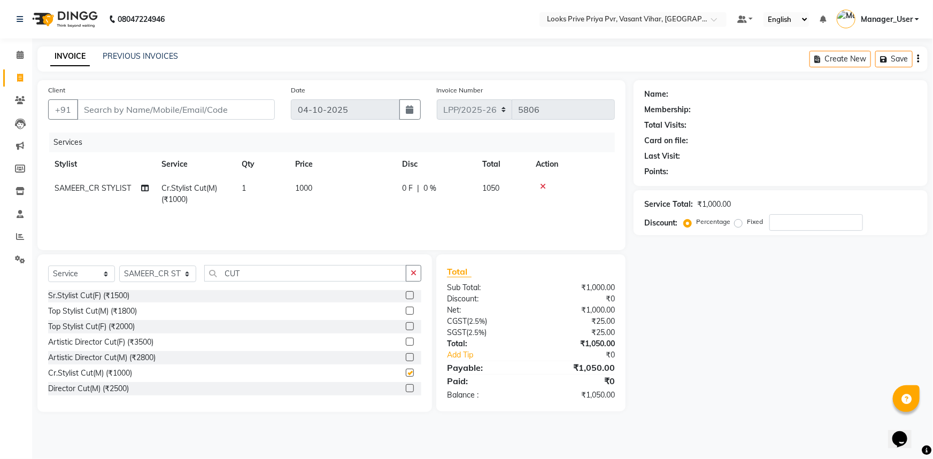
click at [331, 175] on th "Price" at bounding box center [342, 164] width 107 height 24
checkbox input "false"
click at [349, 186] on td "1000" at bounding box center [342, 193] width 107 height 35
select select "66946"
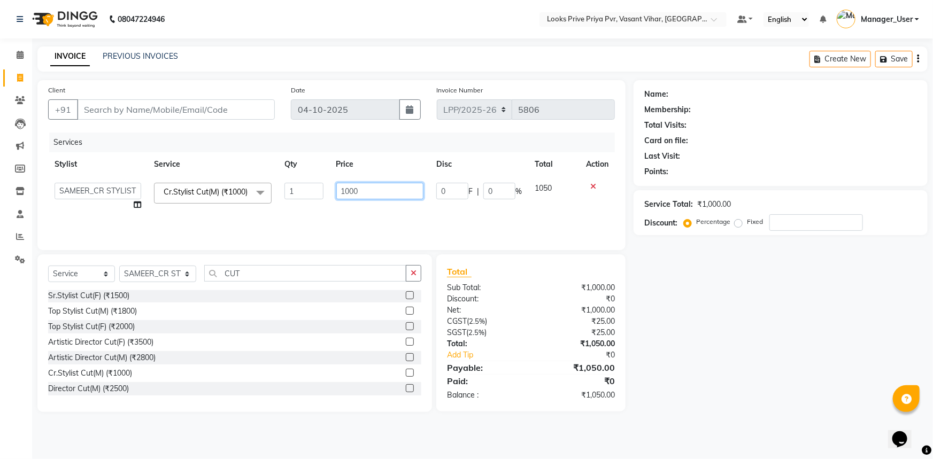
drag, startPoint x: 349, startPoint y: 186, endPoint x: 295, endPoint y: 204, distance: 56.5
click at [295, 204] on tr "Akhir_asst ANIL_PDCT ASLAM_CR STYLIST Counter_Sales KAMAL_PDCT KARISHMA MALLIKA…" at bounding box center [331, 196] width 567 height 41
type input "2"
type input "1200"
click at [378, 221] on div "Services Stylist Service Qty Price Disc Total Action Akhir_asst ANIL_PDCT ASLAM…" at bounding box center [331, 186] width 567 height 107
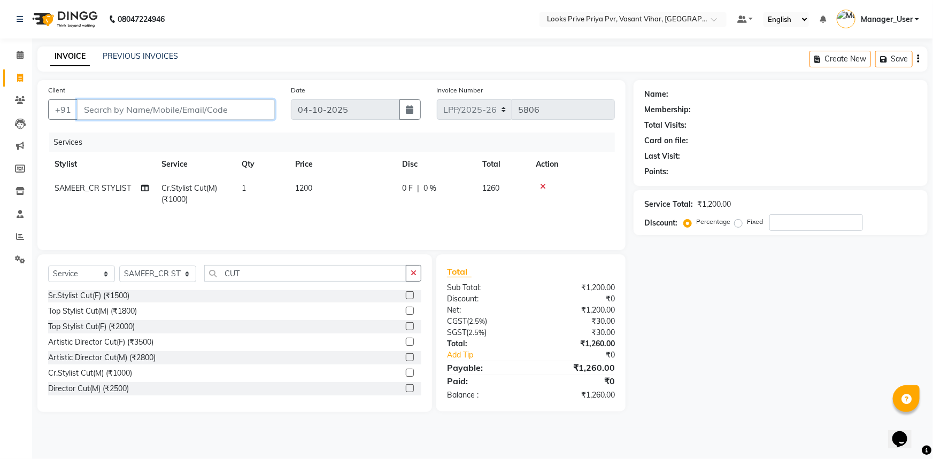
click at [123, 112] on input "Client" at bounding box center [176, 109] width 198 height 20
type input "9"
type input "0"
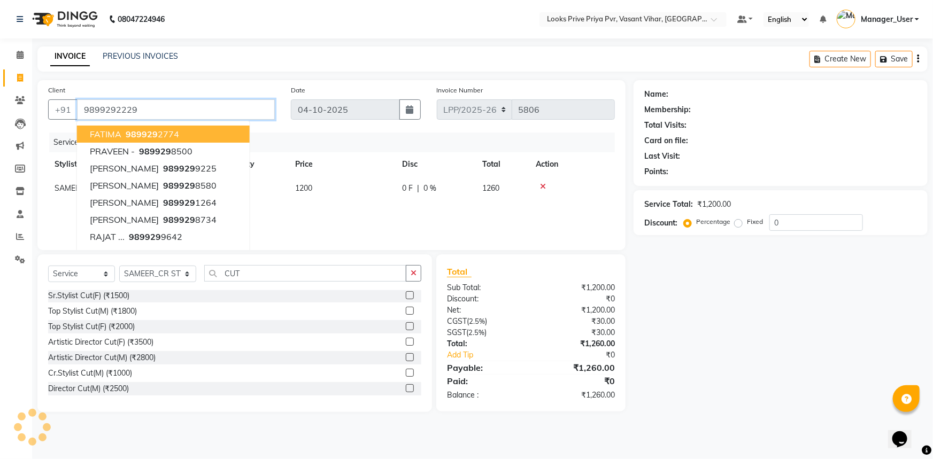
type input "9899292229"
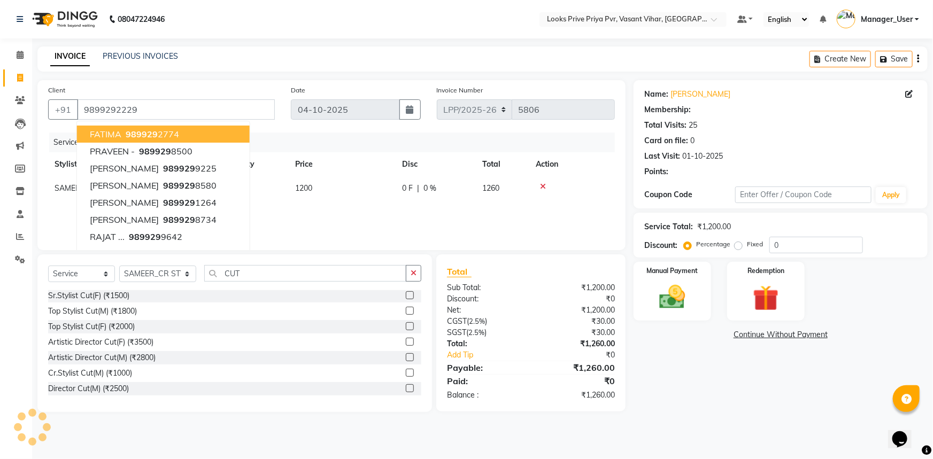
select select "1: Object"
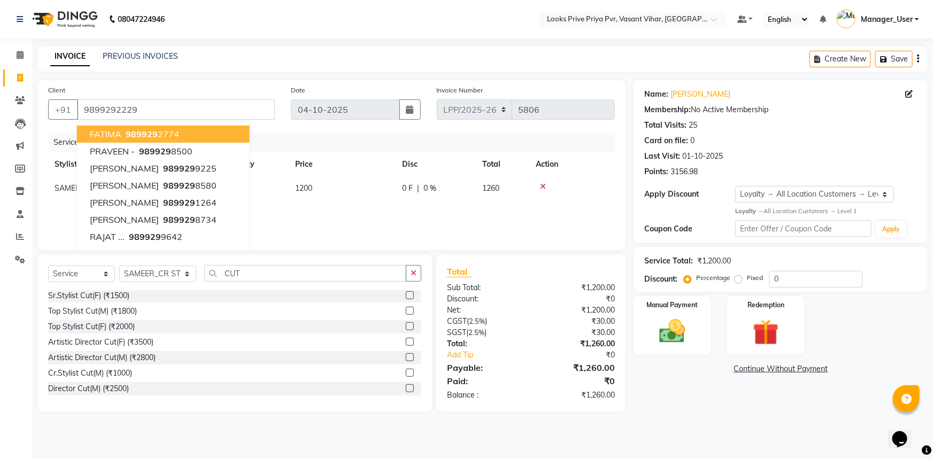
click at [338, 151] on div "Services" at bounding box center [336, 143] width 574 height 20
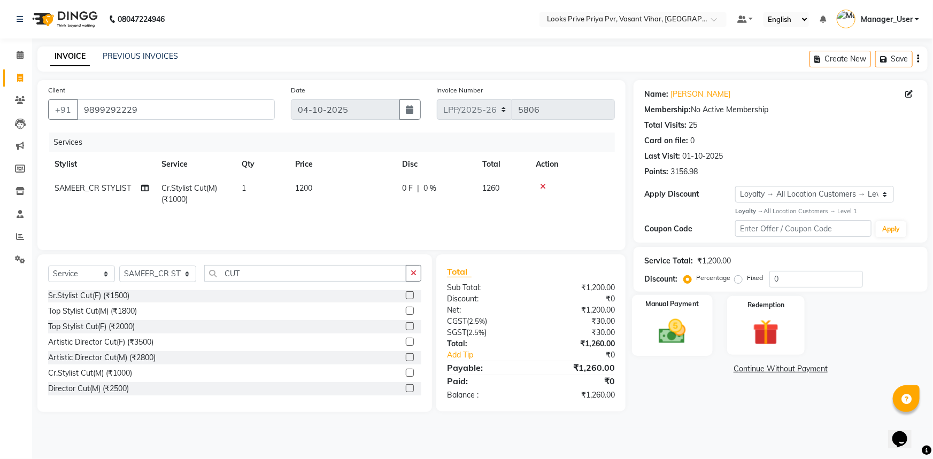
click at [651, 324] on img at bounding box center [673, 331] width 44 height 31
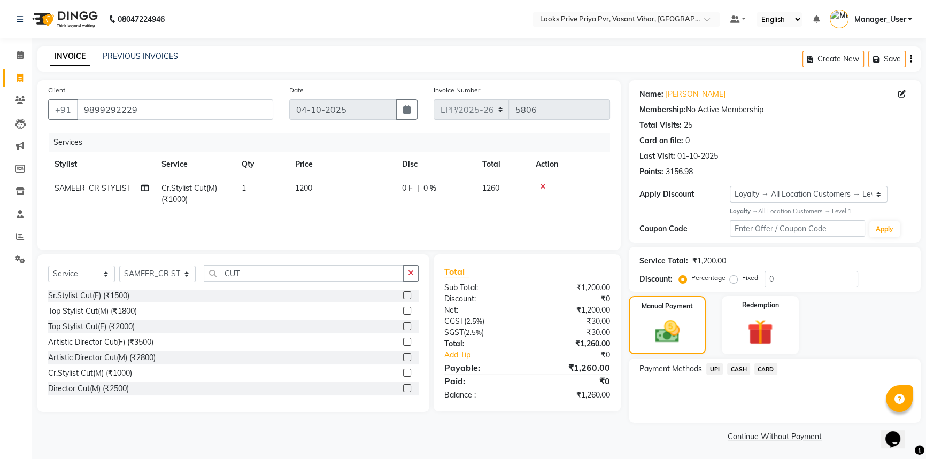
click at [730, 368] on span "CASH" at bounding box center [738, 369] width 23 height 12
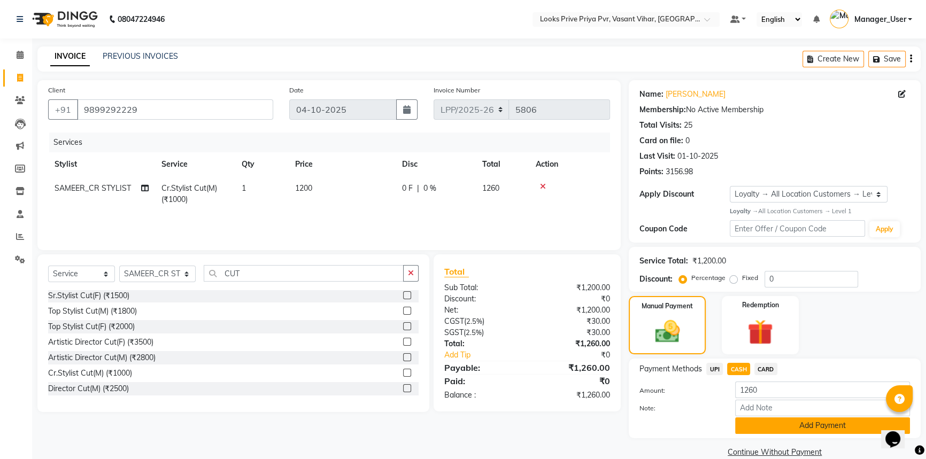
click at [759, 420] on button "Add Payment" at bounding box center [822, 426] width 175 height 17
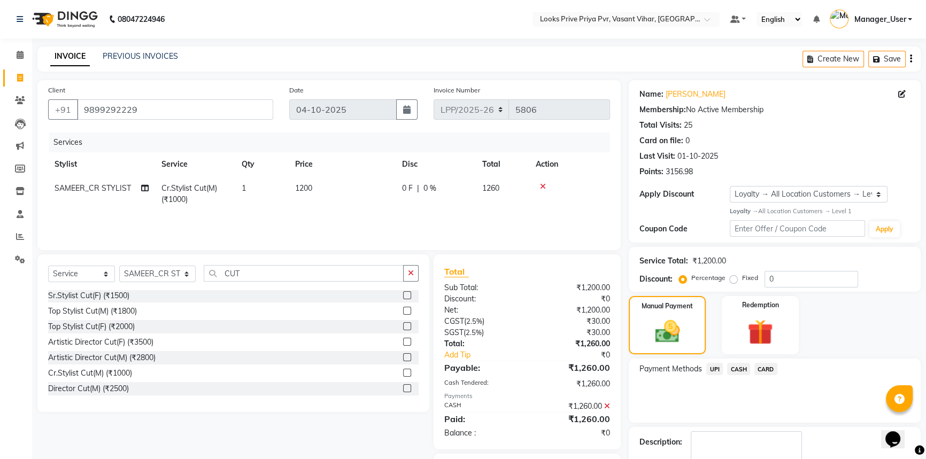
scroll to position [61, 0]
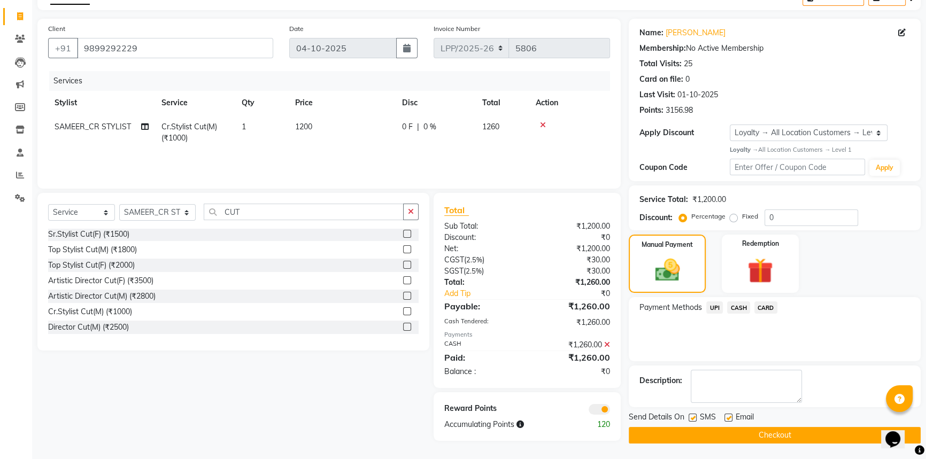
click at [719, 431] on button "Checkout" at bounding box center [775, 435] width 292 height 17
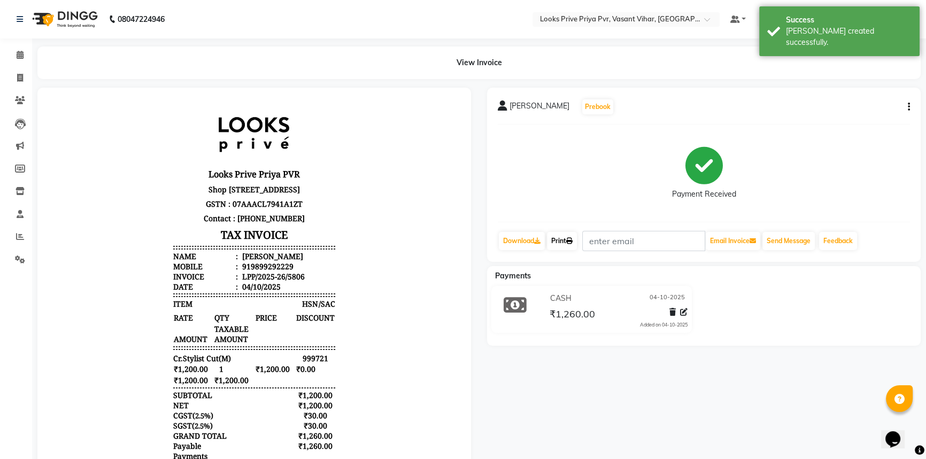
click at [555, 240] on link "Print" at bounding box center [562, 241] width 30 height 18
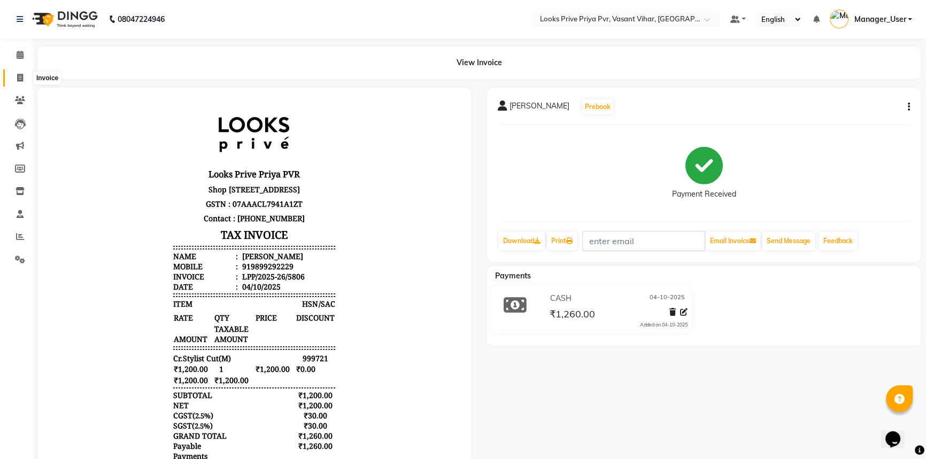
click at [16, 80] on span at bounding box center [20, 78] width 19 height 12
select select "service"
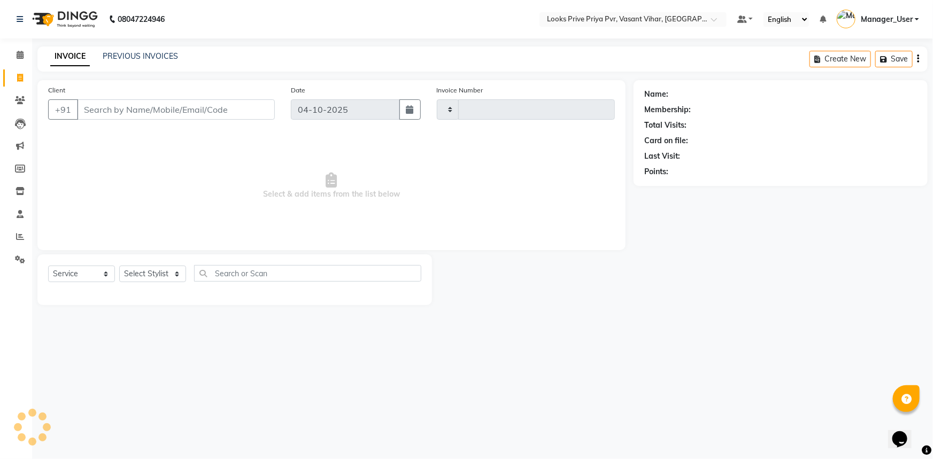
type input "5807"
select select "7646"
click at [107, 293] on div at bounding box center [234, 292] width 373 height 4
click at [171, 279] on select "Select Stylist Akhir_asst ANIL_PDCT ASLAM_CR STYLIST Counter_Sales KAMAL_PDCT […" at bounding box center [157, 274] width 77 height 17
click at [102, 142] on span "Select & add items from the list below" at bounding box center [331, 186] width 567 height 107
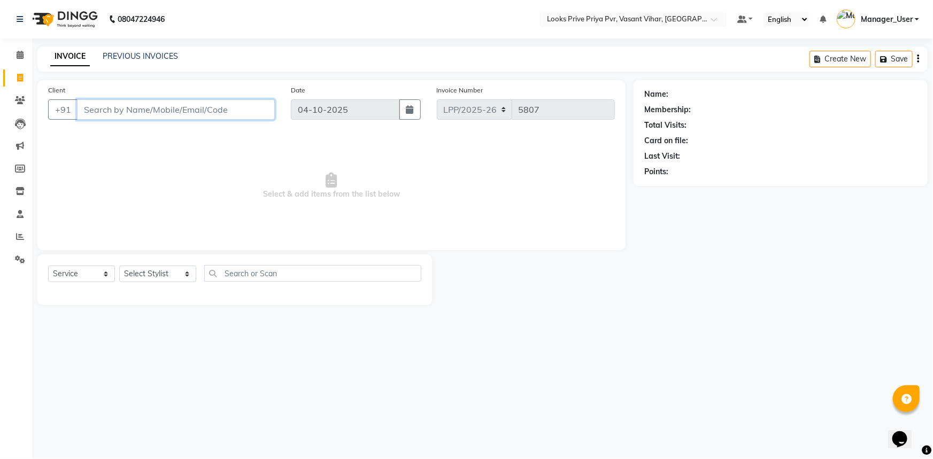
click at [107, 112] on input "Client" at bounding box center [176, 109] width 198 height 20
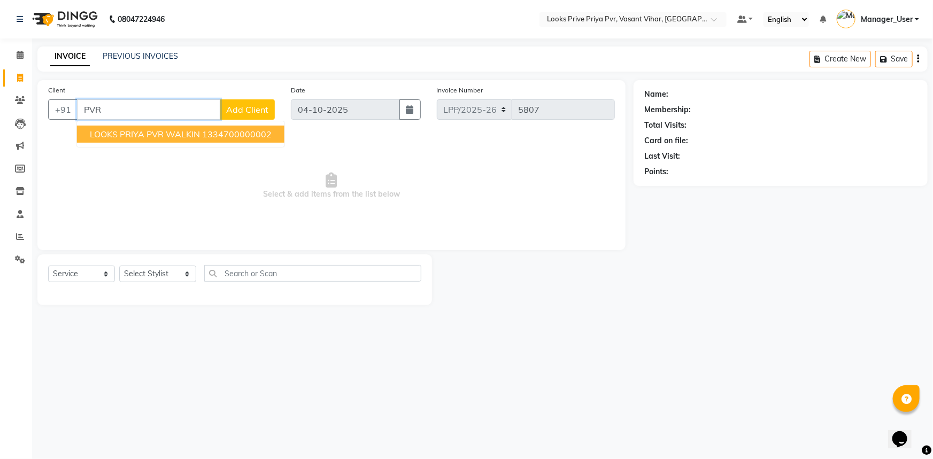
click at [126, 133] on span "LOOKS PRIYA PVR WALKIN" at bounding box center [145, 134] width 110 height 11
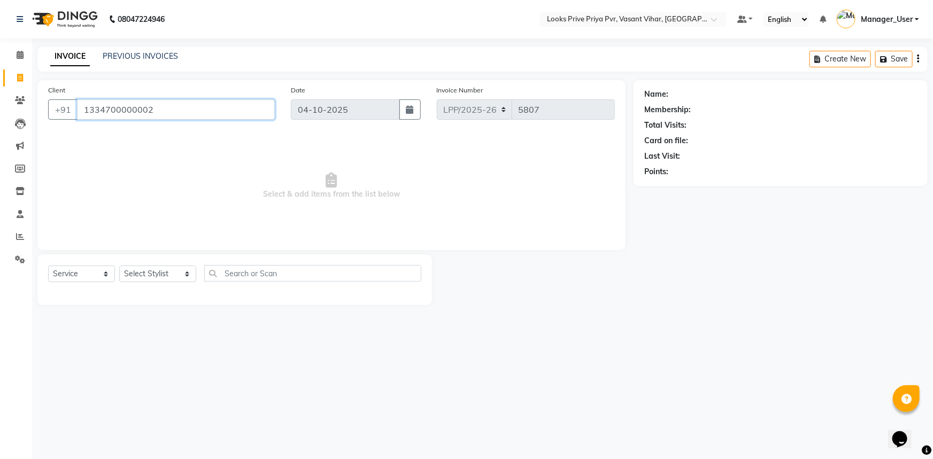
type input "1334700000002"
select select "1: Object"
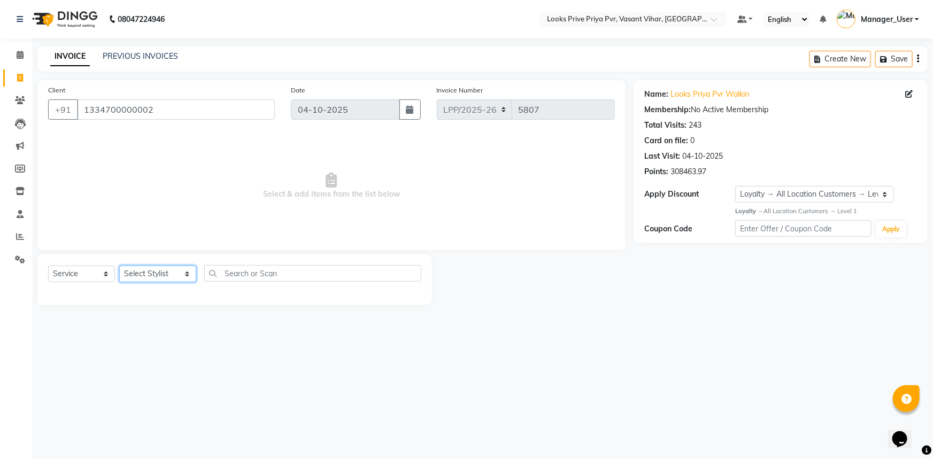
click at [136, 268] on select "Select Stylist Akhir_asst ANIL_PDCT ASLAM_CR STYLIST Counter_Sales KAMAL_PDCT K…" at bounding box center [157, 274] width 77 height 17
select select "66948"
click at [119, 266] on select "Select Stylist Akhir_asst ANIL_PDCT ASLAM_CR STYLIST Counter_Sales KAMAL_PDCT K…" at bounding box center [157, 274] width 77 height 17
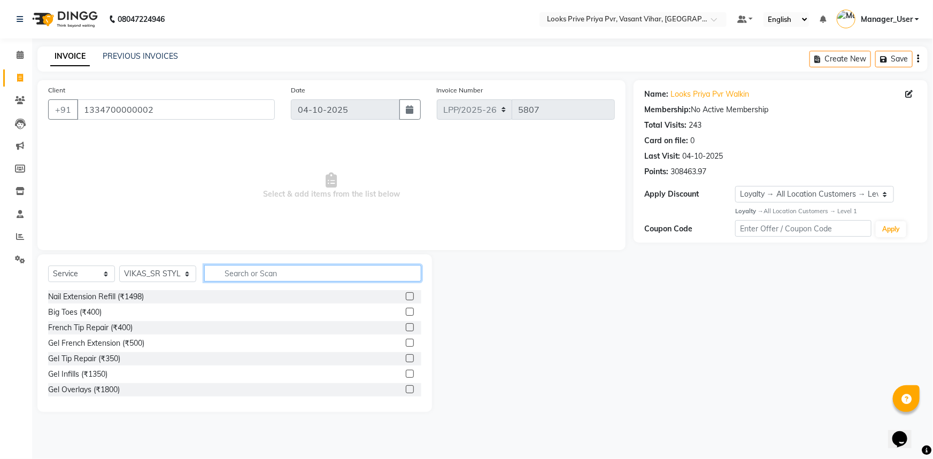
click at [219, 268] on input "text" at bounding box center [313, 273] width 218 height 17
drag, startPoint x: 286, startPoint y: 272, endPoint x: 261, endPoint y: 273, distance: 24.6
click at [261, 273] on input "STYLIN" at bounding box center [305, 273] width 203 height 17
type input "STYLIN"
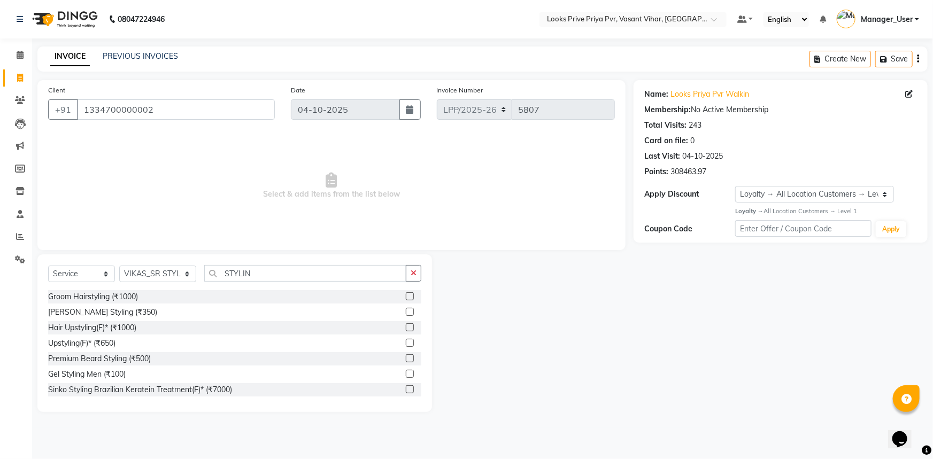
click at [398, 315] on div "Beard Styling (₹350)" at bounding box center [234, 312] width 373 height 13
click at [406, 310] on label at bounding box center [410, 312] width 8 height 8
click at [406, 310] on input "checkbox" at bounding box center [409, 312] width 7 height 7
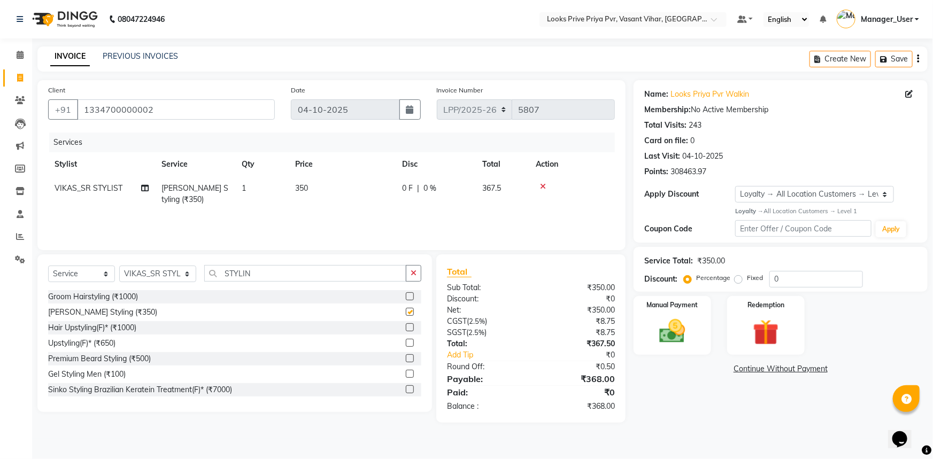
checkbox input "false"
click at [342, 190] on td "350" at bounding box center [342, 193] width 107 height 35
select select "66948"
click at [406, 295] on label at bounding box center [410, 296] width 8 height 8
click at [406, 295] on input "checkbox" at bounding box center [409, 296] width 7 height 7
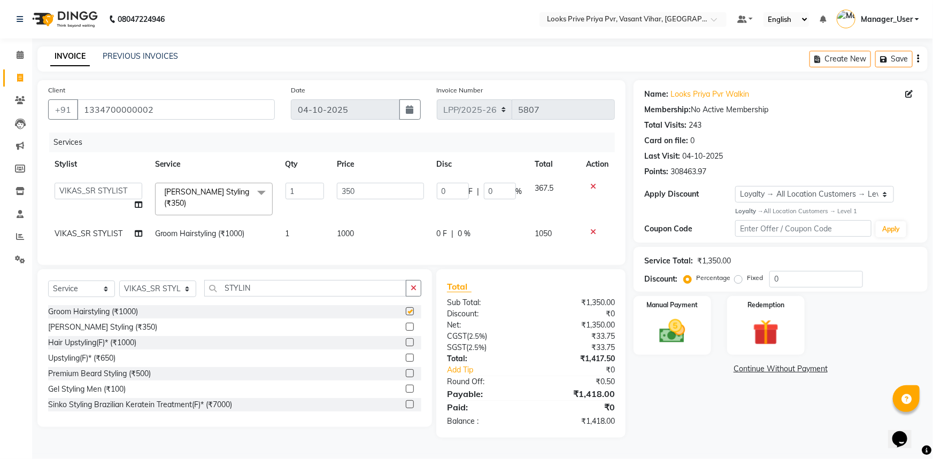
checkbox input "false"
click at [593, 228] on icon at bounding box center [593, 231] width 6 height 7
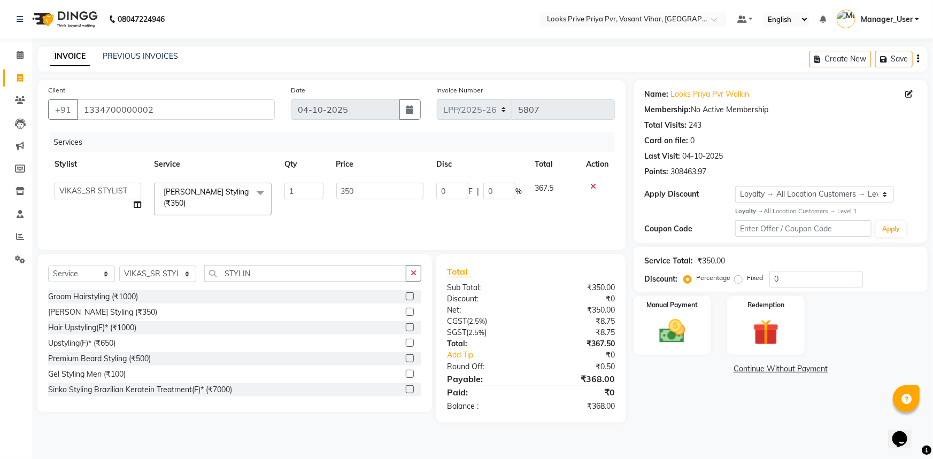
click at [406, 373] on label at bounding box center [410, 374] width 8 height 8
click at [406, 373] on input "checkbox" at bounding box center [409, 374] width 7 height 7
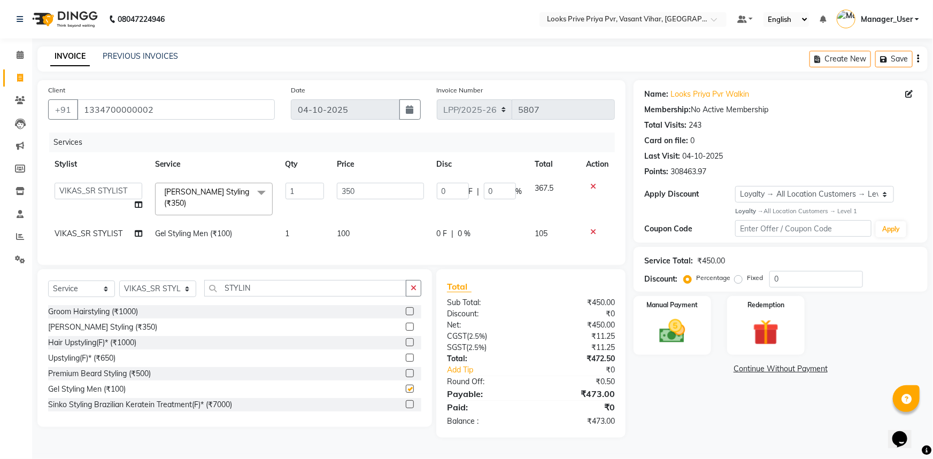
checkbox input "false"
click at [592, 185] on icon at bounding box center [593, 186] width 6 height 7
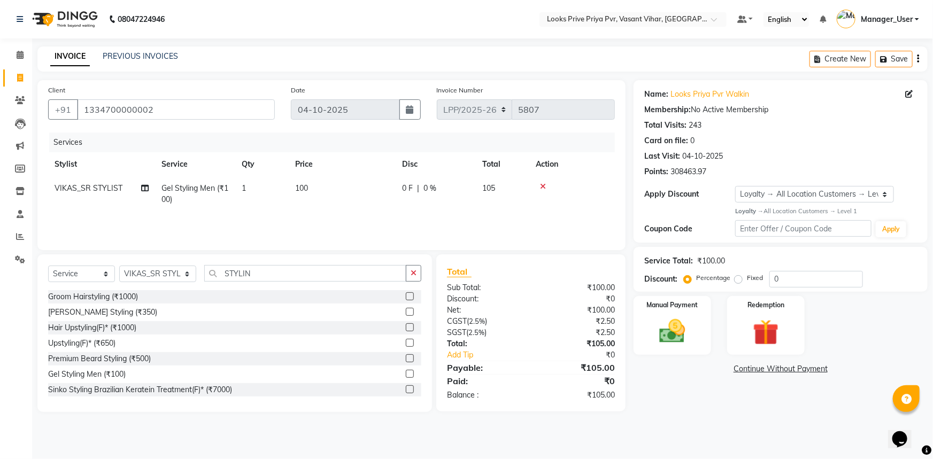
drag, startPoint x: 288, startPoint y: 200, endPoint x: 349, endPoint y: 196, distance: 61.1
click at [293, 200] on tr "VIKAS_SR STYLIST Gel Styling Men (₹100) 1 100 0 F | 0 % 105" at bounding box center [331, 193] width 567 height 35
click at [355, 194] on td "100" at bounding box center [342, 193] width 107 height 35
select select "66948"
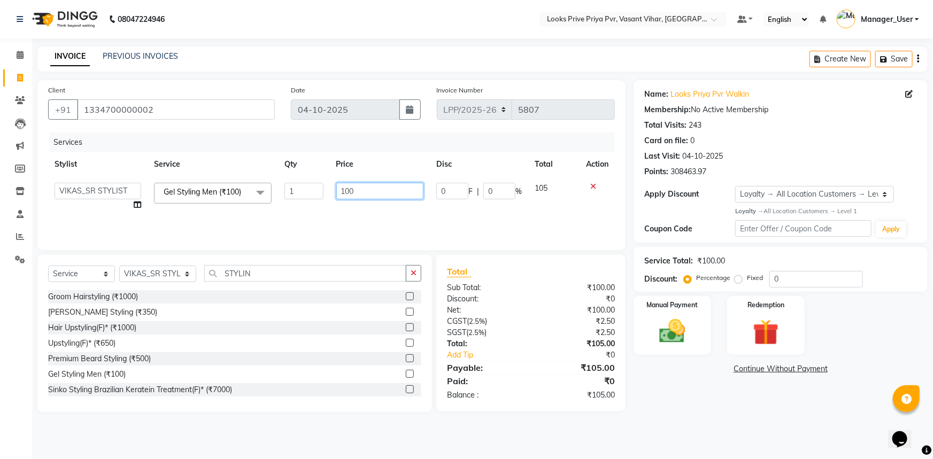
drag, startPoint x: 355, startPoint y: 194, endPoint x: 307, endPoint y: 198, distance: 47.8
click at [307, 198] on tr "Akhir_asst ANIL_PDCT ASLAM_CR STYLIST Counter_Sales KAMAL_PDCT KARISHMA MALLIKA…" at bounding box center [331, 196] width 567 height 41
type input "300"
click at [385, 211] on td "300" at bounding box center [380, 196] width 101 height 41
select select "66948"
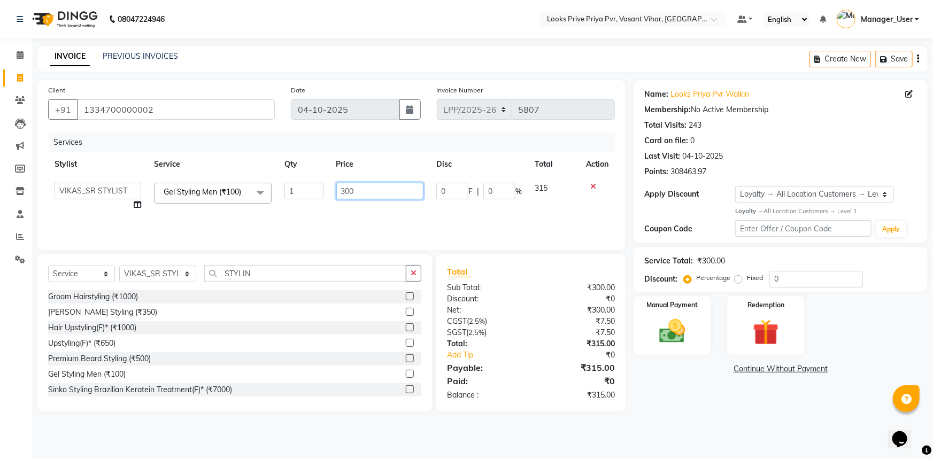
click at [369, 191] on input "300" at bounding box center [380, 191] width 88 height 17
drag, startPoint x: 369, startPoint y: 191, endPoint x: 331, endPoint y: 197, distance: 37.9
click at [331, 197] on td "300" at bounding box center [380, 196] width 101 height 41
type input "290"
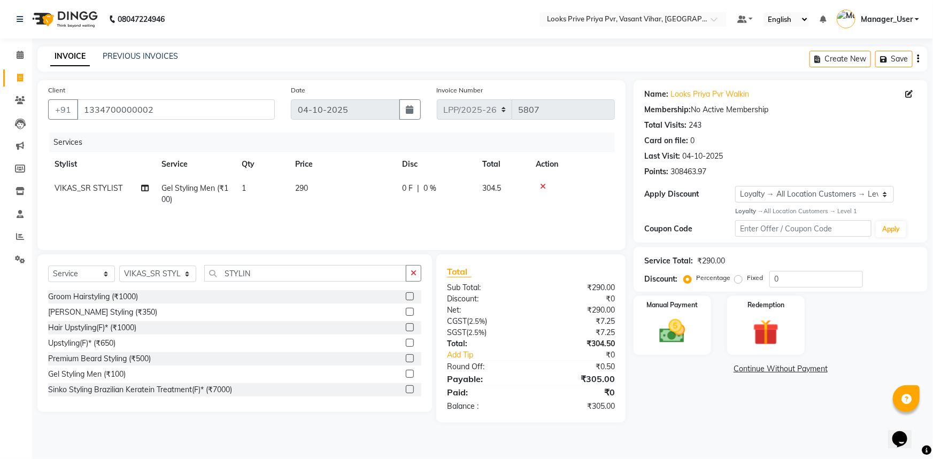
click at [373, 207] on td "290" at bounding box center [342, 193] width 107 height 35
select select "66948"
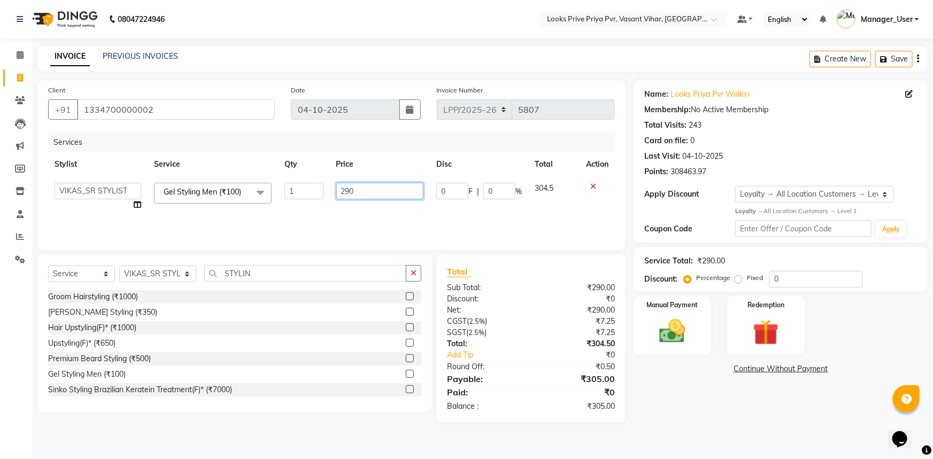
click at [385, 183] on input "290" at bounding box center [380, 191] width 88 height 17
drag, startPoint x: 370, startPoint y: 195, endPoint x: 346, endPoint y: 195, distance: 23.5
click at [346, 195] on input "290" at bounding box center [380, 191] width 88 height 17
type input "285"
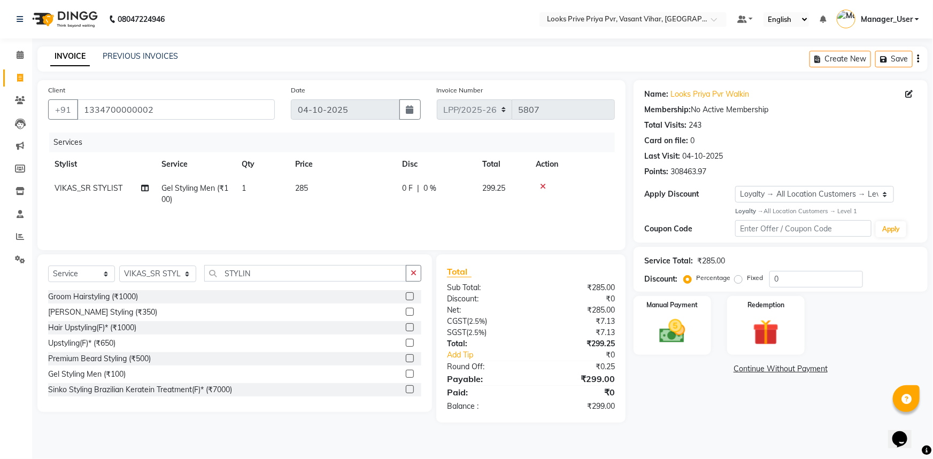
click at [366, 209] on td "285" at bounding box center [342, 193] width 107 height 35
select select "66948"
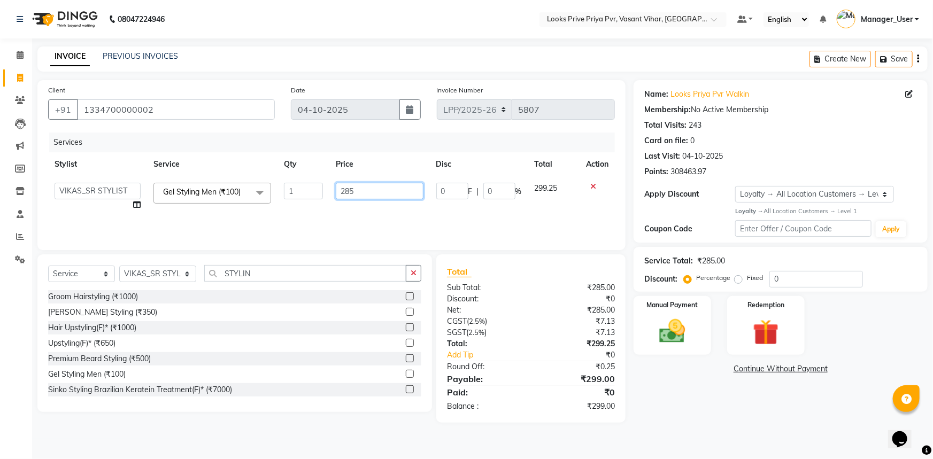
drag, startPoint x: 382, startPoint y: 192, endPoint x: 351, endPoint y: 191, distance: 31.6
click at [351, 191] on input "285" at bounding box center [379, 191] width 87 height 17
type input "286"
click at [372, 208] on td "286" at bounding box center [379, 196] width 100 height 41
select select "66948"
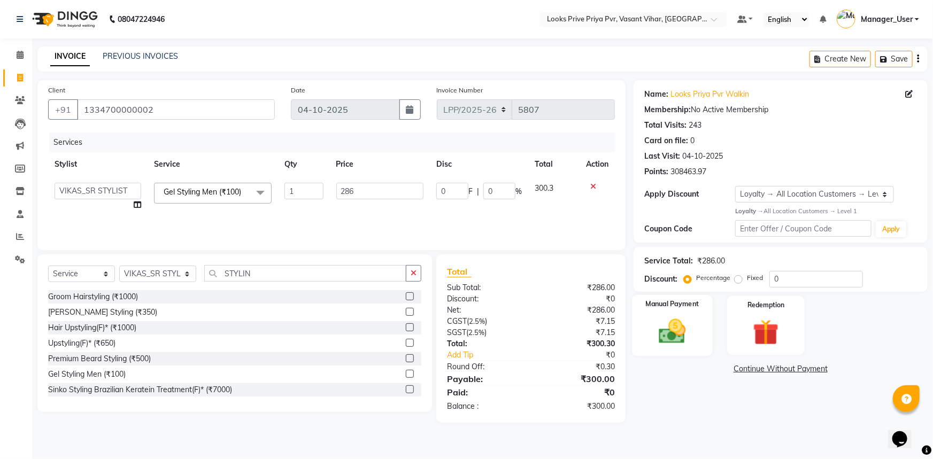
click at [655, 306] on label "Manual Payment" at bounding box center [672, 304] width 53 height 10
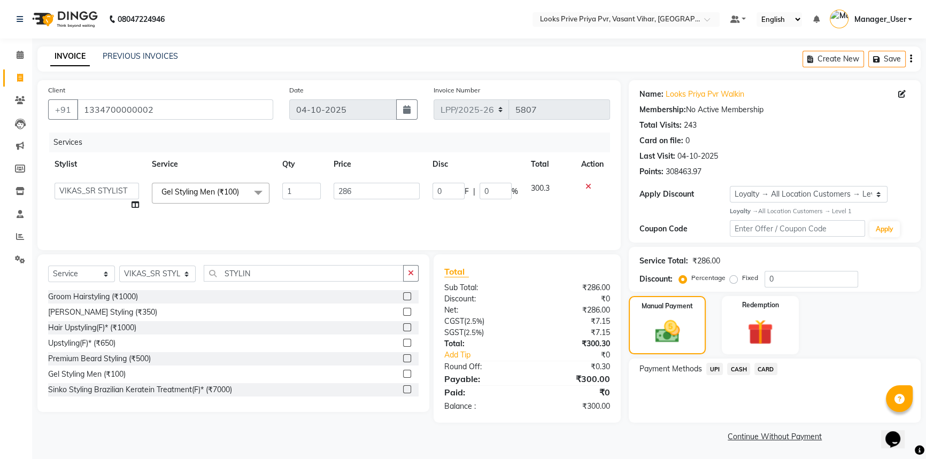
click at [739, 368] on span "CASH" at bounding box center [738, 369] width 23 height 12
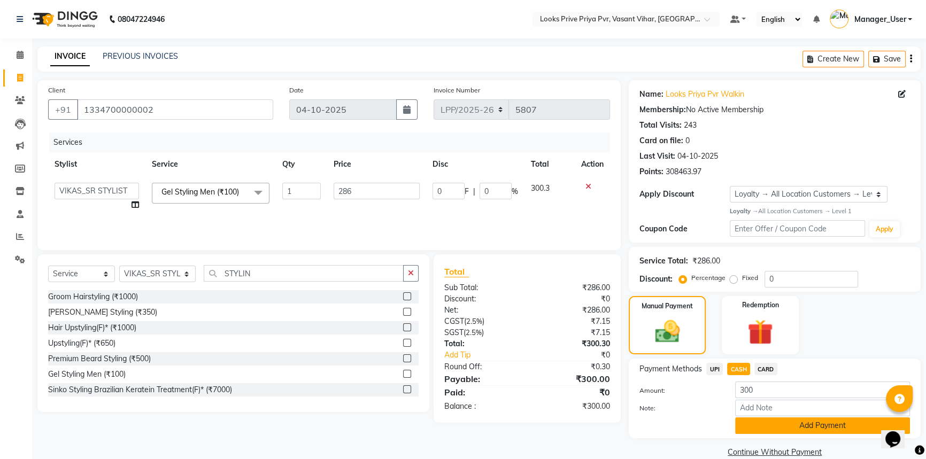
click at [757, 420] on button "Add Payment" at bounding box center [822, 426] width 175 height 17
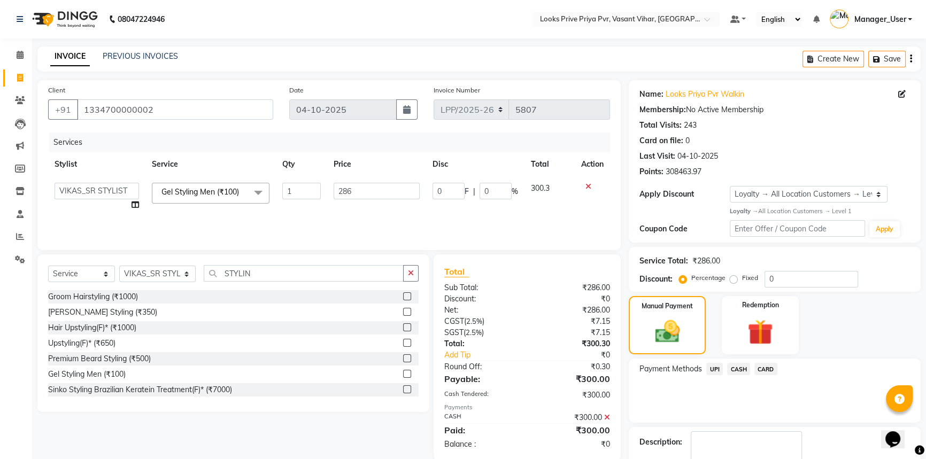
scroll to position [71, 0]
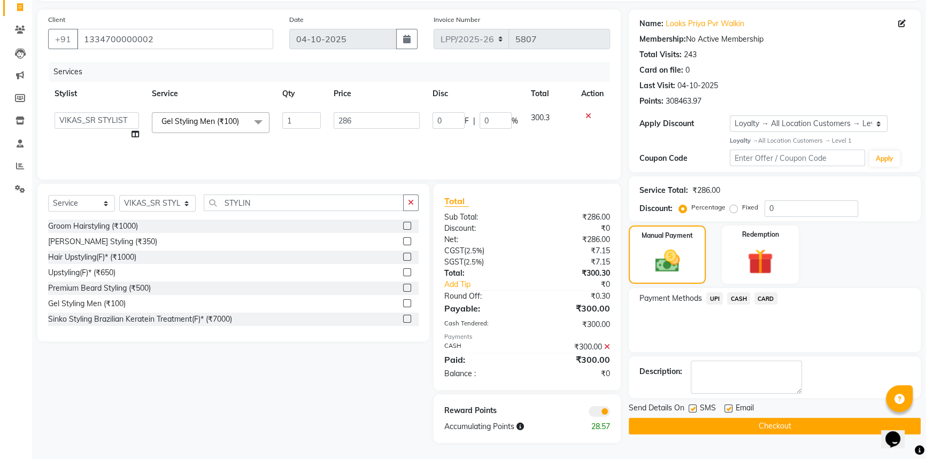
click at [722, 423] on button "Checkout" at bounding box center [775, 426] width 292 height 17
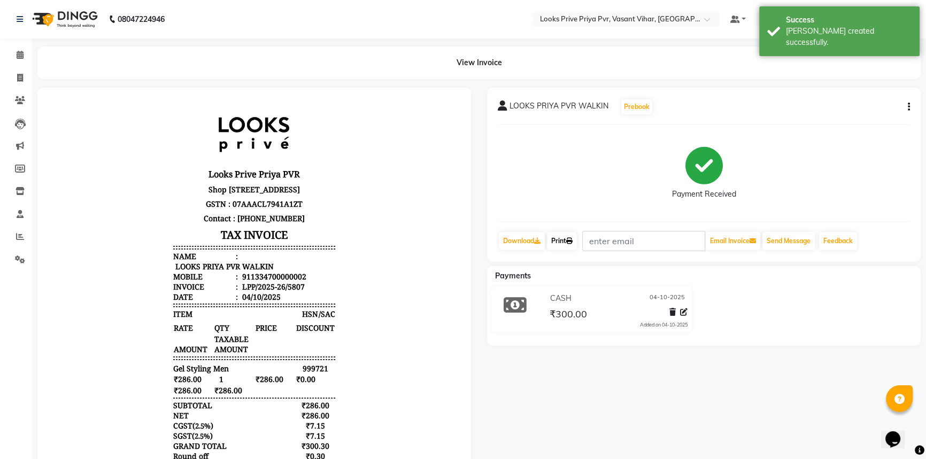
click at [560, 239] on link "Print" at bounding box center [562, 241] width 30 height 18
click at [21, 80] on icon at bounding box center [20, 78] width 6 height 8
select select "service"
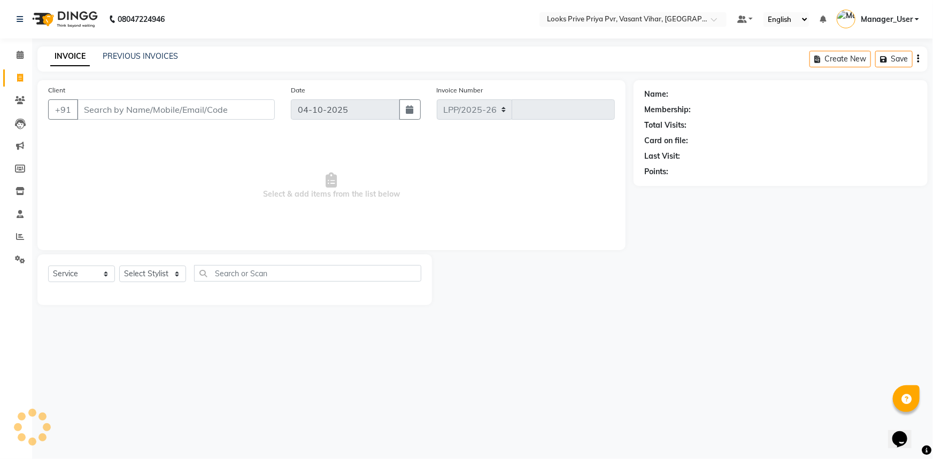
select select "7646"
type input "5808"
click at [152, 272] on select "Select Stylist Akhir_asst ANIL_PDCT ASLAM_CR STYLIST Counter_Sales KAMAL_PDCT K…" at bounding box center [157, 274] width 77 height 17
drag, startPoint x: 304, startPoint y: 225, endPoint x: 278, endPoint y: 239, distance: 30.2
click at [304, 225] on span "Select & add items from the list below" at bounding box center [331, 186] width 567 height 107
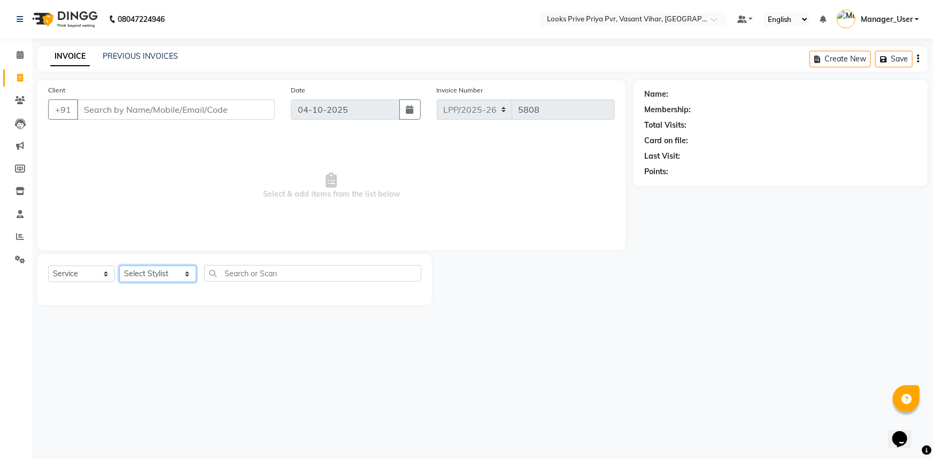
click at [169, 271] on select "Select Stylist Akhir_asst ANIL_PDCT ASLAM_CR STYLIST Counter_Sales KAMAL_PDCT K…" at bounding box center [157, 274] width 77 height 17
click at [119, 266] on select "Select Stylist Akhir_asst ANIL_PDCT ASLAM_CR STYLIST Counter_Sales KAMAL_PDCT K…" at bounding box center [157, 274] width 77 height 17
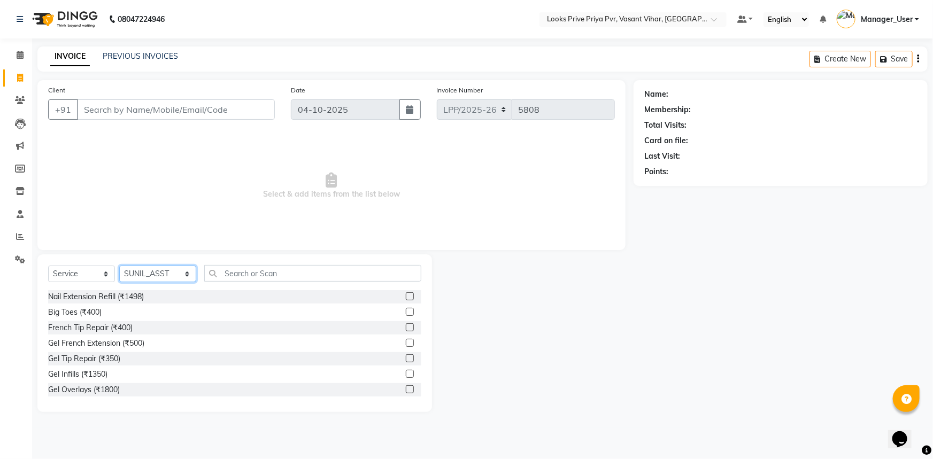
click at [172, 273] on select "Select Stylist Akhir_asst ANIL_PDCT ASLAM_CR STYLIST Counter_Sales KAMAL_PDCT K…" at bounding box center [157, 274] width 77 height 17
select select "90024"
click at [119, 266] on select "Select Stylist Akhir_asst ANIL_PDCT ASLAM_CR STYLIST Counter_Sales KAMAL_PDCT K…" at bounding box center [157, 274] width 77 height 17
click at [237, 275] on input "text" at bounding box center [313, 273] width 218 height 17
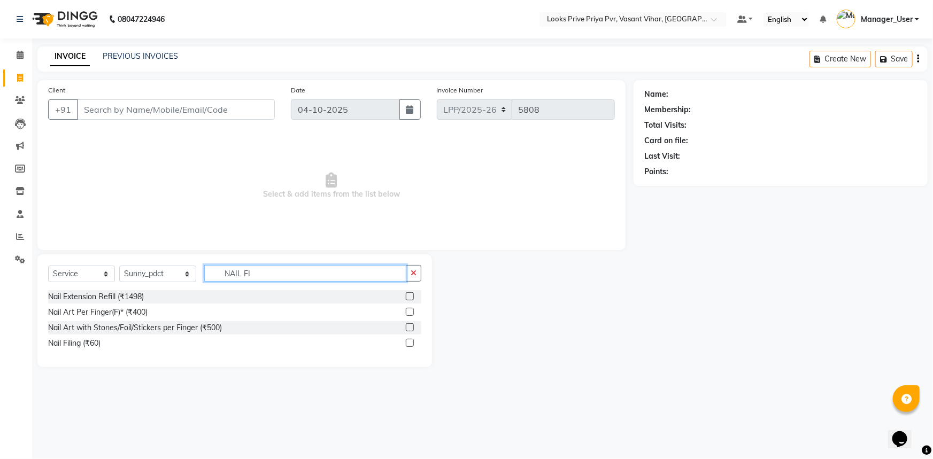
type input "NAIL FI"
click at [406, 343] on label at bounding box center [410, 343] width 8 height 8
click at [406, 343] on input "checkbox" at bounding box center [409, 343] width 7 height 7
checkbox input "true"
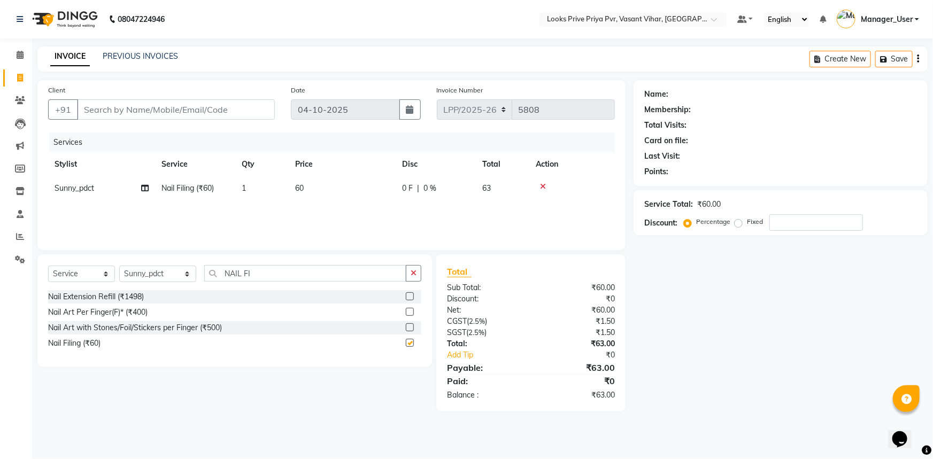
click at [356, 189] on td "60" at bounding box center [342, 188] width 107 height 24
select select "90024"
checkbox input "false"
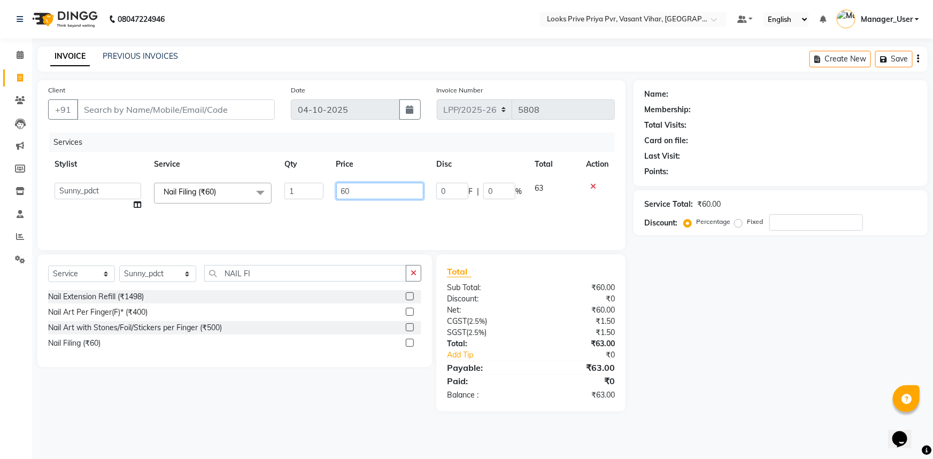
drag, startPoint x: 379, startPoint y: 188, endPoint x: 269, endPoint y: 204, distance: 110.8
click at [270, 204] on tr "Akhir_asst ANIL_PDCT ASLAM_CR STYLIST Counter_Sales KAMAL_PDCT KARISHMA MALLIKA…" at bounding box center [331, 196] width 567 height 41
type input "200"
click at [341, 204] on div "Services Stylist Service Qty Price Disc Total Action Akhir_asst ANIL_PDCT ASLAM…" at bounding box center [331, 186] width 567 height 107
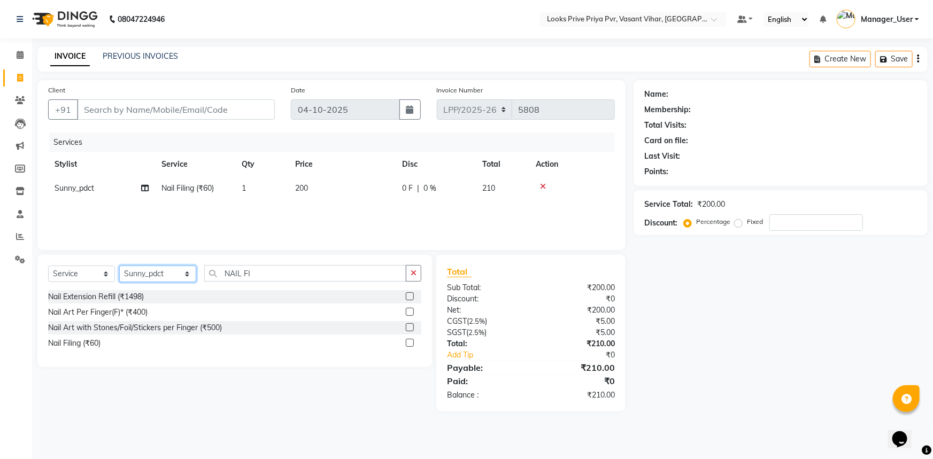
click at [180, 270] on select "Select Stylist Akhir_asst ANIL_PDCT ASLAM_CR STYLIST Counter_Sales KAMAL_PDCT K…" at bounding box center [157, 274] width 77 height 17
select select "66936"
click at [119, 266] on select "Select Stylist Akhir_asst ANIL_PDCT ASLAM_CR STYLIST Counter_Sales KAMAL_PDCT K…" at bounding box center [157, 274] width 77 height 17
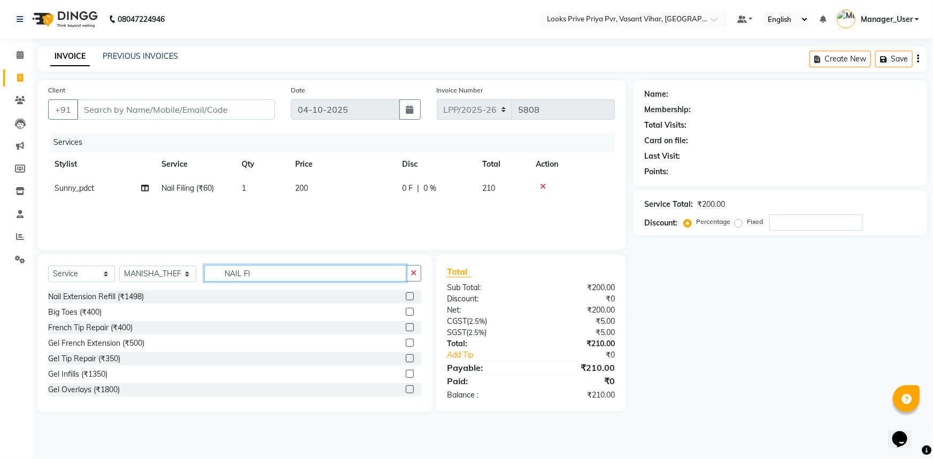
drag, startPoint x: 267, startPoint y: 275, endPoint x: 208, endPoint y: 278, distance: 58.4
click at [208, 278] on input "NAIL FI" at bounding box center [305, 273] width 203 height 17
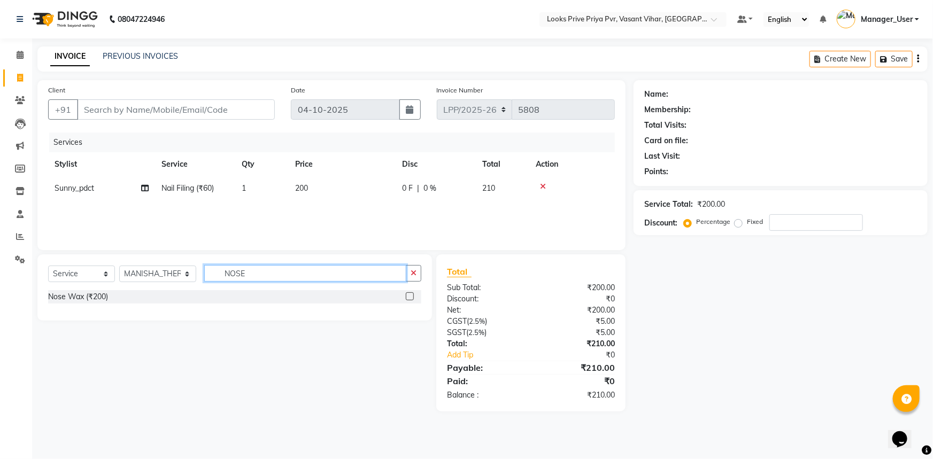
type input "NOSE"
click at [409, 294] on label at bounding box center [410, 296] width 8 height 8
click at [409, 294] on input "checkbox" at bounding box center [409, 296] width 7 height 7
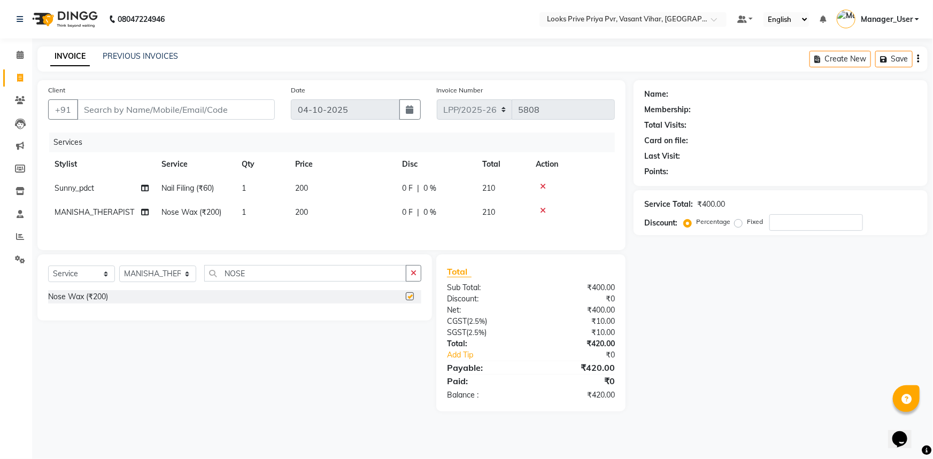
checkbox input "false"
click at [345, 218] on td "200" at bounding box center [342, 212] width 107 height 24
select select "66936"
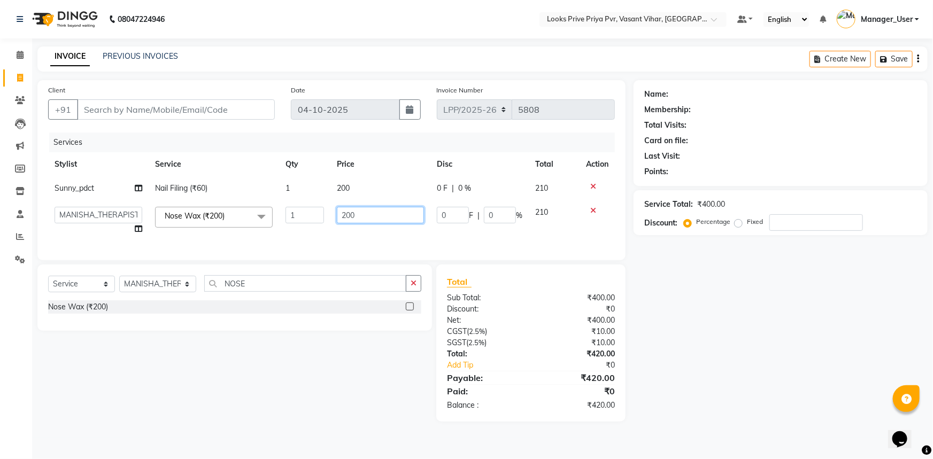
drag, startPoint x: 339, startPoint y: 212, endPoint x: 311, endPoint y: 217, distance: 28.7
click at [312, 214] on tr "Akhir_asst ANIL_PDCT ASLAM_CR STYLIST Counter_Sales KAMAL_PDCT KARISHMA MALLIKA…" at bounding box center [331, 220] width 567 height 41
type input "400"
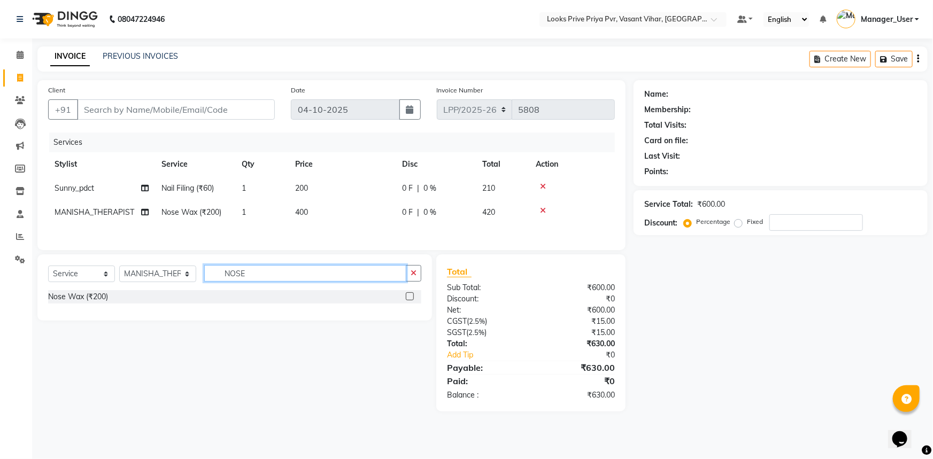
click at [256, 287] on div "Select Service Product Membership Package Voucher Prepaid Gift Card Select Styl…" at bounding box center [234, 277] width 373 height 25
drag, startPoint x: 256, startPoint y: 283, endPoint x: 248, endPoint y: 278, distance: 9.8
click at [249, 279] on div "Select Service Product Membership Package Voucher Prepaid Gift Card Select Styl…" at bounding box center [234, 277] width 373 height 25
drag, startPoint x: 249, startPoint y: 273, endPoint x: 191, endPoint y: 275, distance: 57.8
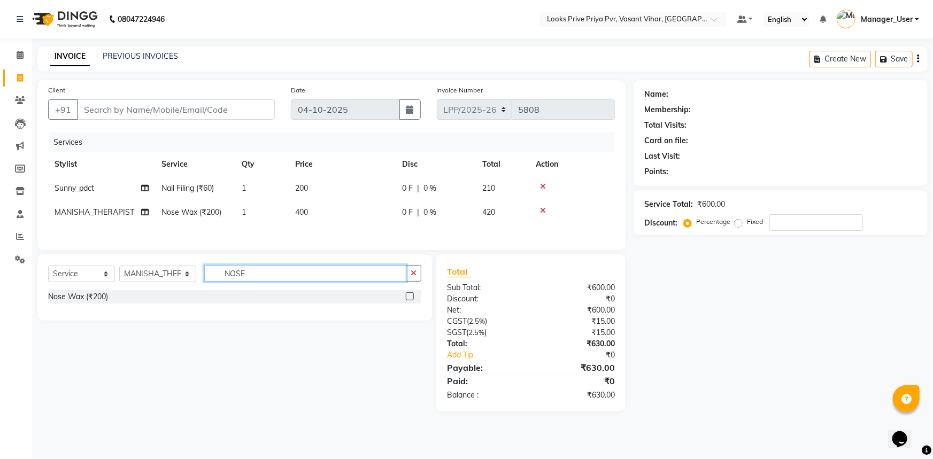
click at [191, 275] on div "Select Service Product Membership Package Voucher Prepaid Gift Card Select Styl…" at bounding box center [234, 277] width 373 height 25
type input "EYEB"
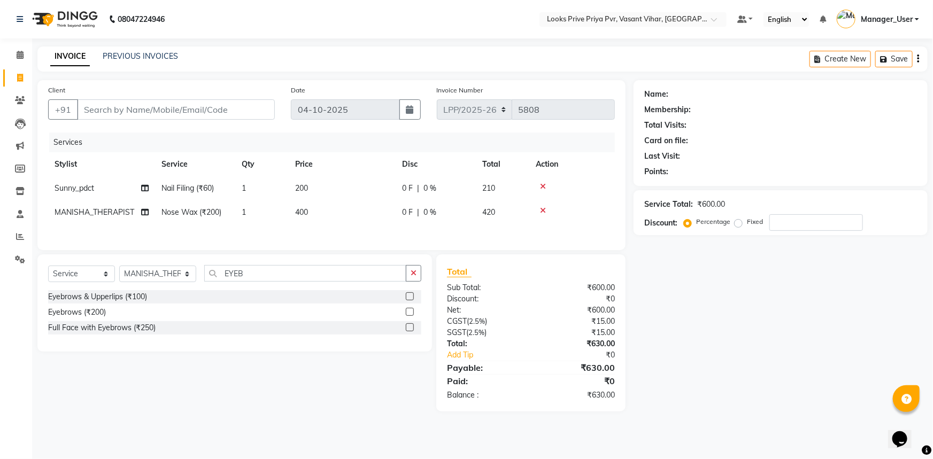
click at [411, 315] on label at bounding box center [410, 312] width 8 height 8
click at [411, 315] on input "checkbox" at bounding box center [409, 312] width 7 height 7
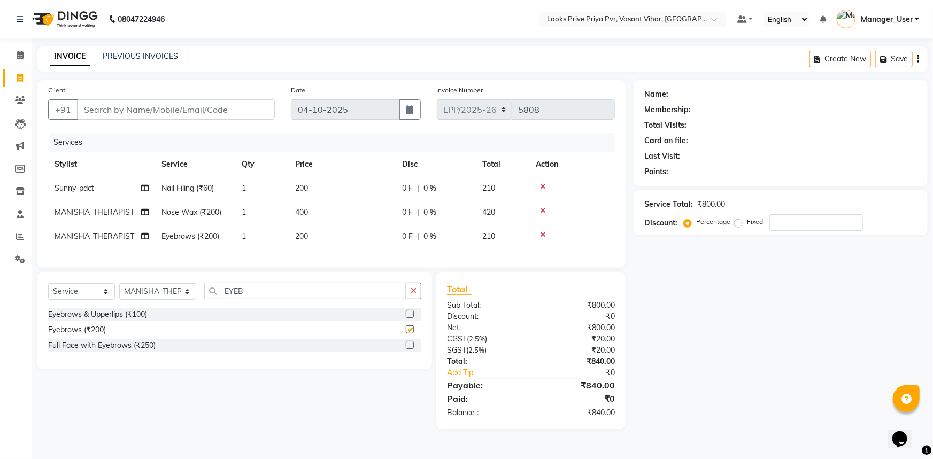
click at [354, 236] on td "200" at bounding box center [342, 237] width 107 height 24
checkbox input "false"
select select "66936"
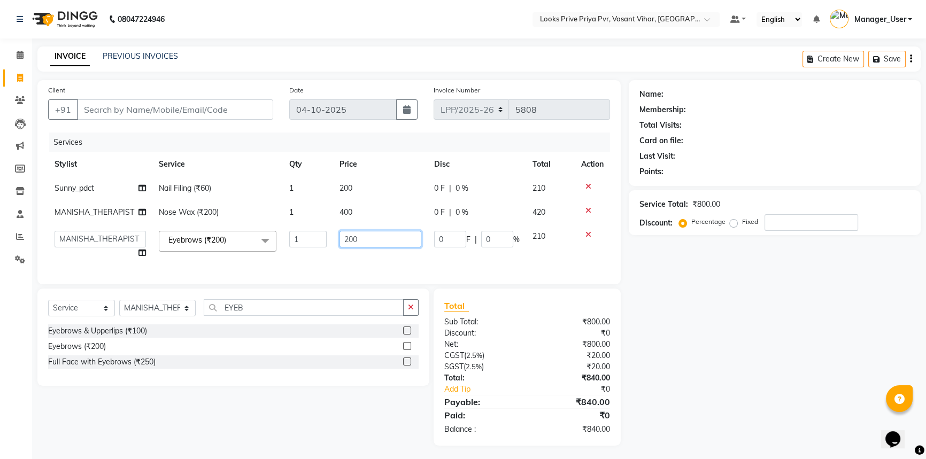
drag, startPoint x: 354, startPoint y: 236, endPoint x: 304, endPoint y: 241, distance: 50.5
click at [304, 241] on tr "Akhir_asst ANIL_PDCT ASLAM_CR STYLIST Counter_Sales KAMAL_PDCT KARISHMA MALLIKA…" at bounding box center [329, 245] width 562 height 41
click at [366, 240] on input "200" at bounding box center [380, 239] width 82 height 17
drag, startPoint x: 365, startPoint y: 235, endPoint x: 290, endPoint y: 243, distance: 75.3
click at [290, 243] on tr "Akhir_asst ANIL_PDCT ASLAM_CR STYLIST Counter_Sales KAMAL_PDCT KARISHMA MALLIKA…" at bounding box center [329, 245] width 562 height 41
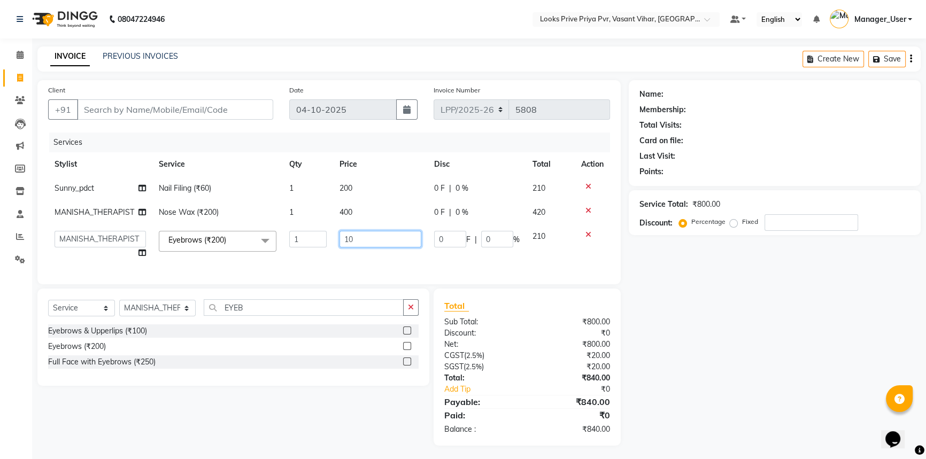
type input "100"
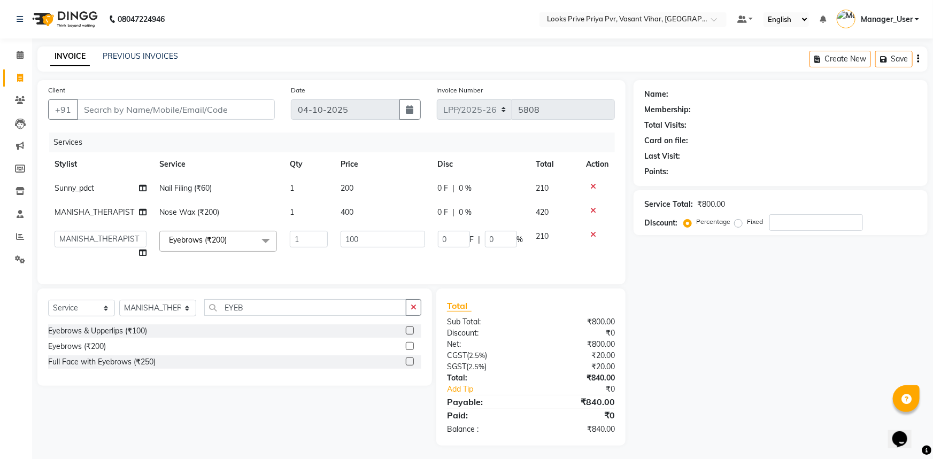
click at [364, 260] on div "Services Stylist Service Qty Price Disc Total Action Sunny_pdct Nail Filing (₹6…" at bounding box center [331, 203] width 567 height 141
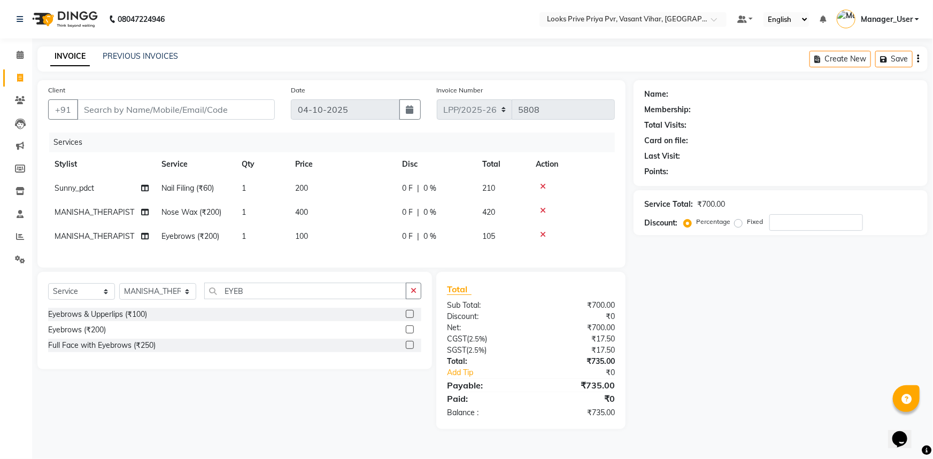
click at [326, 211] on td "400" at bounding box center [342, 212] width 107 height 24
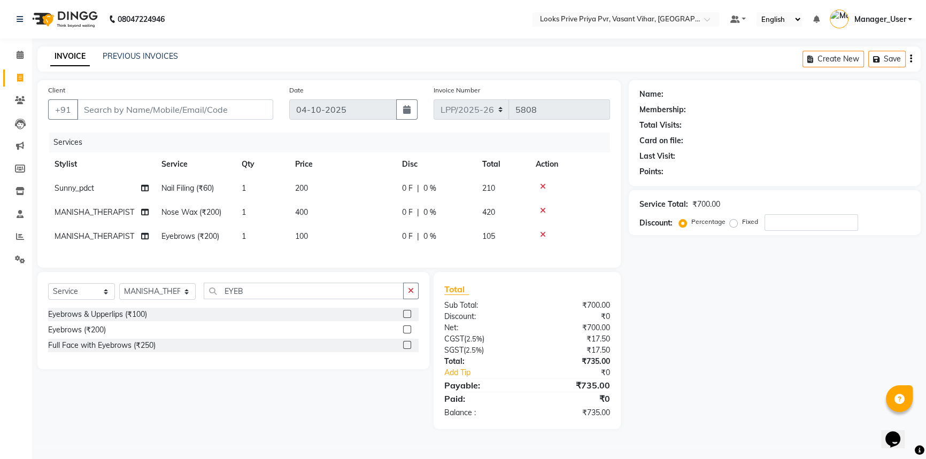
select select "66936"
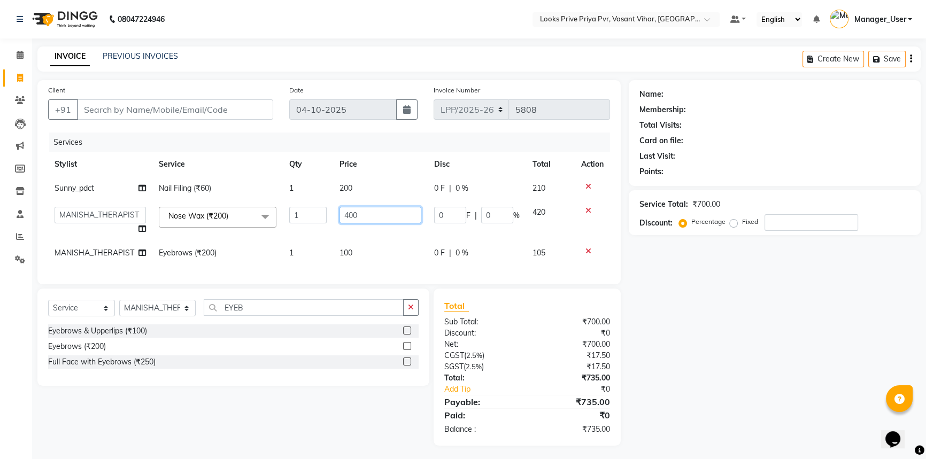
drag, startPoint x: 364, startPoint y: 218, endPoint x: 320, endPoint y: 217, distance: 43.3
click at [320, 217] on tr "Akhir_asst ANIL_PDCT ASLAM_CR STYLIST Counter_Sales KAMAL_PDCT KARISHMA MALLIKA…" at bounding box center [329, 220] width 562 height 41
type input "200"
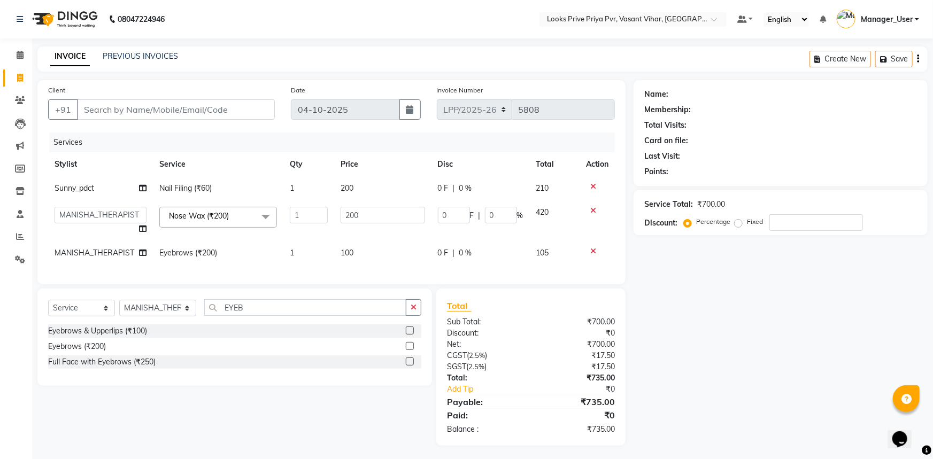
click at [353, 229] on tbody "Sunny_pdct Nail Filing (₹60) 1 200 0 F | 0 % 210 Akhir_asst ANIL_PDCT ASLAM_CR …" at bounding box center [331, 220] width 567 height 89
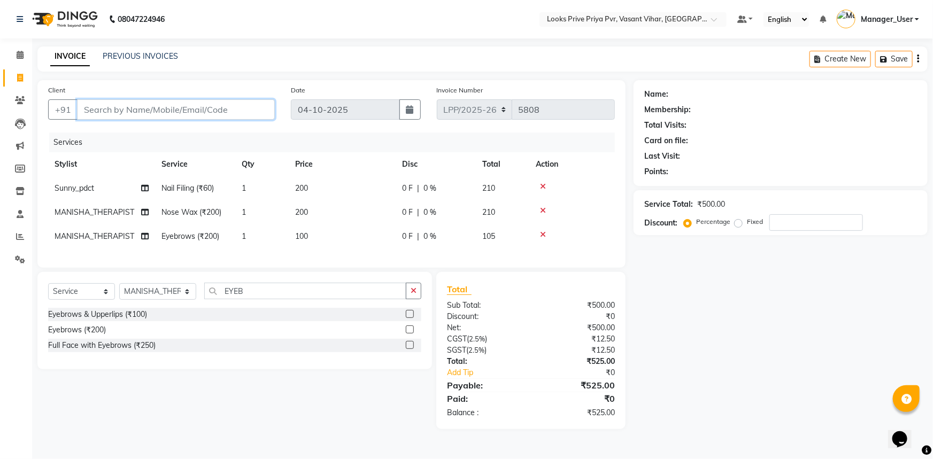
click at [175, 114] on input "Client" at bounding box center [176, 109] width 198 height 20
type input "9"
type input "0"
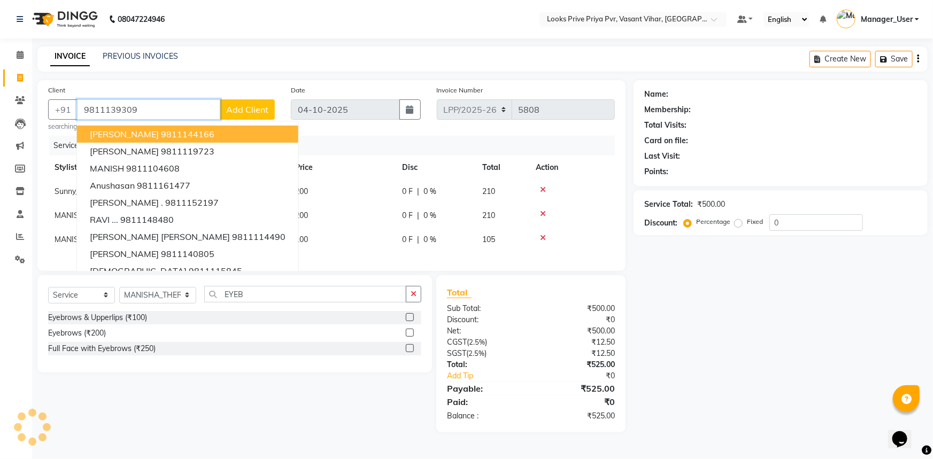
type input "9811139309"
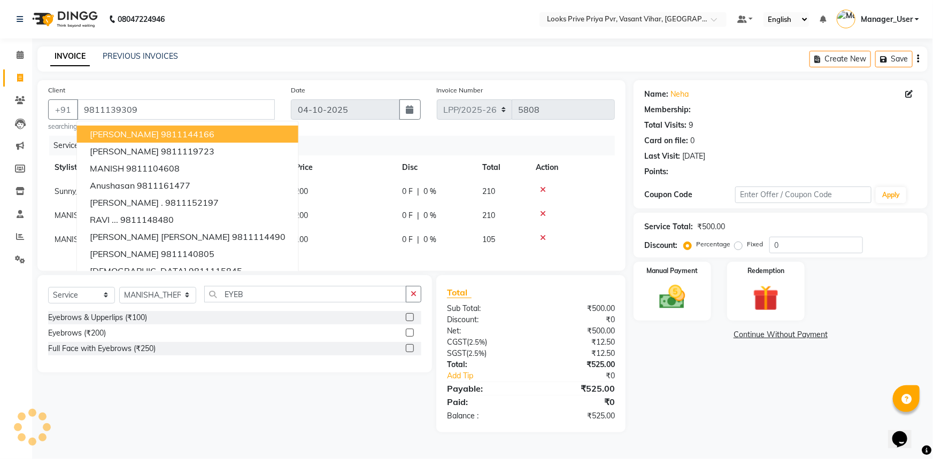
select select "1: Object"
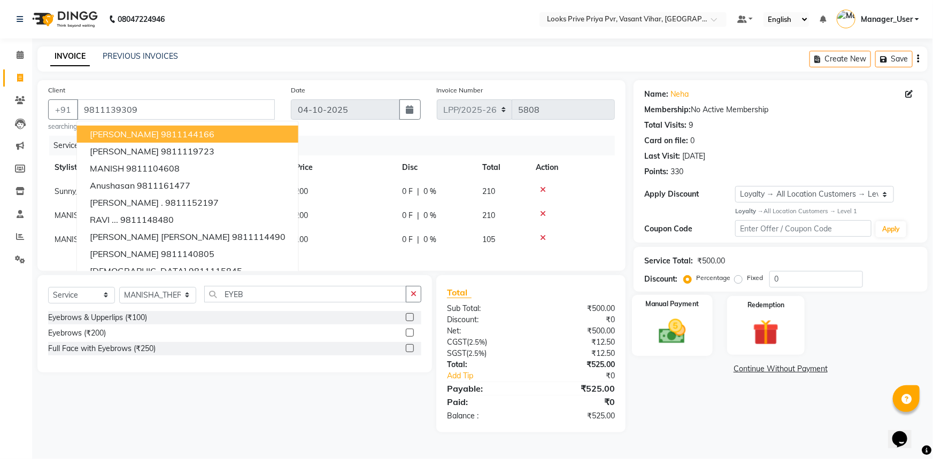
click at [664, 333] on img at bounding box center [673, 331] width 44 height 31
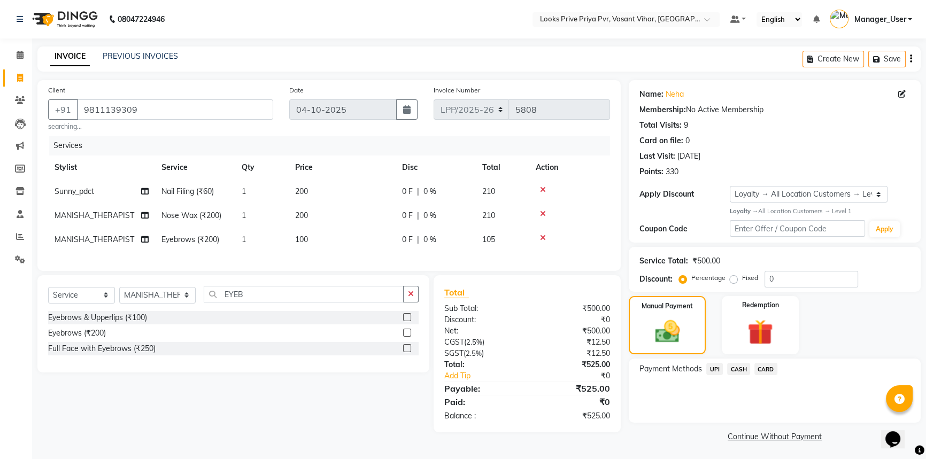
click at [742, 369] on span "CASH" at bounding box center [738, 369] width 23 height 12
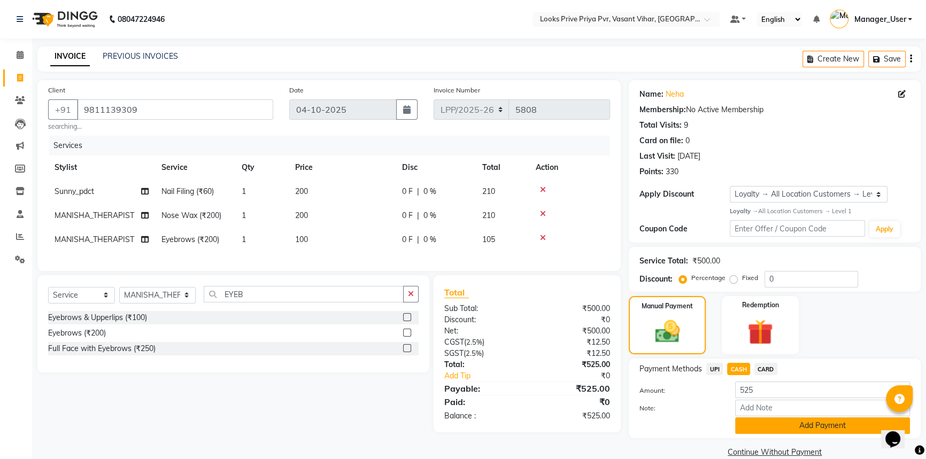
click at [756, 422] on button "Add Payment" at bounding box center [822, 426] width 175 height 17
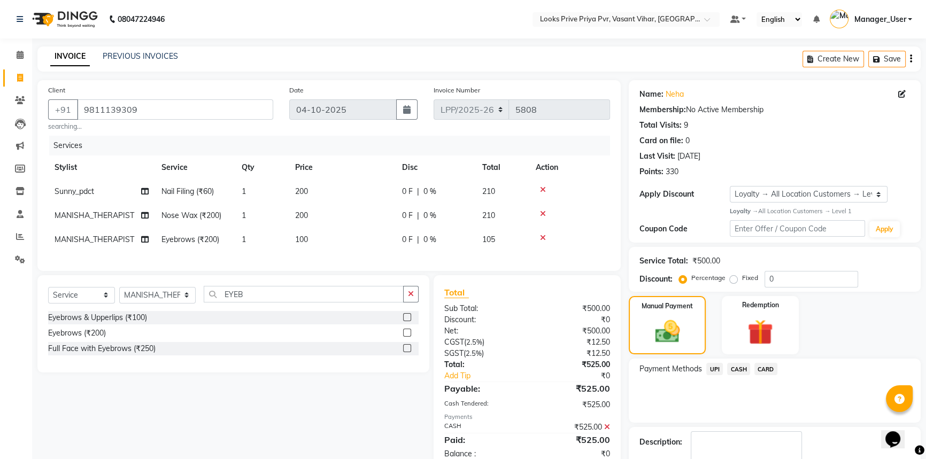
scroll to position [88, 0]
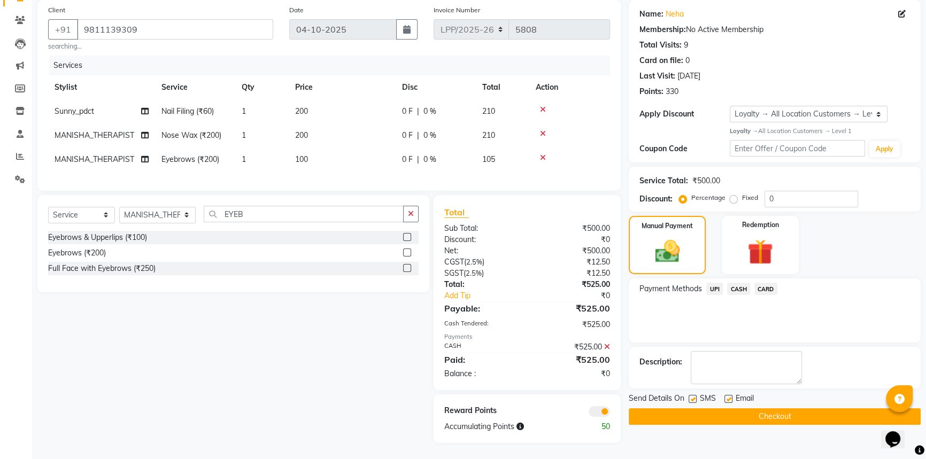
click at [758, 408] on button "Checkout" at bounding box center [775, 416] width 292 height 17
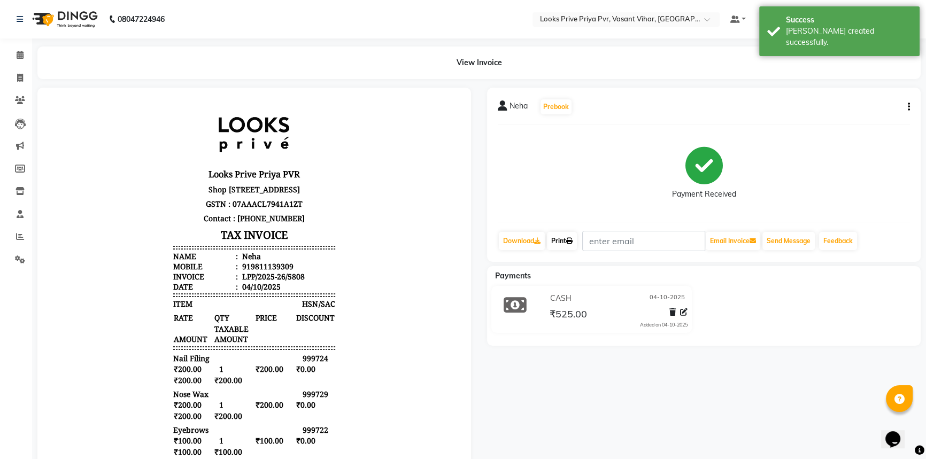
click at [562, 238] on link "Print" at bounding box center [562, 241] width 30 height 18
click at [24, 83] on span at bounding box center [20, 78] width 19 height 12
select select "service"
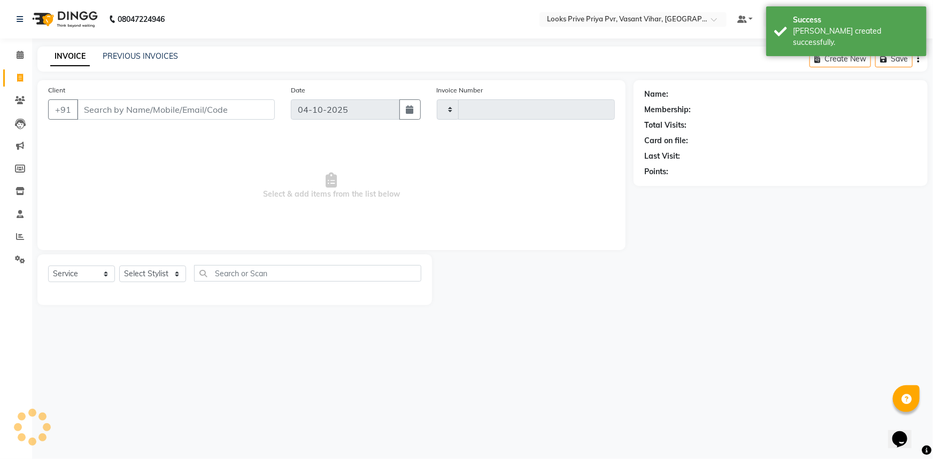
type input "5809"
select select "7646"
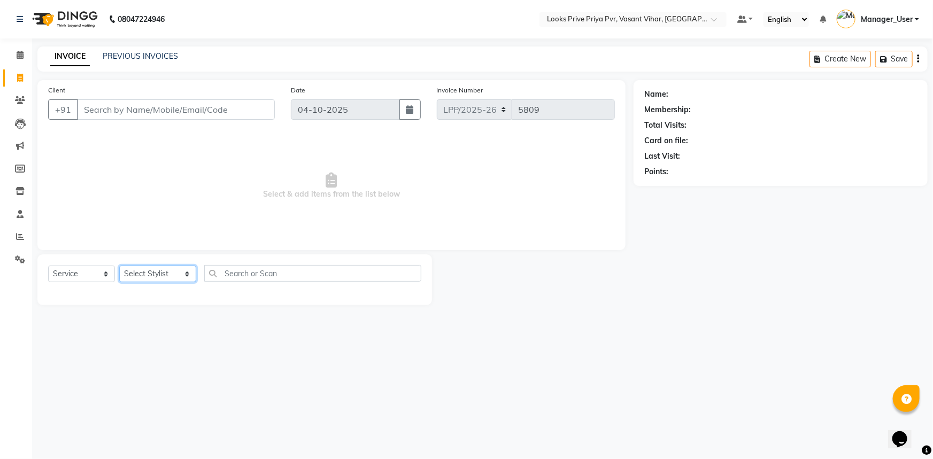
click at [166, 275] on select "Select Stylist Akhir_asst ANIL_PDCT ASLAM_CR STYLIST Counter_Sales KAMAL_PDCT K…" at bounding box center [157, 274] width 77 height 17
select select "66936"
click at [119, 266] on select "Select Stylist Akhir_asst ANIL_PDCT ASLAM_CR STYLIST Counter_Sales KAMAL_PDCT K…" at bounding box center [157, 274] width 77 height 17
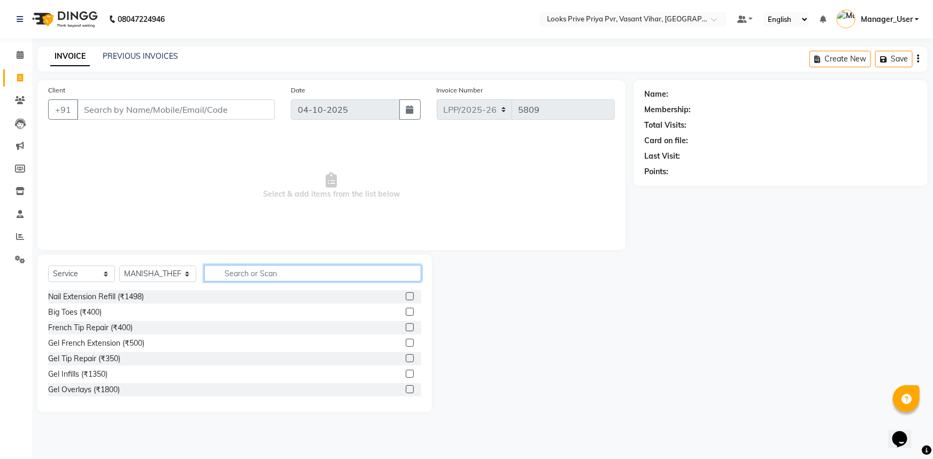
click at [311, 268] on input "text" at bounding box center [313, 273] width 218 height 17
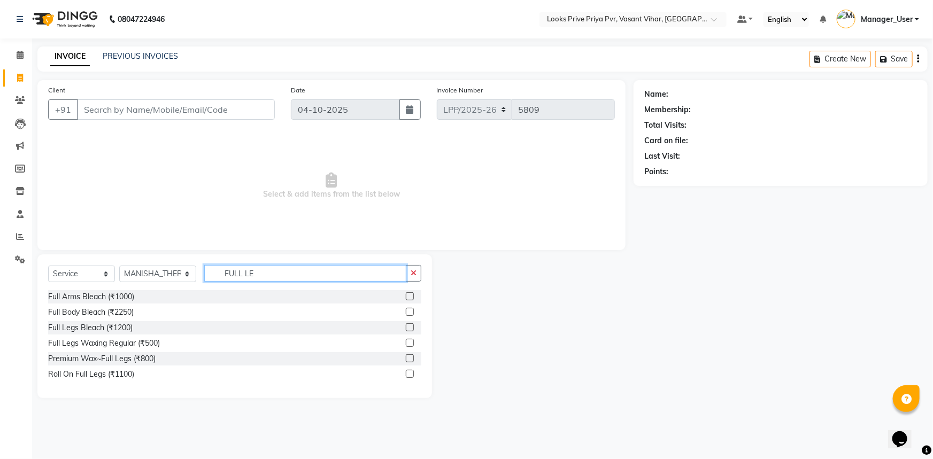
type input "FULL LE"
click at [409, 364] on div at bounding box center [409, 359] width 7 height 11
click at [409, 357] on label at bounding box center [410, 358] width 8 height 8
click at [409, 357] on input "checkbox" at bounding box center [409, 358] width 7 height 7
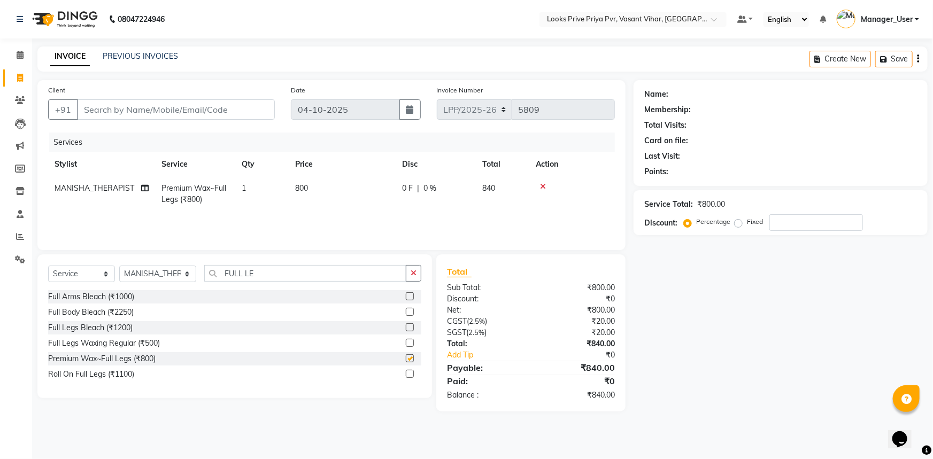
checkbox input "false"
click at [361, 187] on td "800" at bounding box center [342, 193] width 107 height 35
select select "66936"
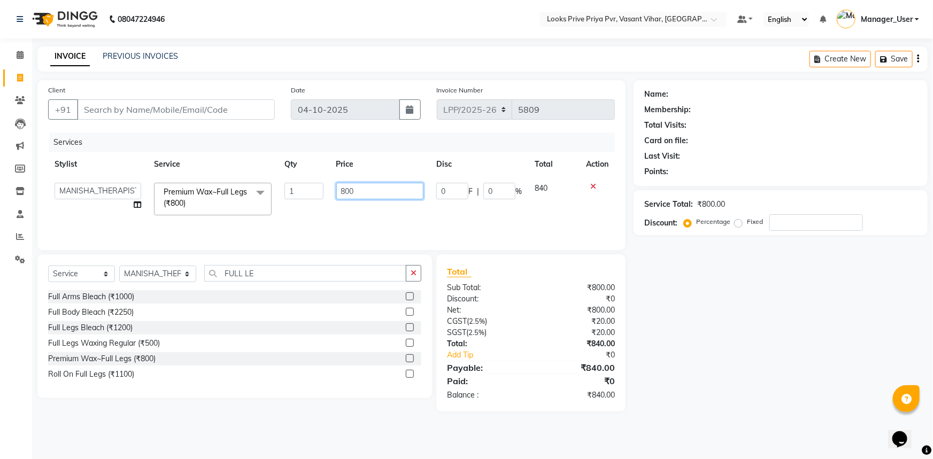
drag, startPoint x: 390, startPoint y: 191, endPoint x: 326, endPoint y: 216, distance: 68.7
click at [342, 192] on input "800" at bounding box center [380, 191] width 88 height 17
type input "1100"
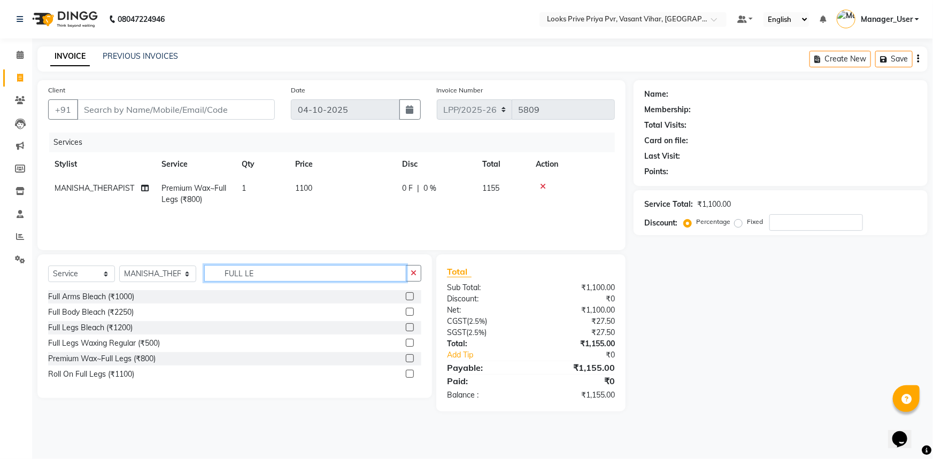
drag, startPoint x: 277, startPoint y: 271, endPoint x: 229, endPoint y: 282, distance: 49.4
click at [229, 282] on div "Select Service Product Membership Package Voucher Prepaid Gift Card Select Styl…" at bounding box center [234, 277] width 373 height 25
click at [250, 270] on input "FULL LE" at bounding box center [305, 273] width 203 height 17
drag, startPoint x: 248, startPoint y: 273, endPoint x: 256, endPoint y: 275, distance: 8.3
click at [256, 275] on input "FULL LE" at bounding box center [305, 273] width 203 height 17
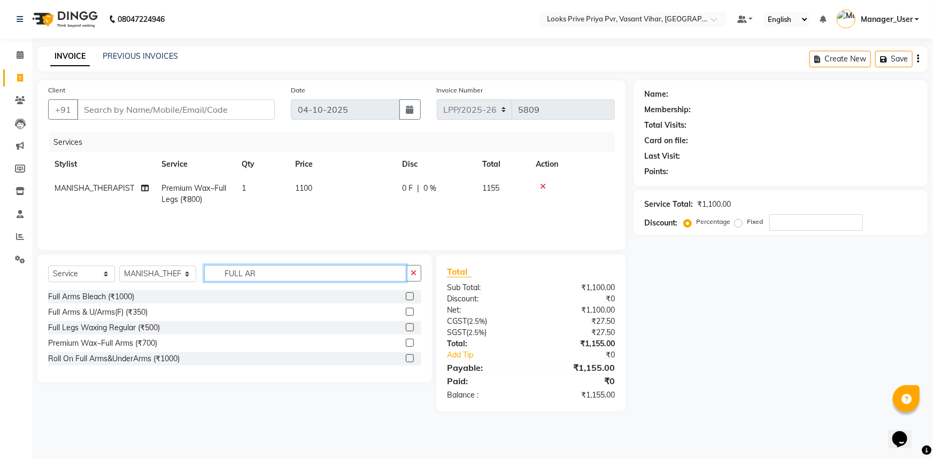
type input "FULL AR"
click at [408, 342] on label at bounding box center [410, 343] width 8 height 8
click at [408, 342] on input "checkbox" at bounding box center [409, 343] width 7 height 7
checkbox input "true"
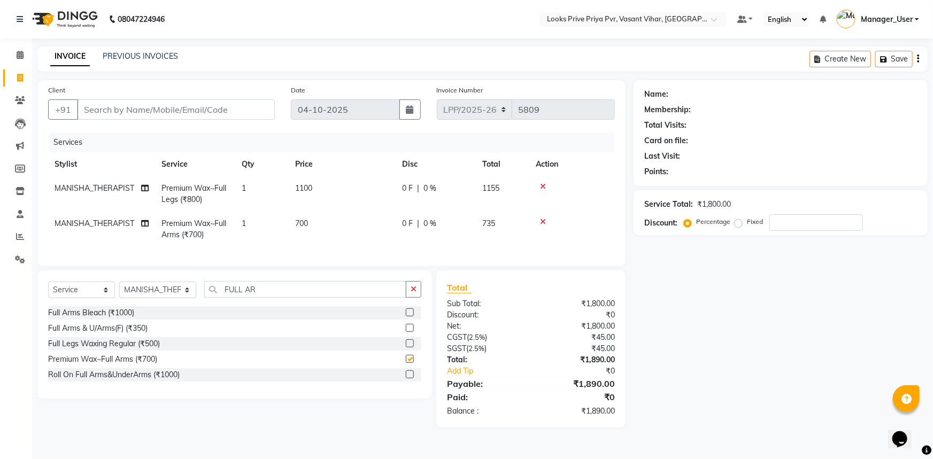
click at [369, 228] on td "700" at bounding box center [342, 229] width 107 height 35
select select "66936"
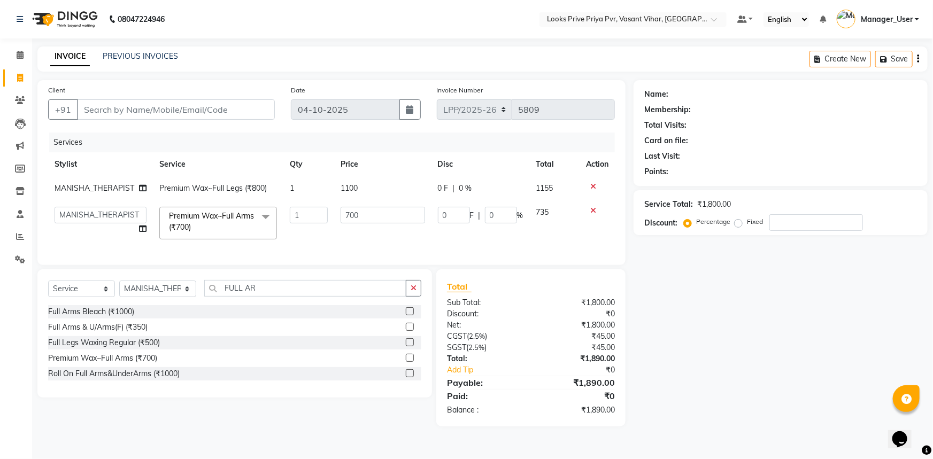
checkbox input "false"
drag, startPoint x: 380, startPoint y: 215, endPoint x: 329, endPoint y: 228, distance: 51.9
click at [329, 228] on tr "Akhir_asst ANIL_PDCT ASLAM_CR STYLIST Counter_Sales KAMAL_PDCT KARISHMA MALLIKA…" at bounding box center [331, 222] width 567 height 45
type input "1000"
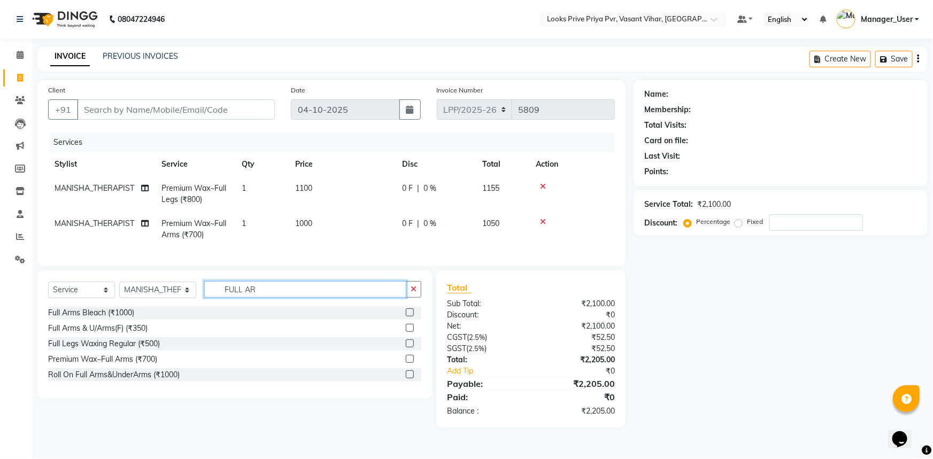
drag, startPoint x: 266, startPoint y: 291, endPoint x: 217, endPoint y: 294, distance: 49.3
click at [217, 294] on input "FULL AR" at bounding box center [305, 289] width 203 height 17
type input "P"
type input "UNDE"
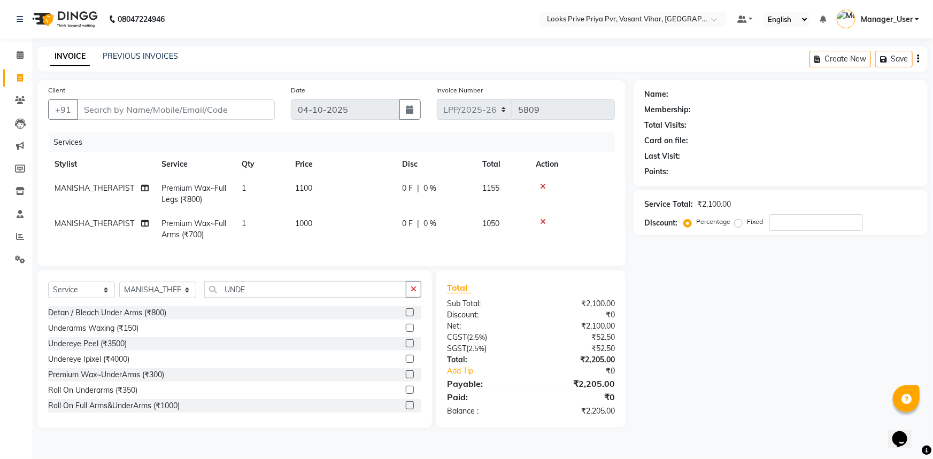
click at [406, 332] on label at bounding box center [410, 328] width 8 height 8
click at [406, 332] on input "checkbox" at bounding box center [409, 328] width 7 height 7
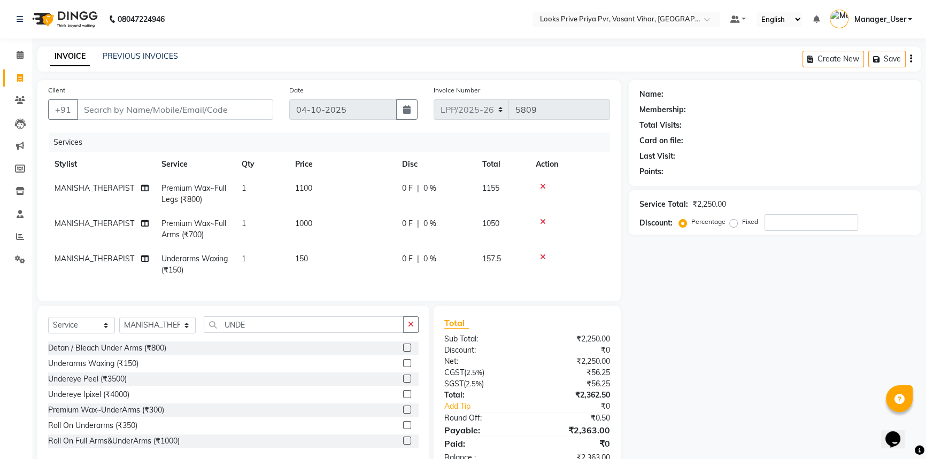
checkbox input "false"
click at [333, 253] on td "150" at bounding box center [342, 264] width 107 height 35
select select "66936"
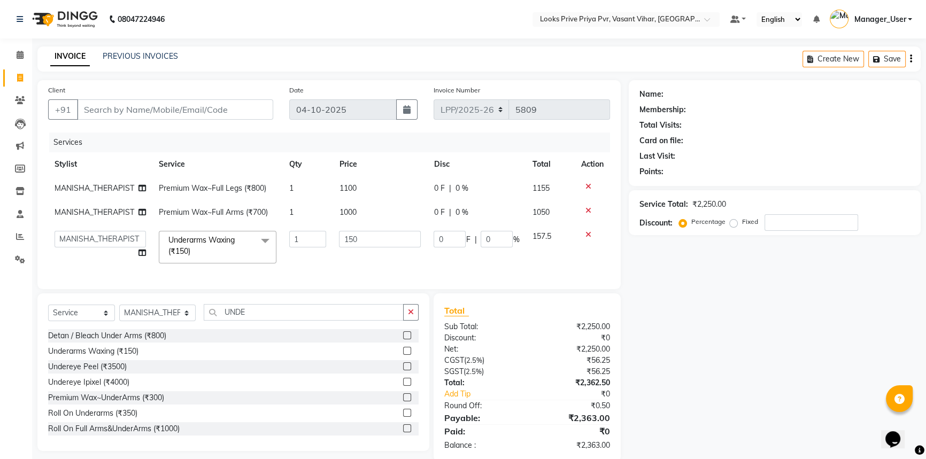
click at [376, 261] on td "150" at bounding box center [380, 247] width 95 height 45
drag, startPoint x: 385, startPoint y: 237, endPoint x: 254, endPoint y: 245, distance: 131.2
click at [259, 242] on tr "Akhir_asst ANIL_PDCT ASLAM_CR STYLIST Counter_Sales KAMAL_PDCT KARISHMA MALLIKA…" at bounding box center [329, 247] width 562 height 45
type input "500"
click at [349, 275] on div "Services Stylist Service Qty Price Disc Total Action MANISHA_THERAPIST Premium …" at bounding box center [329, 206] width 562 height 146
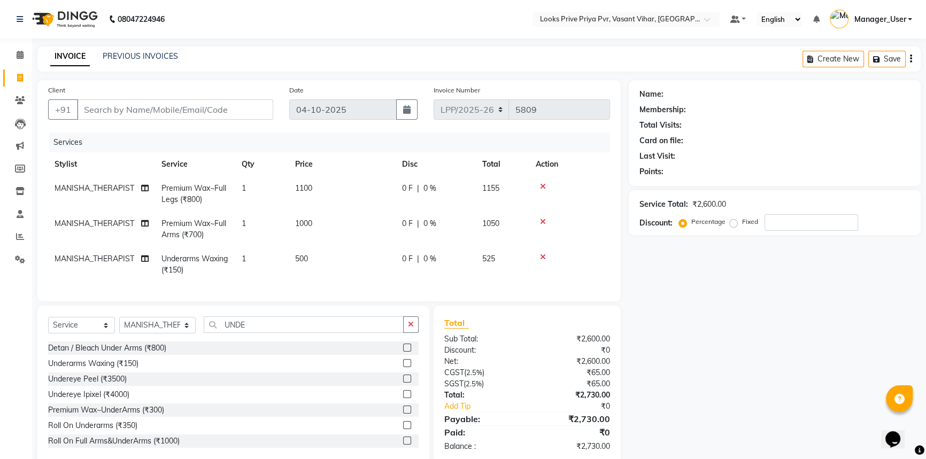
scroll to position [27, 0]
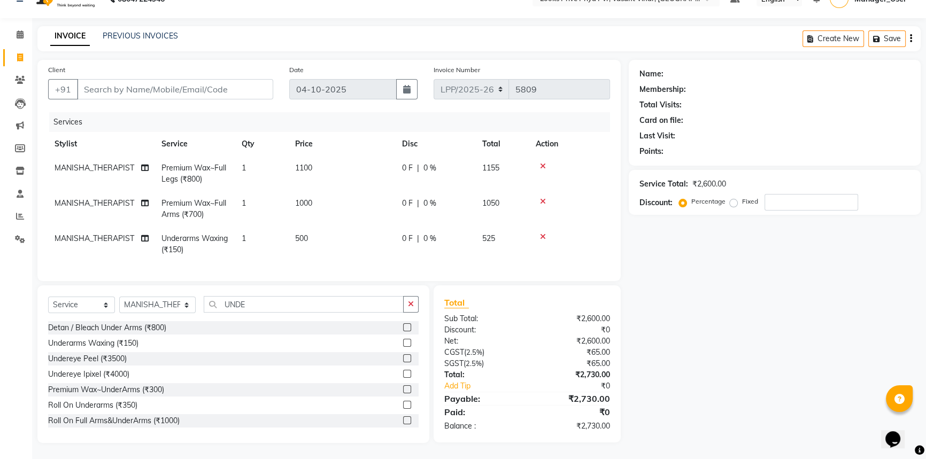
click at [231, 257] on div "Services Stylist Service Qty Price Disc Total Action MANISHA_THERAPIST Premium …" at bounding box center [329, 191] width 562 height 158
click at [407, 303] on button "button" at bounding box center [411, 304] width 16 height 17
click at [403, 327] on label at bounding box center [407, 327] width 8 height 8
click at [403, 327] on input "checkbox" at bounding box center [406, 327] width 7 height 7
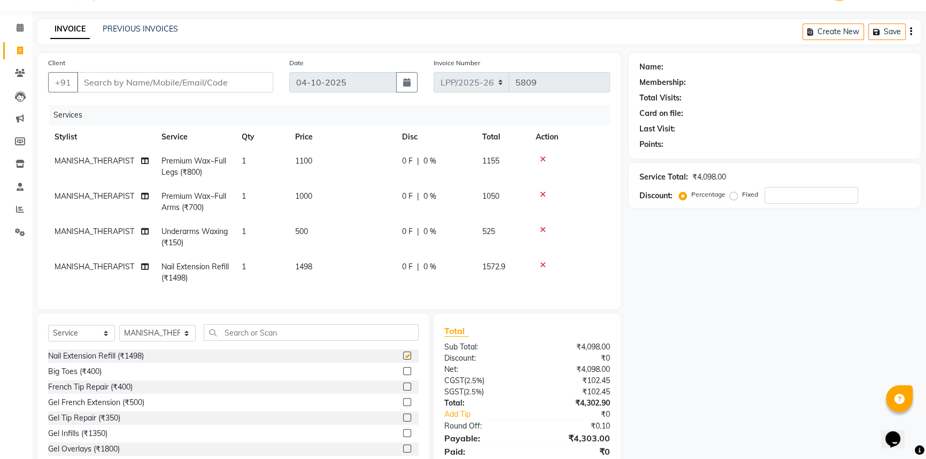
checkbox input "false"
click at [540, 264] on icon at bounding box center [543, 264] width 6 height 7
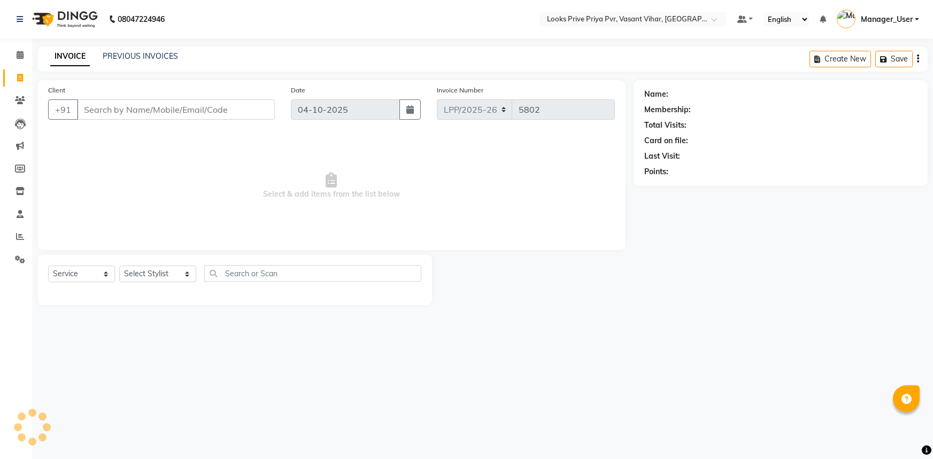
select select "service"
click at [153, 276] on select "Select Stylist Akhir_asst ANIL_PDCT ASLAM_CR STYLIST Counter_Sales KAMAL_PDCT […" at bounding box center [157, 274] width 77 height 17
select select "66932"
click at [119, 266] on select "Select Stylist Akhir_asst ANIL_PDCT ASLAM_CR STYLIST Counter_Sales KAMAL_PDCT […" at bounding box center [157, 274] width 77 height 17
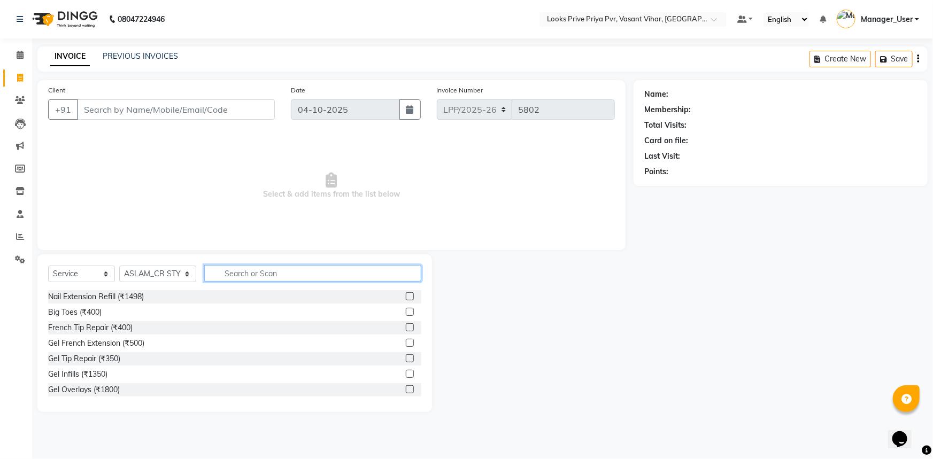
click at [285, 270] on input "text" at bounding box center [313, 273] width 218 height 17
type input "CUT"
click at [406, 388] on label at bounding box center [410, 389] width 8 height 8
click at [406, 388] on input "checkbox" at bounding box center [409, 389] width 7 height 7
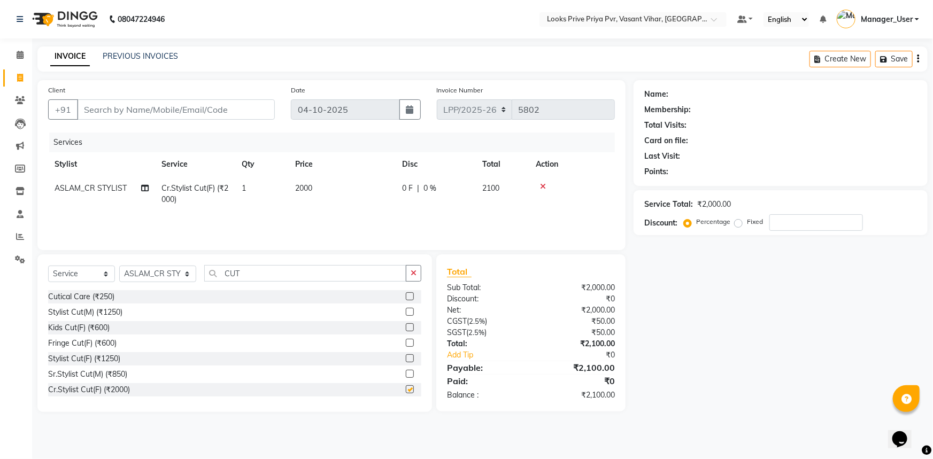
checkbox input "false"
click at [293, 189] on td "2000" at bounding box center [342, 193] width 107 height 35
select select "66932"
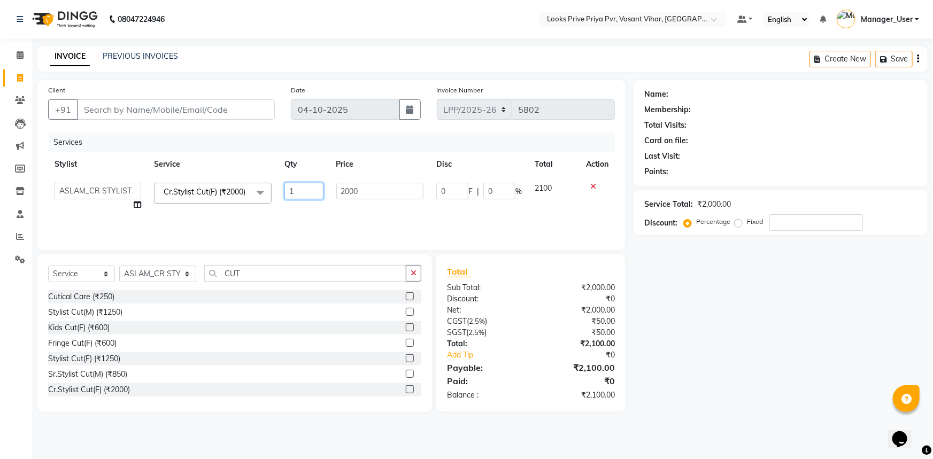
drag, startPoint x: 299, startPoint y: 196, endPoint x: 292, endPoint y: 198, distance: 7.1
click at [292, 198] on input "1" at bounding box center [303, 191] width 39 height 17
drag, startPoint x: 303, startPoint y: 193, endPoint x: 283, endPoint y: 196, distance: 19.5
click at [284, 196] on input "1" at bounding box center [303, 191] width 39 height 17
type input "2"
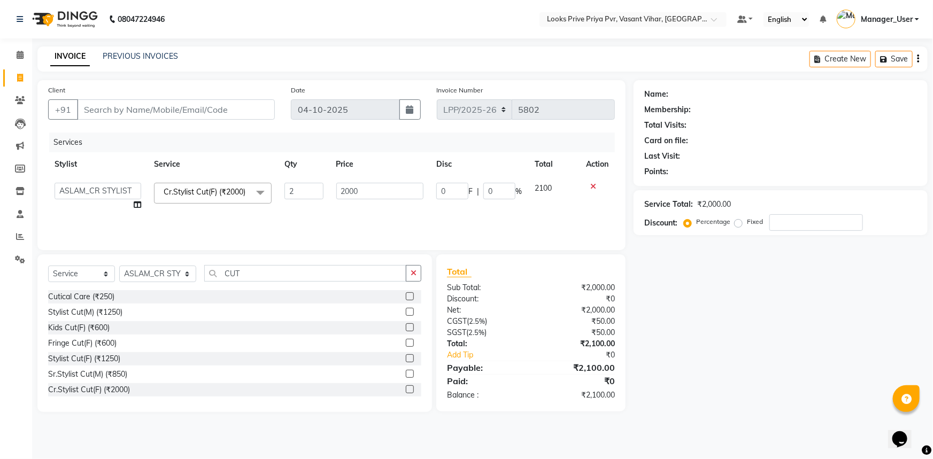
click at [370, 215] on div "Services Stylist Service Qty Price Disc Total Action Akhir_asst ANIL_PDCT ASLAM…" at bounding box center [331, 186] width 567 height 107
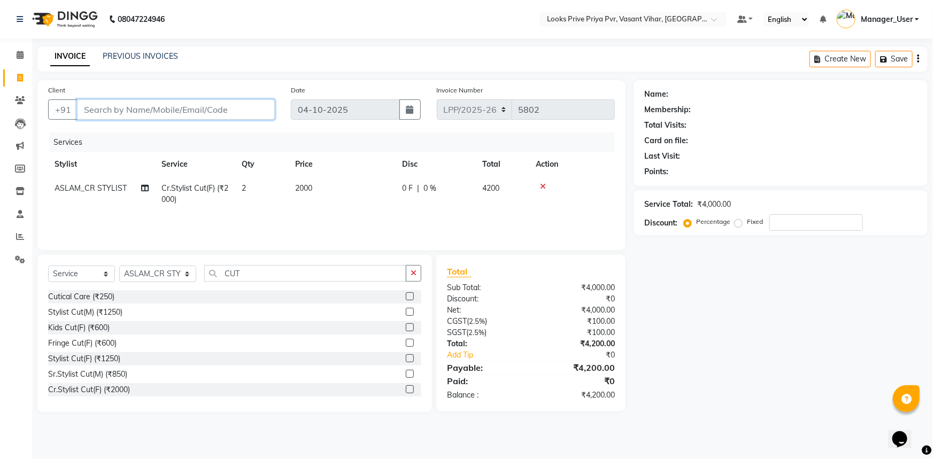
click at [213, 105] on input "Client" at bounding box center [176, 109] width 198 height 20
type input "9"
type input "0"
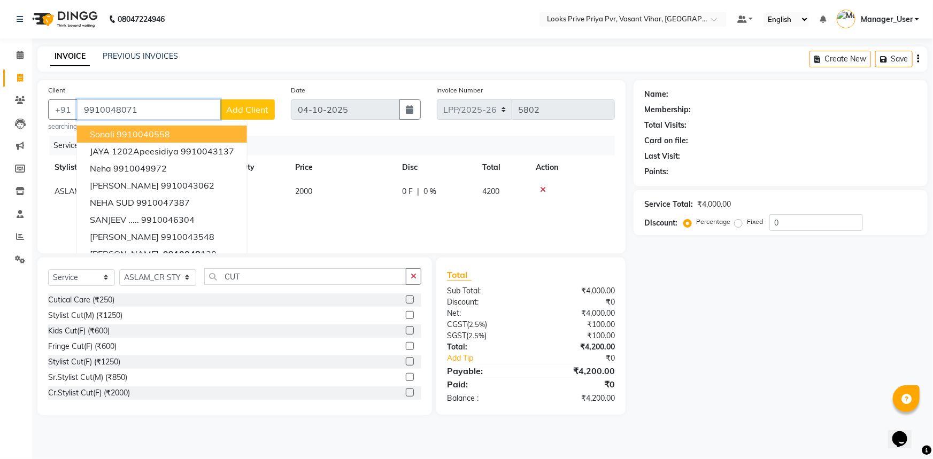
type input "9910048071"
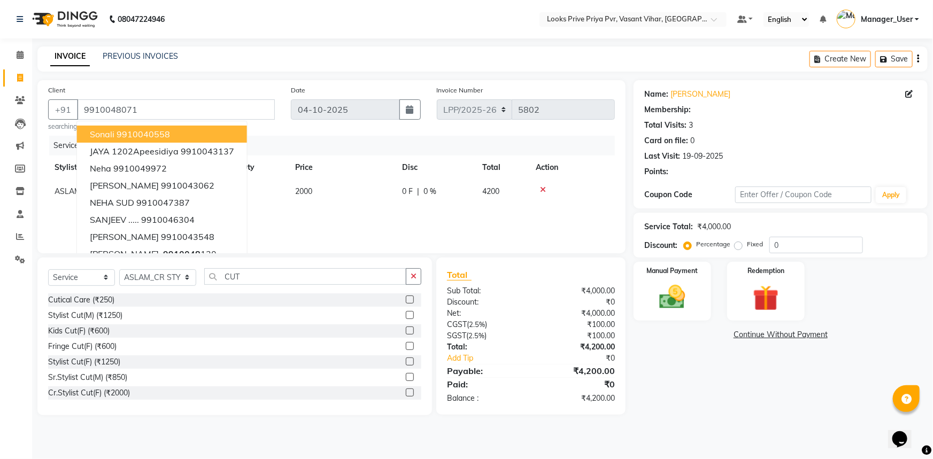
select select "1: Object"
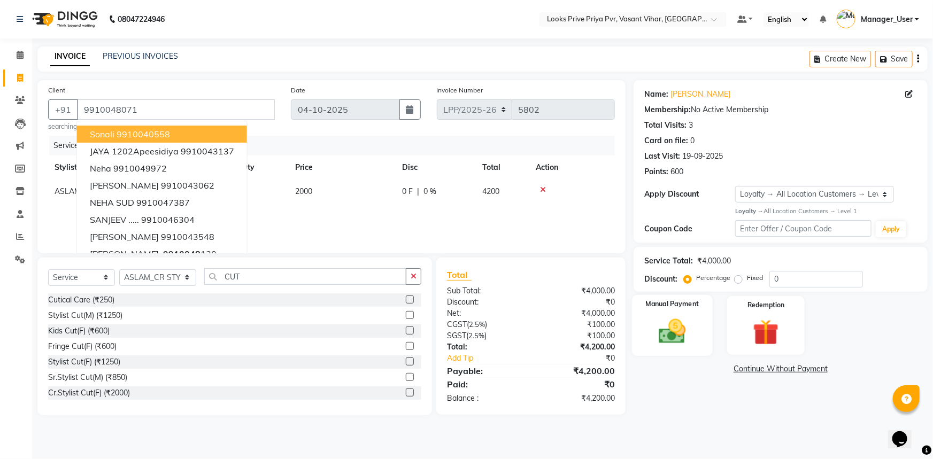
click at [658, 320] on img at bounding box center [673, 331] width 44 height 31
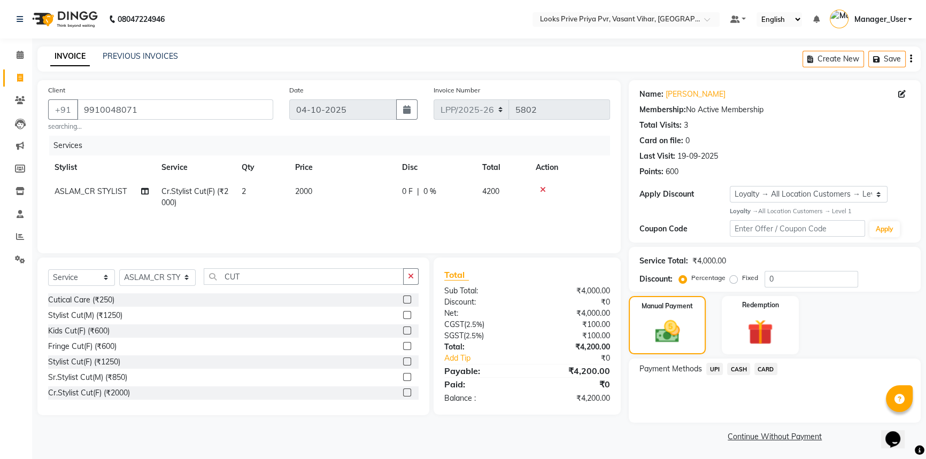
click at [778, 370] on div "Payment Methods UPI CASH CARD" at bounding box center [774, 370] width 270 height 14
click at [768, 369] on span "CARD" at bounding box center [765, 369] width 23 height 12
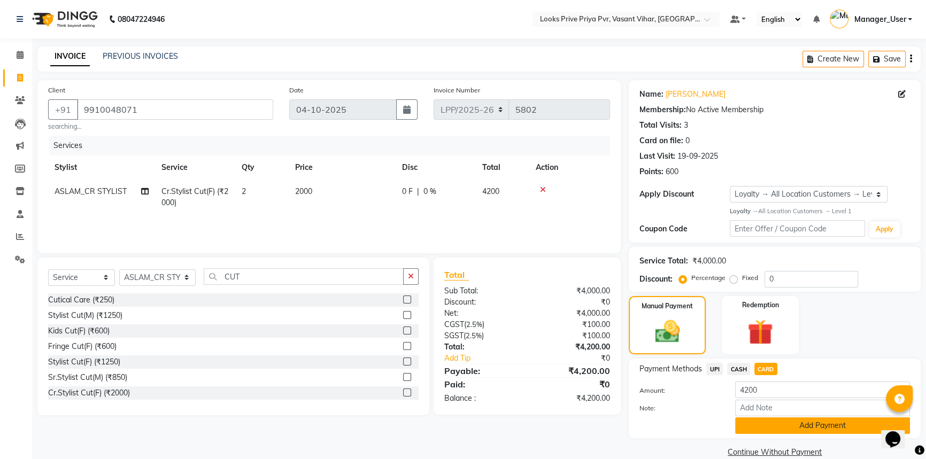
click at [761, 423] on button "Add Payment" at bounding box center [822, 426] width 175 height 17
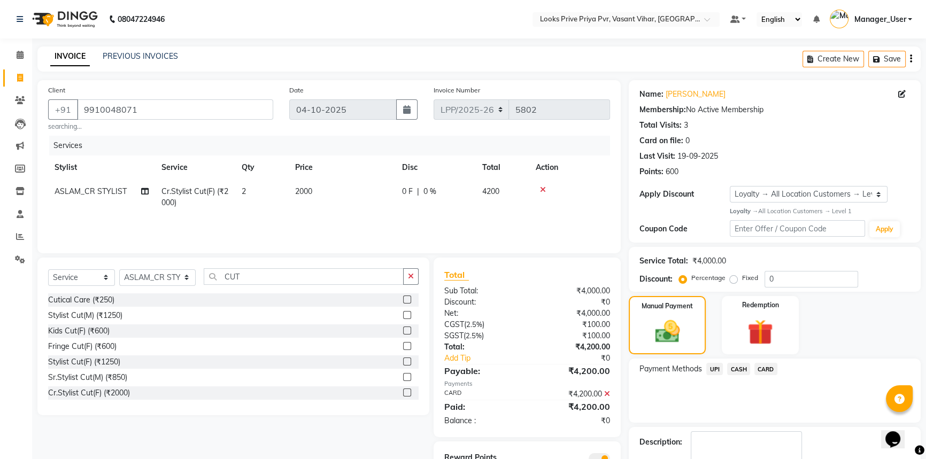
scroll to position [61, 0]
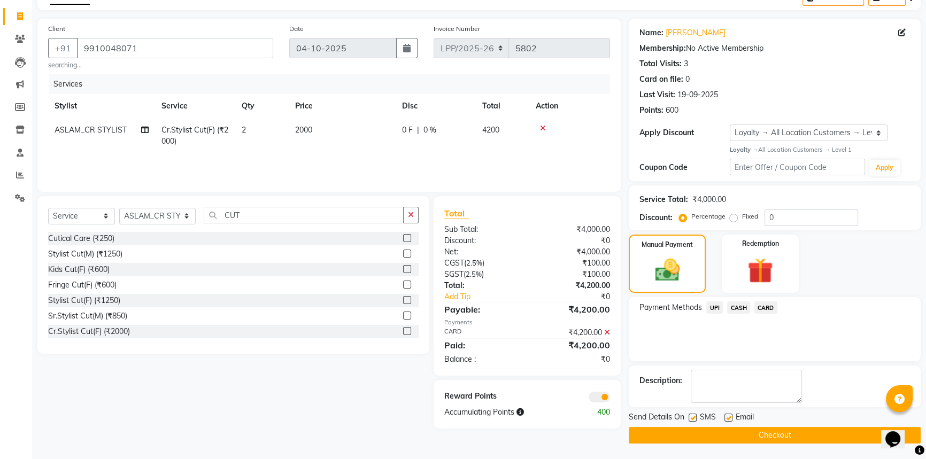
click at [728, 431] on button "Checkout" at bounding box center [775, 435] width 292 height 17
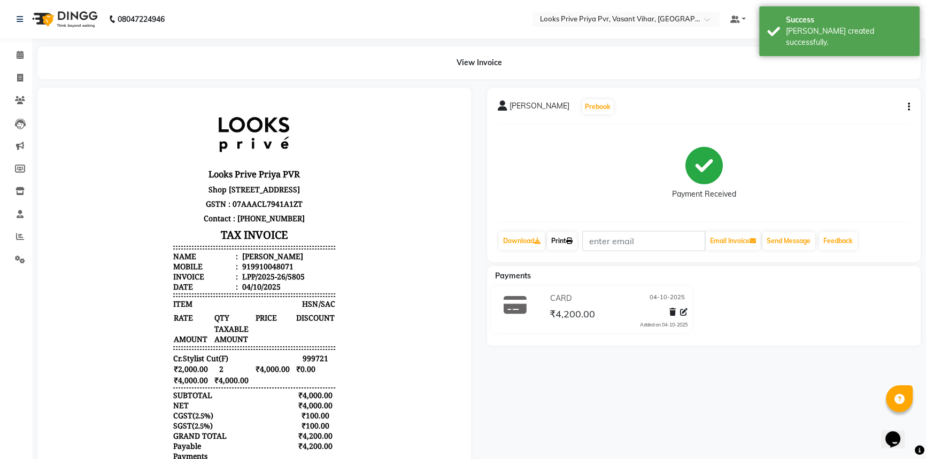
click at [573, 241] on icon at bounding box center [569, 241] width 6 height 6
click at [20, 74] on icon at bounding box center [20, 78] width 6 height 8
select select "service"
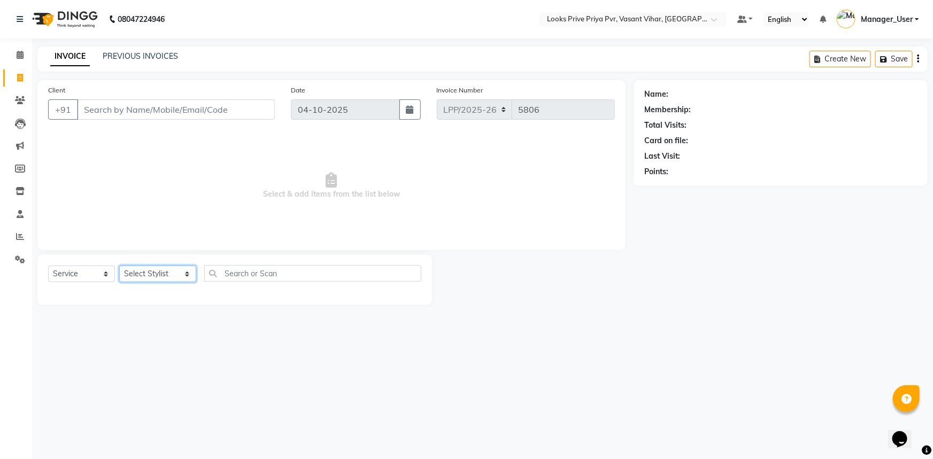
click at [174, 270] on select "Select Stylist Akhir_asst ANIL_PDCT ASLAM_CR STYLIST Counter_Sales KAMAL_PDCT K…" at bounding box center [157, 274] width 77 height 17
select select "66946"
click at [119, 266] on select "Select Stylist Akhir_asst ANIL_PDCT ASLAM_CR STYLIST Counter_Sales KAMAL_PDCT K…" at bounding box center [157, 274] width 77 height 17
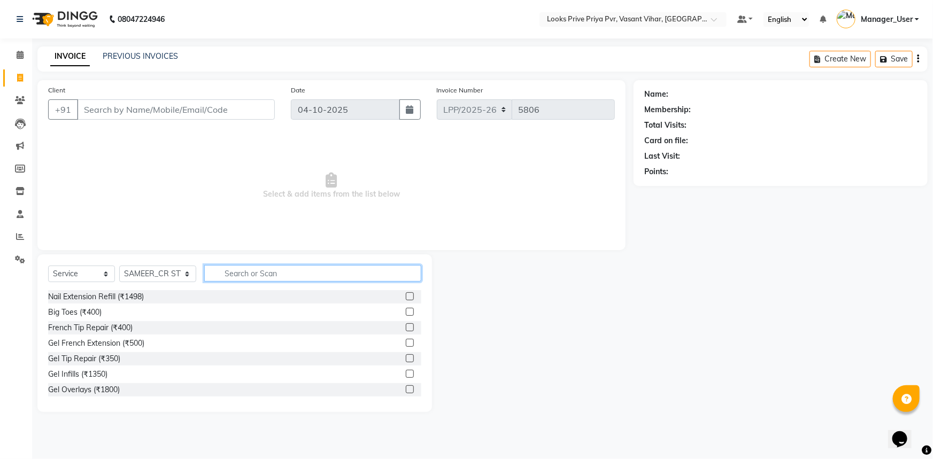
click at [245, 269] on input "text" at bounding box center [313, 273] width 218 height 17
drag, startPoint x: 302, startPoint y: 273, endPoint x: 188, endPoint y: 276, distance: 114.4
click at [188, 276] on div "Select Service Product Membership Package Voucher Prepaid Gift Card Select Styl…" at bounding box center [234, 277] width 373 height 25
type input "COLO"
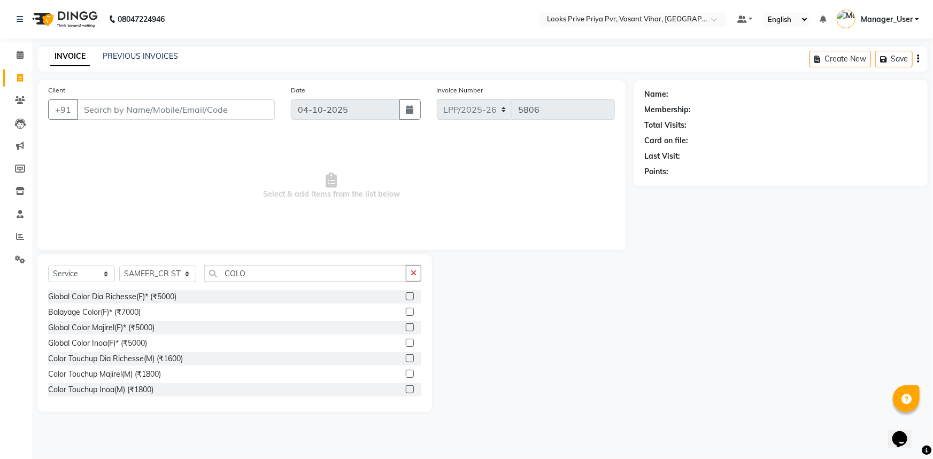
click at [406, 342] on label at bounding box center [410, 343] width 8 height 8
click at [406, 342] on input "checkbox" at bounding box center [409, 343] width 7 height 7
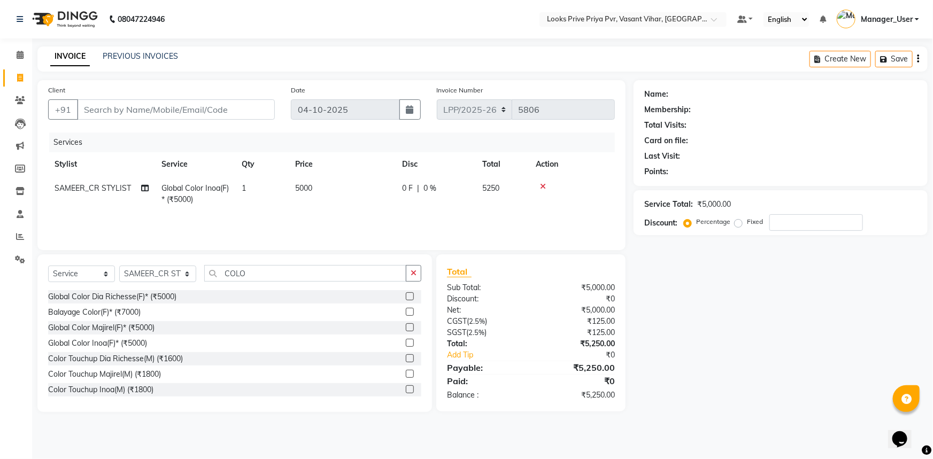
checkbox input "false"
click at [330, 191] on td "5000" at bounding box center [342, 193] width 107 height 35
select select "66946"
click at [279, 199] on tr "Akhir_asst ANIL_PDCT ASLAM_CR STYLIST Counter_Sales KAMAL_PDCT KARISHMA MALLIKA…" at bounding box center [331, 198] width 567 height 45
type input "6000"
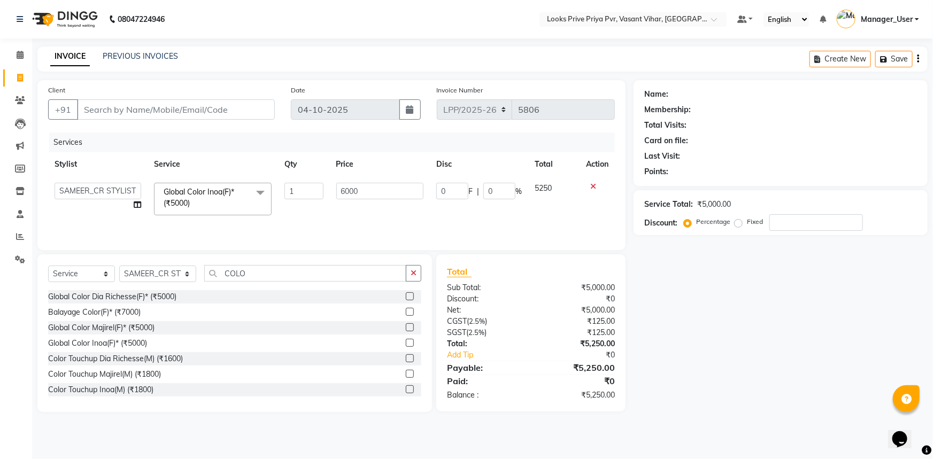
click at [347, 225] on div "Services Stylist Service Qty Price Disc Total Action Akhir_asst ANIL_PDCT ASLAM…" at bounding box center [331, 186] width 567 height 107
drag, startPoint x: 321, startPoint y: 193, endPoint x: 309, endPoint y: 192, distance: 11.8
click at [309, 192] on td "6000" at bounding box center [342, 193] width 107 height 35
select select "66946"
drag, startPoint x: 363, startPoint y: 190, endPoint x: 346, endPoint y: 190, distance: 16.6
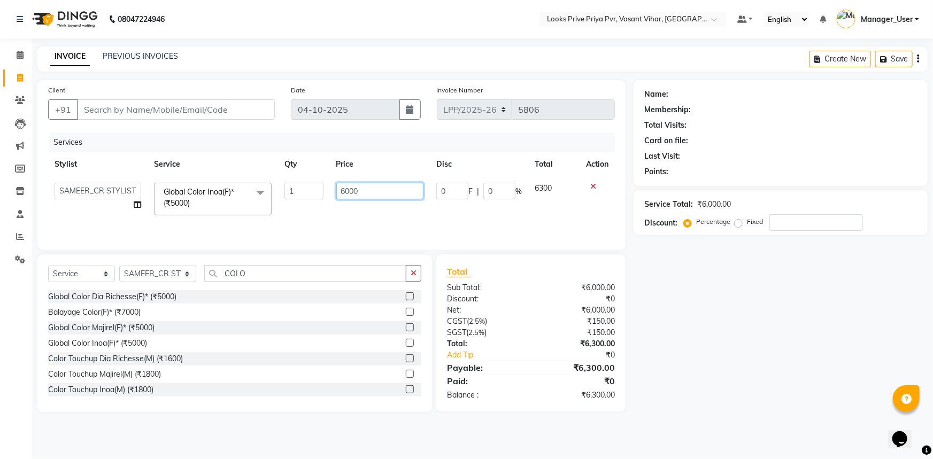
click at [346, 190] on input "6000" at bounding box center [380, 191] width 88 height 17
type input "6500"
click at [270, 267] on input "COLO" at bounding box center [305, 273] width 203 height 17
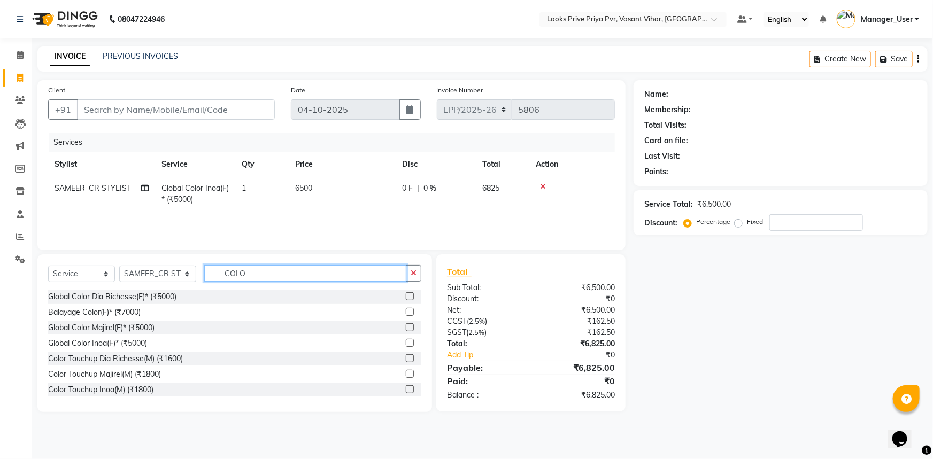
drag, startPoint x: 266, startPoint y: 275, endPoint x: 222, endPoint y: 274, distance: 43.9
click at [222, 274] on input "COLO" at bounding box center [305, 273] width 203 height 17
click at [257, 272] on input "COLO" at bounding box center [305, 273] width 203 height 17
drag, startPoint x: 251, startPoint y: 274, endPoint x: 222, endPoint y: 279, distance: 29.3
click at [222, 279] on input "COLO" at bounding box center [305, 273] width 203 height 17
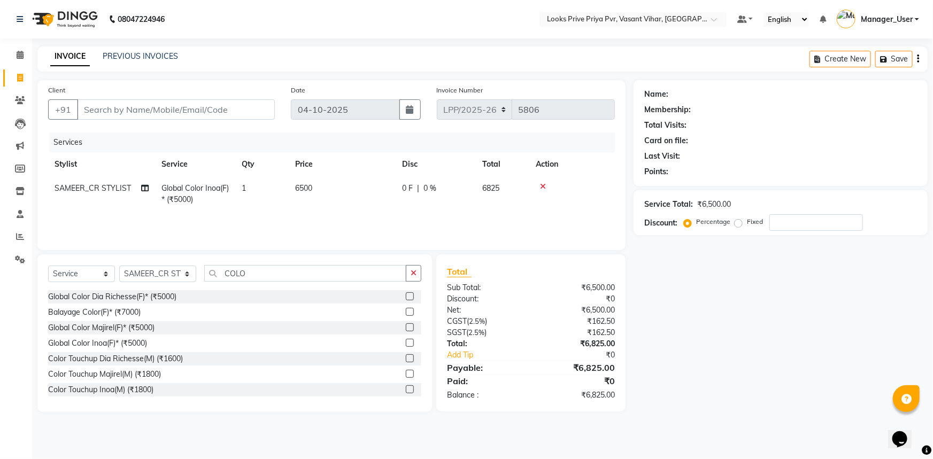
drag, startPoint x: 404, startPoint y: 328, endPoint x: 360, endPoint y: 274, distance: 69.1
click at [406, 328] on label at bounding box center [410, 327] width 8 height 8
click at [406, 328] on input "checkbox" at bounding box center [409, 327] width 7 height 7
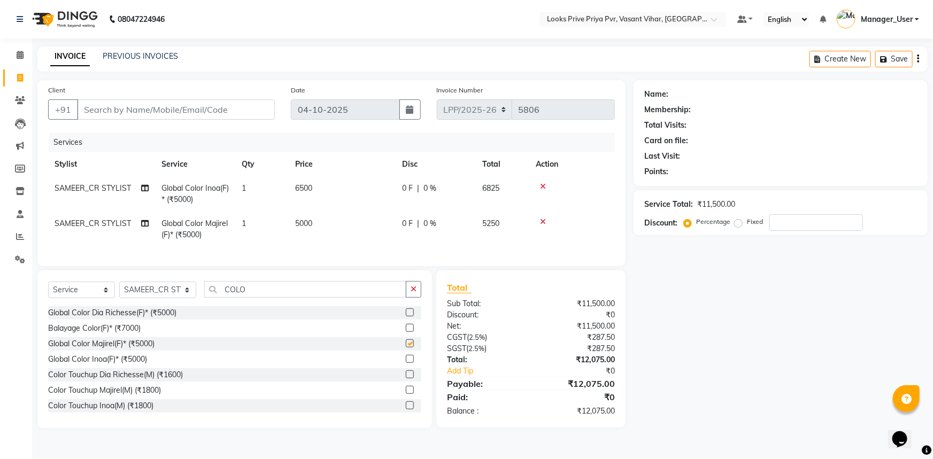
click at [331, 231] on td "5000" at bounding box center [342, 229] width 107 height 35
checkbox input "false"
select select "66946"
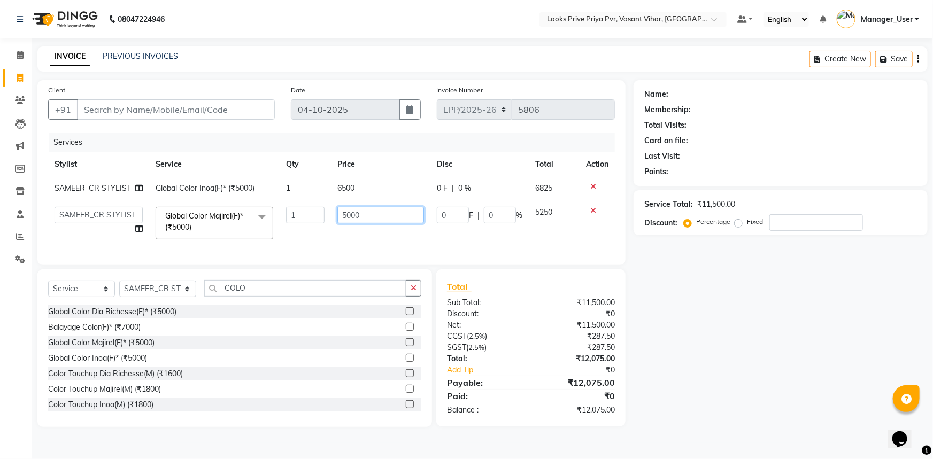
drag, startPoint x: 374, startPoint y: 220, endPoint x: 310, endPoint y: 221, distance: 64.2
click at [311, 220] on tr "Akhir_asst ANIL_PDCT ASLAM_CR STYLIST Counter_Sales KAMAL_PDCT KARISHMA MALLIKA…" at bounding box center [331, 222] width 567 height 45
type input "6000"
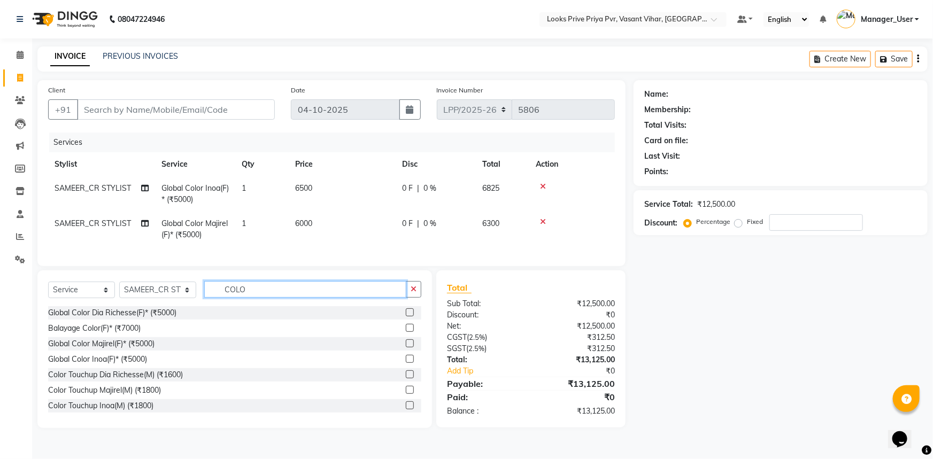
drag, startPoint x: 251, startPoint y: 296, endPoint x: 210, endPoint y: 294, distance: 41.2
click at [210, 294] on input "COLO" at bounding box center [305, 289] width 203 height 17
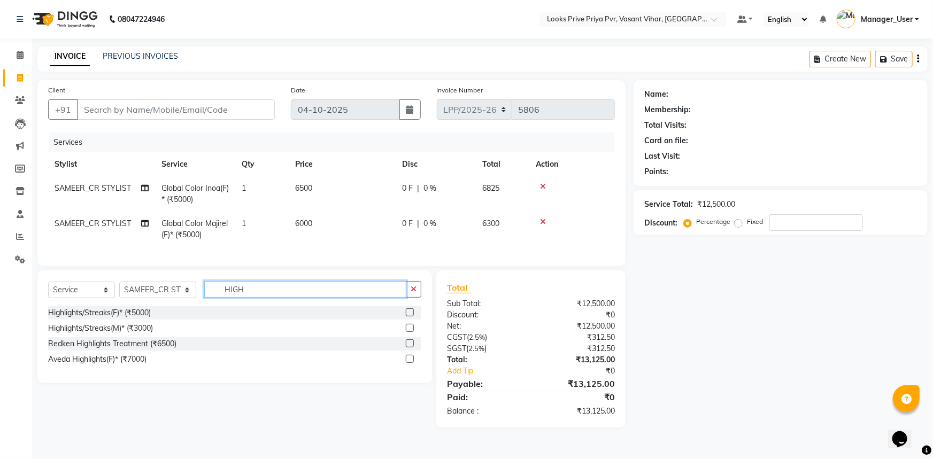
type input "HIGH"
click at [405, 320] on div "Highlights/Streaks(F)* (₹5000)" at bounding box center [234, 312] width 373 height 13
click at [412, 316] on label at bounding box center [410, 312] width 8 height 8
click at [412, 316] on input "checkbox" at bounding box center [409, 313] width 7 height 7
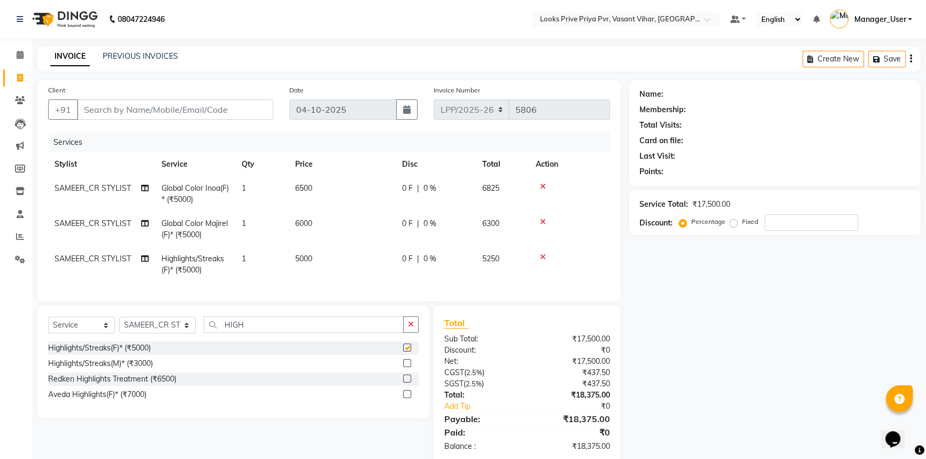
checkbox input "false"
click at [339, 254] on td "5000" at bounding box center [342, 264] width 107 height 35
select select "66946"
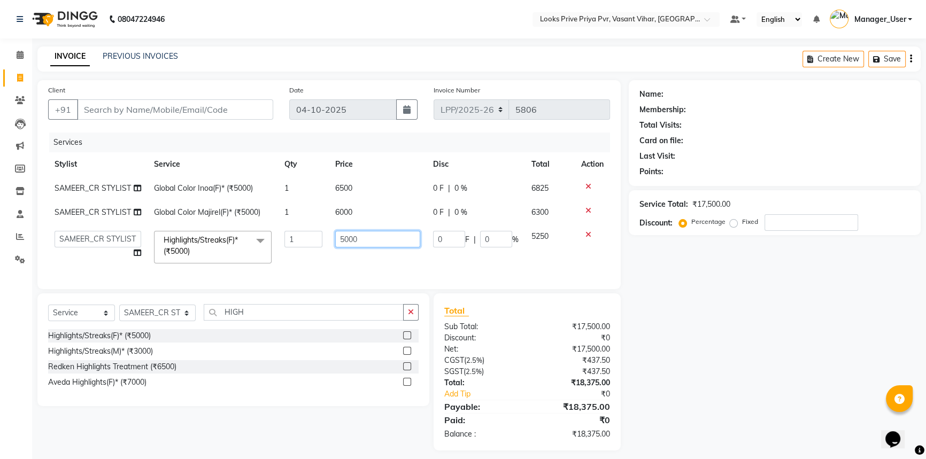
drag, startPoint x: 370, startPoint y: 245, endPoint x: 279, endPoint y: 251, distance: 92.1
click at [282, 250] on tr "Akhir_asst ANIL_PDCT ASLAM_CR STYLIST Counter_Sales KAMAL_PDCT KARISHMA MALLIKA…" at bounding box center [329, 247] width 562 height 45
type input "7000"
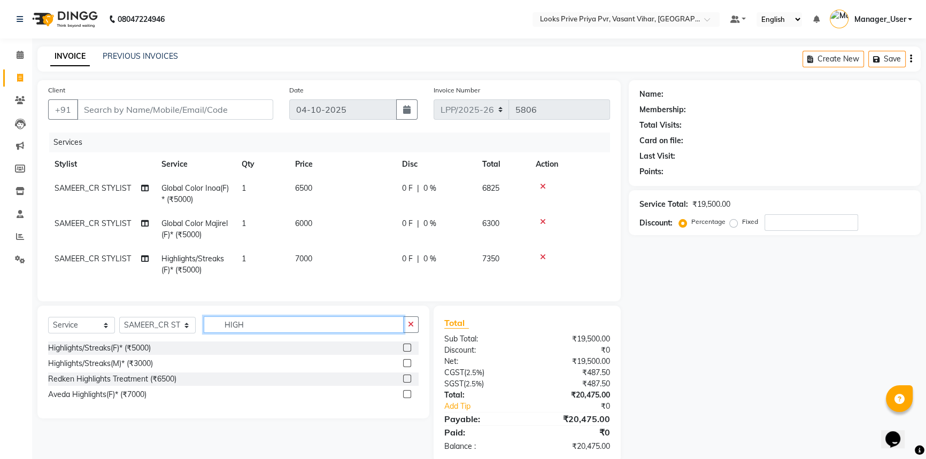
drag, startPoint x: 259, startPoint y: 313, endPoint x: 223, endPoint y: 318, distance: 36.1
click at [222, 317] on div "Select Service Product Membership Package Voucher Prepaid Gift Card Select Styl…" at bounding box center [233, 362] width 392 height 113
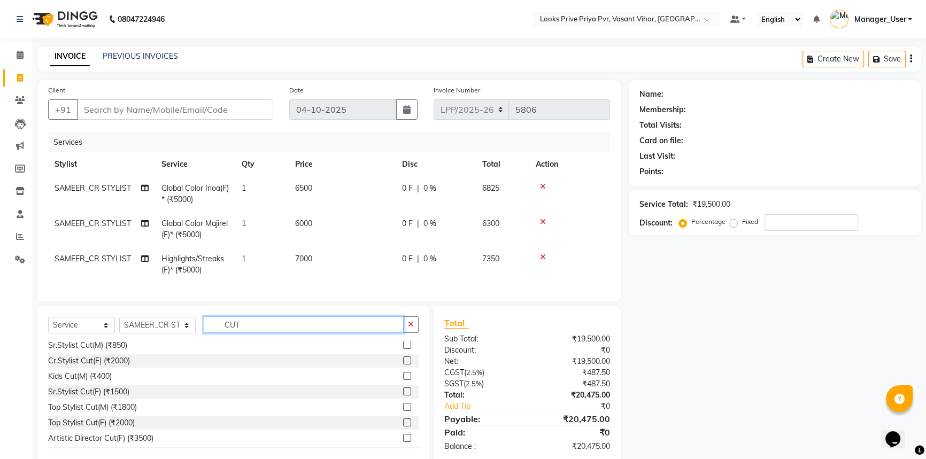
scroll to position [125, 0]
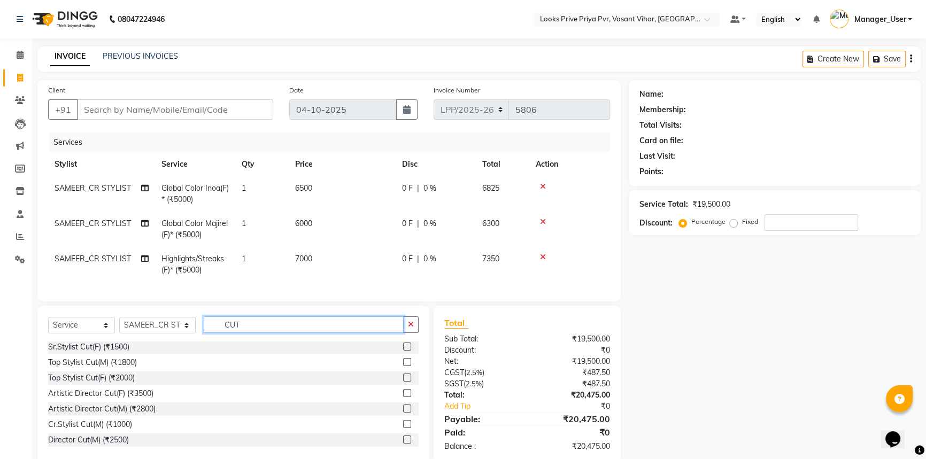
type input "CUT"
click at [403, 382] on label at bounding box center [407, 378] width 8 height 8
click at [403, 382] on input "checkbox" at bounding box center [406, 378] width 7 height 7
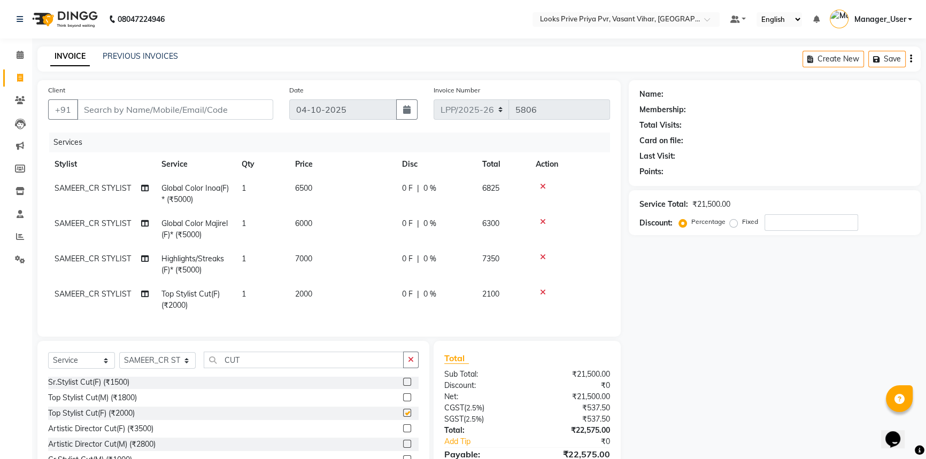
checkbox input "false"
drag, startPoint x: 270, startPoint y: 364, endPoint x: 195, endPoint y: 365, distance: 74.9
click at [197, 367] on div "Select Service Product Membership Package Voucher Prepaid Gift Card Select Styl…" at bounding box center [233, 364] width 370 height 25
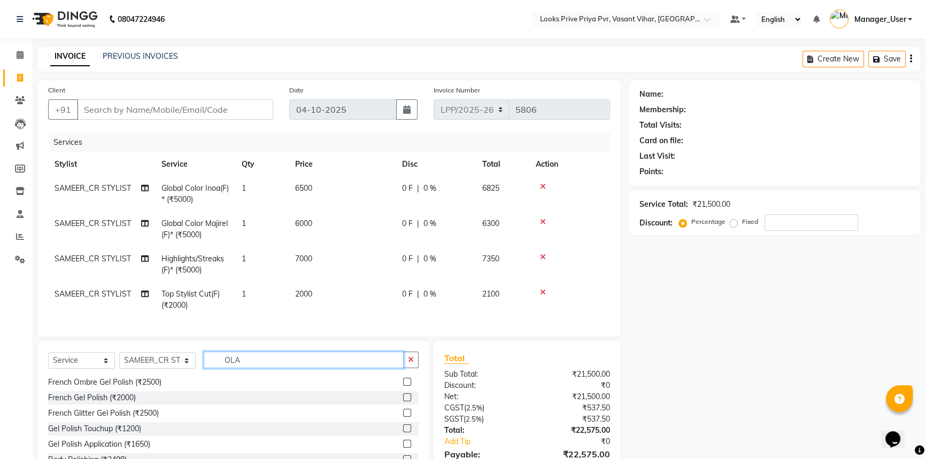
scroll to position [0, 0]
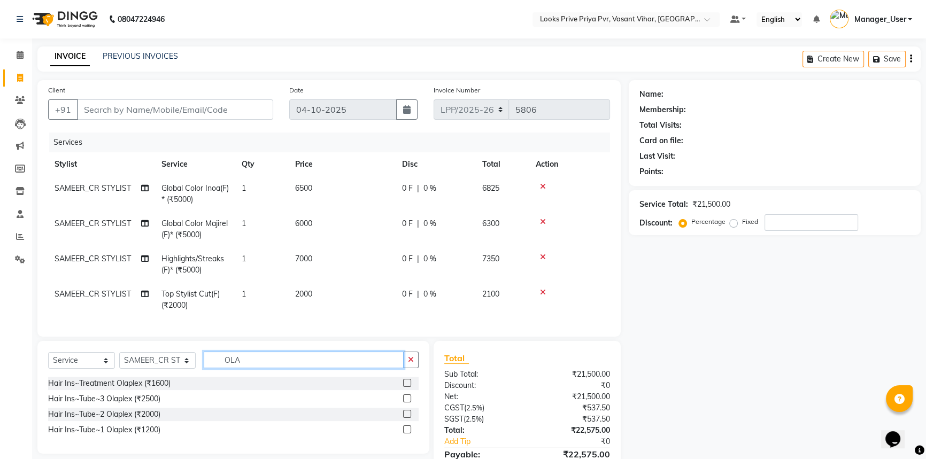
type input "OLA"
click at [405, 403] on label at bounding box center [407, 399] width 8 height 8
click at [405, 403] on input "checkbox" at bounding box center [406, 399] width 7 height 7
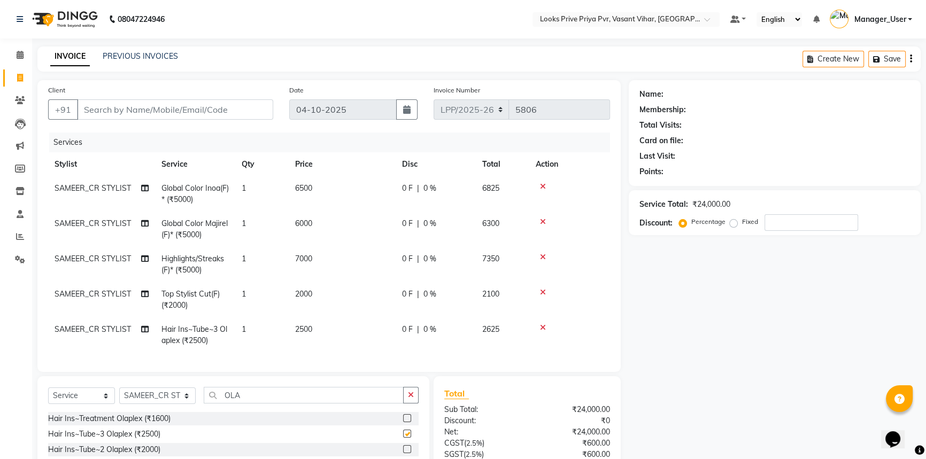
checkbox input "false"
click at [206, 112] on input "Client" at bounding box center [175, 109] width 196 height 20
type input "9"
type input "0"
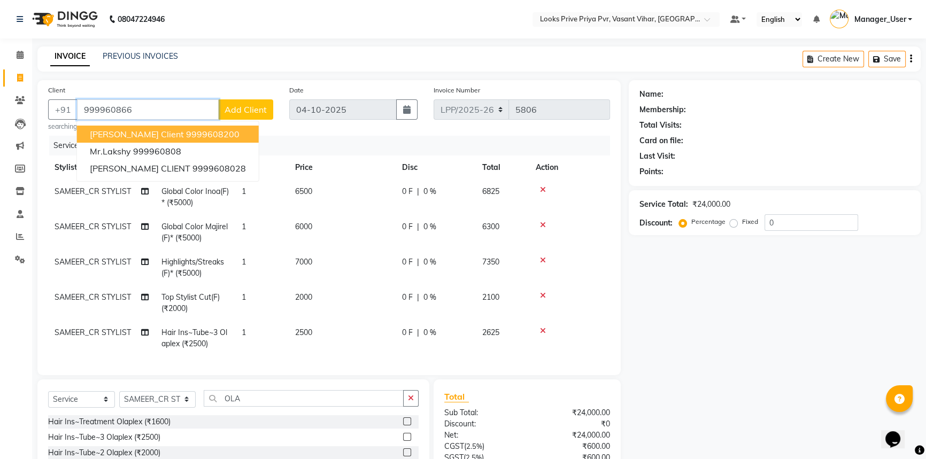
type input "9999608665"
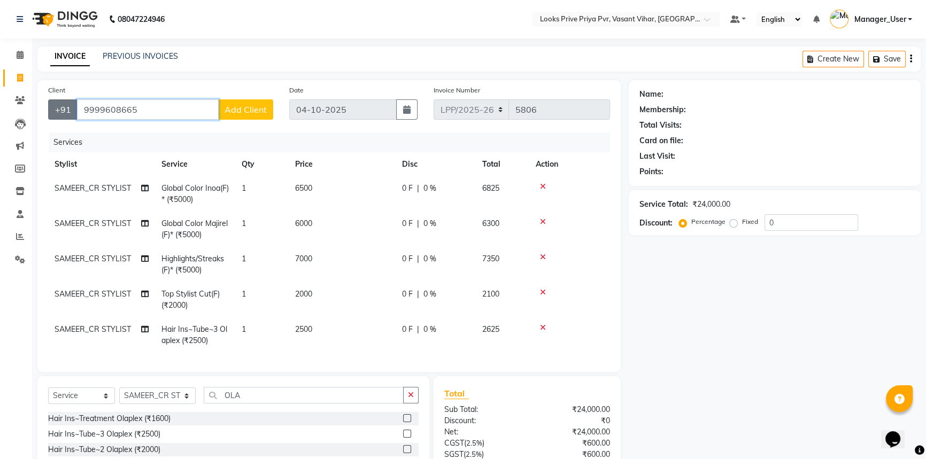
drag, startPoint x: 143, startPoint y: 107, endPoint x: 67, endPoint y: 105, distance: 75.9
click at [67, 105] on div "+91 9999608665 Add Client" at bounding box center [160, 109] width 225 height 20
click at [146, 109] on input "Client" at bounding box center [175, 109] width 196 height 20
click at [208, 119] on input "Client" at bounding box center [175, 109] width 196 height 20
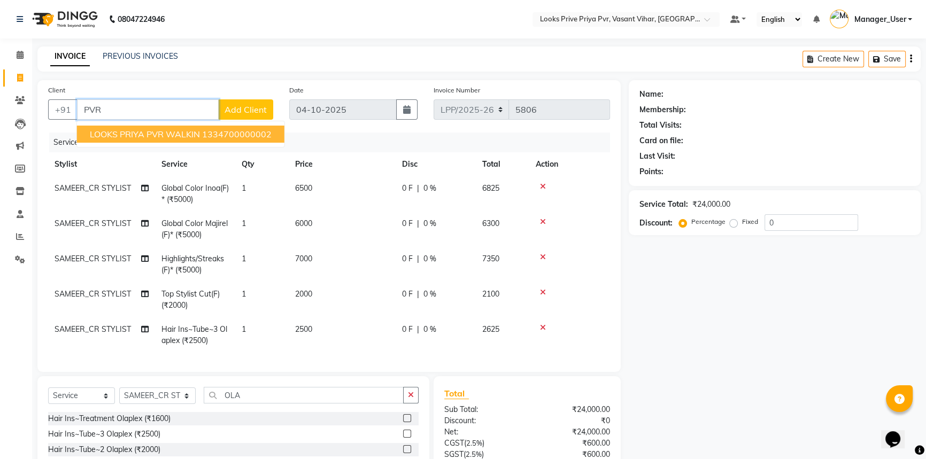
click at [138, 129] on span "LOOKS PRIYA PVR WALKIN" at bounding box center [145, 134] width 110 height 11
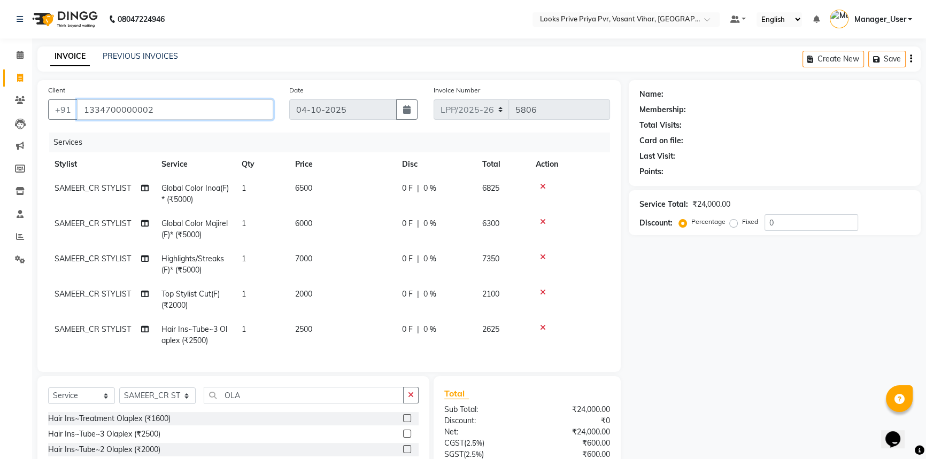
type input "1334700000002"
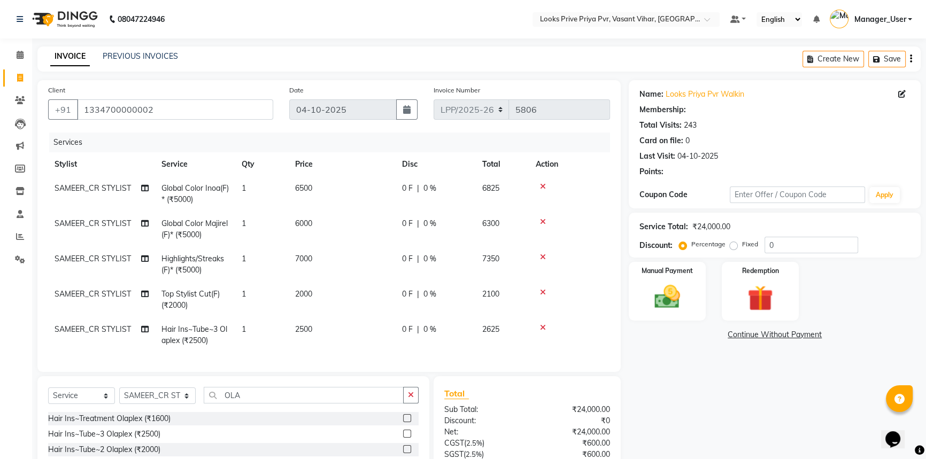
select select "1: Object"
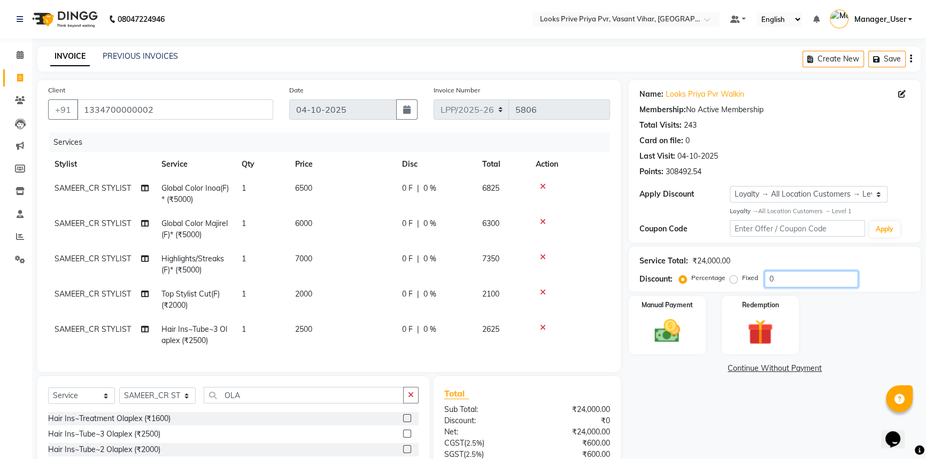
drag, startPoint x: 787, startPoint y: 274, endPoint x: 725, endPoint y: 284, distance: 62.8
click at [727, 283] on div "Percentage Fixed 0" at bounding box center [769, 279] width 177 height 17
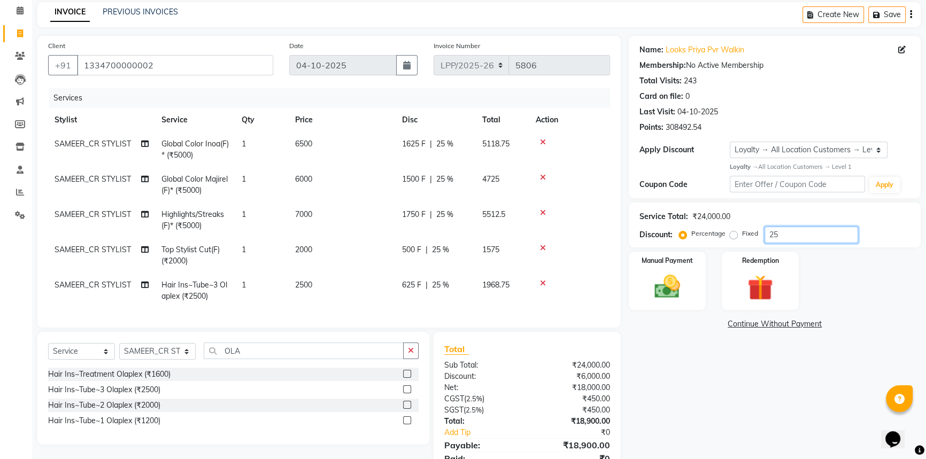
scroll to position [98, 0]
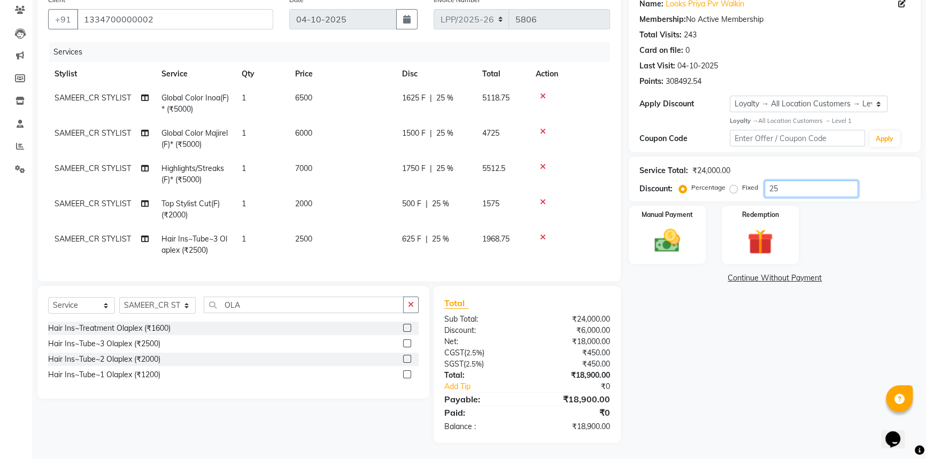
type input "25"
click at [634, 423] on div "Name: Looks Priya Pvr Walkin Membership: No Active Membership Total Visits: 243…" at bounding box center [779, 216] width 300 height 453
click at [669, 227] on img at bounding box center [667, 241] width 43 height 30
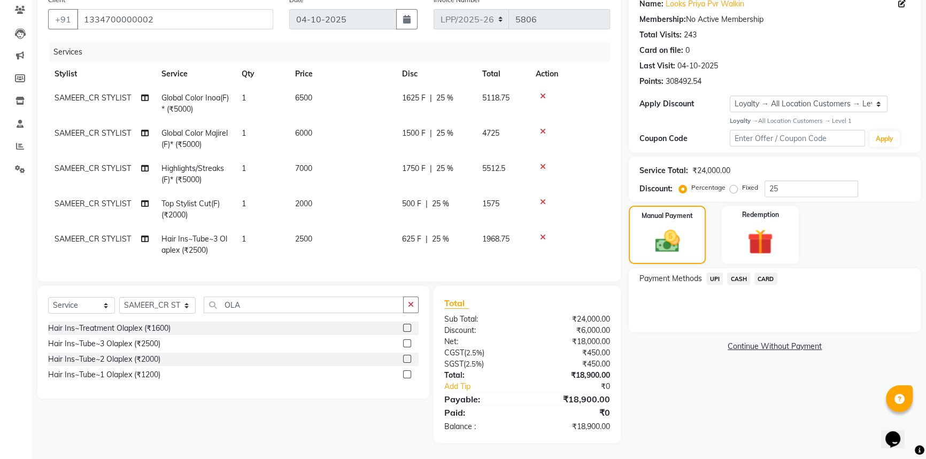
click at [760, 273] on span "CARD" at bounding box center [765, 279] width 23 height 12
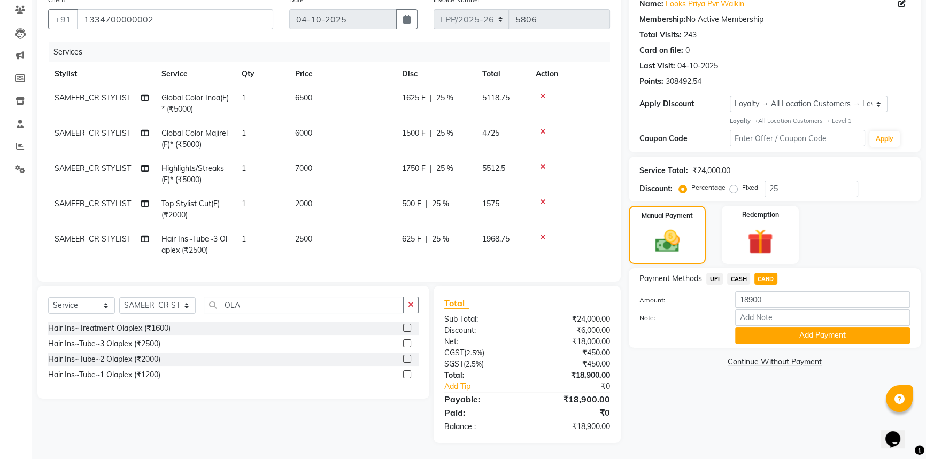
drag, startPoint x: 667, startPoint y: 71, endPoint x: 711, endPoint y: 77, distance: 44.3
click at [711, 77] on div "Points: 308492.54" at bounding box center [774, 81] width 270 height 11
click at [697, 98] on div "Apply Discount" at bounding box center [684, 103] width 90 height 11
click at [795, 331] on button "Add Payment" at bounding box center [822, 335] width 175 height 17
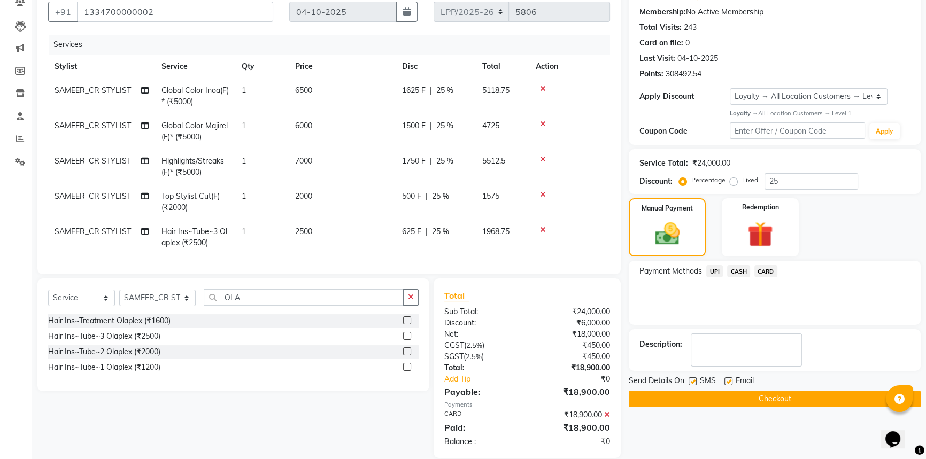
click at [717, 406] on button "Checkout" at bounding box center [775, 399] width 292 height 17
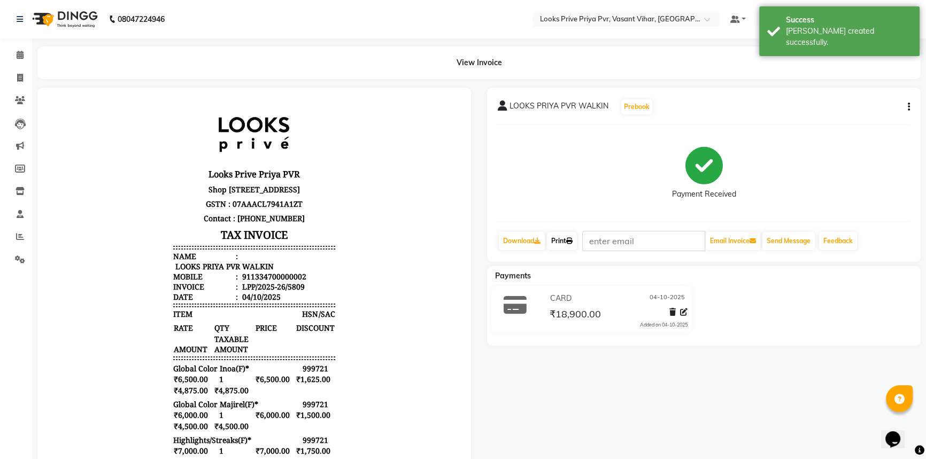
click at [565, 243] on link "Print" at bounding box center [562, 241] width 30 height 18
click at [25, 79] on span at bounding box center [20, 78] width 19 height 12
select select "service"
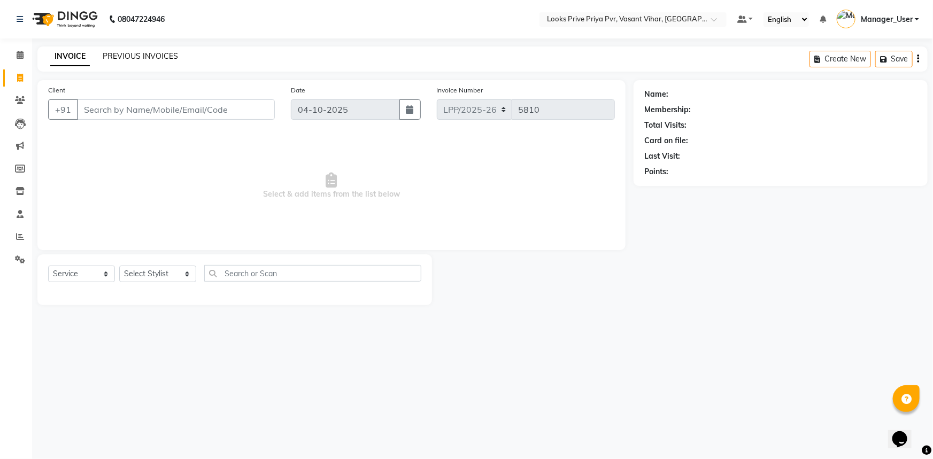
click at [167, 52] on link "PREVIOUS INVOICES" at bounding box center [140, 56] width 75 height 10
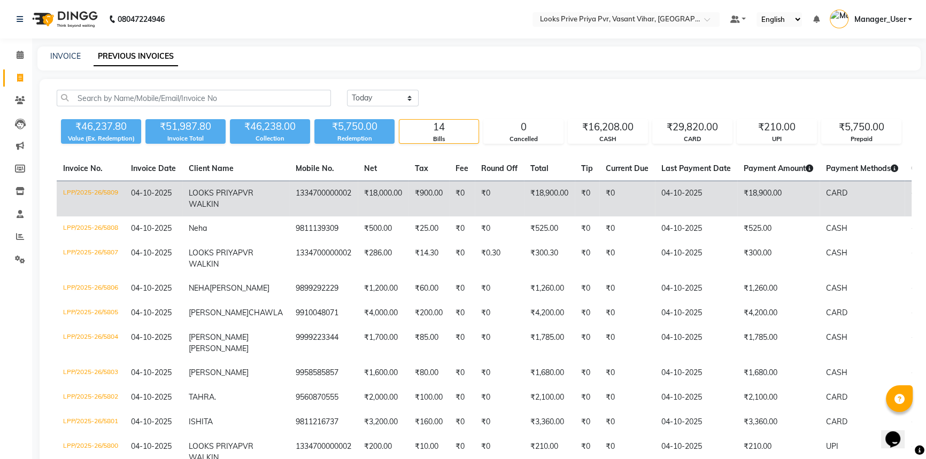
click at [289, 195] on td "1334700000002" at bounding box center [323, 199] width 68 height 36
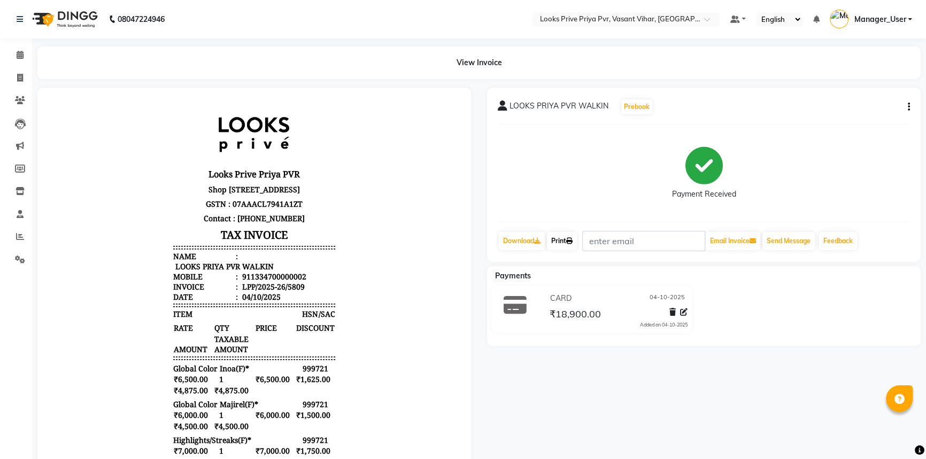
click at [556, 245] on link "Print" at bounding box center [562, 241] width 30 height 18
click at [21, 83] on span at bounding box center [20, 78] width 19 height 12
select select "service"
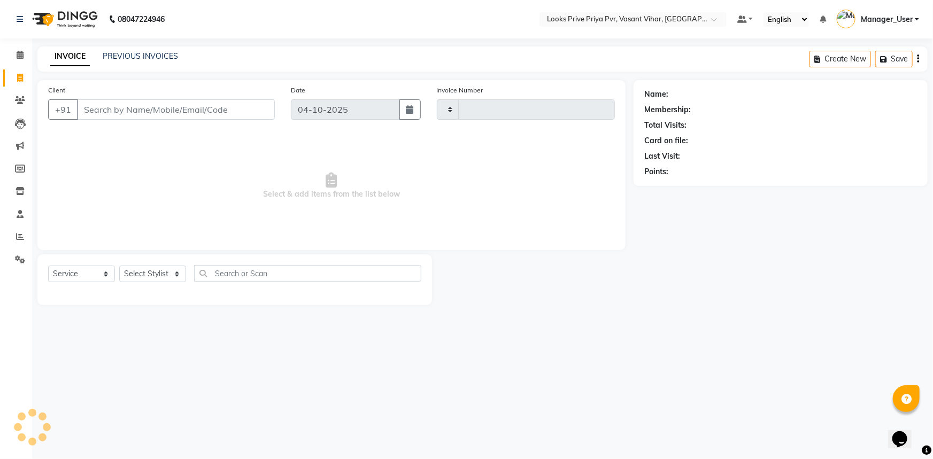
type input "5810"
select select "7646"
click at [117, 19] on app-home "08047224946 Select Location × Looks Prive Priya Pvr, Vasant Vihar, [GEOGRAPHIC_…" at bounding box center [466, 160] width 933 height 321
click at [297, 143] on span "Select & add items from the list below" at bounding box center [331, 186] width 567 height 107
drag, startPoint x: 258, startPoint y: 198, endPoint x: 259, endPoint y: 186, distance: 12.3
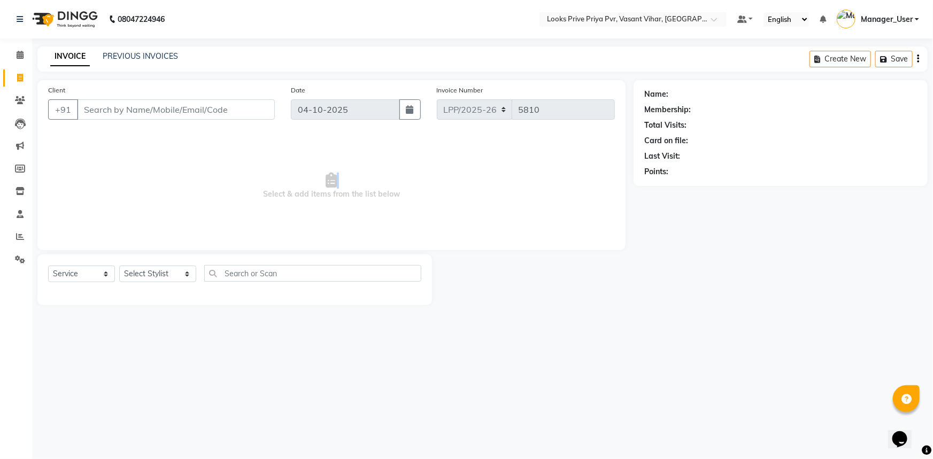
click at [259, 186] on span "Select & add items from the list below" at bounding box center [331, 186] width 567 height 107
click at [242, 210] on span "Select & add items from the list below" at bounding box center [331, 186] width 567 height 107
drag, startPoint x: 264, startPoint y: 192, endPoint x: 234, endPoint y: 210, distance: 35.0
click at [234, 210] on span "Select & add items from the list below" at bounding box center [331, 186] width 567 height 107
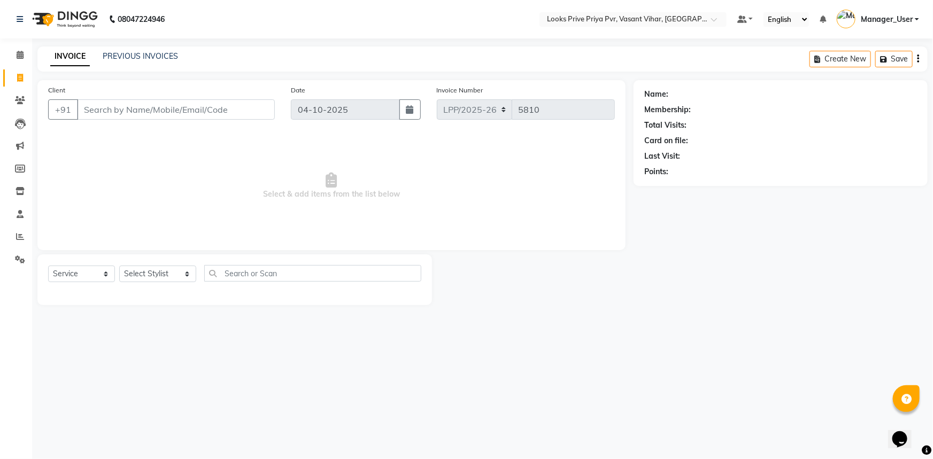
drag, startPoint x: 405, startPoint y: 185, endPoint x: 278, endPoint y: 182, distance: 126.7
click at [278, 182] on span "Select & add items from the list below" at bounding box center [331, 186] width 567 height 107
drag, startPoint x: 251, startPoint y: 189, endPoint x: 402, endPoint y: 200, distance: 151.7
click at [402, 200] on span "Select & add items from the list below" at bounding box center [331, 186] width 567 height 107
click at [430, 218] on span "Select & add items from the list below" at bounding box center [331, 186] width 567 height 107
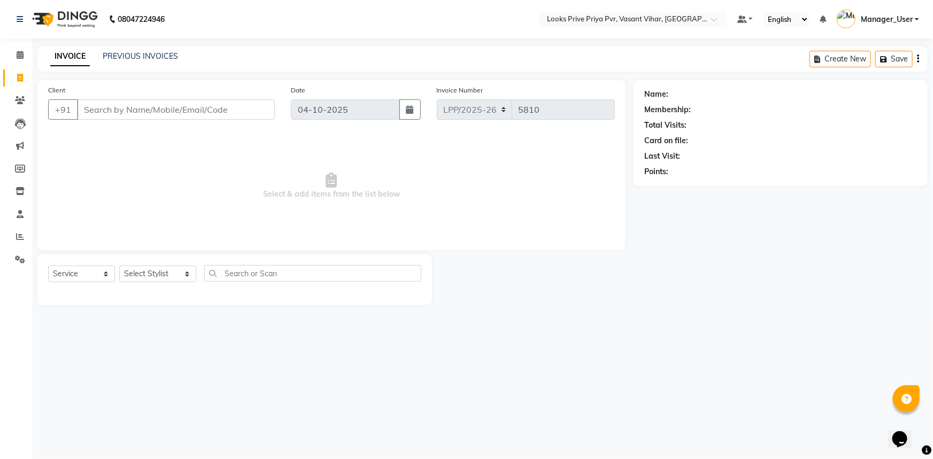
drag, startPoint x: 262, startPoint y: 191, endPoint x: 214, endPoint y: 206, distance: 50.4
click at [214, 206] on span "Select & add items from the list below" at bounding box center [331, 186] width 567 height 107
click at [266, 205] on span "Select & add items from the list below" at bounding box center [331, 186] width 567 height 107
click at [168, 267] on select "Select Stylist Akhir_asst ANIL_PDCT ASLAM_CR STYLIST Counter_Sales KAMAL_PDCT […" at bounding box center [157, 274] width 77 height 17
select select "66935"
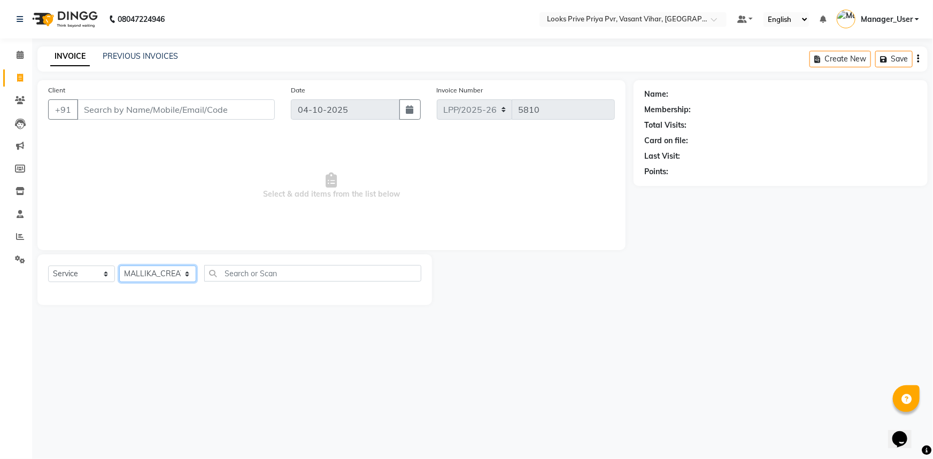
click at [119, 266] on select "Select Stylist Akhir_asst ANIL_PDCT ASLAM_CR STYLIST Counter_Sales KAMAL_PDCT […" at bounding box center [157, 274] width 77 height 17
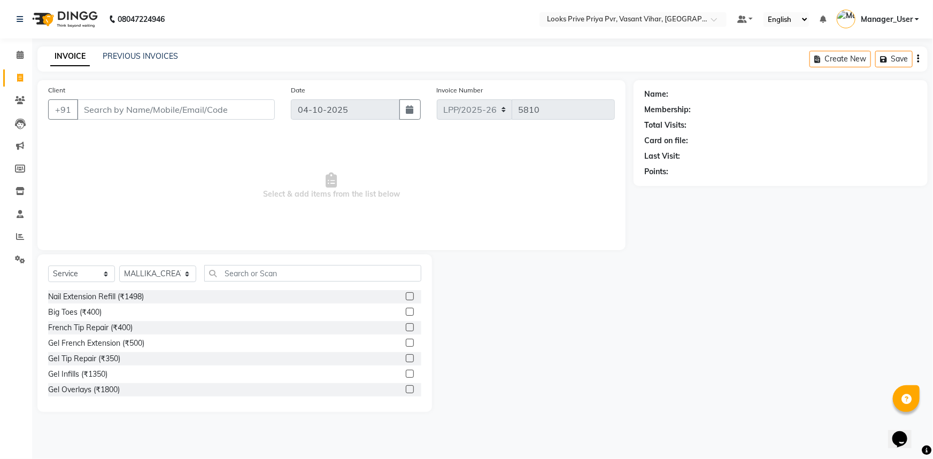
click at [252, 263] on div "Select Service Product Membership Package Voucher Prepaid Gift Card Select Styl…" at bounding box center [234, 333] width 395 height 158
click at [250, 269] on input "text" at bounding box center [313, 273] width 218 height 17
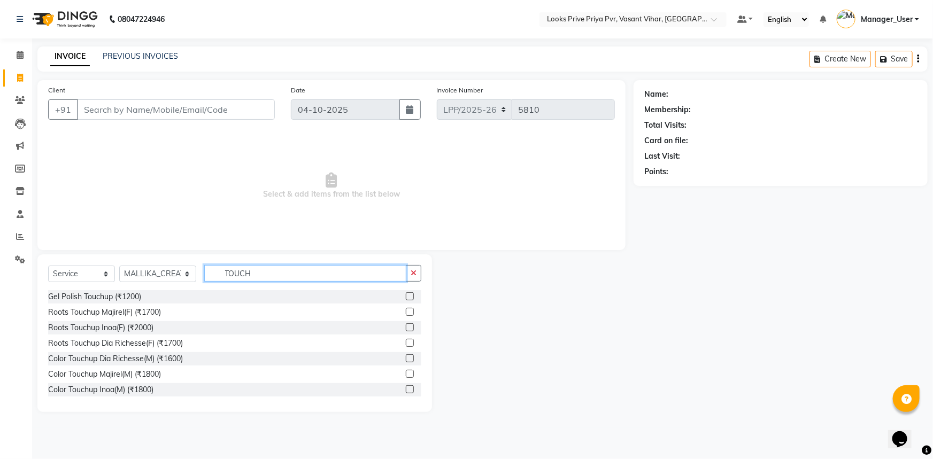
type input "TOUCH"
click at [406, 316] on div at bounding box center [409, 313] width 7 height 11
click at [406, 315] on label at bounding box center [410, 312] width 8 height 8
click at [406, 315] on input "checkbox" at bounding box center [409, 312] width 7 height 7
checkbox input "true"
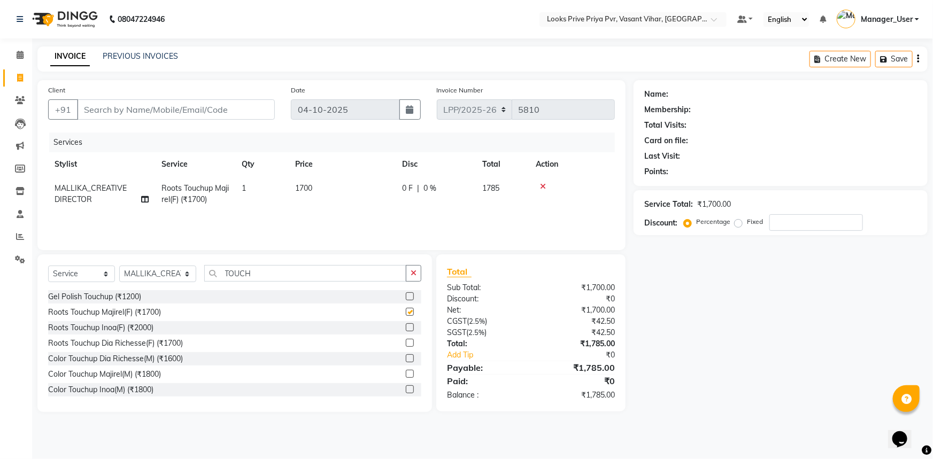
click at [350, 182] on td "1700" at bounding box center [342, 193] width 107 height 35
select select "66935"
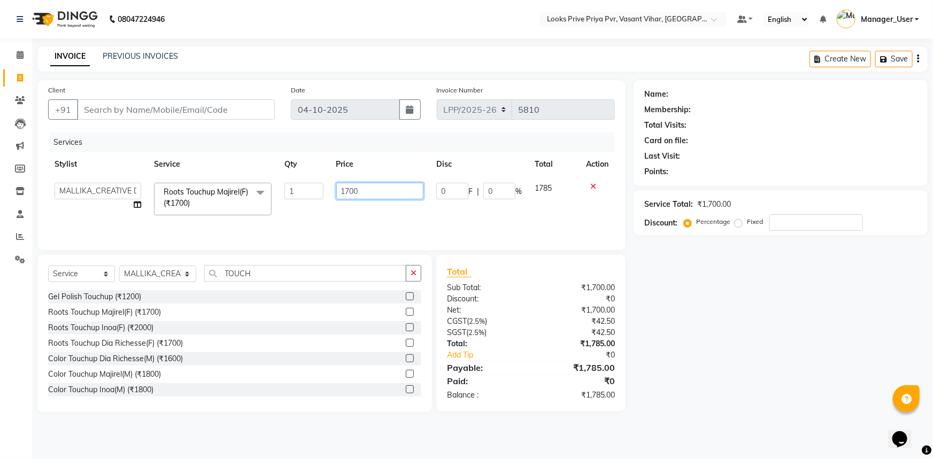
checkbox input "false"
drag, startPoint x: 350, startPoint y: 182, endPoint x: 236, endPoint y: 198, distance: 115.0
click at [238, 198] on tr "Akhir_asst ANIL_PDCT ASLAM_CR STYLIST Counter_Sales KAMAL_PDCT [PERSON_NAME] DI…" at bounding box center [331, 198] width 567 height 45
type input "1800"
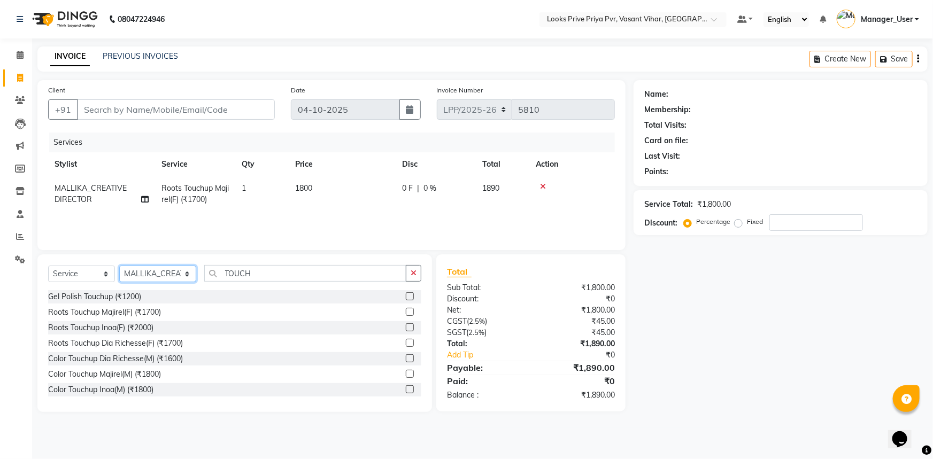
click at [190, 267] on select "Select Stylist Akhir_asst ANIL_PDCT ASLAM_CR STYLIST Counter_Sales KAMAL_PDCT […" at bounding box center [157, 274] width 77 height 17
select select "66938"
click at [119, 266] on select "Select Stylist Akhir_asst ANIL_PDCT ASLAM_CR STYLIST Counter_Sales KAMAL_PDCT […" at bounding box center [157, 274] width 77 height 17
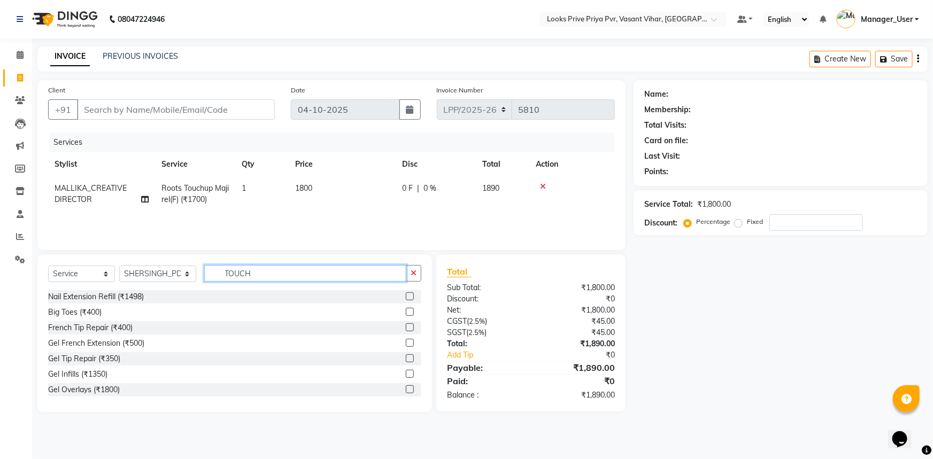
drag, startPoint x: 269, startPoint y: 276, endPoint x: 163, endPoint y: 270, distance: 106.0
click at [163, 270] on div "Select Service Product Membership Package Voucher Prepaid Gift Card Select Styl…" at bounding box center [234, 277] width 373 height 25
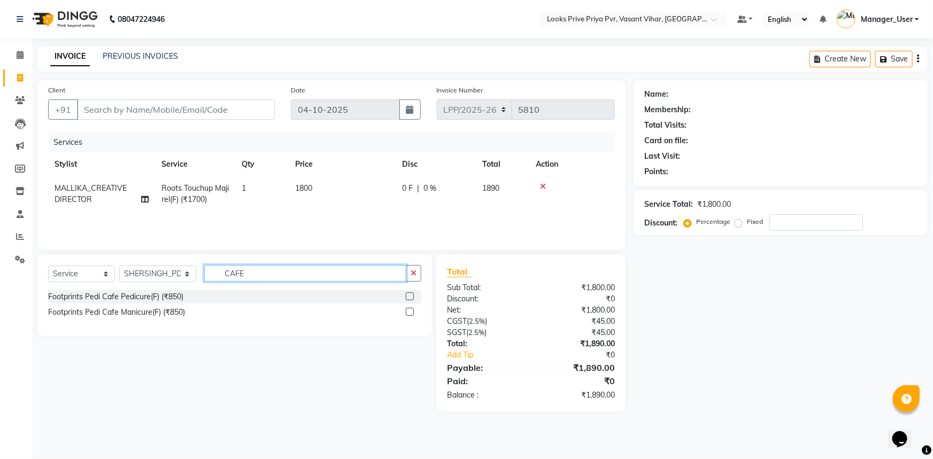
type input "CAFE"
click at [410, 298] on label at bounding box center [410, 296] width 8 height 8
click at [410, 298] on input "checkbox" at bounding box center [409, 296] width 7 height 7
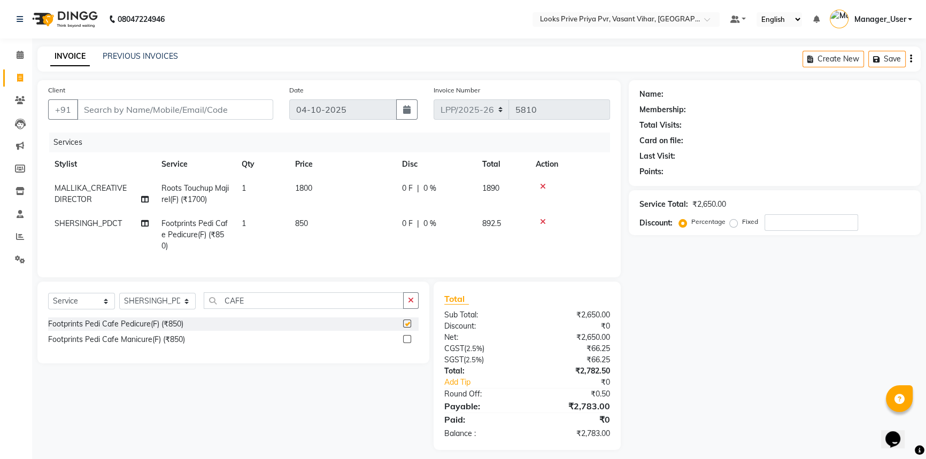
checkbox input "false"
drag, startPoint x: 160, startPoint y: 299, endPoint x: 168, endPoint y: 305, distance: 9.2
click at [160, 302] on div "Select Service Product Membership Package Voucher Prepaid Gift Card Select Styl…" at bounding box center [233, 304] width 370 height 25
click at [168, 305] on select "Select Stylist Akhir_asst ANIL_PDCT ASLAM_CR STYLIST Counter_Sales KAMAL_PDCT […" at bounding box center [157, 301] width 76 height 17
select select "66944"
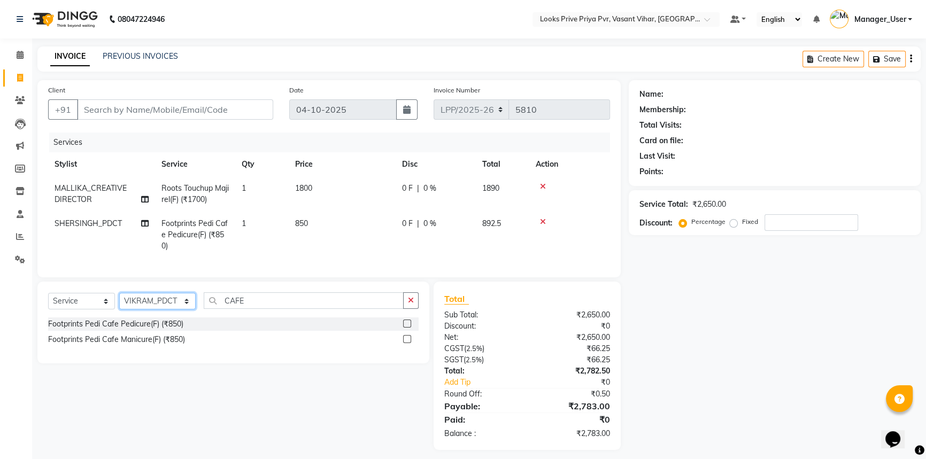
click at [119, 300] on select "Select Stylist Akhir_asst ANIL_PDCT ASLAM_CR STYLIST Counter_Sales KAMAL_PDCT […" at bounding box center [157, 301] width 76 height 17
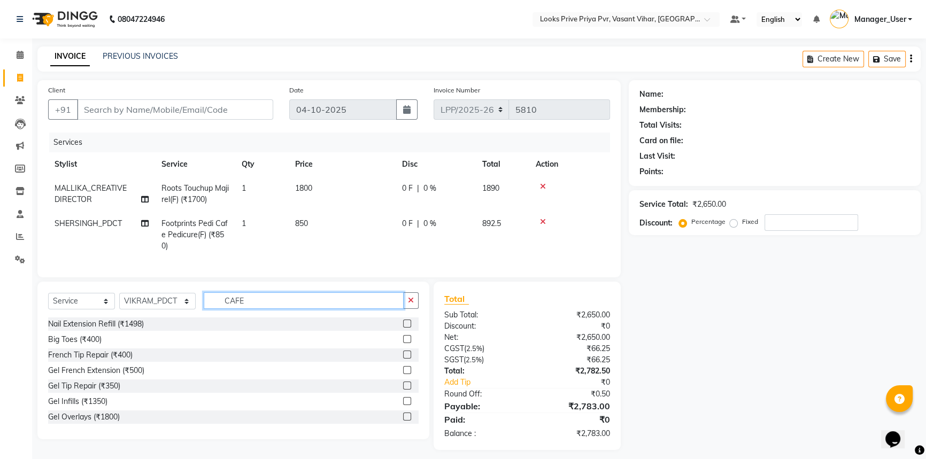
click at [316, 309] on input "CAFE" at bounding box center [304, 300] width 200 height 17
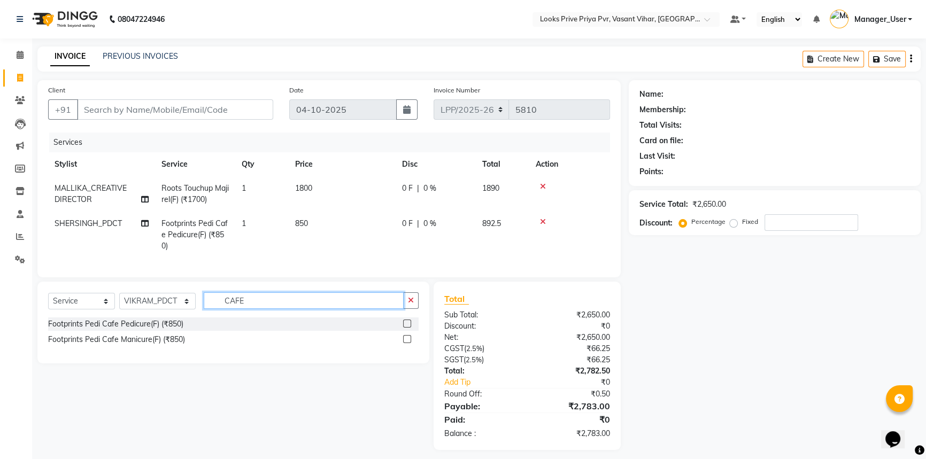
type input "CAFE"
click at [406, 343] on label at bounding box center [407, 339] width 8 height 8
click at [406, 343] on input "checkbox" at bounding box center [406, 339] width 7 height 7
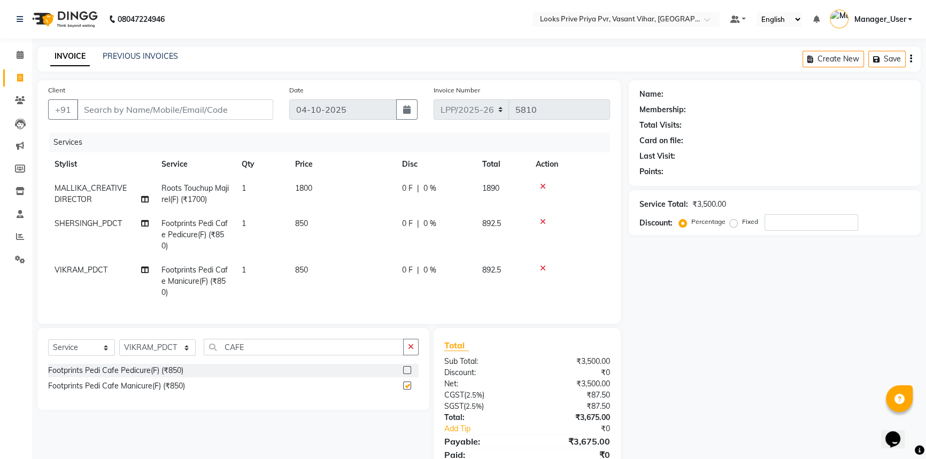
checkbox input "false"
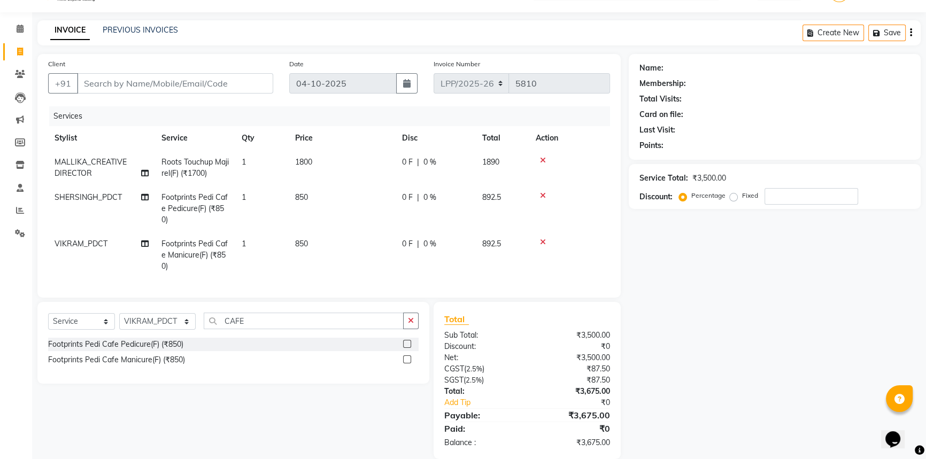
scroll to position [50, 0]
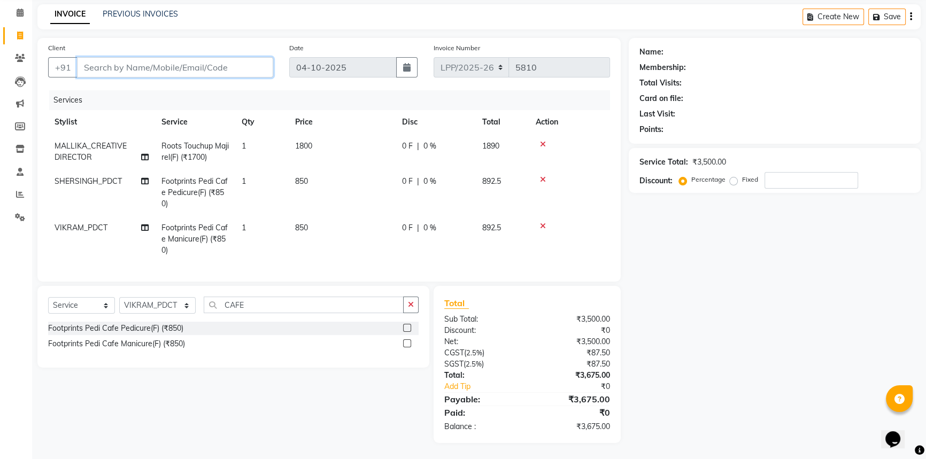
click at [149, 57] on input "Client" at bounding box center [175, 67] width 196 height 20
type input "S"
type input "0"
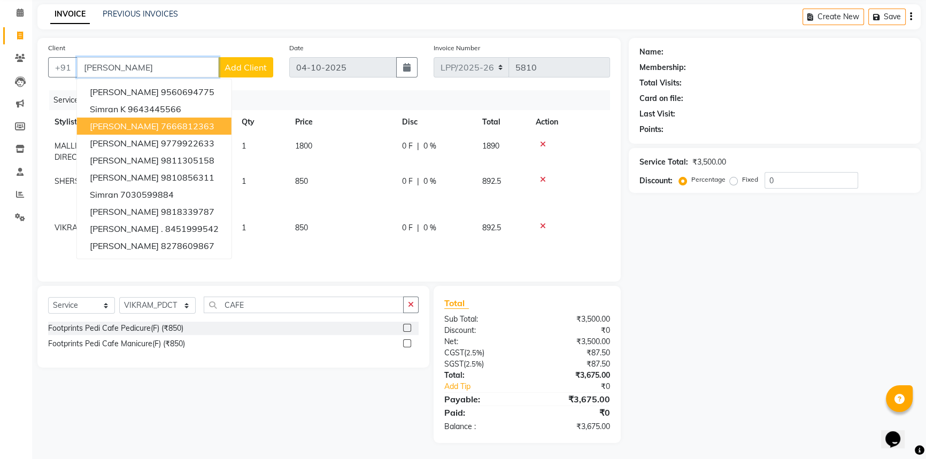
type input "[PERSON_NAME]"
click at [246, 76] on div "Client +91 [PERSON_NAME] [PERSON_NAME] 9560694775 [PERSON_NAME] k 9643445566 [P…" at bounding box center [160, 64] width 241 height 44
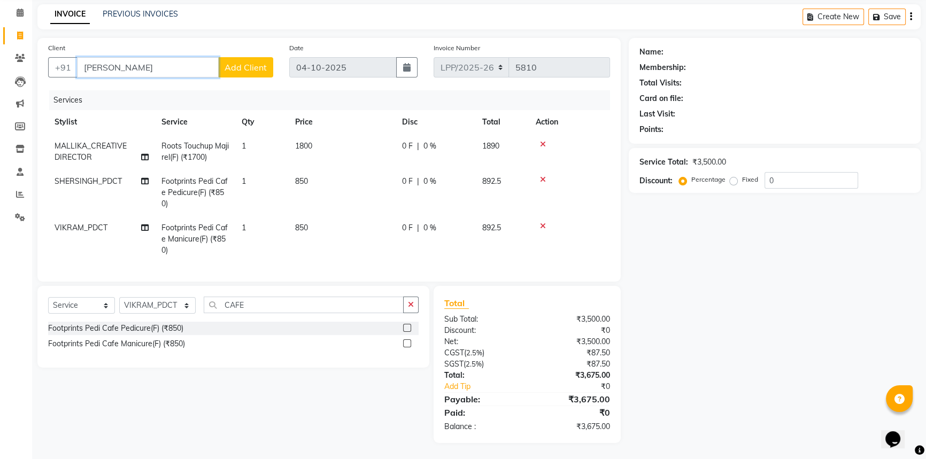
drag, startPoint x: 152, startPoint y: 63, endPoint x: 0, endPoint y: 69, distance: 152.5
click at [0, 69] on app-home "08047224946 Select Location × Looks Prive Priya Pvr, Vasant Vihar, [GEOGRAPHIC_…" at bounding box center [463, 208] width 926 height 501
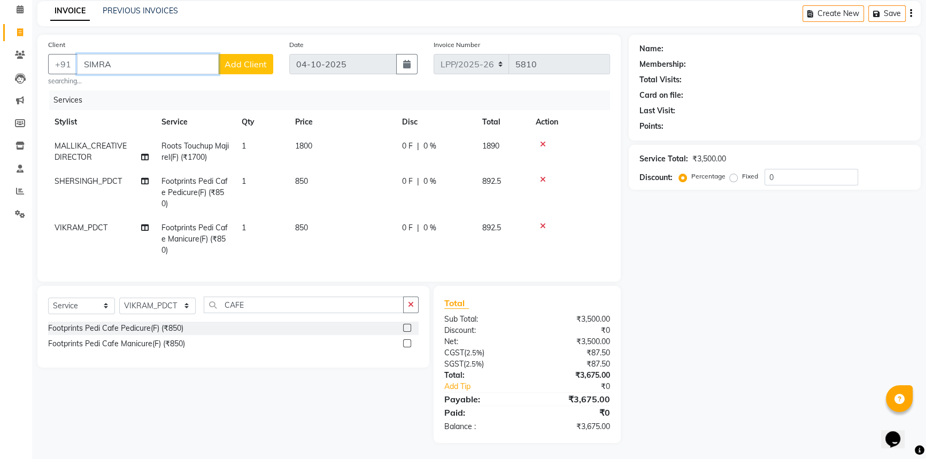
type input "[PERSON_NAME]"
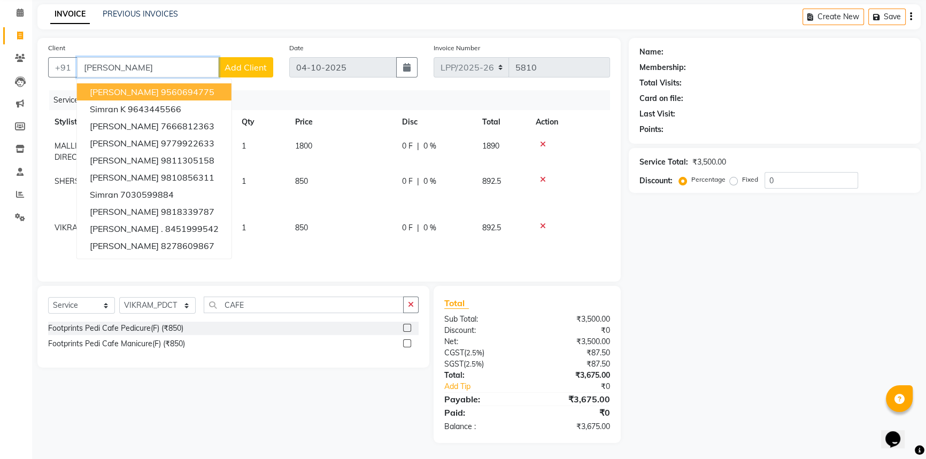
drag, startPoint x: 143, startPoint y: 50, endPoint x: 0, endPoint y: 72, distance: 144.5
click at [0, 71] on app-home "08047224946 Select Location × Looks Prive Priya Pvr, Vasant Vihar, [GEOGRAPHIC_…" at bounding box center [463, 208] width 926 height 501
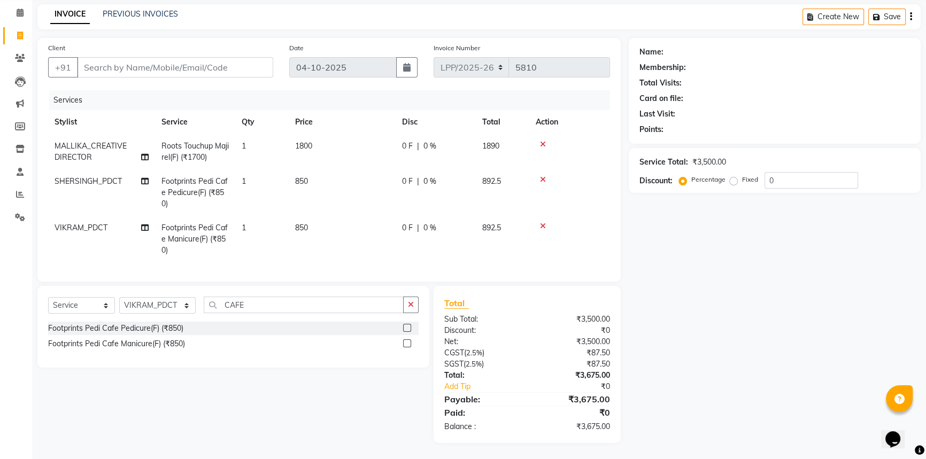
click at [369, 102] on div "Services" at bounding box center [333, 100] width 569 height 20
click at [170, 58] on input "Client" at bounding box center [175, 67] width 196 height 20
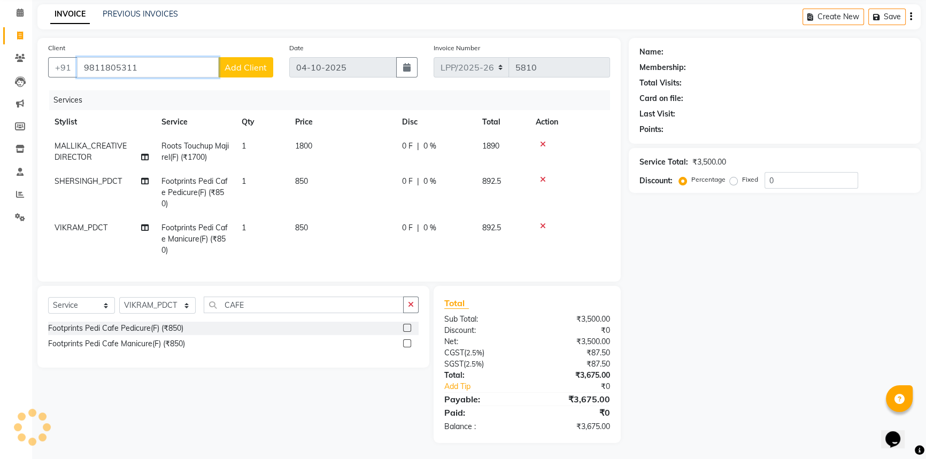
click at [146, 64] on input "9811805311" at bounding box center [148, 67] width 142 height 20
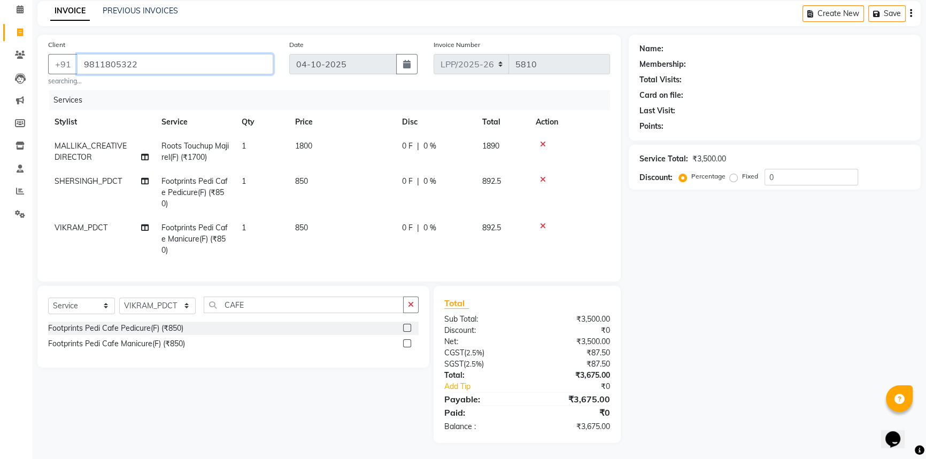
type input "9811805322"
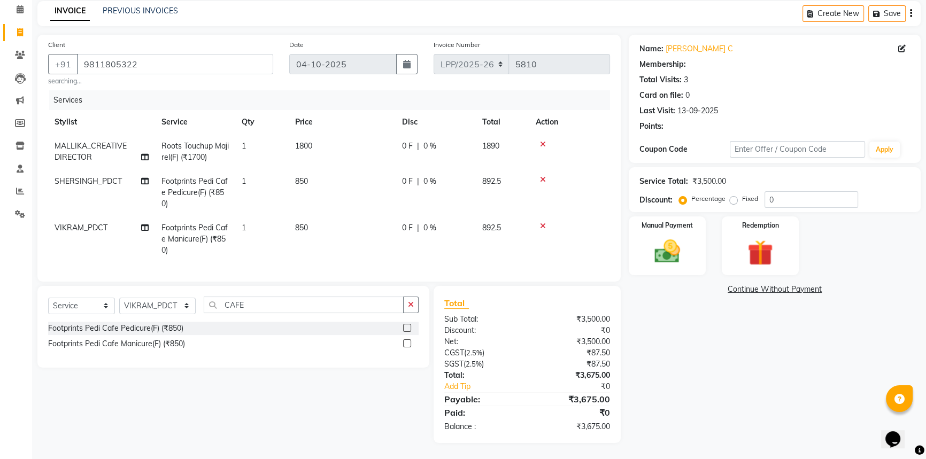
select select "1: Object"
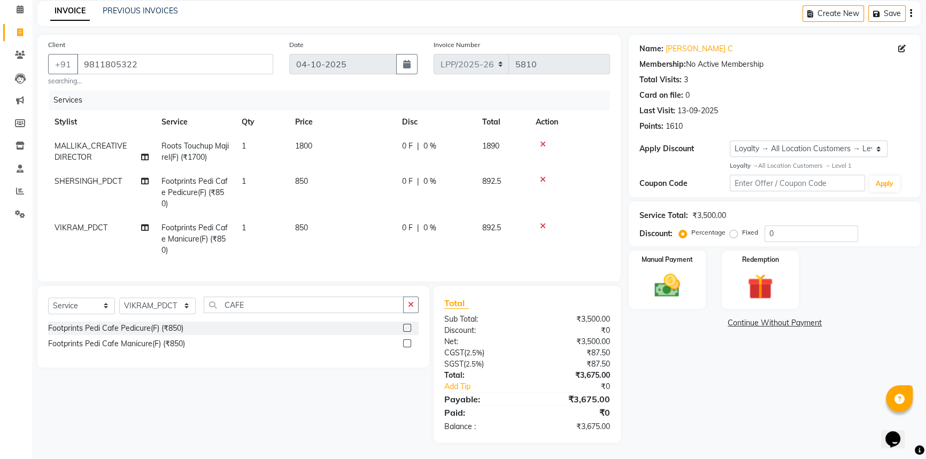
click at [421, 95] on div "Services" at bounding box center [333, 100] width 569 height 20
click at [641, 288] on div "Manual Payment" at bounding box center [667, 280] width 80 height 61
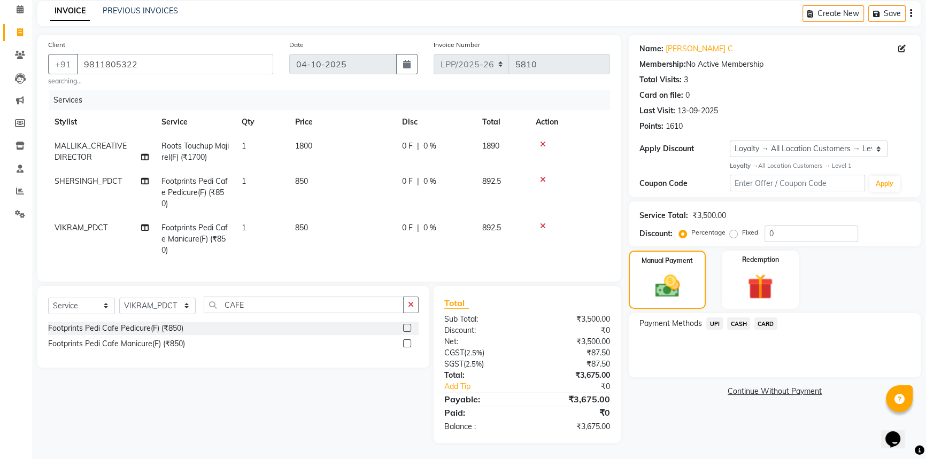
click at [778, 323] on div "Payment Methods UPI CASH CARD" at bounding box center [774, 325] width 270 height 14
click at [775, 319] on span "CARD" at bounding box center [765, 324] width 23 height 12
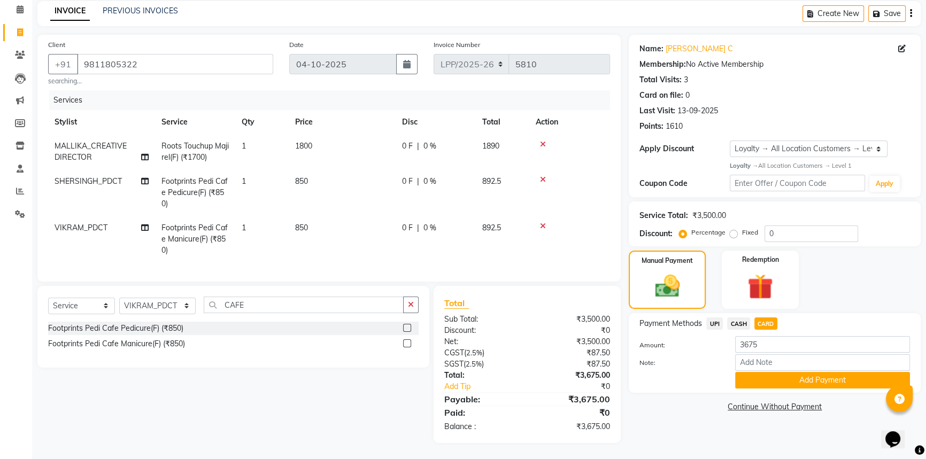
click at [768, 386] on div "Payment Methods UPI CASH CARD Amount: 3675 Note: Add Payment" at bounding box center [775, 353] width 292 height 80
click at [770, 381] on button "Add Payment" at bounding box center [822, 380] width 175 height 17
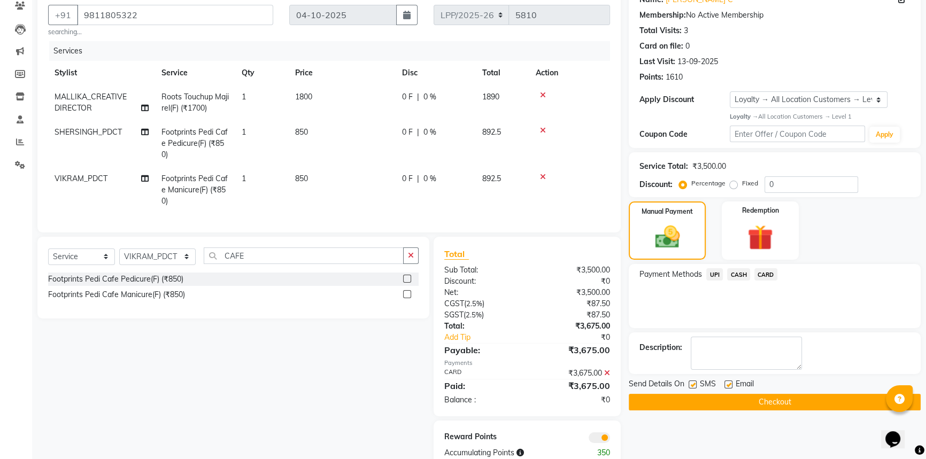
scroll to position [128, 0]
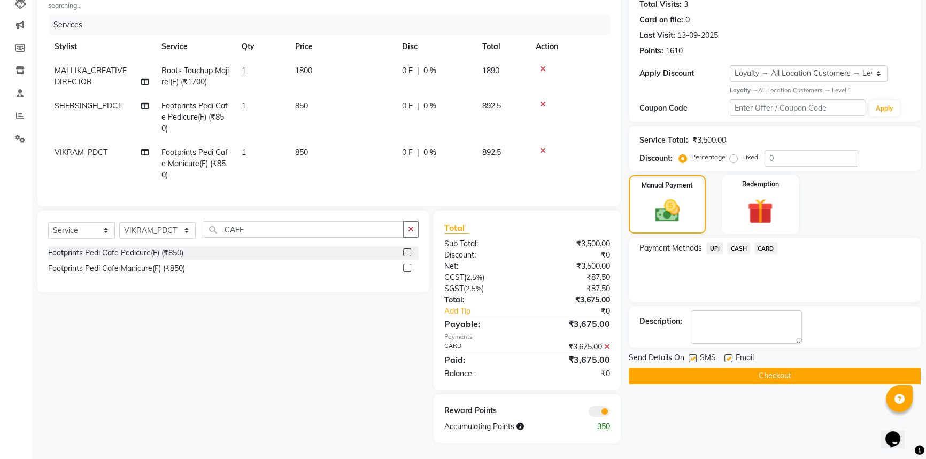
click at [761, 374] on button "Checkout" at bounding box center [775, 376] width 292 height 17
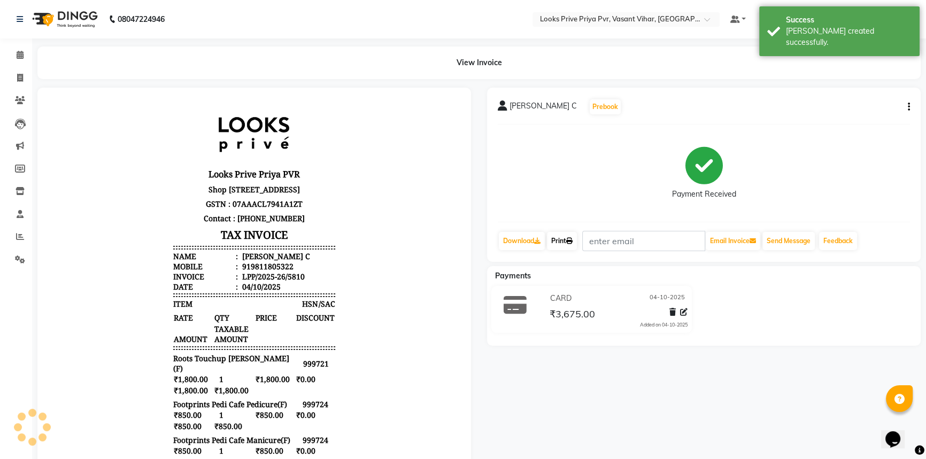
click at [574, 233] on link "Print" at bounding box center [562, 241] width 30 height 18
click at [19, 81] on icon at bounding box center [20, 78] width 6 height 8
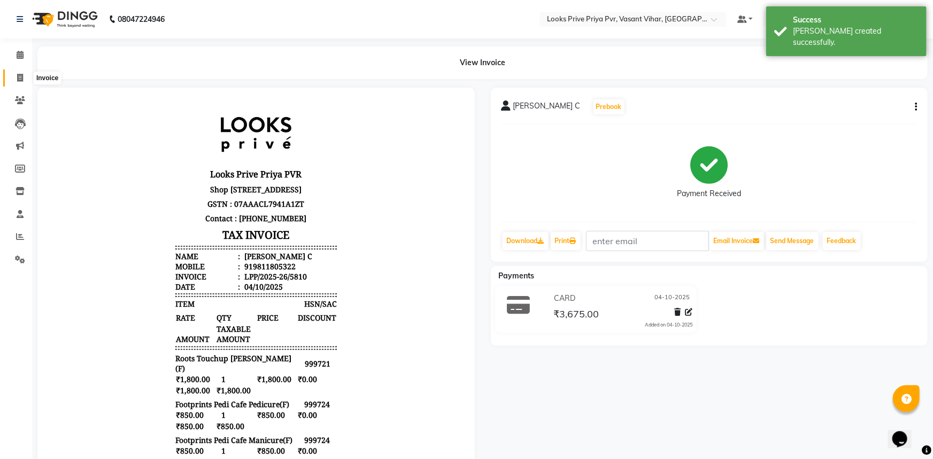
select select "service"
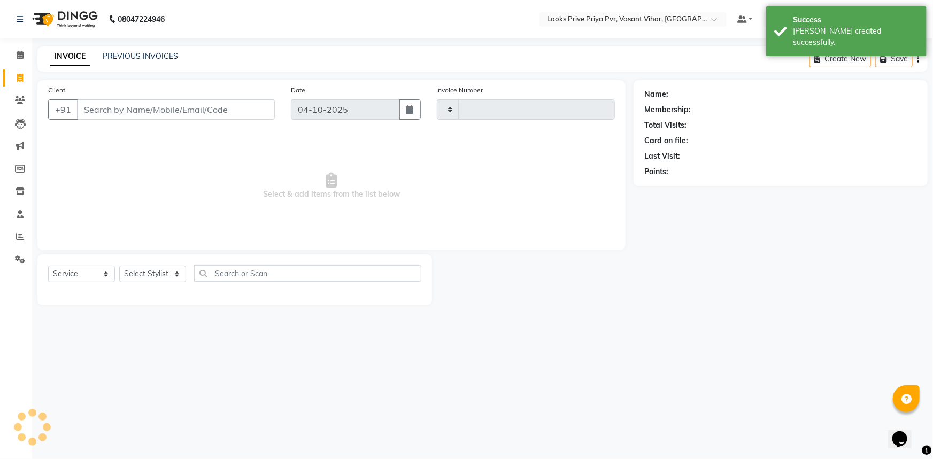
type input "5811"
select select "7646"
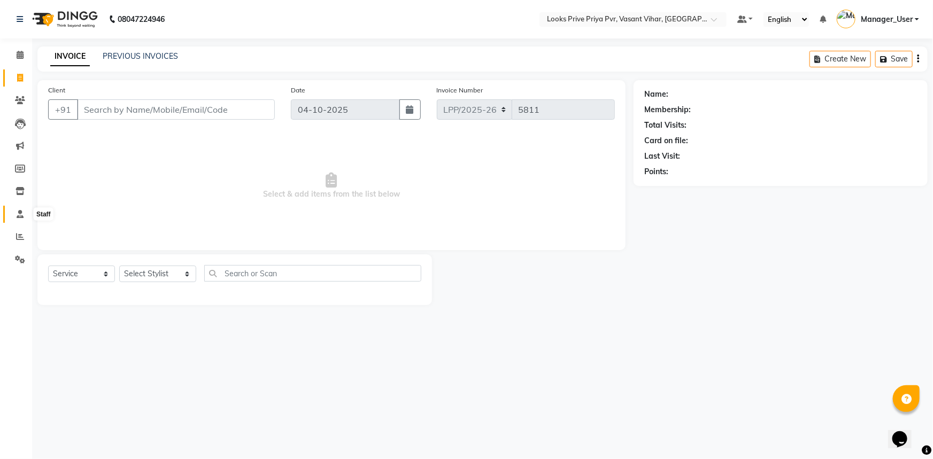
click at [19, 212] on icon at bounding box center [20, 214] width 7 height 8
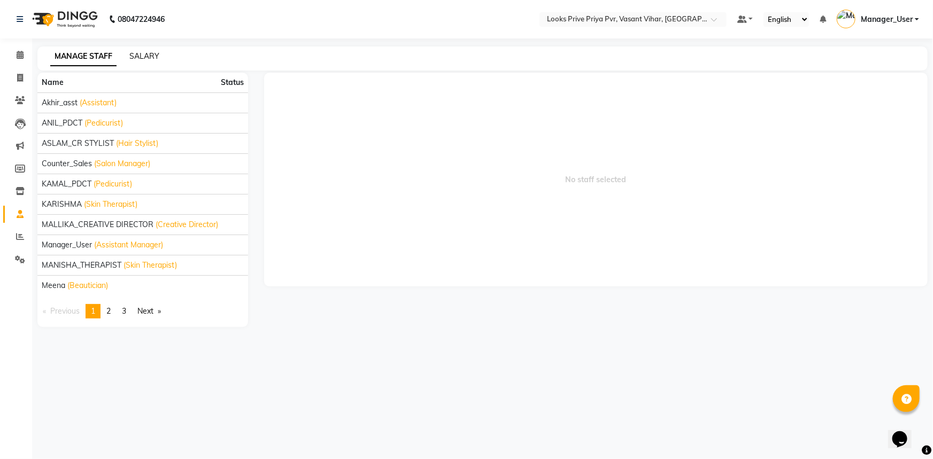
click at [143, 56] on link "SALARY" at bounding box center [144, 56] width 30 height 10
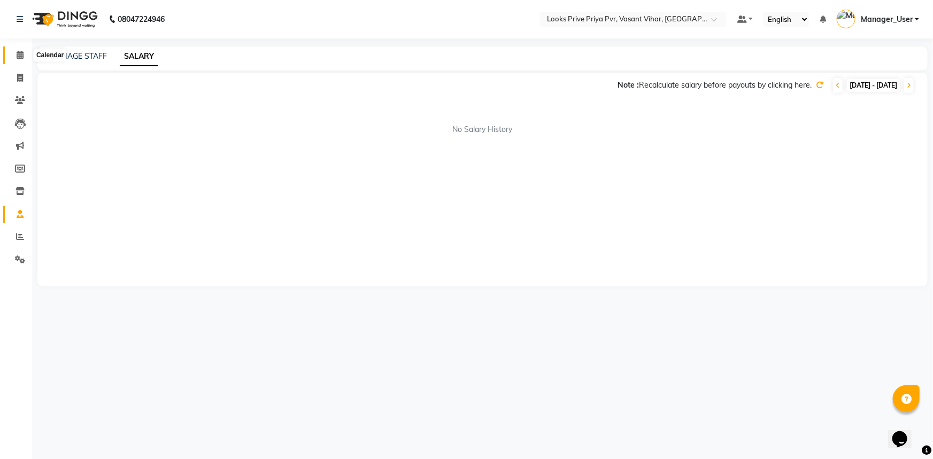
click at [20, 58] on icon at bounding box center [20, 55] width 7 height 8
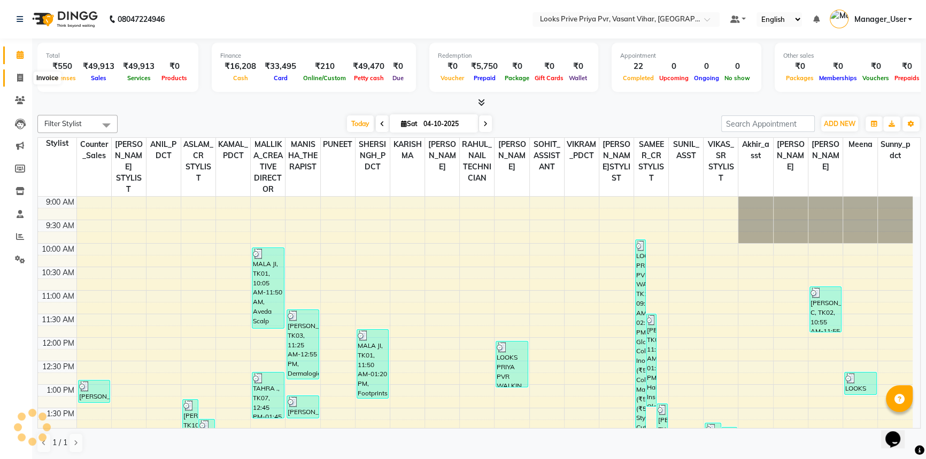
scroll to position [282, 0]
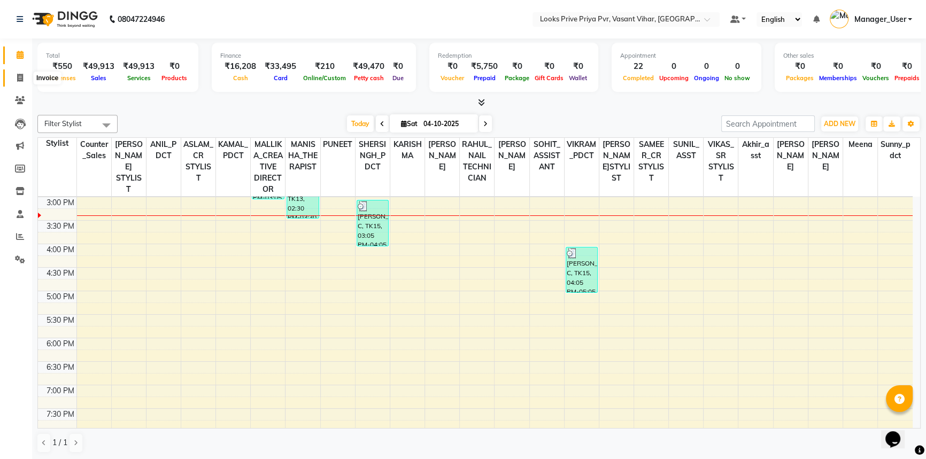
click at [20, 81] on icon at bounding box center [20, 78] width 6 height 8
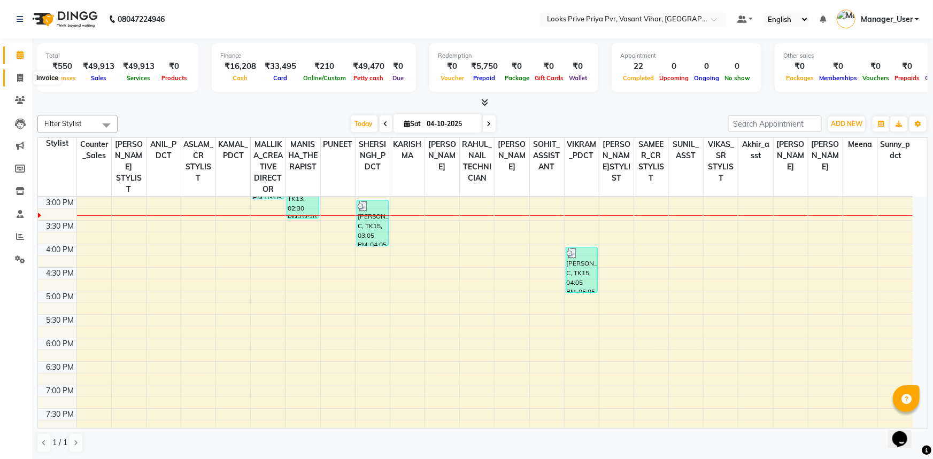
select select "service"
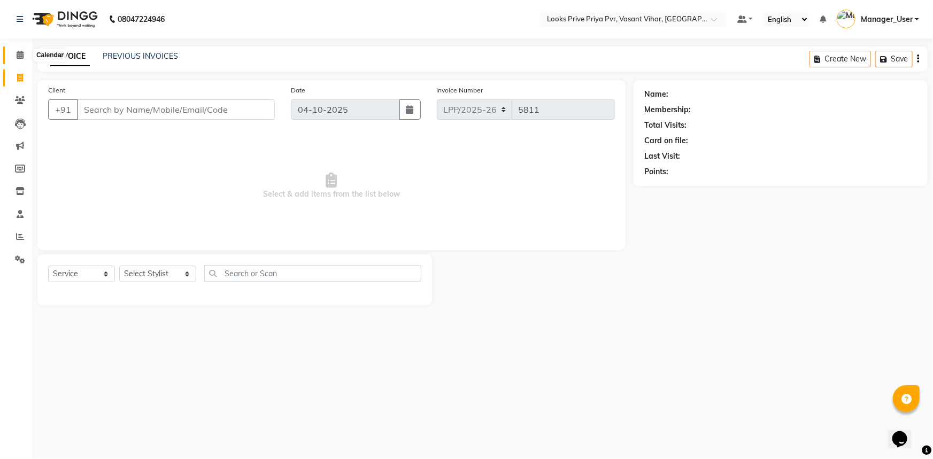
drag, startPoint x: 24, startPoint y: 60, endPoint x: 395, endPoint y: 24, distance: 372.3
click at [24, 60] on span at bounding box center [20, 55] width 19 height 12
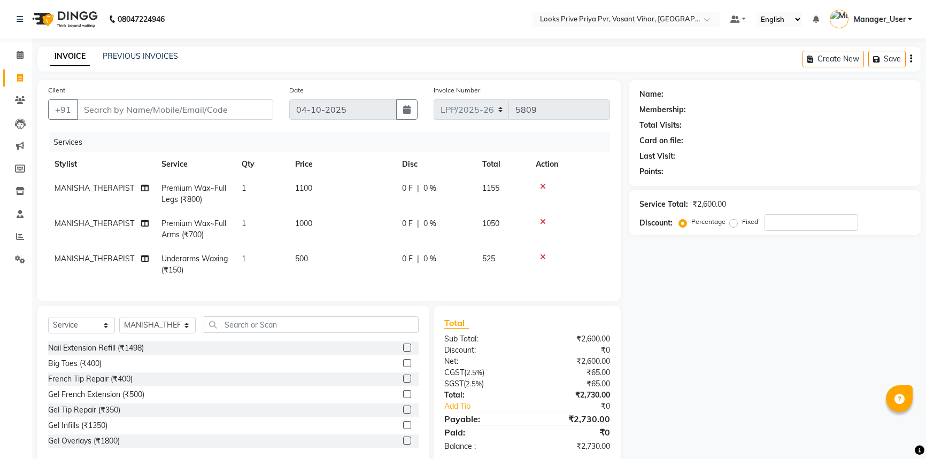
select select "service"
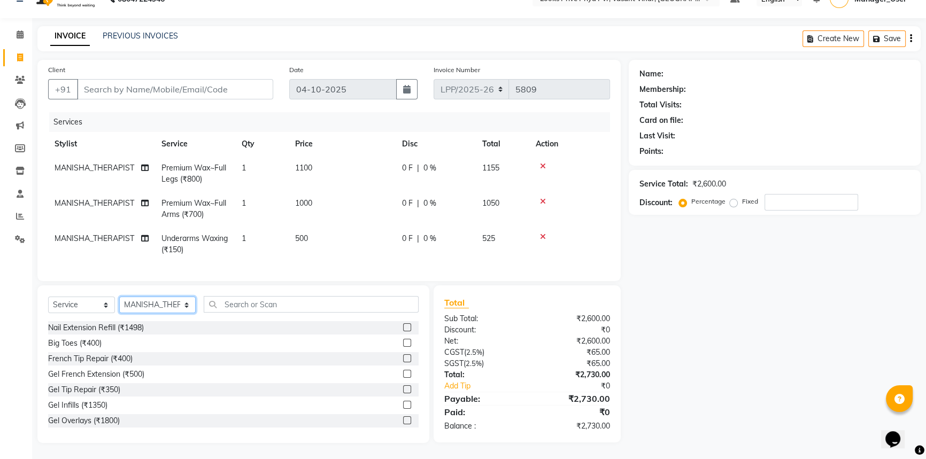
click at [145, 299] on select "Select Stylist Akhir_asst ANIL_PDCT ASLAM_CR STYLIST Counter_Sales KAMAL_PDCT […" at bounding box center [157, 305] width 76 height 17
select select "90024"
click at [119, 297] on select "Select Stylist Akhir_asst ANIL_PDCT ASLAM_CR STYLIST Counter_Sales KAMAL_PDCT […" at bounding box center [157, 305] width 76 height 17
click at [290, 310] on input "text" at bounding box center [311, 304] width 215 height 17
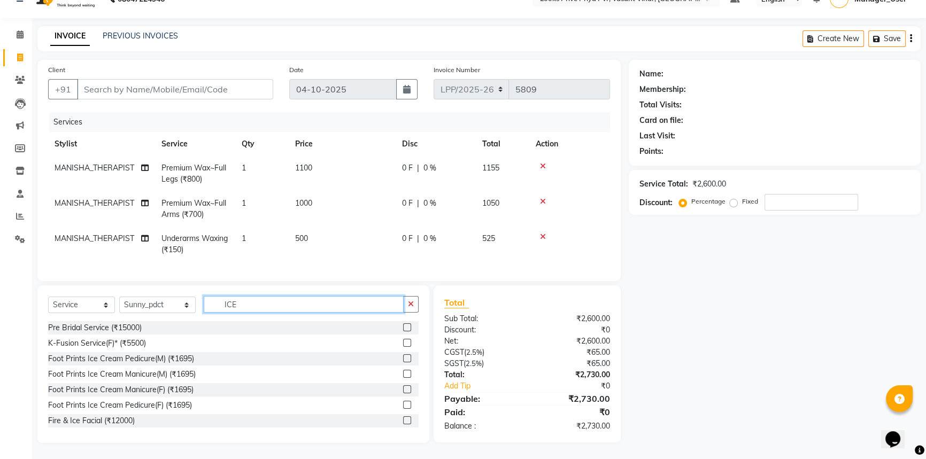
type input "ICE"
click at [403, 359] on label at bounding box center [407, 358] width 8 height 8
click at [403, 359] on input "checkbox" at bounding box center [406, 358] width 7 height 7
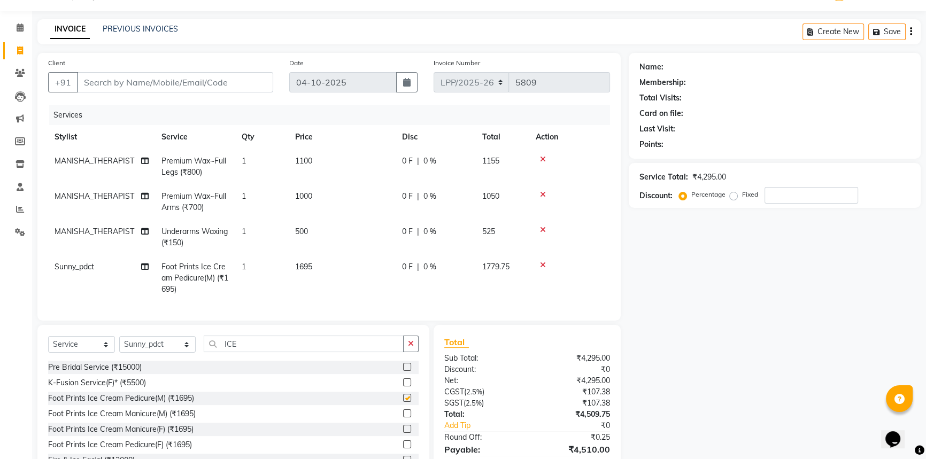
checkbox input "false"
click at [97, 265] on td "Sunny_pdct" at bounding box center [101, 278] width 107 height 47
select select "90024"
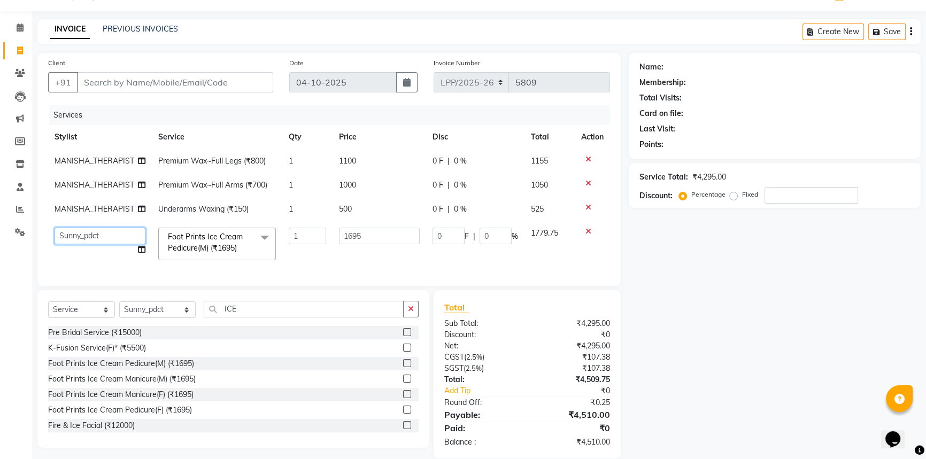
click at [109, 231] on select "Akhir_asst ANIL_PDCT ASLAM_CR STYLIST Counter_Sales KAMAL_PDCT [PERSON_NAME] DI…" at bounding box center [100, 236] width 91 height 17
select select "66931"
drag, startPoint x: 399, startPoint y: 383, endPoint x: 385, endPoint y: 353, distance: 33.0
click at [403, 383] on label at bounding box center [407, 379] width 8 height 8
click at [403, 383] on input "checkbox" at bounding box center [406, 379] width 7 height 7
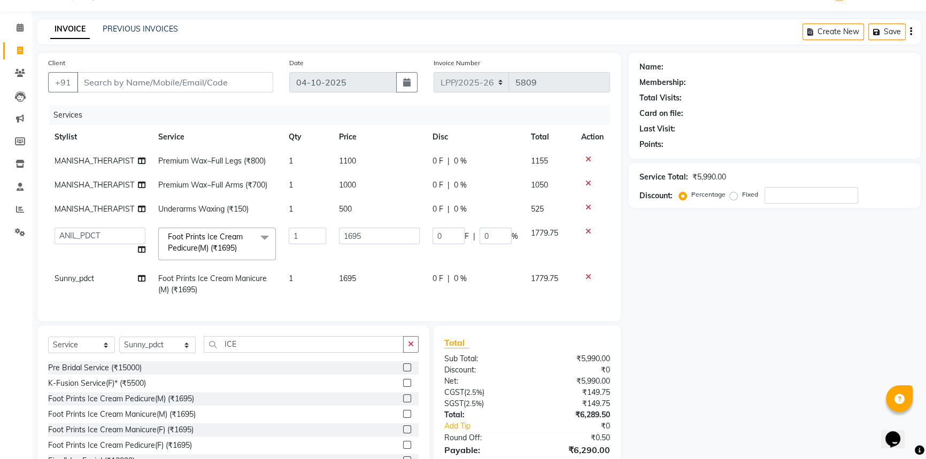
checkbox input "false"
click at [377, 250] on td "1695" at bounding box center [380, 243] width 94 height 45
click at [391, 238] on input "1695" at bounding box center [379, 236] width 81 height 17
drag, startPoint x: 392, startPoint y: 234, endPoint x: 295, endPoint y: 238, distance: 97.4
click at [296, 238] on tr "Akhir_asst ANIL_PDCT ASLAM_CR STYLIST Counter_Sales KAMAL_PDCT [PERSON_NAME] DI…" at bounding box center [329, 243] width 562 height 45
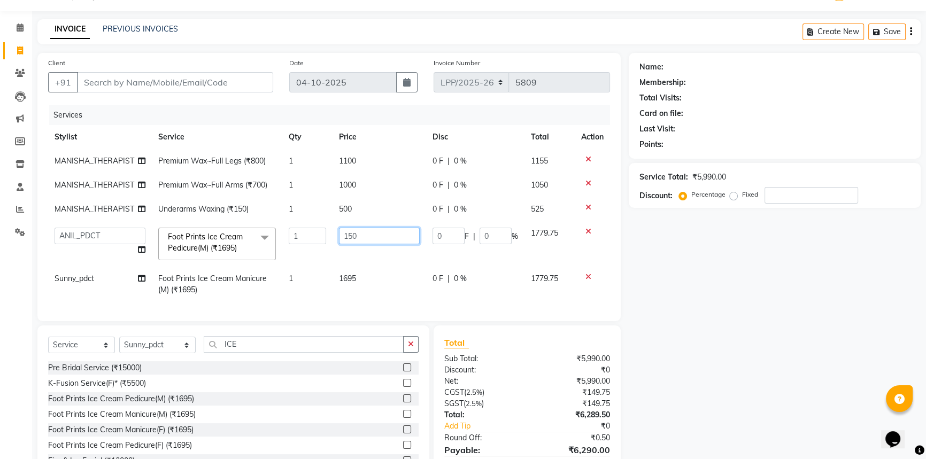
type input "1500"
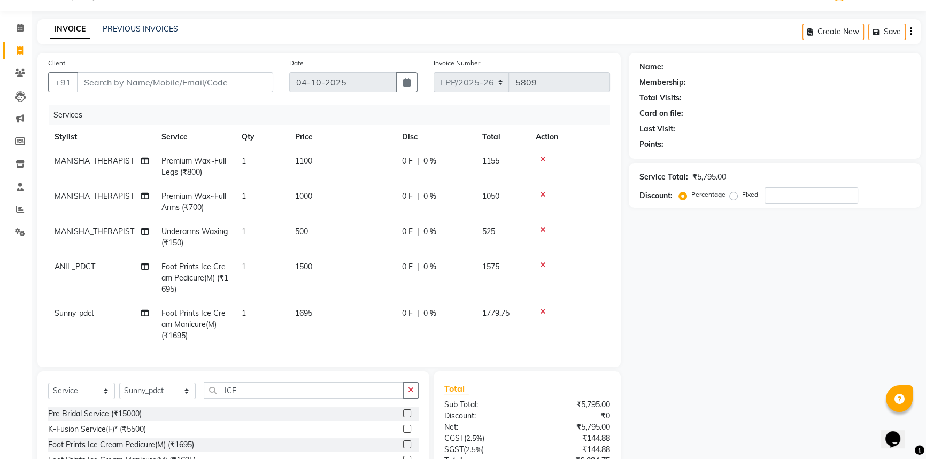
click at [366, 270] on tbody "MANISHA_THERAPIST Premium Wax~Full Legs (₹800) 1 1100 0 F | 0 % 1155 MANISHA_TH…" at bounding box center [329, 248] width 562 height 199
click at [326, 302] on td "1695" at bounding box center [342, 325] width 107 height 47
select select "90024"
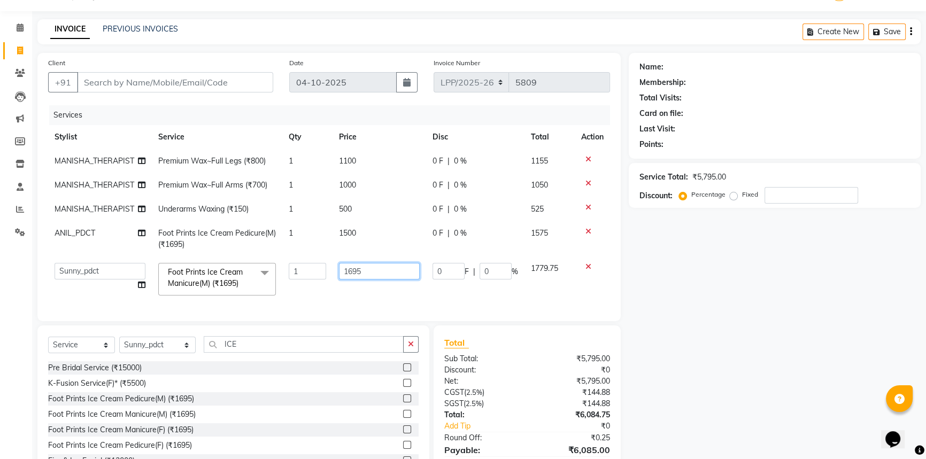
drag, startPoint x: 372, startPoint y: 266, endPoint x: 291, endPoint y: 275, distance: 81.3
click at [308, 274] on tr "Akhir_asst ANIL_PDCT ASLAM_CR STYLIST Counter_Sales KAMAL_PDCT KARISHMA MALLIKA…" at bounding box center [329, 279] width 562 height 45
type input "1500"
click at [349, 289] on tbody "MANISHA_THERAPIST Premium Wax~Full Legs (₹800) 1 1100 0 F | 0 % 1155 MANISHA_TH…" at bounding box center [329, 225] width 562 height 153
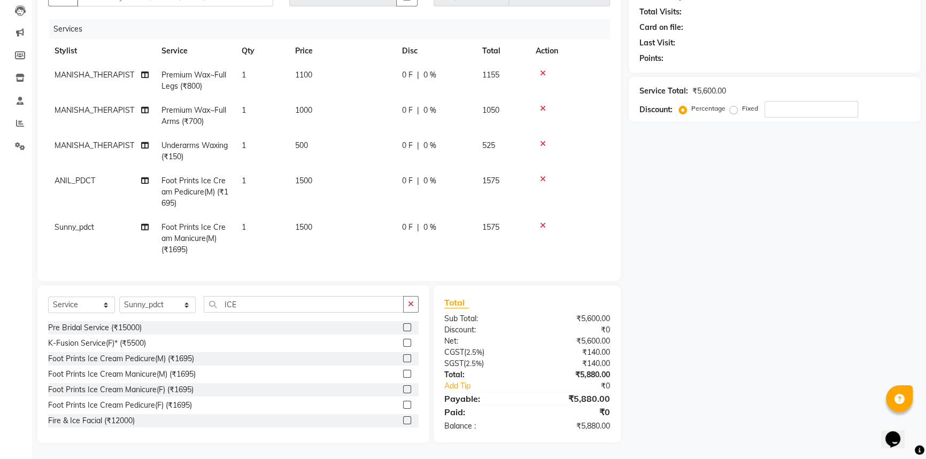
scroll to position [24, 0]
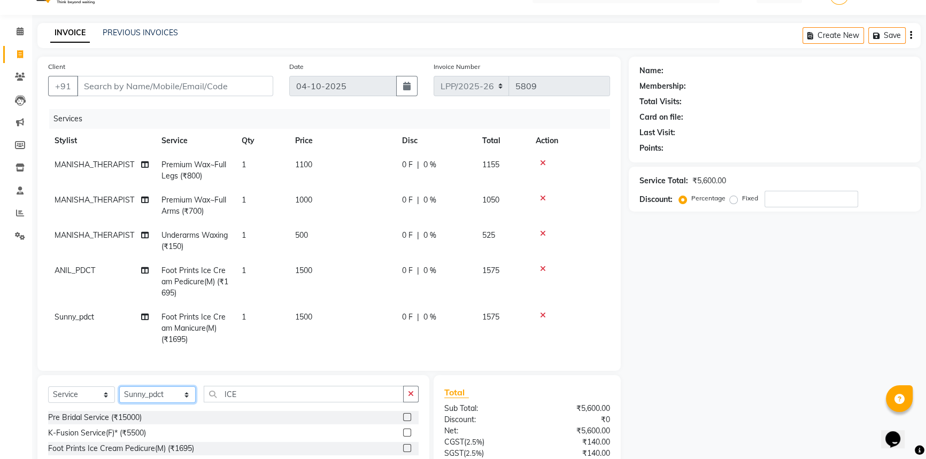
click at [175, 400] on select "Select Stylist Akhir_asst ANIL_PDCT ASLAM_CR STYLIST Counter_Sales KAMAL_PDCT K…" at bounding box center [157, 394] width 76 height 17
select select "66931"
click at [119, 394] on select "Select Stylist Akhir_asst ANIL_PDCT ASLAM_CR STYLIST Counter_Sales KAMAL_PDCT K…" at bounding box center [157, 394] width 76 height 17
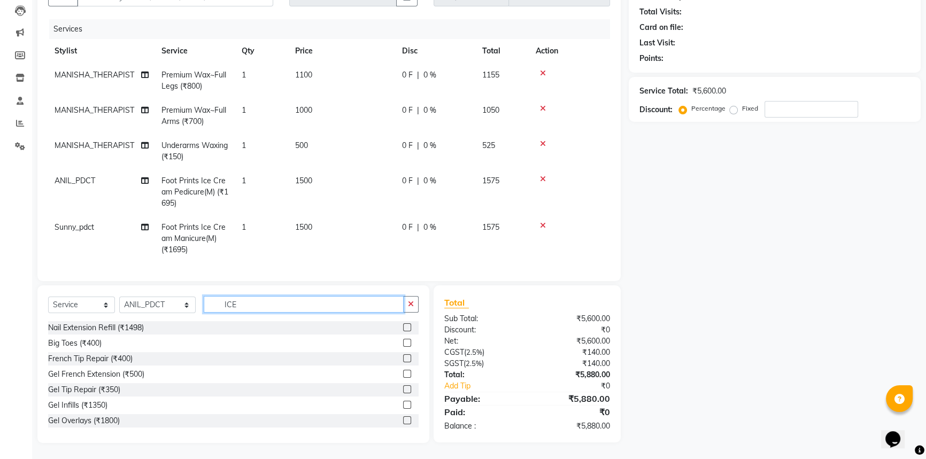
drag, startPoint x: 248, startPoint y: 305, endPoint x: 180, endPoint y: 313, distance: 68.9
click at [182, 313] on div "Select Service Product Membership Package Voucher Prepaid Gift Card Select Styl…" at bounding box center [233, 308] width 370 height 25
click at [80, 300] on select "Select Service Product Membership Package Voucher Prepaid Gift Card" at bounding box center [81, 305] width 67 height 17
select select "product"
click at [48, 297] on select "Select Service Product Membership Package Voucher Prepaid Gift Card" at bounding box center [81, 305] width 67 height 17
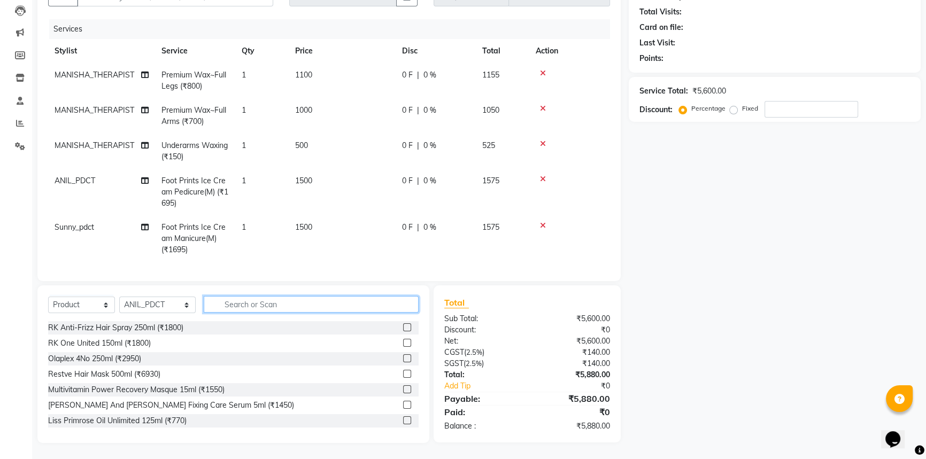
click at [280, 302] on input "text" at bounding box center [311, 304] width 215 height 17
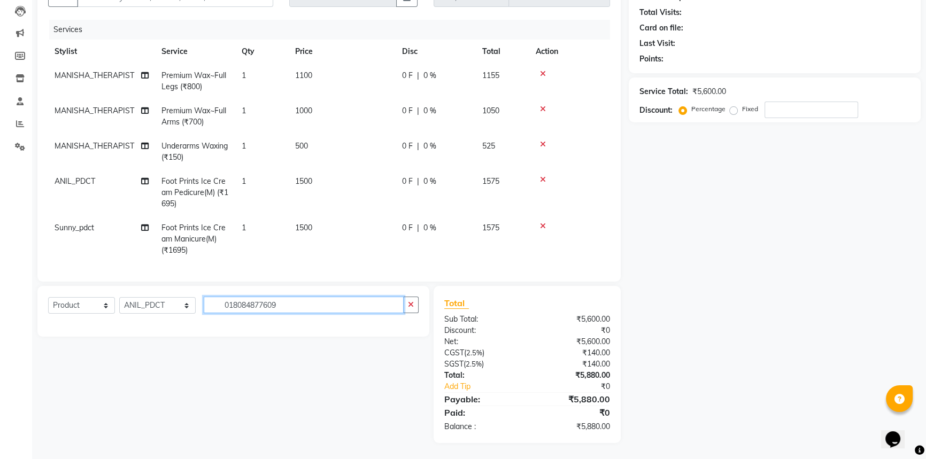
scroll to position [120, 0]
type input "0"
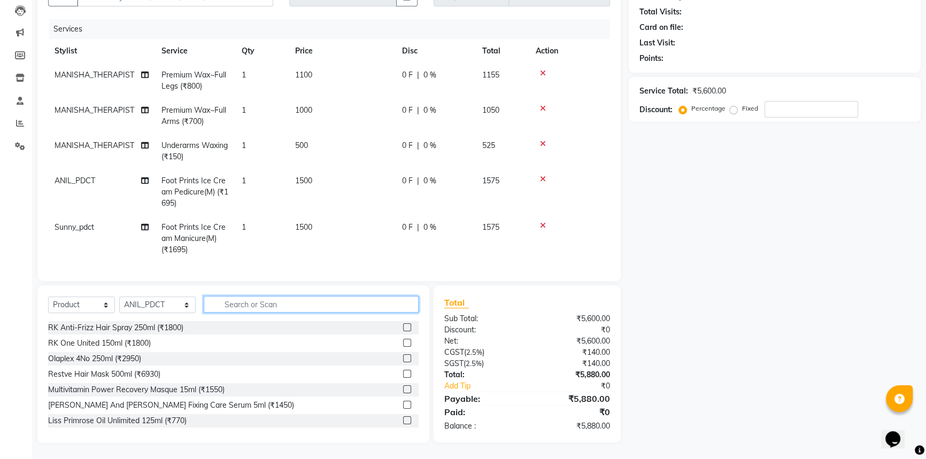
scroll to position [121, 0]
click at [310, 312] on input "text" at bounding box center [311, 304] width 215 height 17
type input "7640185621398"
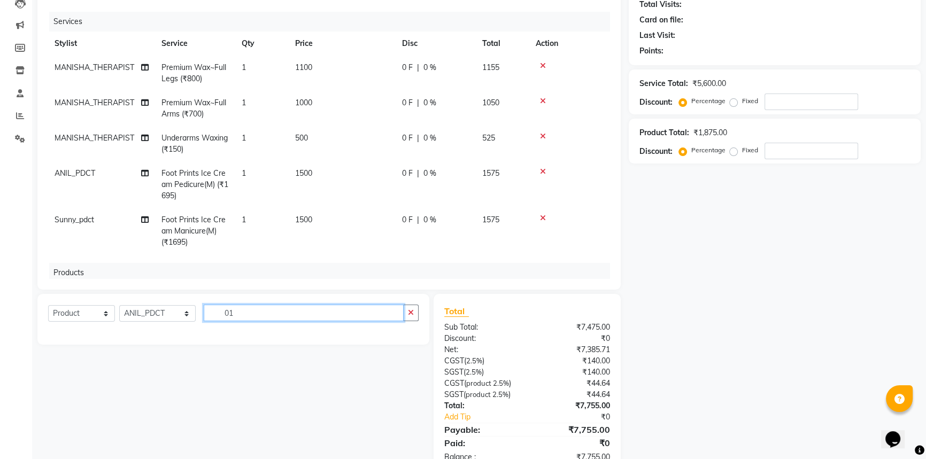
type input "0"
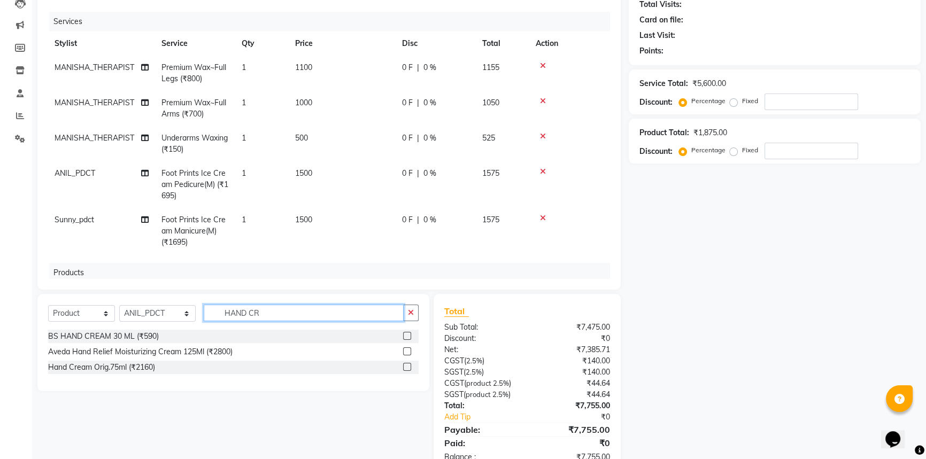
type input "HAND CR"
click at [410, 349] on label at bounding box center [407, 351] width 8 height 8
click at [410, 349] on input "checkbox" at bounding box center [406, 352] width 7 height 7
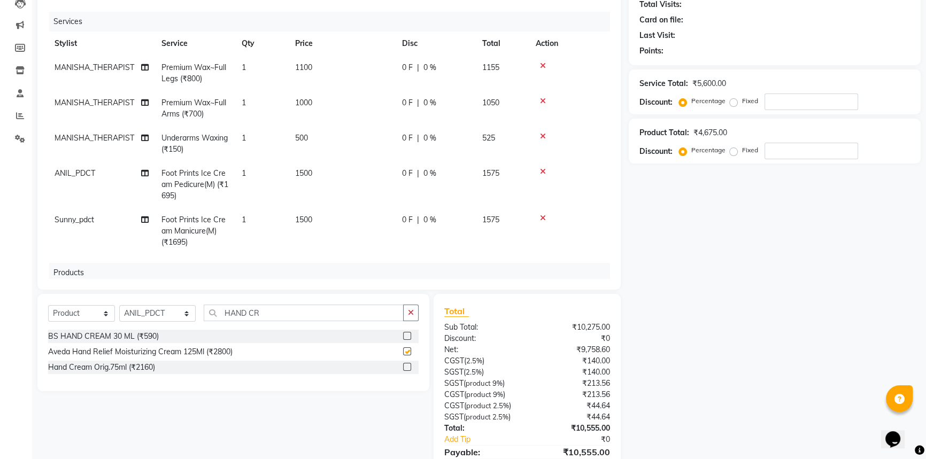
checkbox input "false"
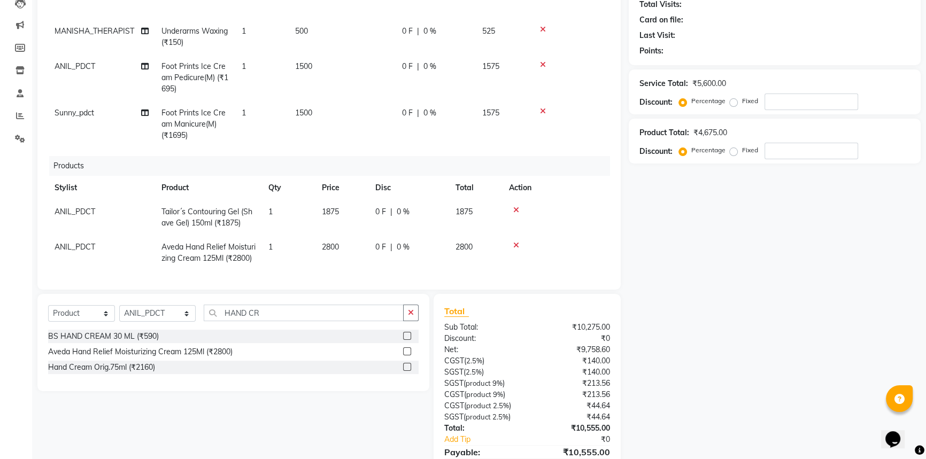
scroll to position [169, 0]
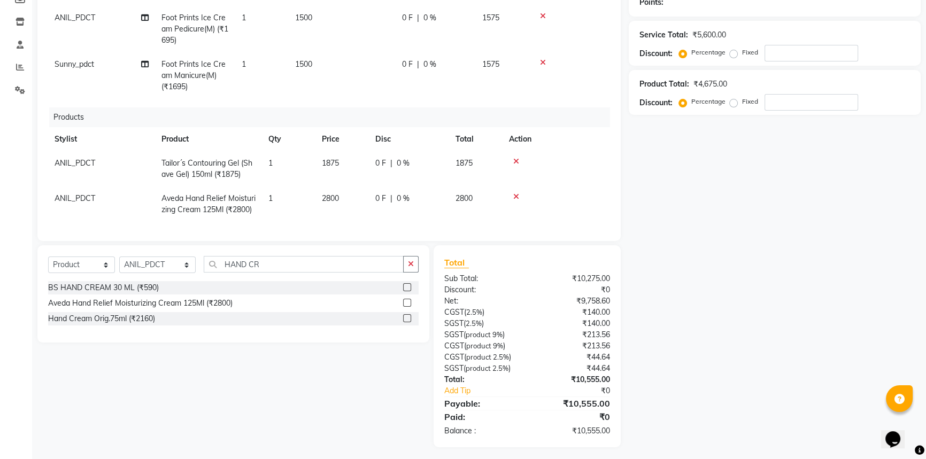
click at [516, 158] on icon at bounding box center [516, 161] width 6 height 7
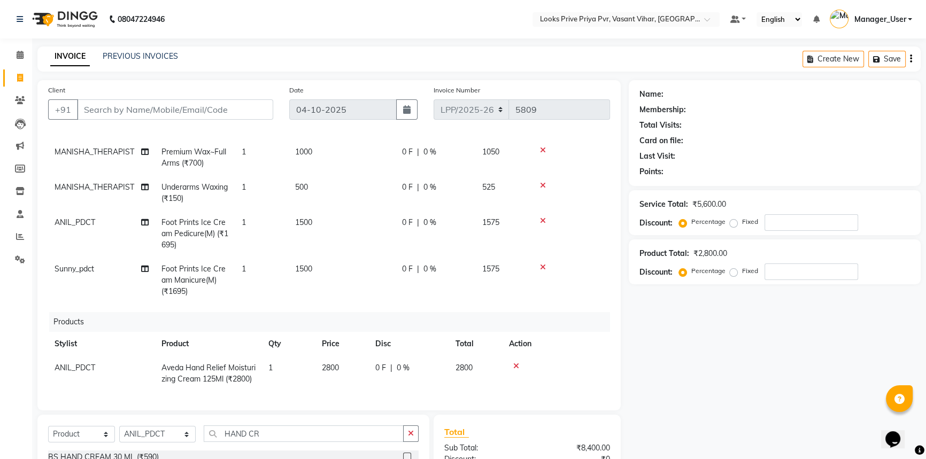
scroll to position [152, 0]
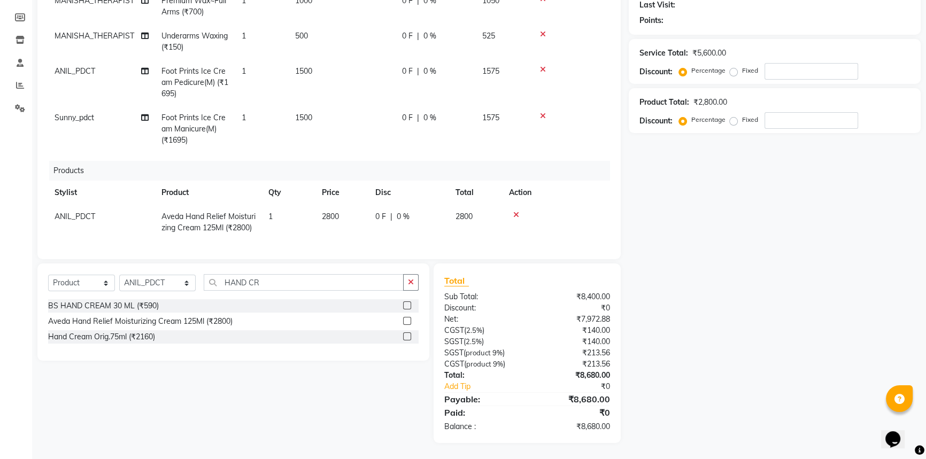
click at [512, 211] on div at bounding box center [556, 214] width 95 height 7
click at [516, 211] on icon at bounding box center [516, 214] width 6 height 7
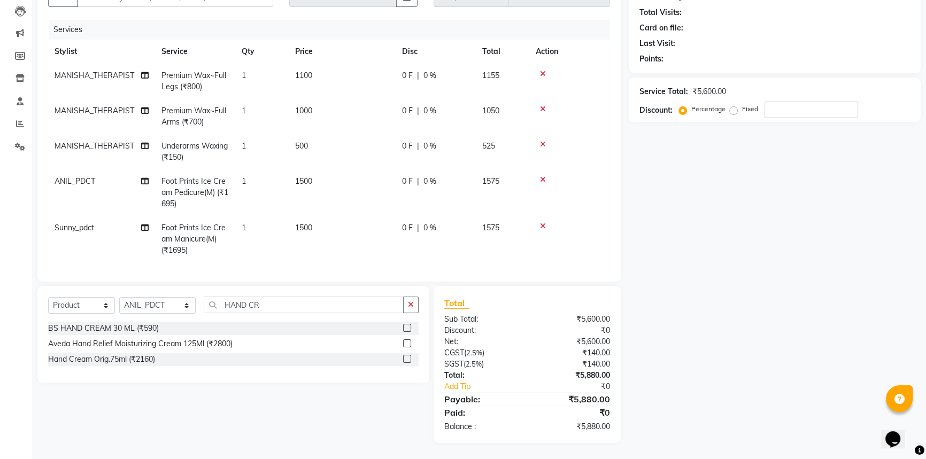
scroll to position [0, 0]
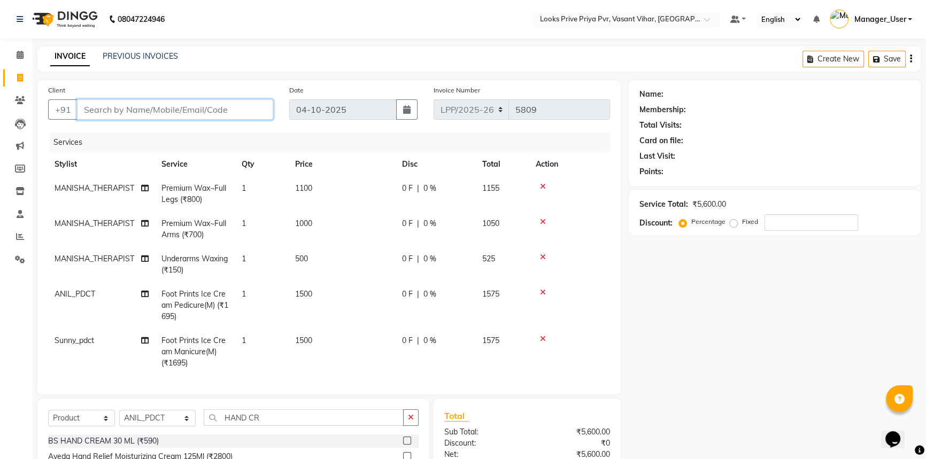
click at [139, 107] on input "Client" at bounding box center [175, 109] width 196 height 20
click at [228, 109] on input "Client" at bounding box center [175, 109] width 196 height 20
type input "P"
type input "0"
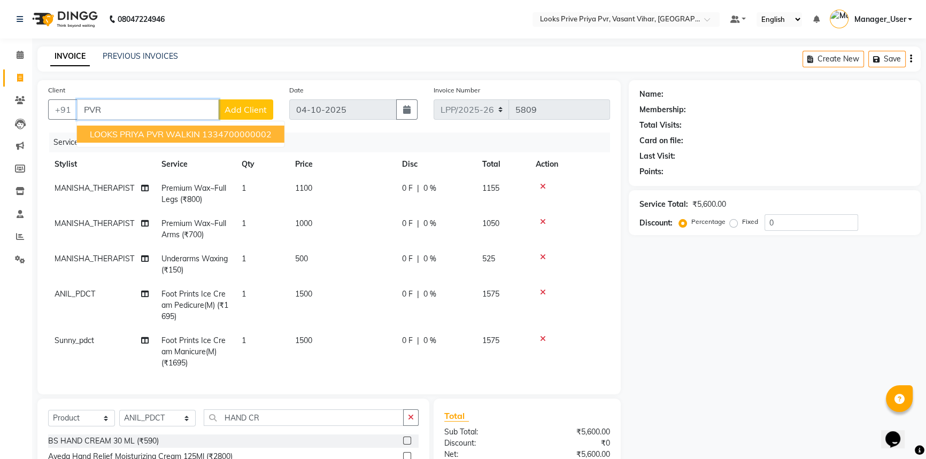
click at [164, 131] on span "LOOKS PRIYA PVR WALKIN" at bounding box center [145, 134] width 110 height 11
type input "1334700000002"
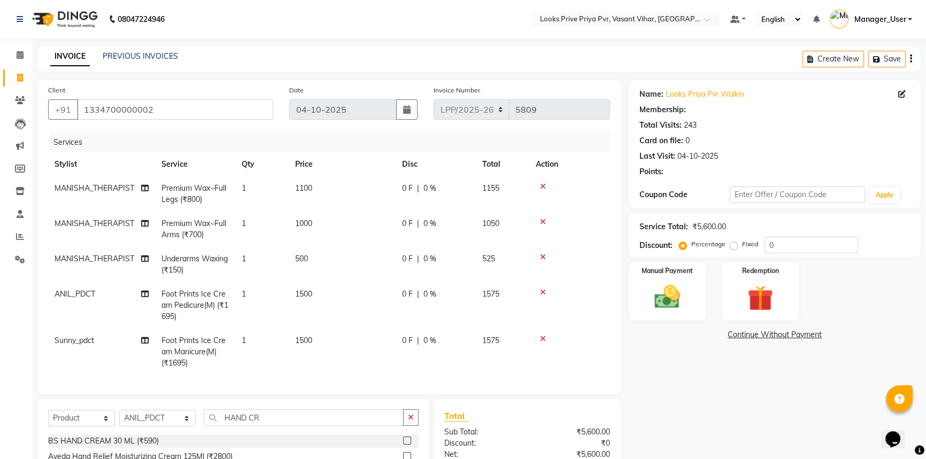
select select "1: Object"
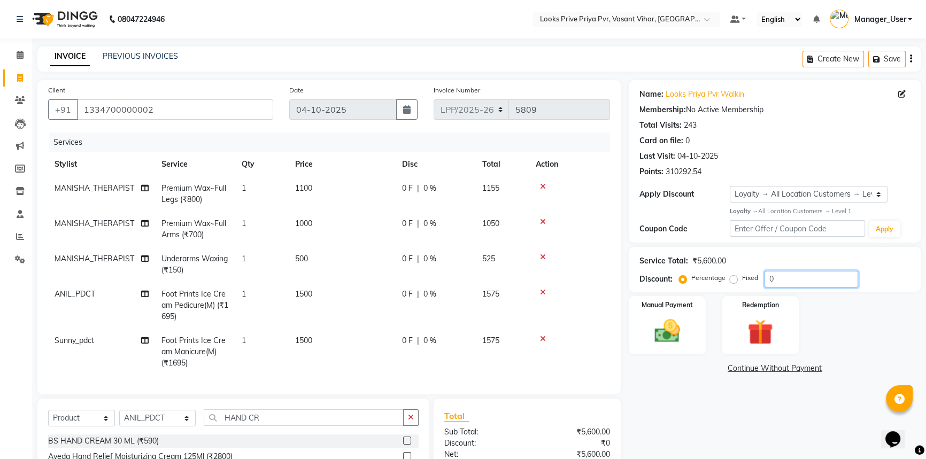
drag, startPoint x: 792, startPoint y: 275, endPoint x: 689, endPoint y: 293, distance: 104.8
click at [689, 293] on div "Name: Looks Priya Pvr Walkin Membership: No Active Membership Total Visits: 243…" at bounding box center [779, 318] width 300 height 476
type input "30"
click at [869, 326] on div "Manual Payment Redemption" at bounding box center [775, 325] width 308 height 59
click at [688, 332] on img at bounding box center [667, 331] width 43 height 30
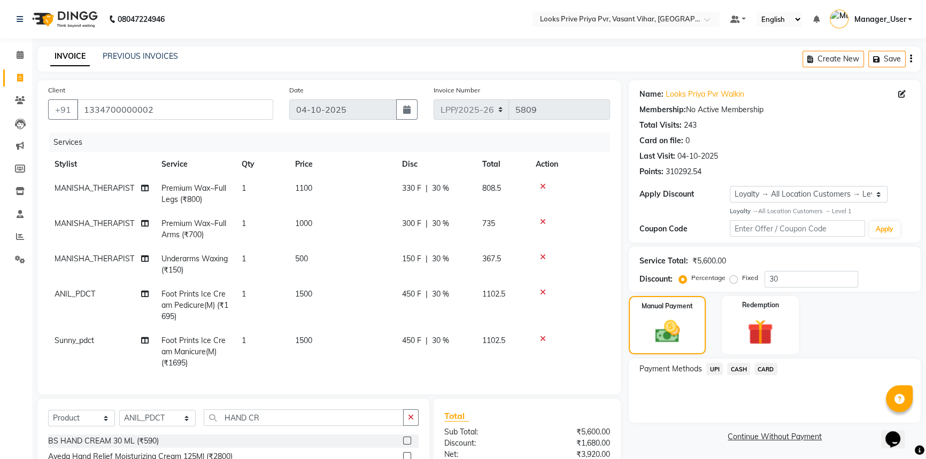
click at [741, 373] on span "CASH" at bounding box center [738, 369] width 23 height 12
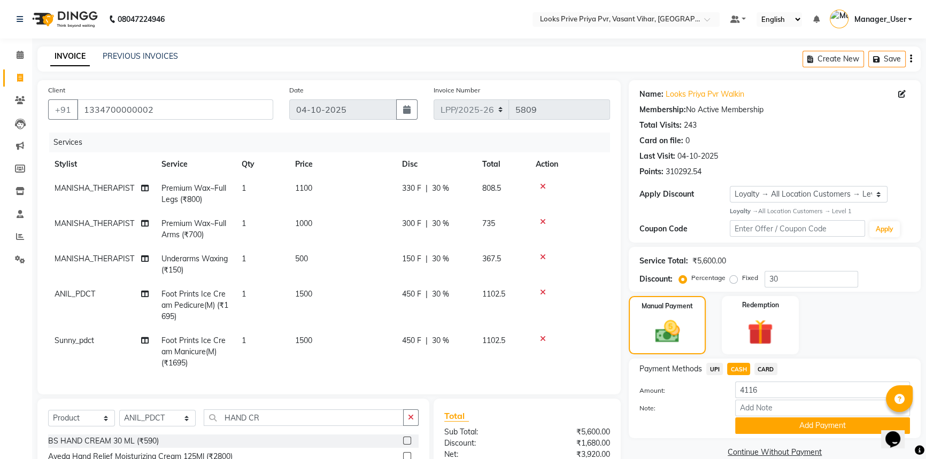
scroll to position [120, 0]
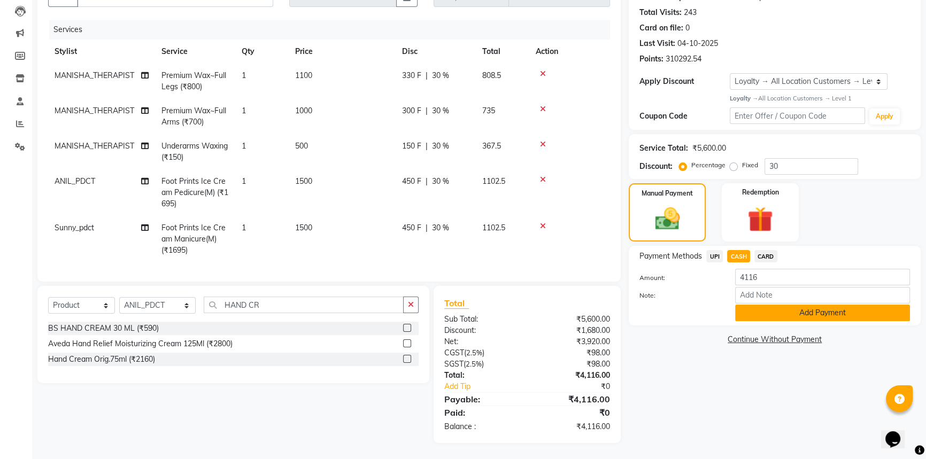
click at [779, 309] on button "Add Payment" at bounding box center [822, 313] width 175 height 17
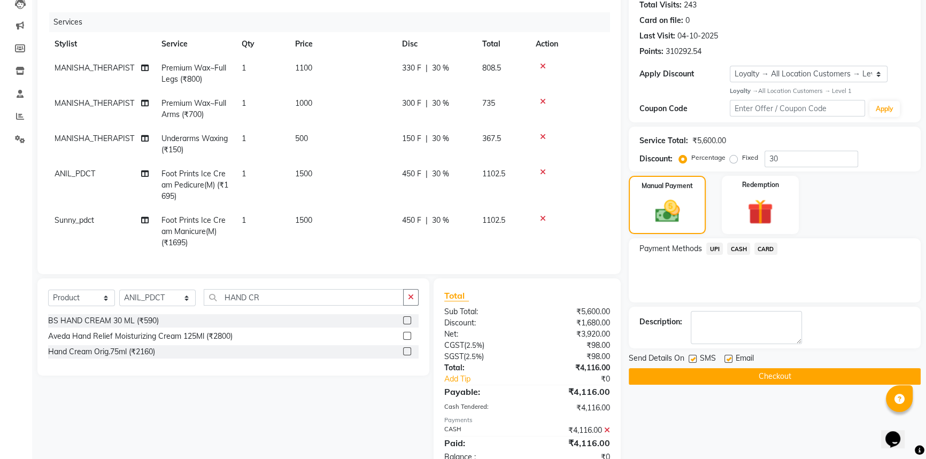
click at [752, 381] on button "Checkout" at bounding box center [775, 376] width 292 height 17
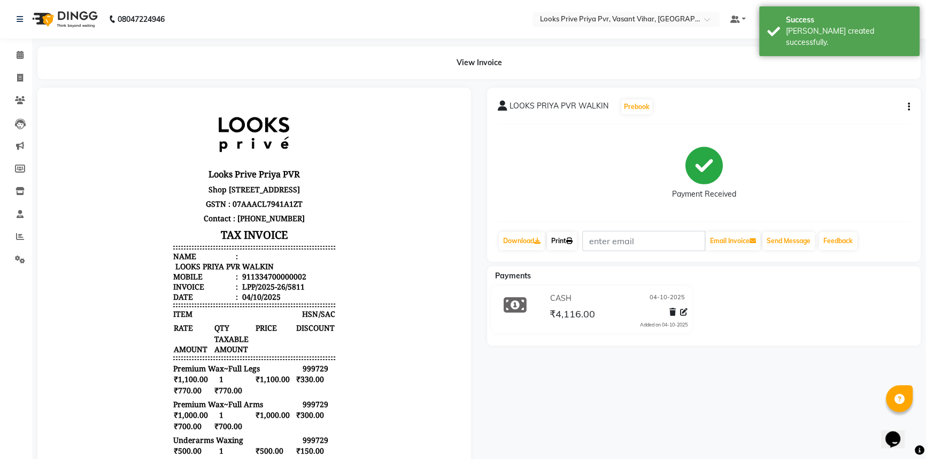
click at [560, 240] on link "Print" at bounding box center [562, 241] width 30 height 18
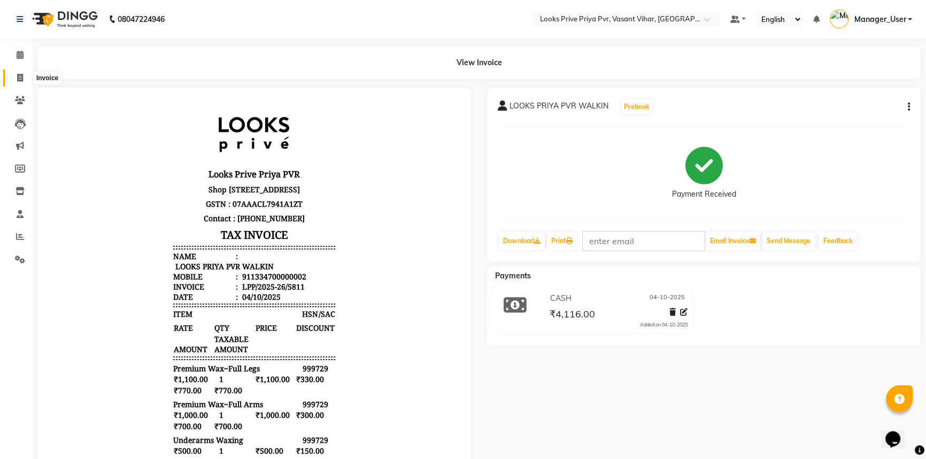
click at [20, 81] on icon at bounding box center [20, 78] width 6 height 8
select select "service"
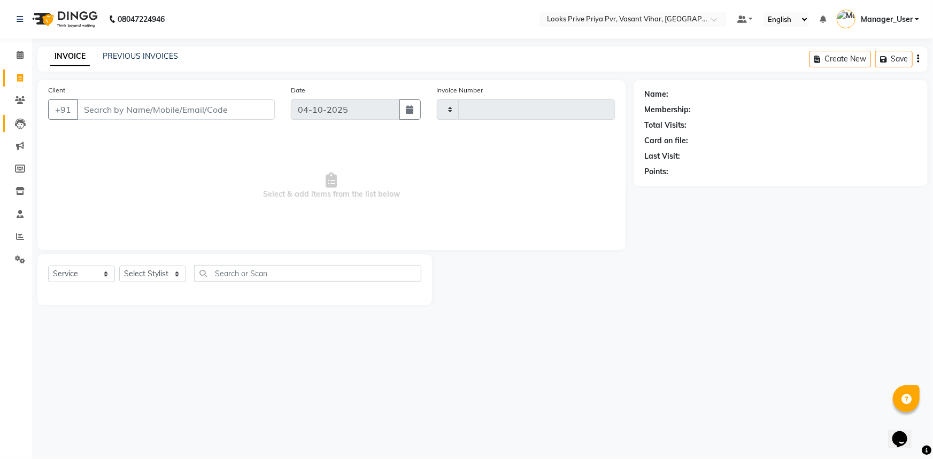
type input "5812"
select select "7646"
click at [168, 265] on div "Select Service Product Membership Package Voucher Prepaid Gift Card Select Styl…" at bounding box center [234, 279] width 395 height 51
click at [171, 267] on select "Select Stylist Akhir_asst ANIL_PDCT ASLAM_CR STYLIST Counter_Sales KAMAL_PDCT K…" at bounding box center [157, 274] width 77 height 17
select select "66942"
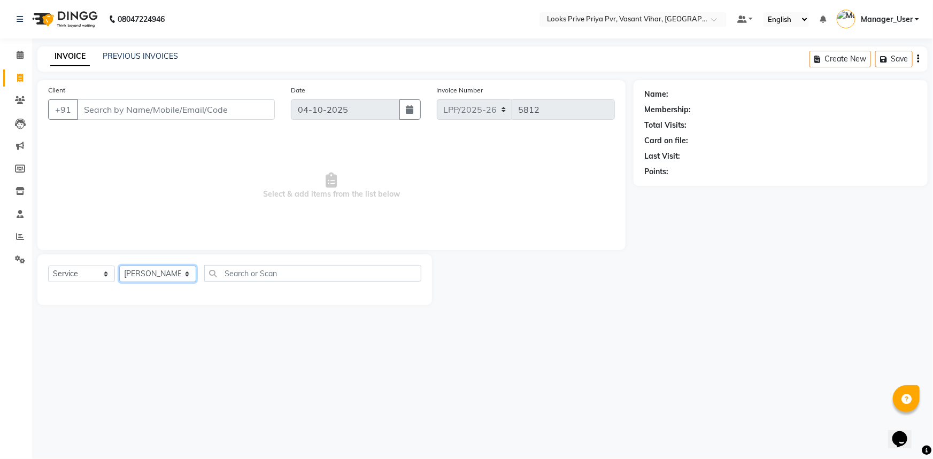
click at [119, 266] on select "Select Stylist Akhir_asst ANIL_PDCT ASLAM_CR STYLIST Counter_Sales KAMAL_PDCT K…" at bounding box center [157, 274] width 77 height 17
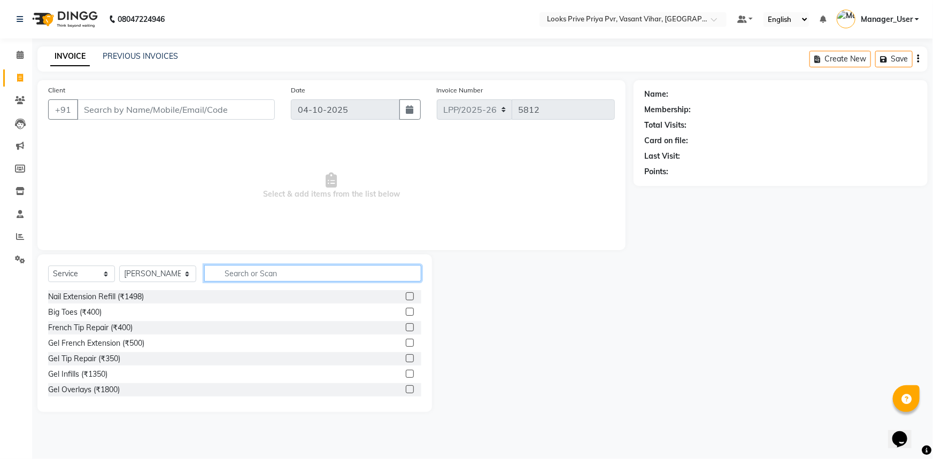
click at [231, 276] on input "text" at bounding box center [313, 273] width 218 height 17
type input "ARMS"
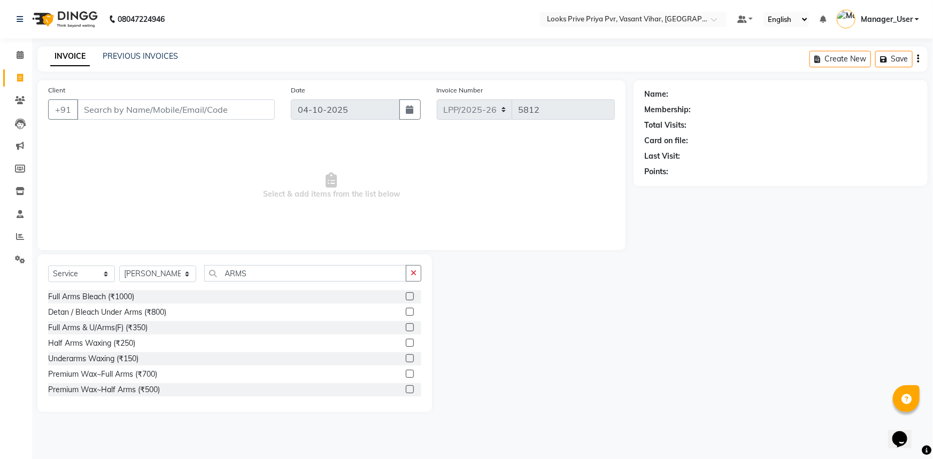
click at [406, 377] on label at bounding box center [410, 374] width 8 height 8
click at [406, 377] on input "checkbox" at bounding box center [409, 374] width 7 height 7
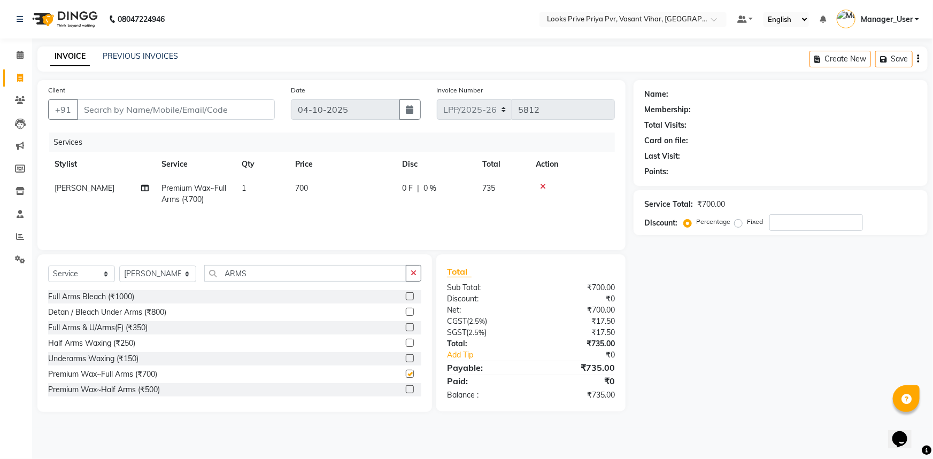
checkbox input "false"
click at [321, 212] on div "Services Stylist Service Qty Price Disc Total Action ROSHNI Premium Wax~Full Ar…" at bounding box center [331, 186] width 567 height 107
click at [359, 189] on td "700" at bounding box center [342, 193] width 107 height 35
select select "66942"
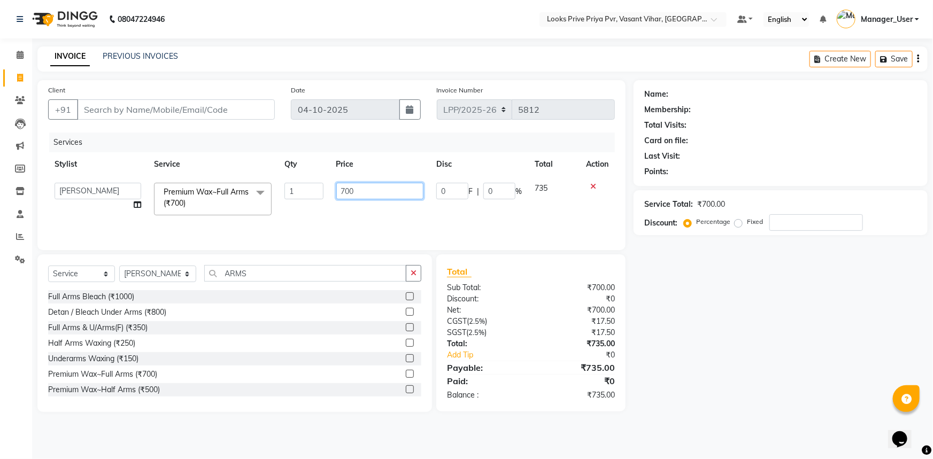
drag, startPoint x: 376, startPoint y: 187, endPoint x: 197, endPoint y: 189, distance: 179.1
click at [198, 189] on tr "Akhir_asst ANIL_PDCT ASLAM_CR STYLIST Counter_Sales KAMAL_PDCT KARISHMA MALLIKA…" at bounding box center [331, 198] width 567 height 45
click at [349, 192] on input "1000" at bounding box center [380, 191] width 88 height 17
type input "1100"
click at [259, 272] on input "ARMS" at bounding box center [305, 273] width 203 height 17
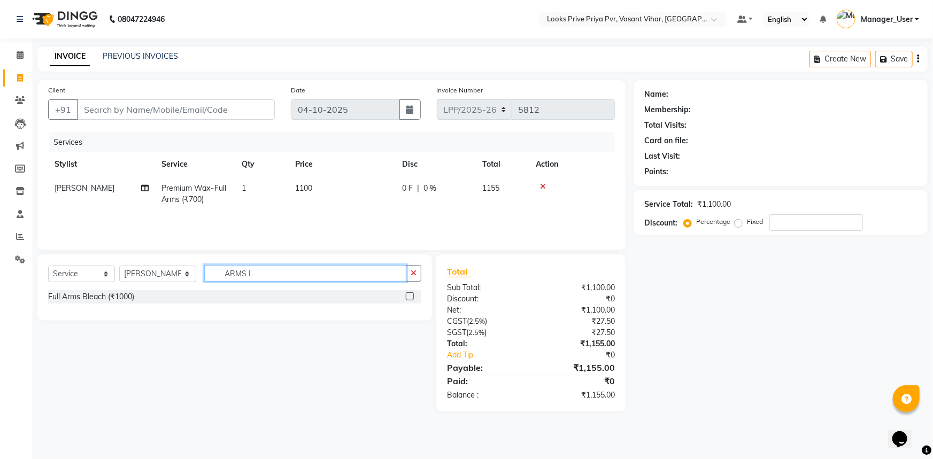
drag, startPoint x: 245, startPoint y: 274, endPoint x: 201, endPoint y: 285, distance: 45.6
click at [201, 285] on div "Select Service Product Membership Package Voucher Prepaid Gift Card Select Styl…" at bounding box center [234, 277] width 373 height 25
type input "L"
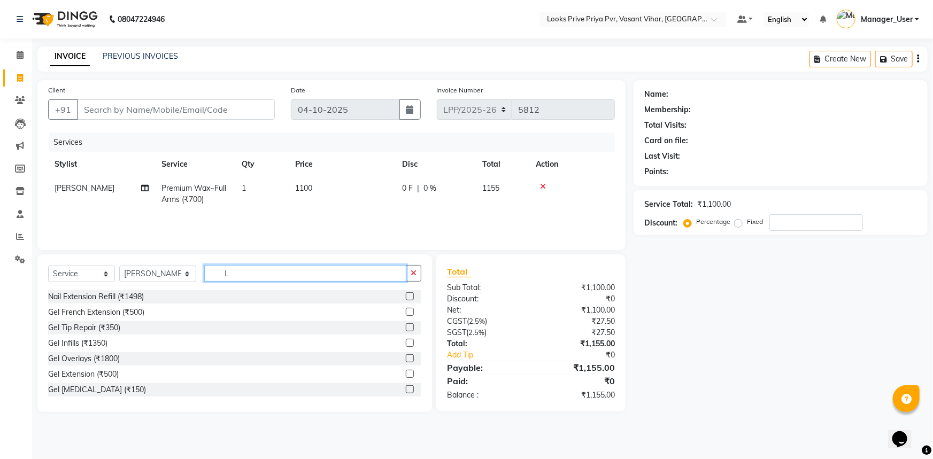
click at [255, 274] on input "L" at bounding box center [305, 273] width 203 height 17
type input "LEG"
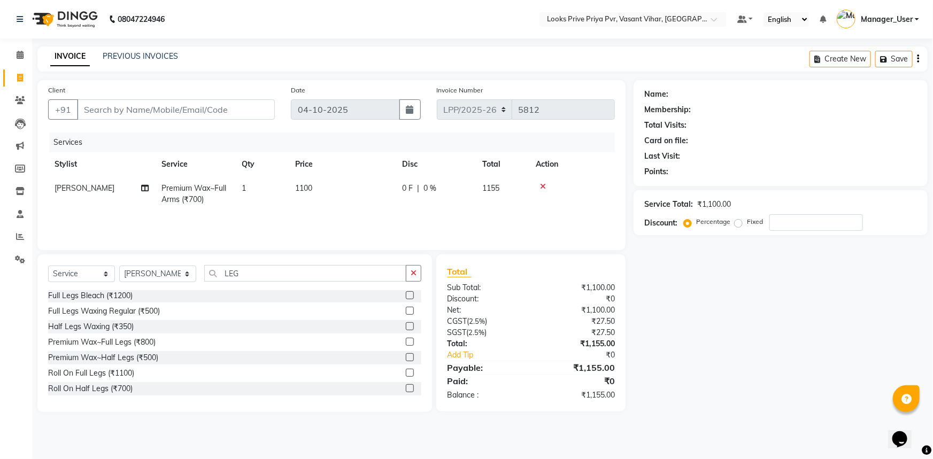
click at [406, 372] on label at bounding box center [410, 373] width 8 height 8
click at [406, 372] on input "checkbox" at bounding box center [409, 373] width 7 height 7
checkbox input "true"
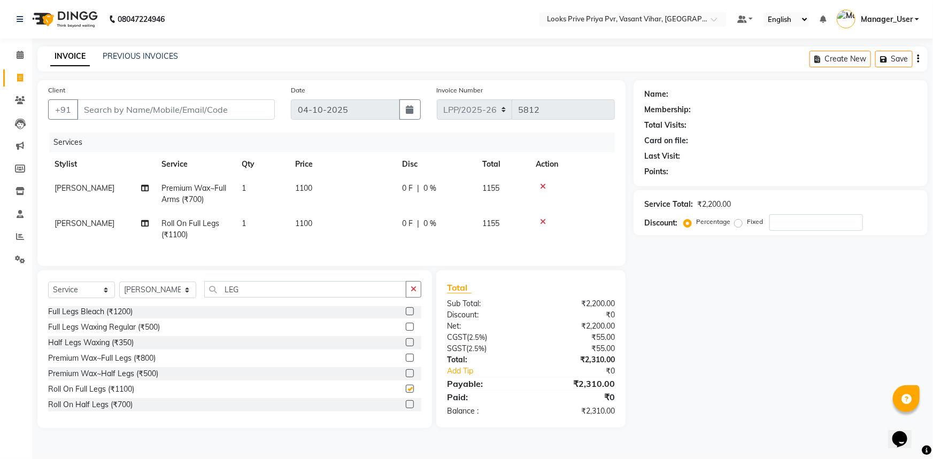
click at [332, 215] on td "1100" at bounding box center [342, 229] width 107 height 35
select select "66942"
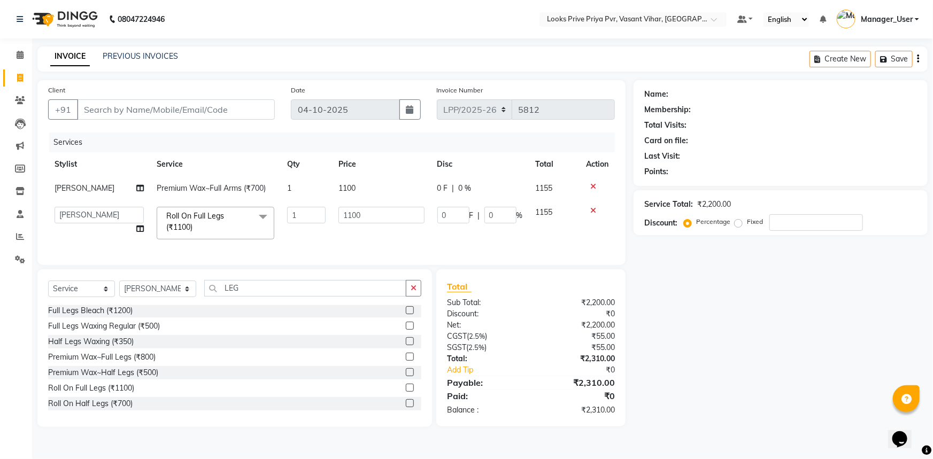
checkbox input "false"
drag, startPoint x: 288, startPoint y: 293, endPoint x: 205, endPoint y: 291, distance: 83.4
click at [211, 291] on input "LEG" at bounding box center [305, 288] width 203 height 17
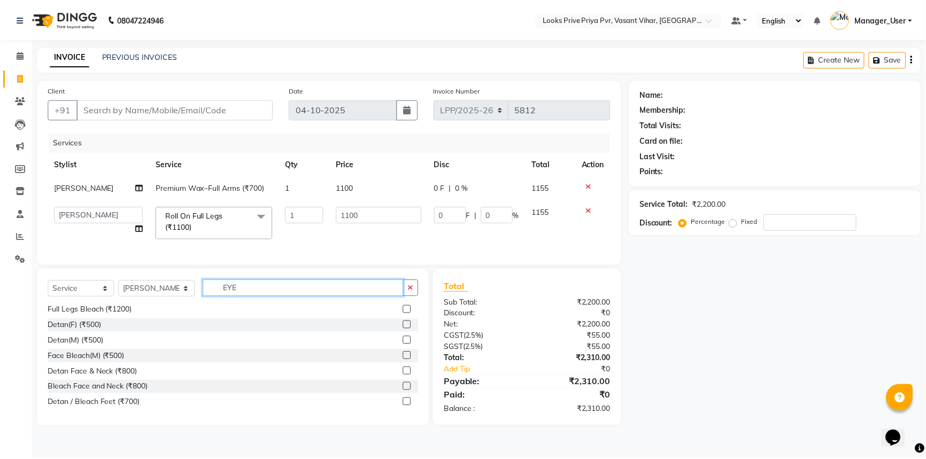
scroll to position [17, 0]
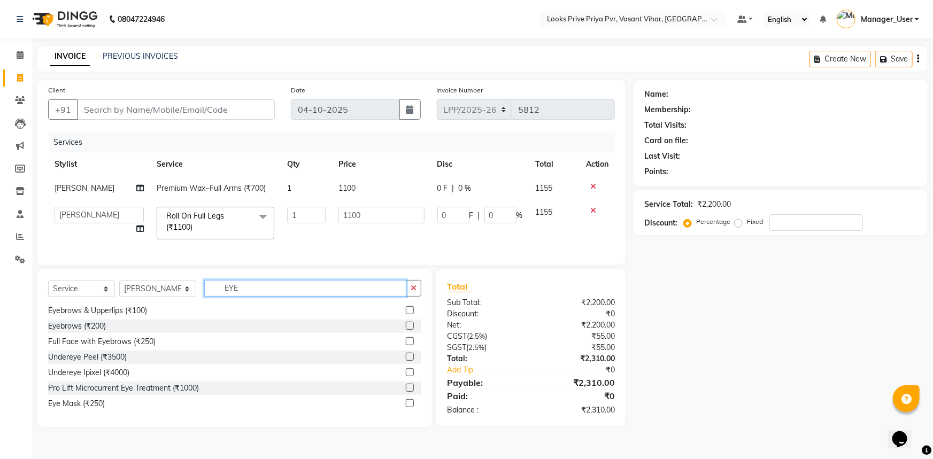
type input "EYE"
click at [406, 330] on label at bounding box center [410, 326] width 8 height 8
click at [406, 330] on input "checkbox" at bounding box center [409, 326] width 7 height 7
checkbox input "true"
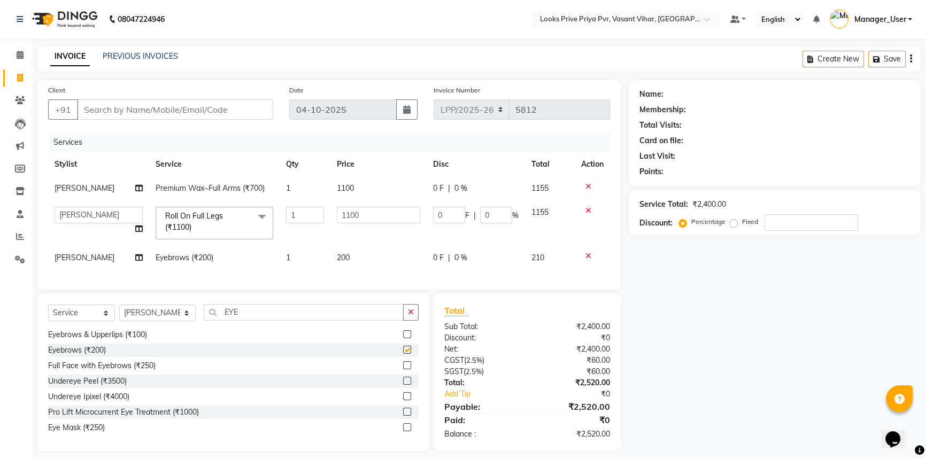
click at [363, 260] on td "200" at bounding box center [378, 258] width 96 height 24
select select "66942"
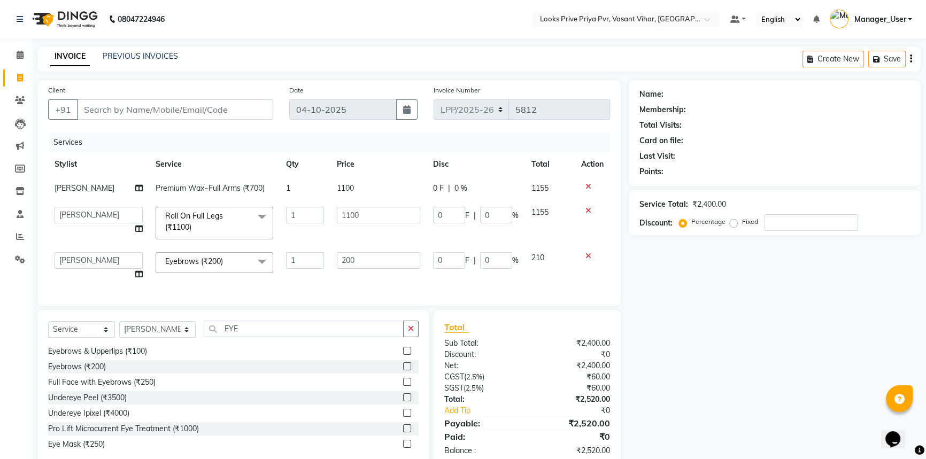
checkbox input "false"
click at [307, 272] on tr "Akhir_asst ANIL_PDCT ASLAM_CR STYLIST Counter_Sales KAMAL_PDCT KARISHMA MALLIKA…" at bounding box center [329, 266] width 562 height 41
type input "100"
click at [338, 281] on div "Services Stylist Service Qty Price Disc Total Action ROSHNI Premium Wax~Full Ar…" at bounding box center [329, 214] width 562 height 163
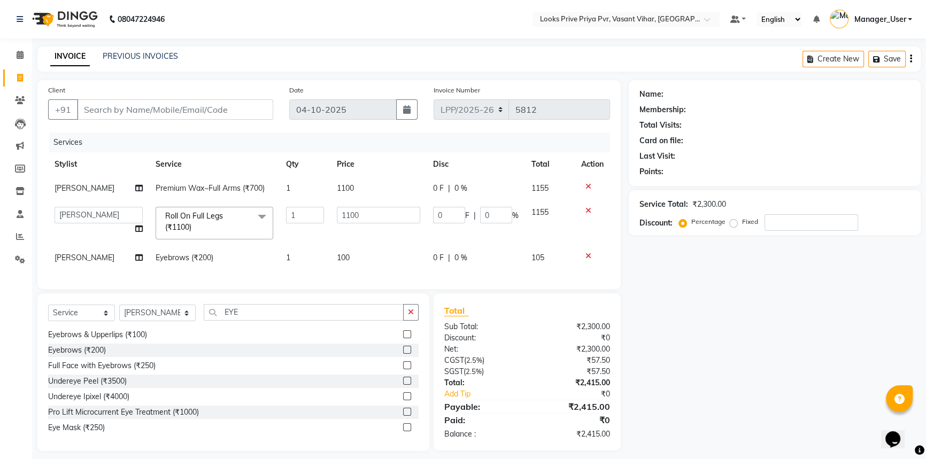
scroll to position [15, 0]
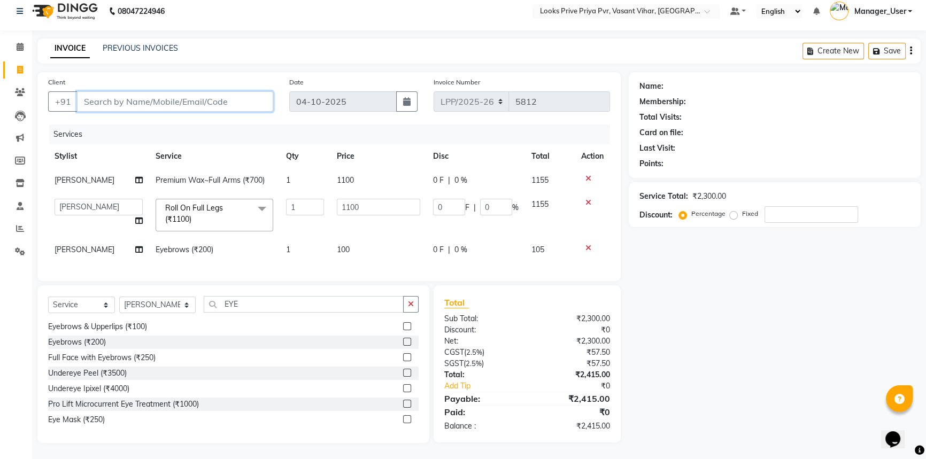
click at [166, 93] on input "Client" at bounding box center [175, 101] width 196 height 20
type input "9"
type input "0"
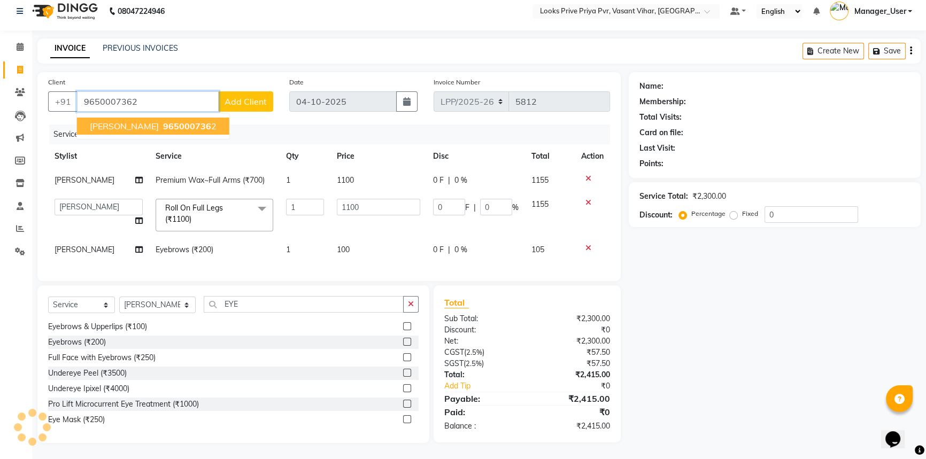
type input "9650007362"
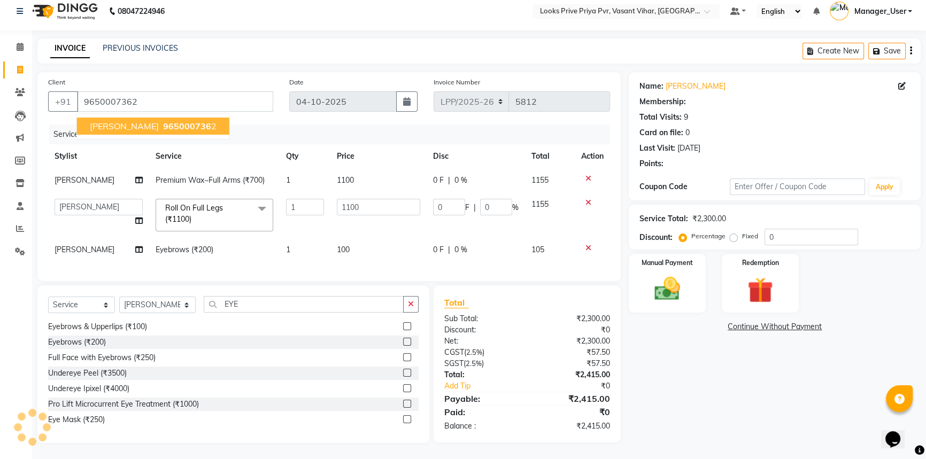
select select "1: Object"
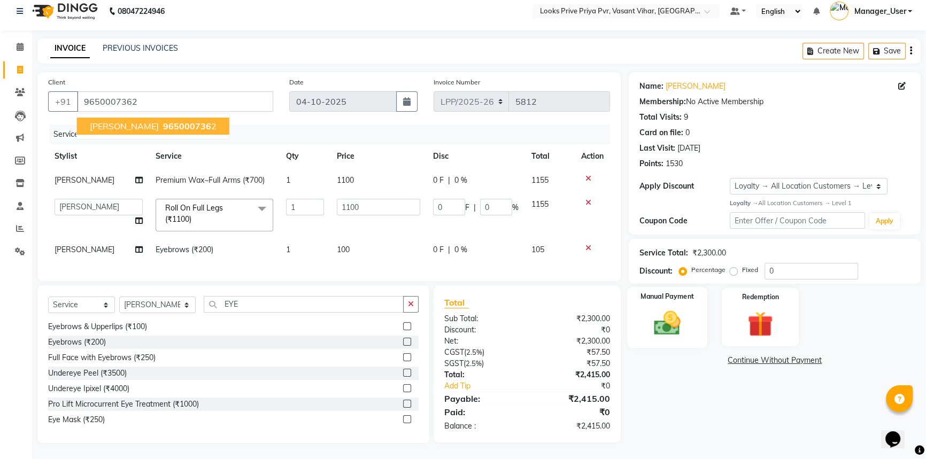
click at [690, 304] on div "Manual Payment" at bounding box center [667, 317] width 80 height 61
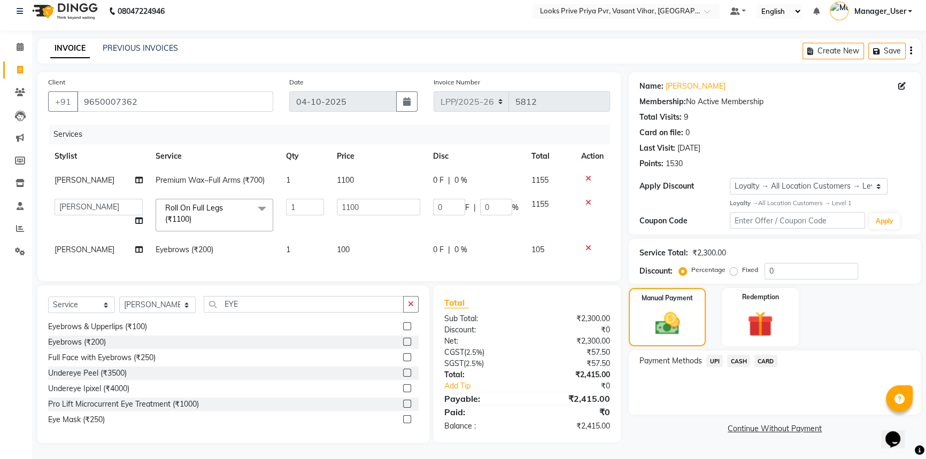
click at [764, 356] on span "CARD" at bounding box center [765, 361] width 23 height 12
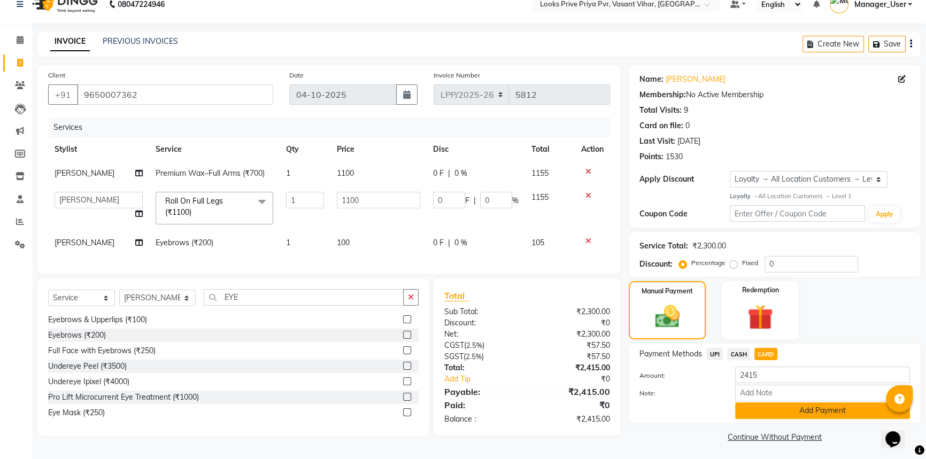
click at [793, 412] on button "Add Payment" at bounding box center [822, 411] width 175 height 17
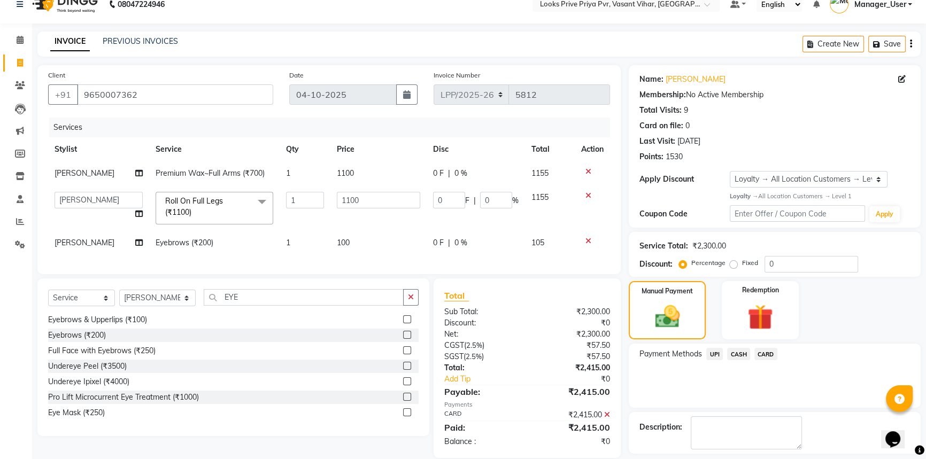
scroll to position [91, 0]
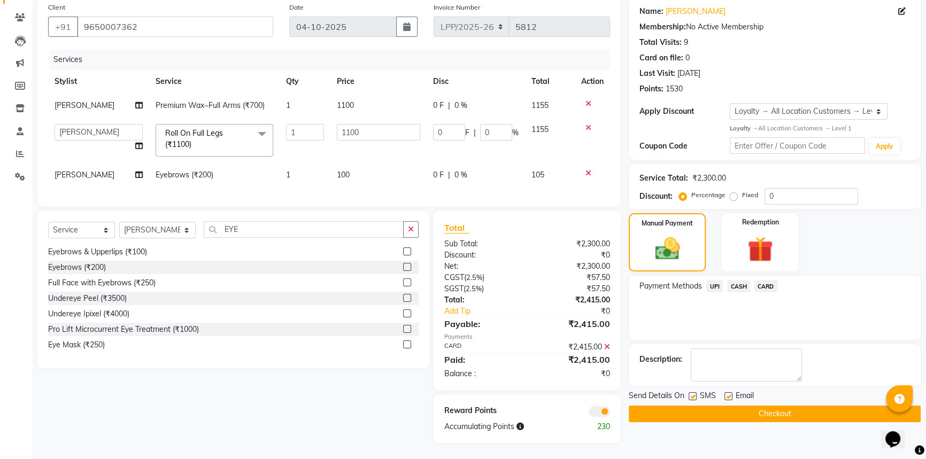
click at [790, 414] on div "Name: Anubha Membership: No Active Membership Total Visits: 9 Card on file: 0 L…" at bounding box center [779, 220] width 300 height 446
click at [798, 408] on button "Checkout" at bounding box center [775, 414] width 292 height 17
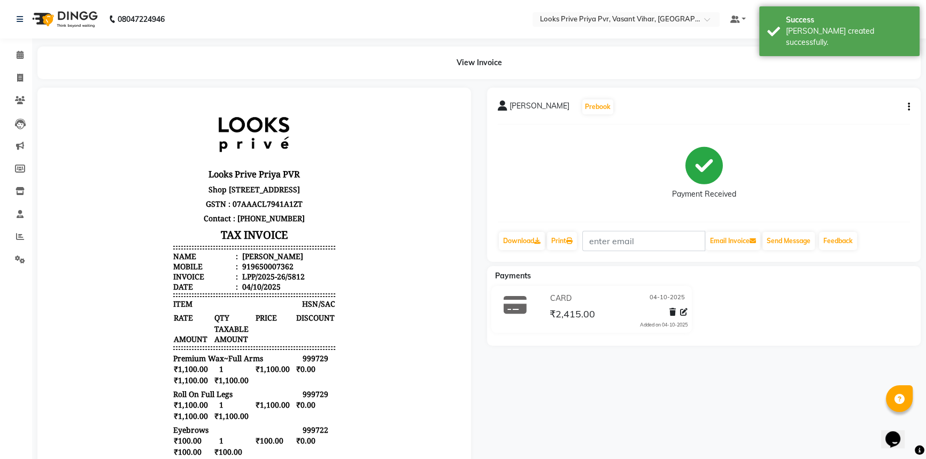
click at [583, 245] on div "Download Print Email Invoice Send Message Feedback" at bounding box center [704, 241] width 412 height 20
click at [577, 245] on link "Print" at bounding box center [562, 241] width 30 height 18
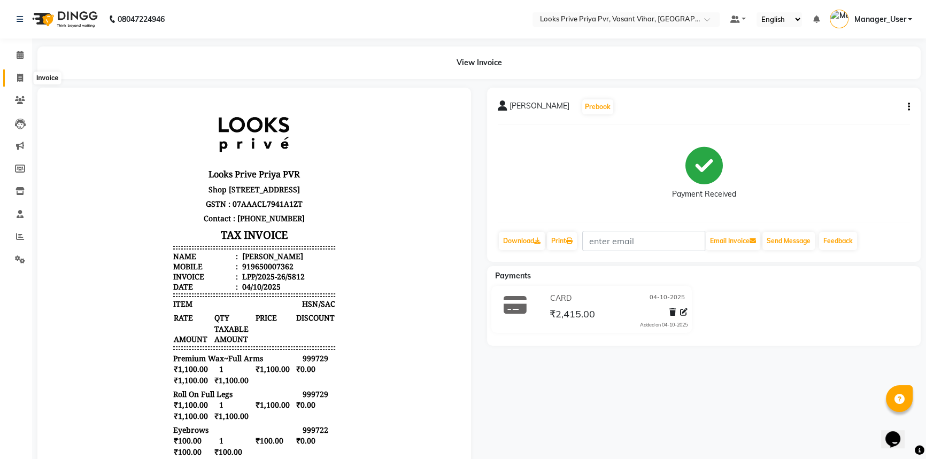
click at [15, 75] on span at bounding box center [20, 78] width 19 height 12
select select "service"
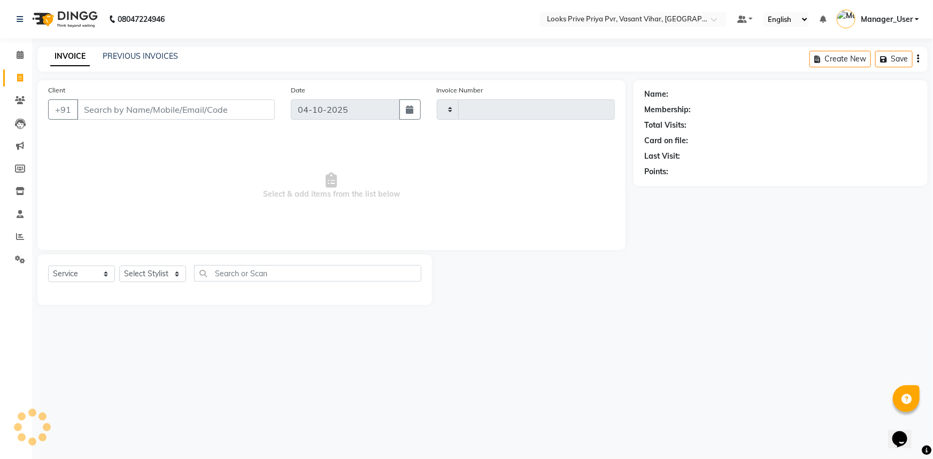
type input "5813"
select select "7646"
click at [13, 59] on span at bounding box center [20, 55] width 19 height 12
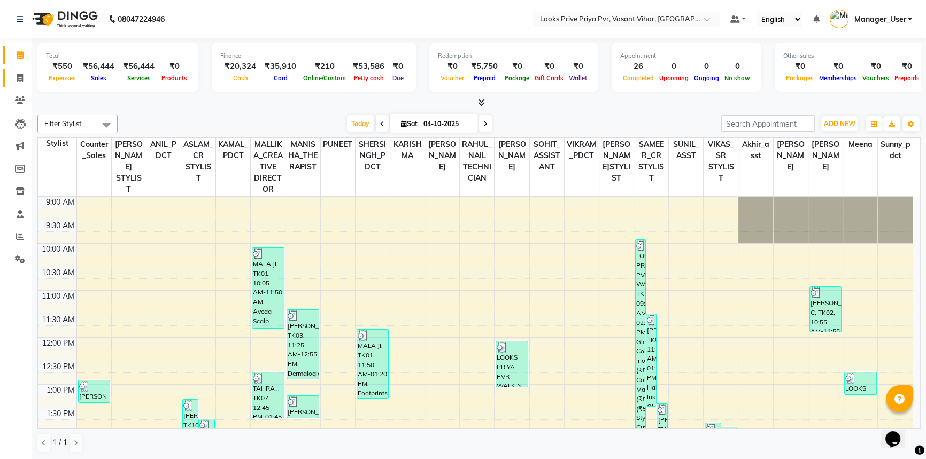
click at [9, 80] on link "Invoice" at bounding box center [16, 78] width 26 height 18
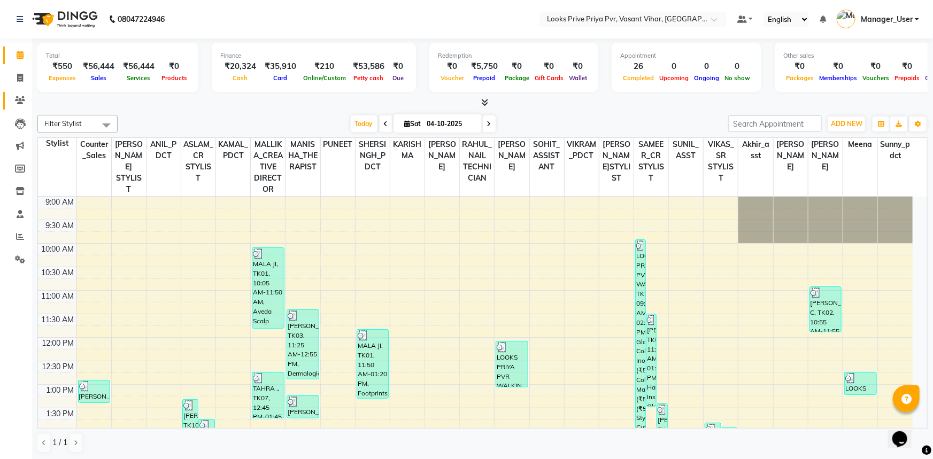
select select "service"
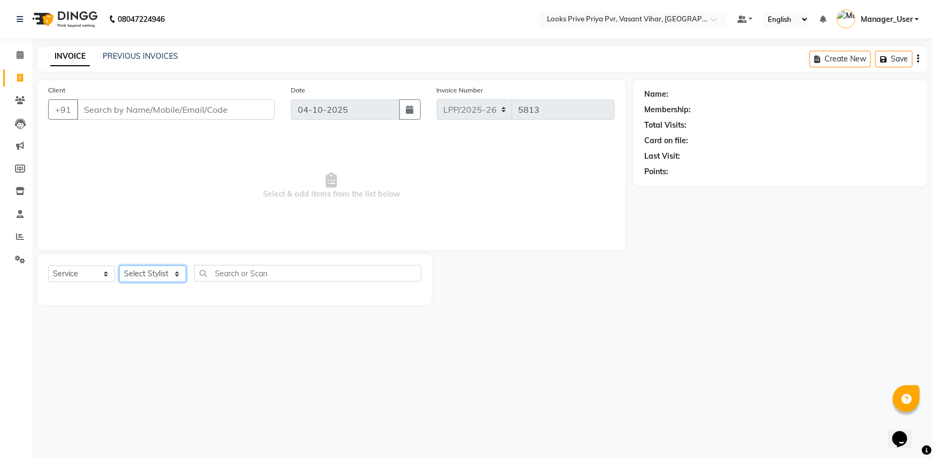
click at [153, 272] on select "Select Stylist" at bounding box center [152, 274] width 67 height 17
click at [152, 277] on select "Select Stylist" at bounding box center [152, 274] width 67 height 17
click at [152, 277] on select "Select Stylist Akhir_asst ANIL_PDCT ASLAM_CR STYLIST Counter_Sales KAMAL_PDCT K…" at bounding box center [157, 274] width 77 height 17
select select "66944"
click at [119, 266] on select "Select Stylist Akhir_asst ANIL_PDCT ASLAM_CR STYLIST Counter_Sales KAMAL_PDCT K…" at bounding box center [157, 274] width 77 height 17
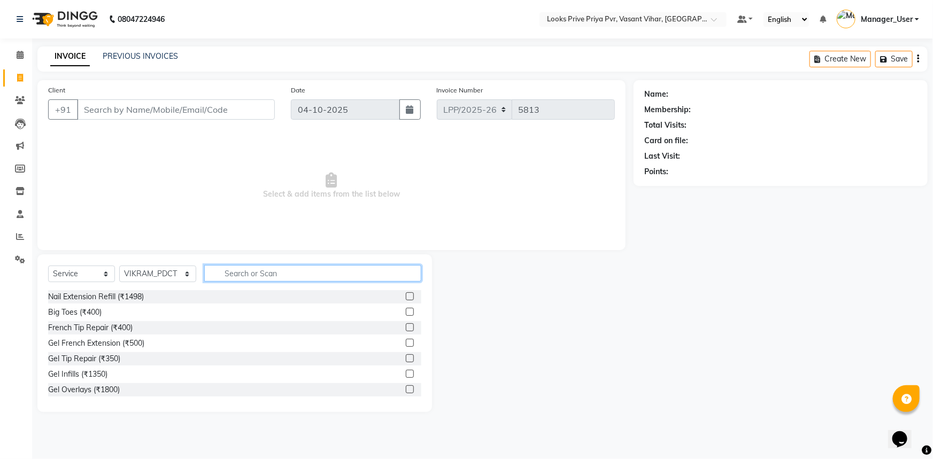
click at [246, 275] on input "text" at bounding box center [313, 273] width 218 height 17
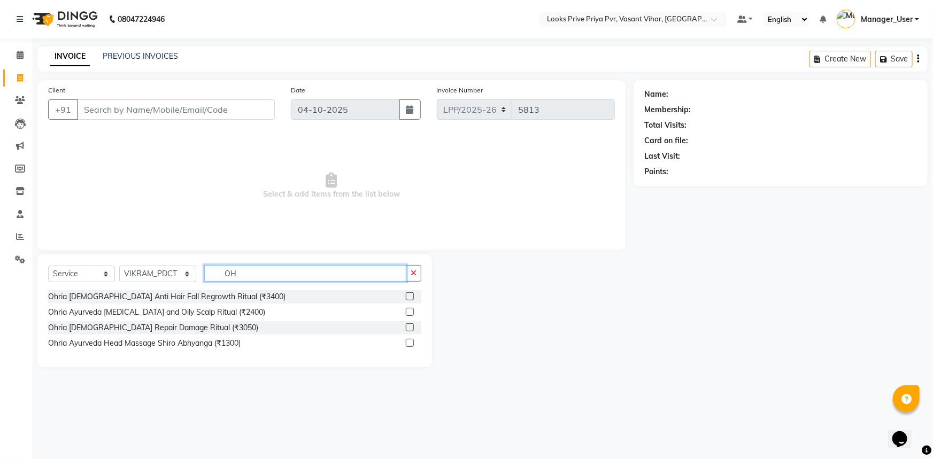
type input "OH"
click at [408, 342] on label at bounding box center [410, 343] width 8 height 8
click at [408, 342] on input "checkbox" at bounding box center [409, 343] width 7 height 7
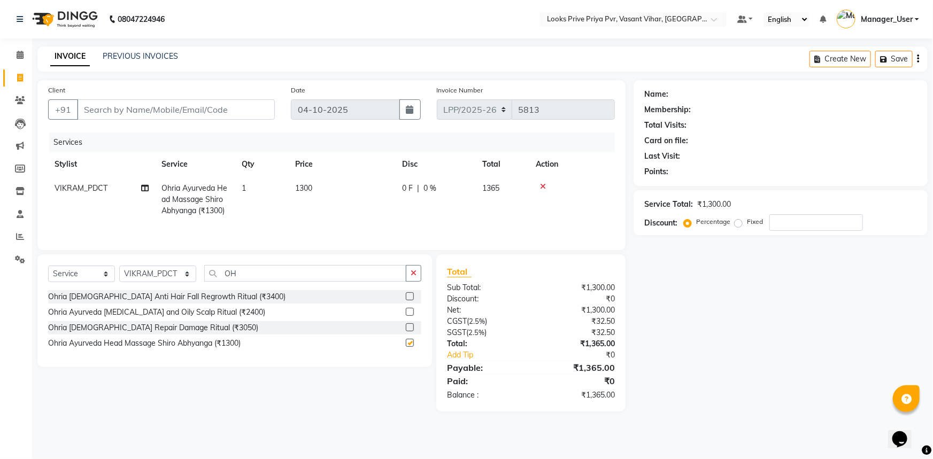
checkbox input "false"
drag, startPoint x: 258, startPoint y: 272, endPoint x: 191, endPoint y: 277, distance: 67.0
click at [191, 277] on div "Select Service Product Membership Package Voucher Prepaid Gift Card Select Styl…" at bounding box center [234, 277] width 373 height 25
click at [173, 267] on select "Select Stylist Akhir_asst ANIL_PDCT ASLAM_CR STYLIST Counter_Sales KAMAL_PDCT K…" at bounding box center [157, 274] width 77 height 17
select select "90024"
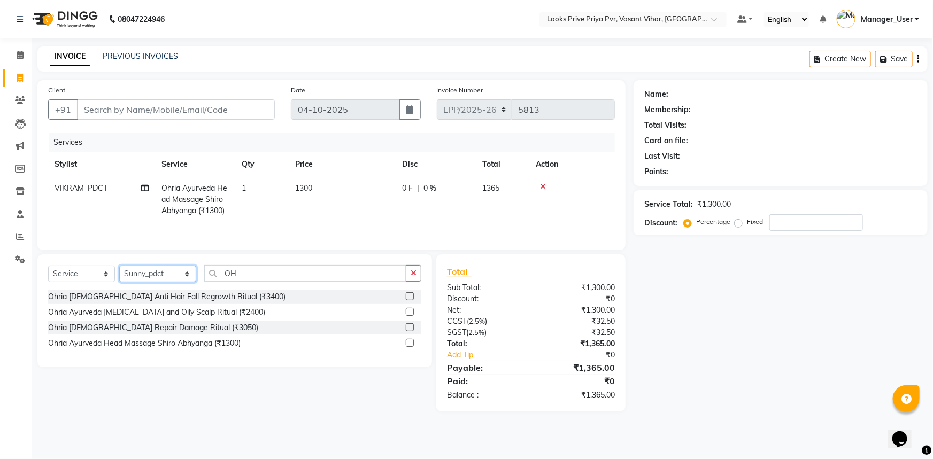
click at [119, 266] on select "Select Stylist Akhir_asst ANIL_PDCT ASLAM_CR STYLIST Counter_Sales KAMAL_PDCT K…" at bounding box center [157, 274] width 77 height 17
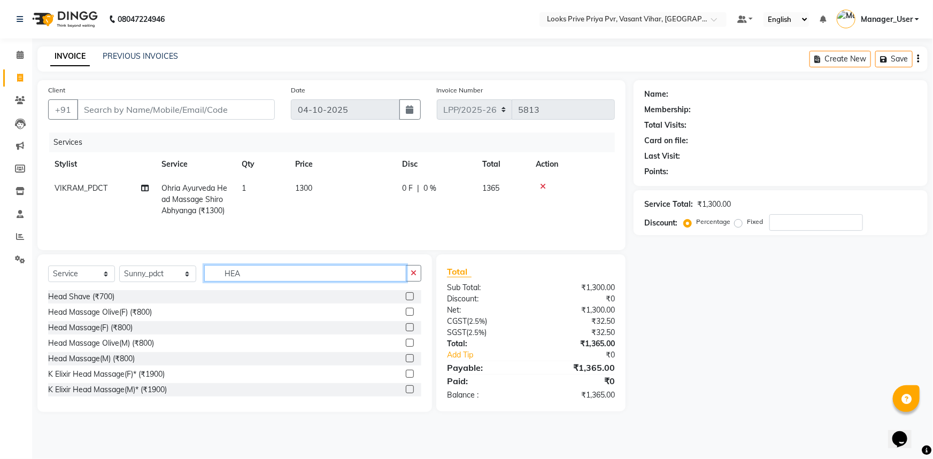
drag, startPoint x: 259, startPoint y: 277, endPoint x: 194, endPoint y: 276, distance: 65.2
click at [194, 276] on div "Select Service Product Membership Package Voucher Prepaid Gift Card Select Styl…" at bounding box center [234, 277] width 373 height 25
click at [172, 277] on select "Select Stylist Akhir_asst ANIL_PDCT ASLAM_CR STYLIST Counter_Sales KAMAL_PDCT K…" at bounding box center [157, 274] width 77 height 17
drag, startPoint x: 282, startPoint y: 267, endPoint x: 275, endPoint y: 268, distance: 7.0
click at [282, 267] on input "HEA" at bounding box center [305, 273] width 203 height 17
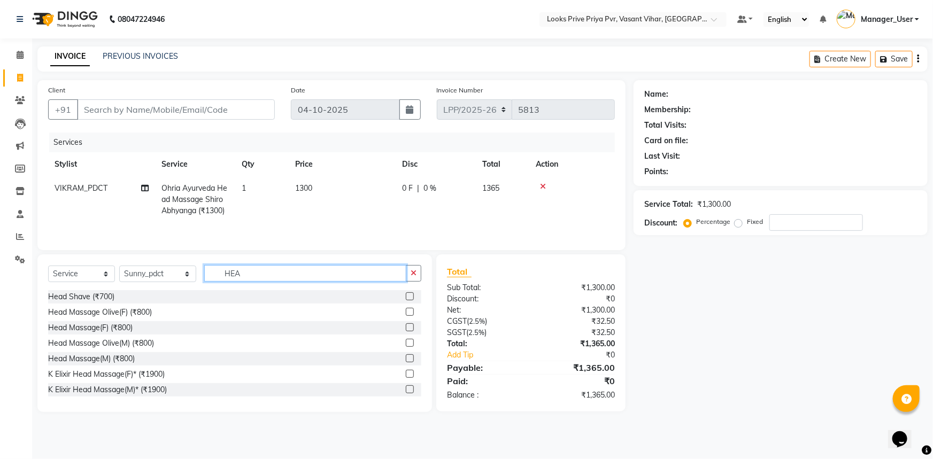
type input "d"
type input "foot"
click at [406, 357] on label at bounding box center [410, 358] width 8 height 8
click at [406, 357] on input "checkbox" at bounding box center [409, 358] width 7 height 7
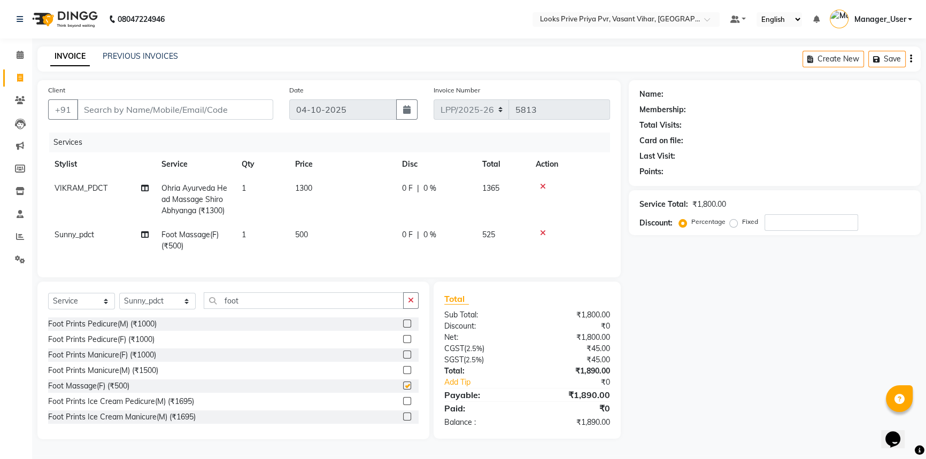
click at [334, 231] on td "500" at bounding box center [342, 240] width 107 height 35
checkbox input "false"
select select "90024"
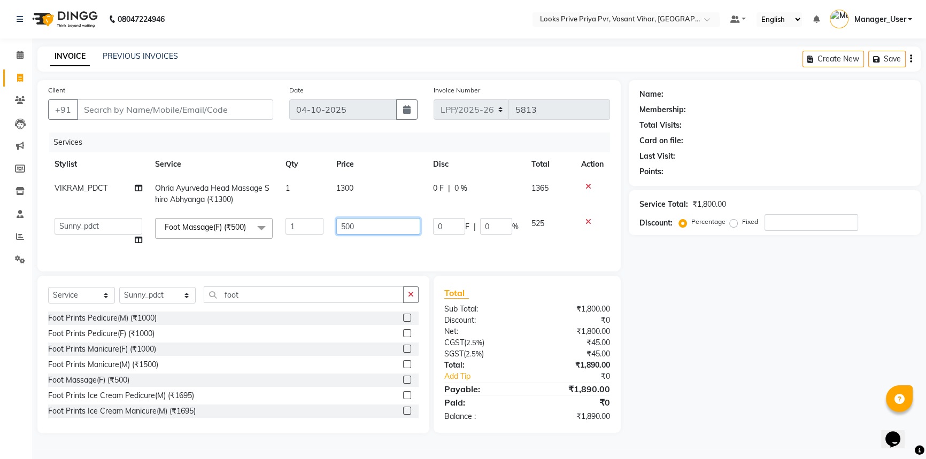
drag, startPoint x: 335, startPoint y: 231, endPoint x: 299, endPoint y: 233, distance: 35.3
click at [299, 233] on tr "Akhir_asst ANIL_PDCT ASLAM_CR STYLIST Counter_Sales KAMAL_PDCT KARISHMA MALLIKA…" at bounding box center [329, 232] width 562 height 41
type input "1000"
click at [178, 303] on select "Select Stylist Akhir_asst ANIL_PDCT ASLAM_CR STYLIST Counter_Sales KAMAL_PDCT K…" at bounding box center [157, 295] width 76 height 17
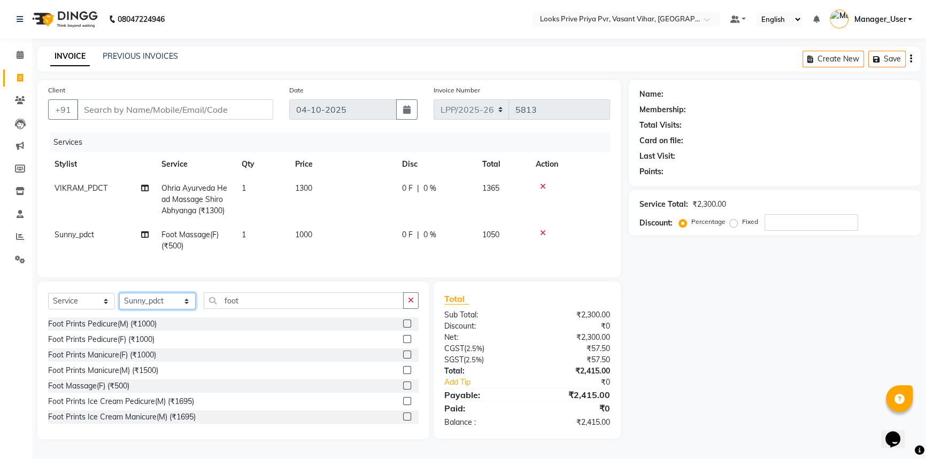
select select "66931"
click at [119, 300] on select "Select Stylist Akhir_asst ANIL_PDCT ASLAM_CR STYLIST Counter_Sales KAMAL_PDCT K…" at bounding box center [157, 301] width 76 height 17
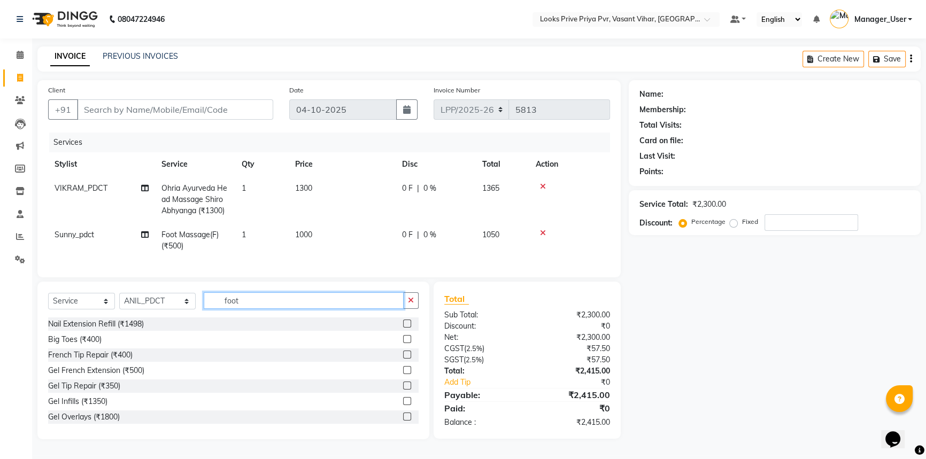
drag, startPoint x: 253, startPoint y: 307, endPoint x: 208, endPoint y: 307, distance: 45.4
click at [208, 307] on input "foot" at bounding box center [304, 300] width 200 height 17
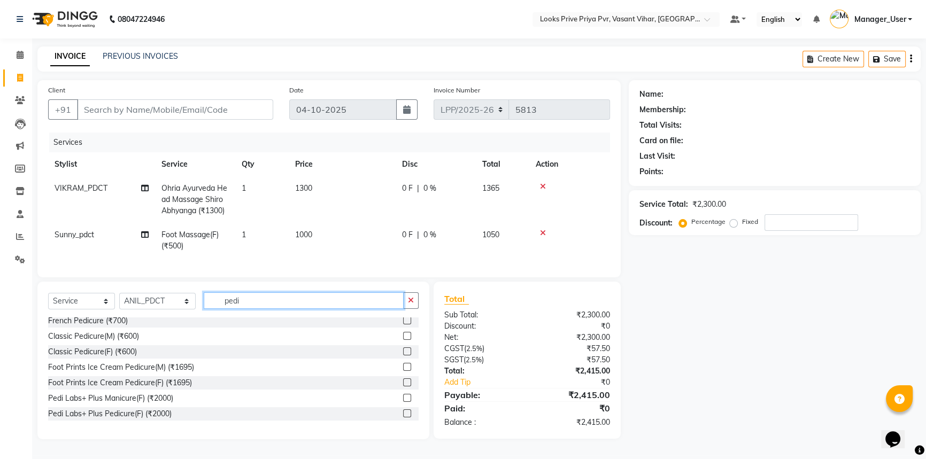
scroll to position [156, 0]
type input "pedi"
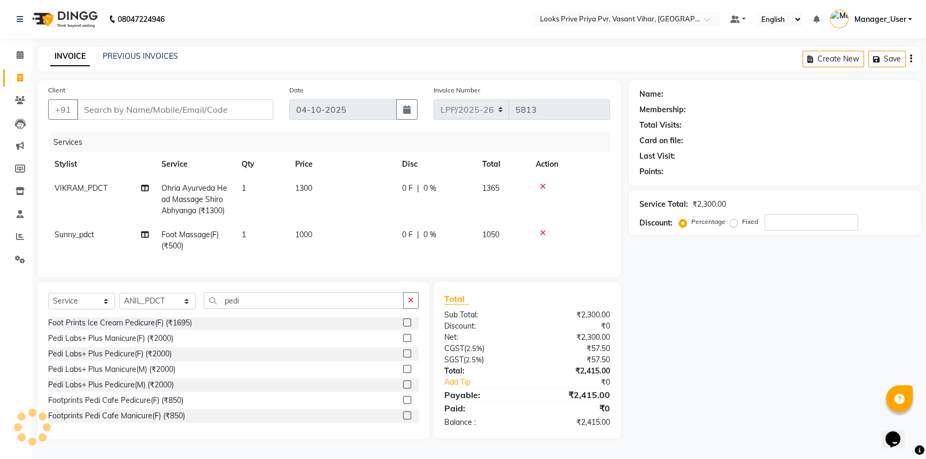
click at [403, 404] on label at bounding box center [407, 400] width 8 height 8
click at [403, 404] on input "checkbox" at bounding box center [406, 400] width 7 height 7
checkbox input "true"
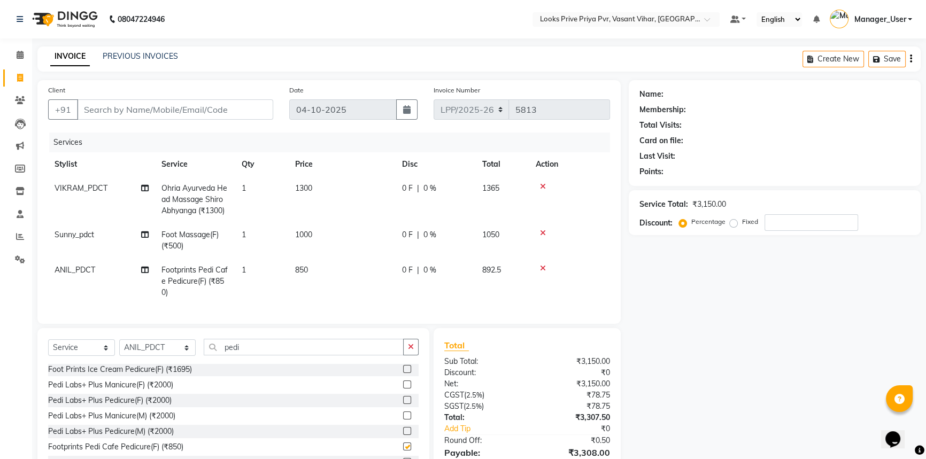
click at [357, 252] on td "1000" at bounding box center [342, 240] width 107 height 35
select select "90024"
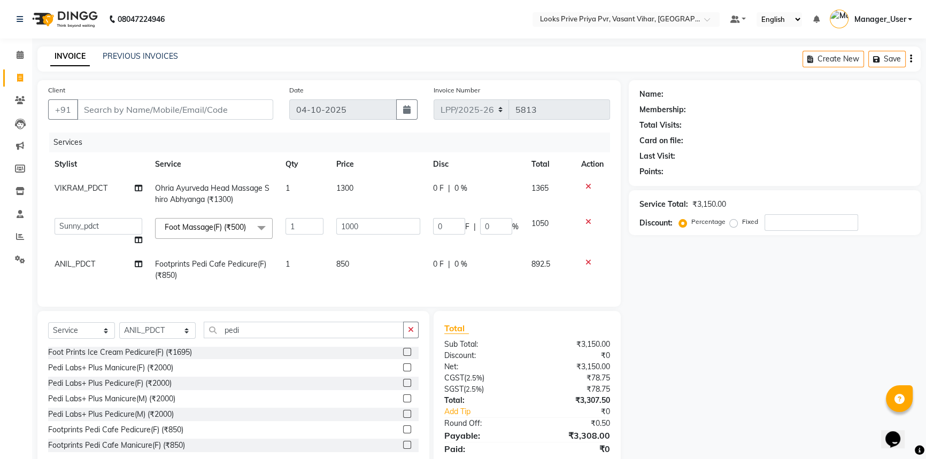
checkbox input "false"
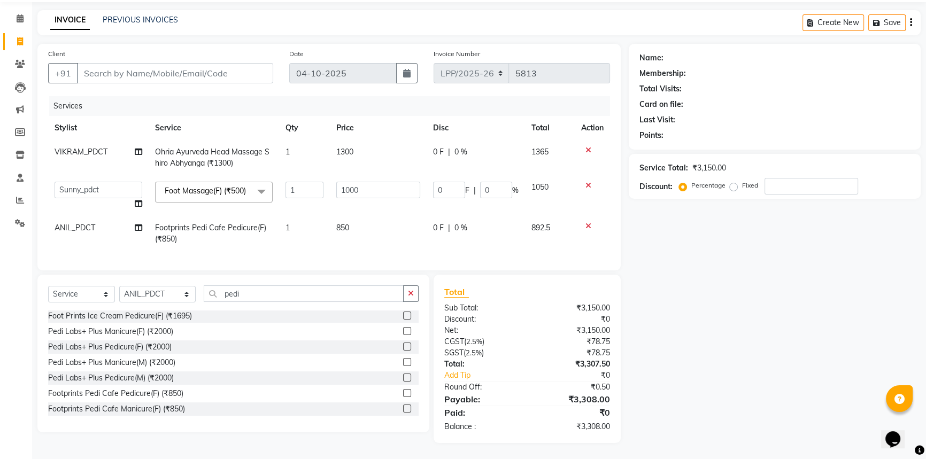
scroll to position [0, 0]
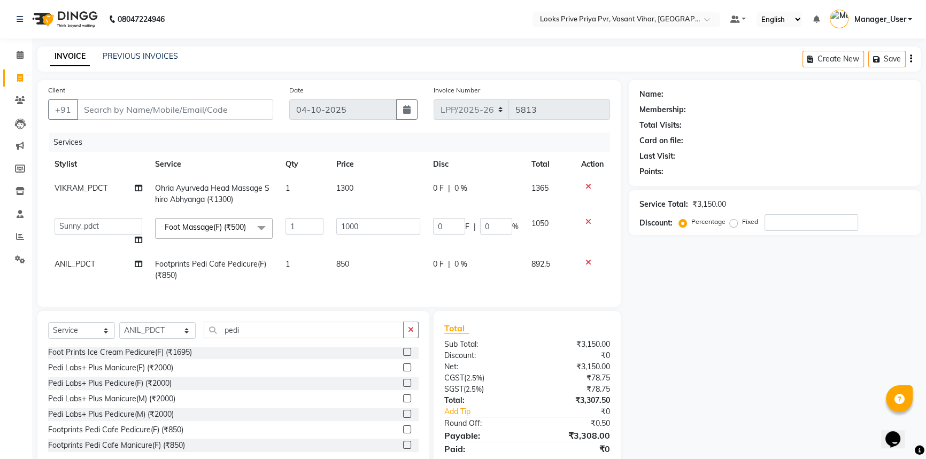
click at [184, 96] on div "Client +91" at bounding box center [160, 106] width 241 height 44
click at [175, 106] on input "Client" at bounding box center [175, 109] width 196 height 20
click at [172, 106] on input "Client" at bounding box center [175, 109] width 196 height 20
type input "7"
type input "0"
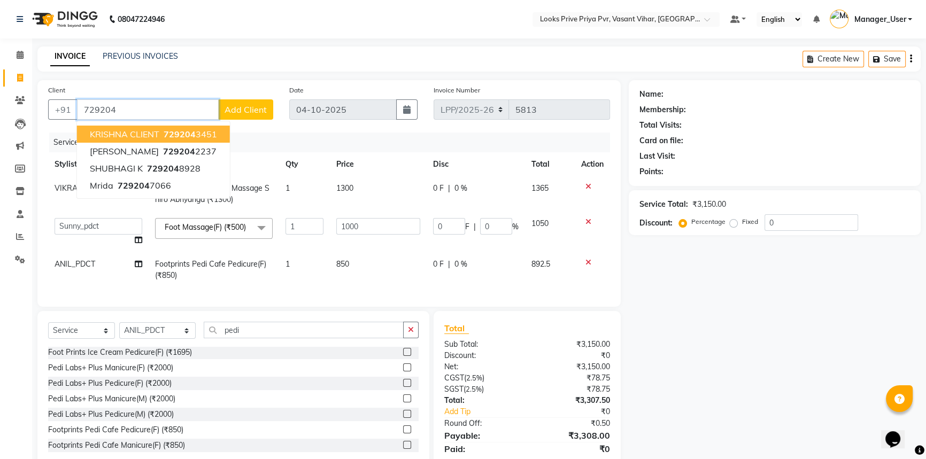
click at [208, 137] on ngb-highlight "729204 3451" at bounding box center [189, 134] width 56 height 11
type input "7292043451"
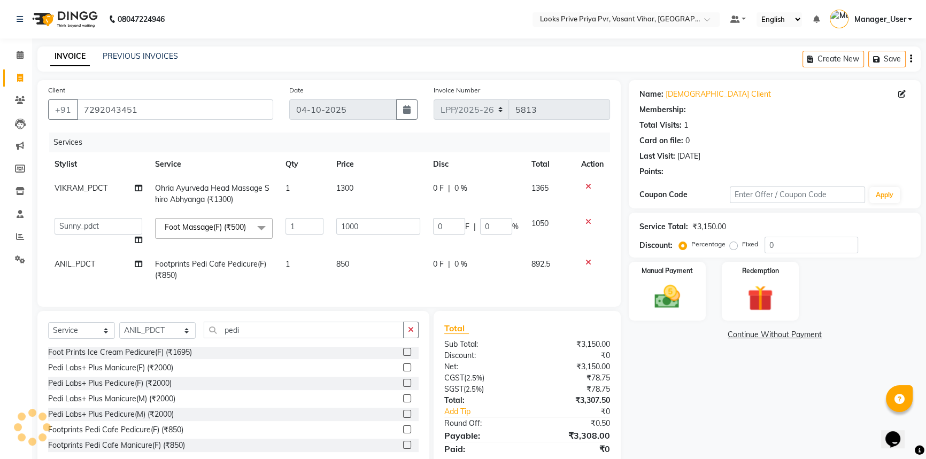
select select "1: Object"
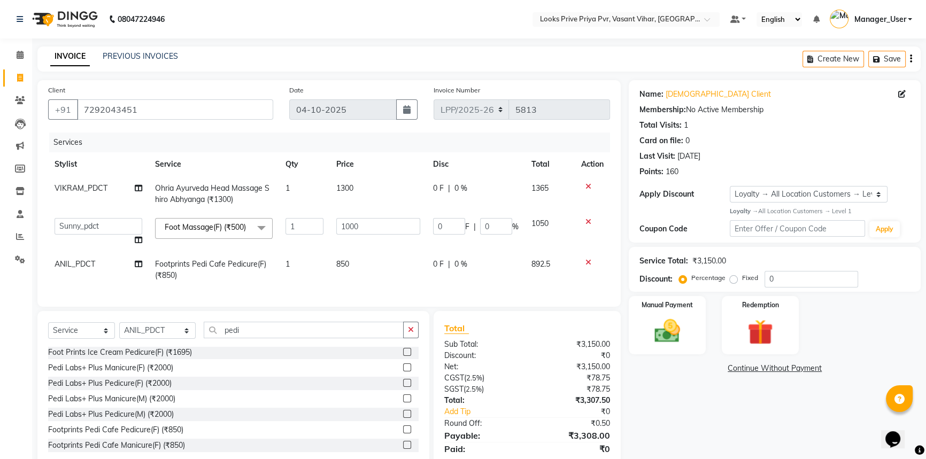
scroll to position [48, 0]
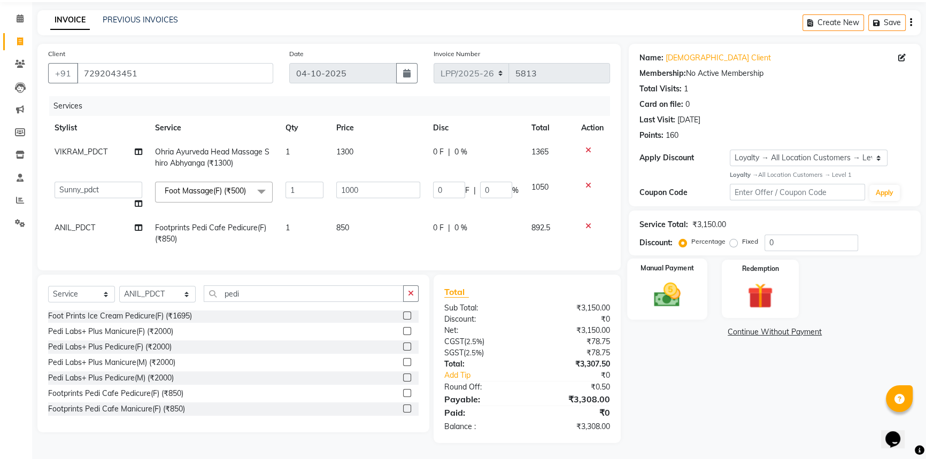
click at [662, 280] on img at bounding box center [667, 295] width 43 height 30
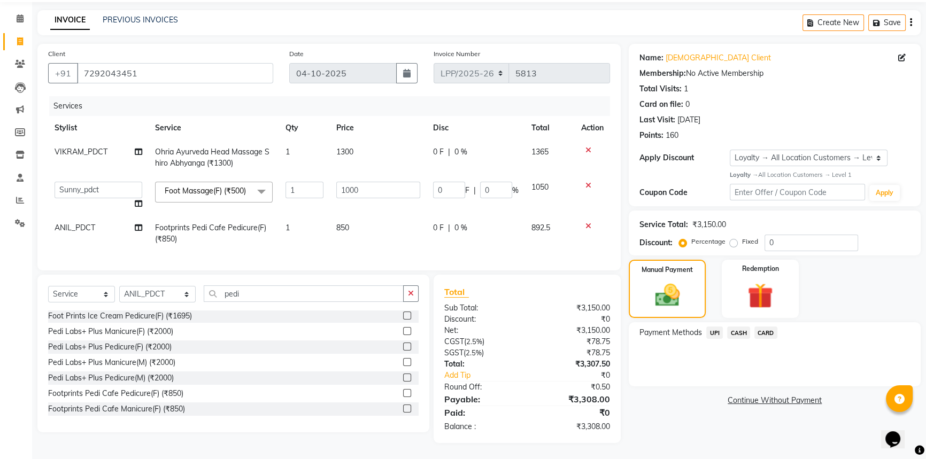
click at [742, 327] on span "CASH" at bounding box center [738, 333] width 23 height 12
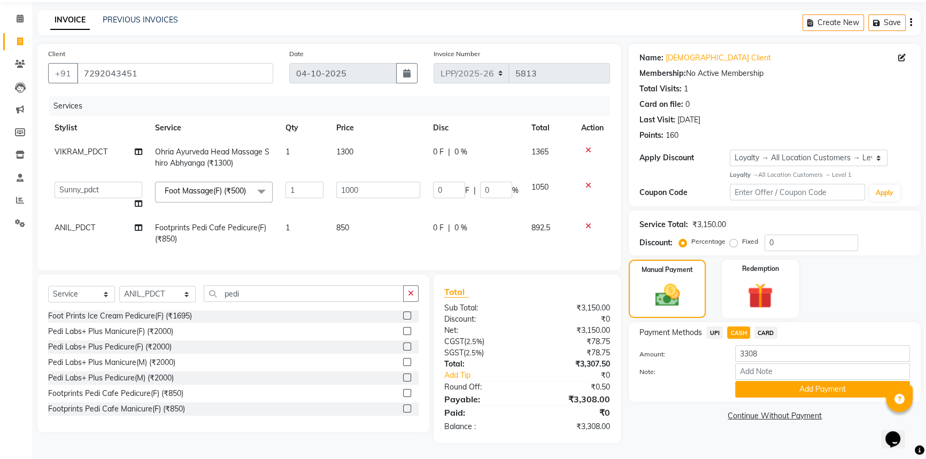
click at [752, 368] on div "Note:" at bounding box center [774, 373] width 287 height 18
click at [752, 381] on button "Add Payment" at bounding box center [822, 389] width 175 height 17
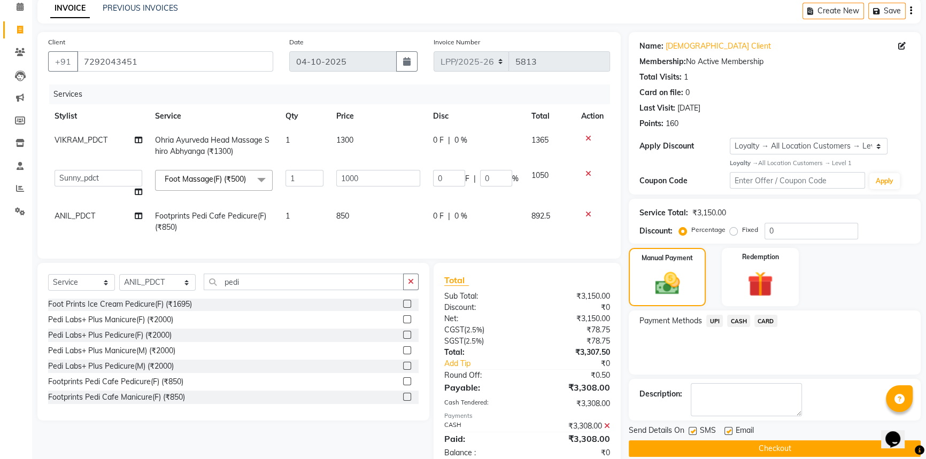
scroll to position [140, 0]
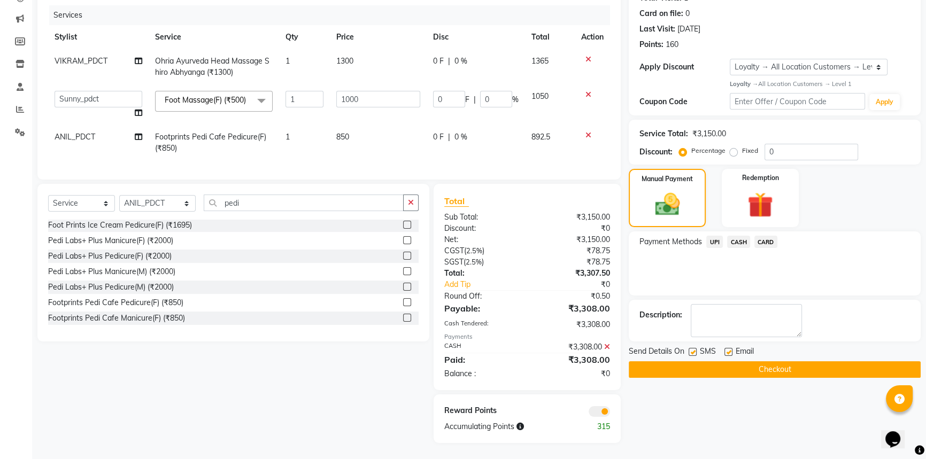
click at [744, 361] on button "Checkout" at bounding box center [775, 369] width 292 height 17
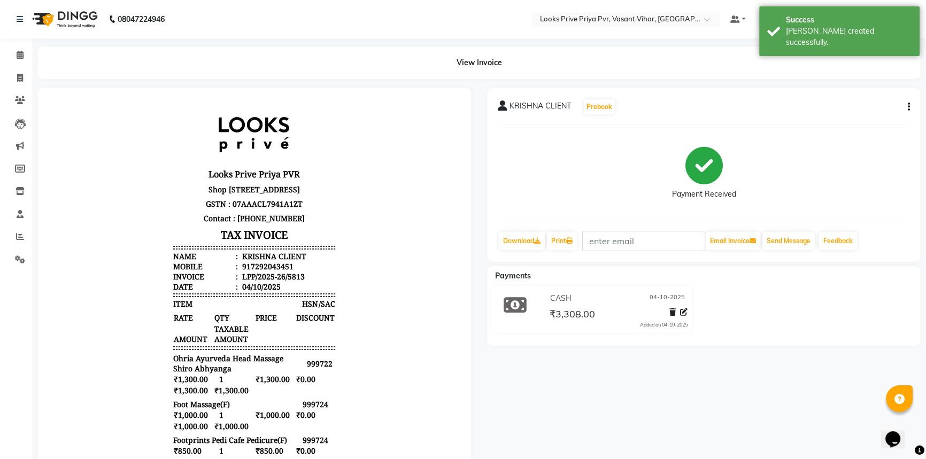
click at [548, 233] on div "Print" at bounding box center [562, 241] width 32 height 20
click at [561, 240] on link "Print" at bounding box center [562, 241] width 30 height 18
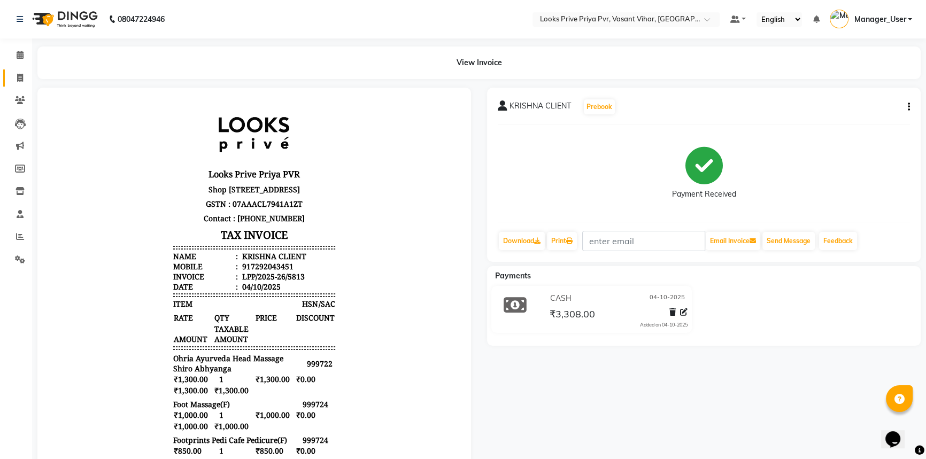
drag, startPoint x: 22, startPoint y: 84, endPoint x: 40, endPoint y: 337, distance: 254.0
click at [22, 84] on link "Invoice" at bounding box center [16, 78] width 26 height 18
select select "service"
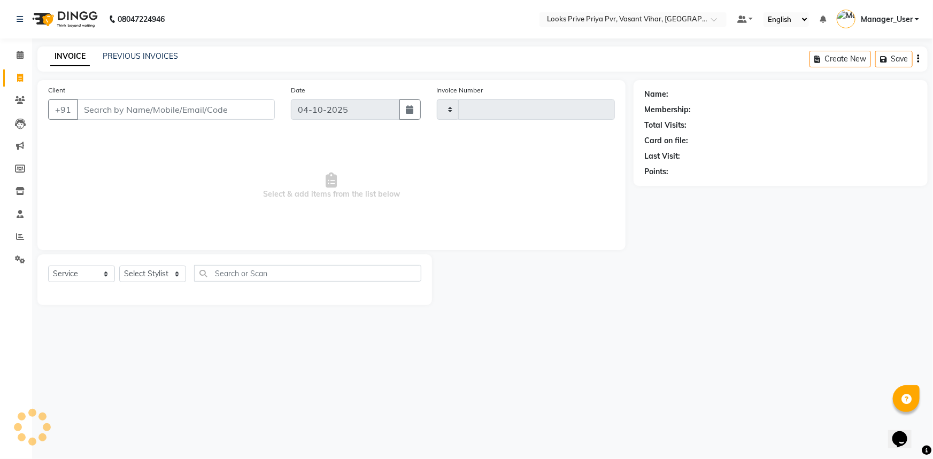
type input "5814"
select select "7646"
click at [19, 56] on icon at bounding box center [20, 55] width 7 height 8
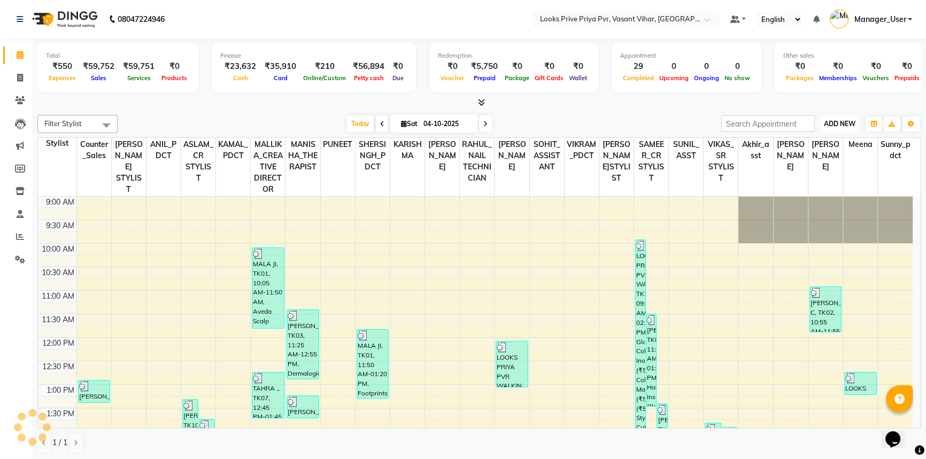
click at [850, 124] on span "ADD NEW" at bounding box center [840, 124] width 32 height 8
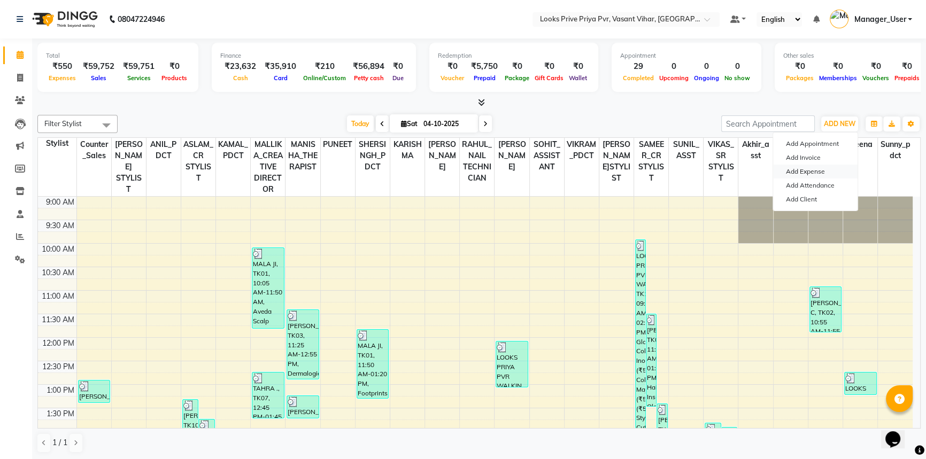
click at [821, 172] on link "Add Expense" at bounding box center [815, 172] width 84 height 14
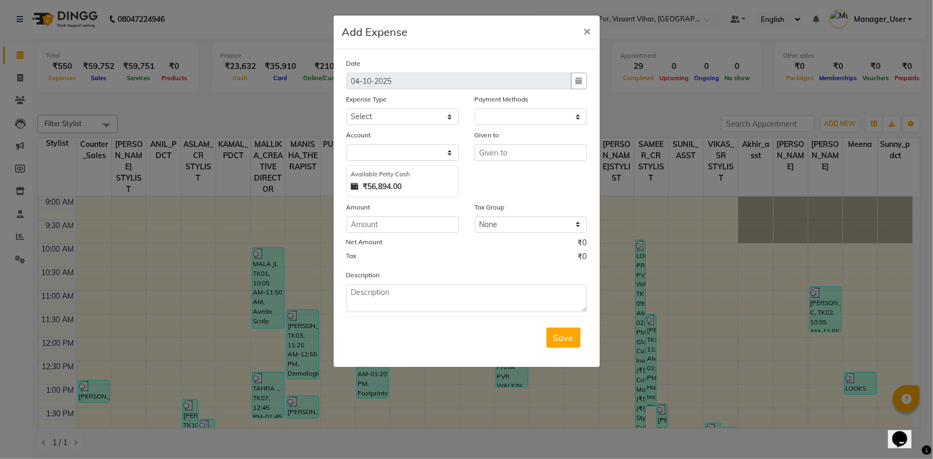
select select "1"
select select "6695"
click at [373, 112] on select "Select Accommodation Aesthetics Bank Deposit BLINKIT Cash Handover Client Refun…" at bounding box center [402, 117] width 112 height 17
select select "24892"
click at [346, 109] on select "Select Accommodation Aesthetics Bank Deposit BLINKIT Cash Handover Client Refun…" at bounding box center [402, 117] width 112 height 17
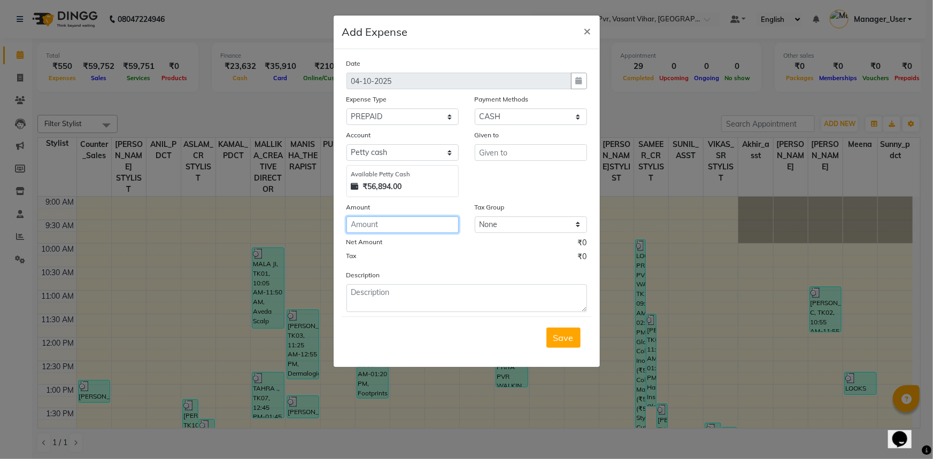
click at [386, 225] on input "number" at bounding box center [402, 225] width 112 height 17
type input "250"
click at [488, 153] on input "text" at bounding box center [531, 152] width 112 height 17
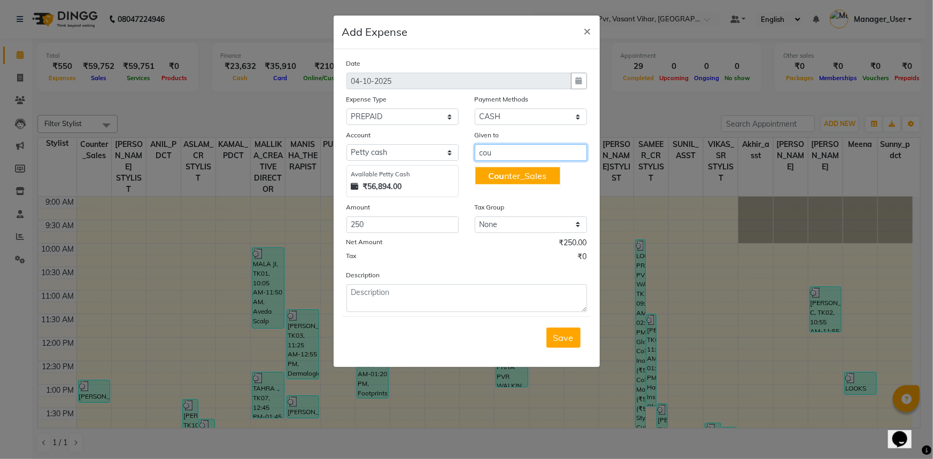
click at [503, 181] on span "Cou" at bounding box center [496, 176] width 16 height 11
type input "Counter_Sales"
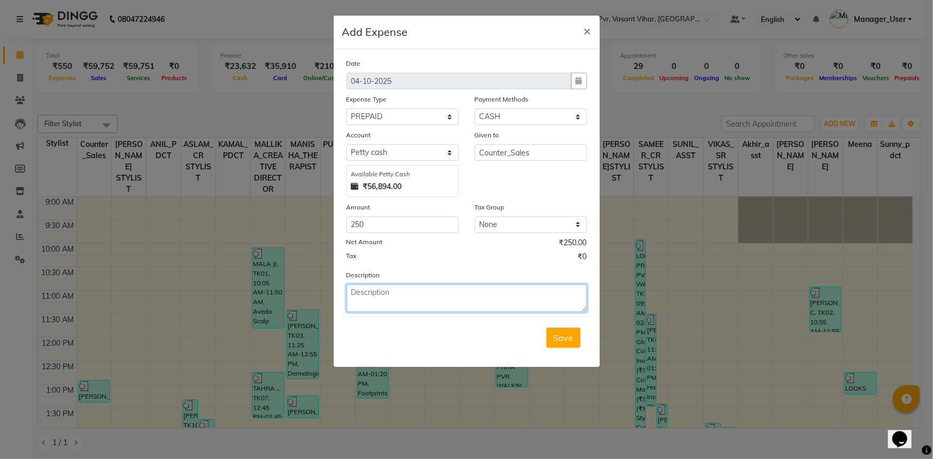
click at [447, 298] on textarea at bounding box center [466, 298] width 241 height 28
click at [489, 292] on textarea "prepaid card 10k incentive to mallika 3ed october" at bounding box center [466, 298] width 241 height 28
click at [458, 295] on textarea "prepaid card 10k incentive to mallika 3rd october" at bounding box center [466, 298] width 241 height 28
type textarea "prepaid card 10k incentive to [PERSON_NAME] [DATE]"
click at [558, 342] on span "Save" at bounding box center [563, 338] width 20 height 11
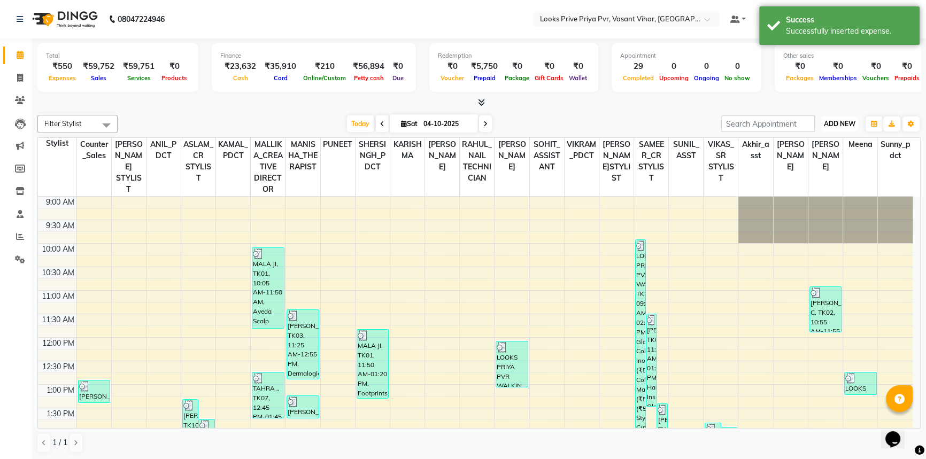
click at [841, 120] on span "ADD NEW" at bounding box center [840, 124] width 32 height 8
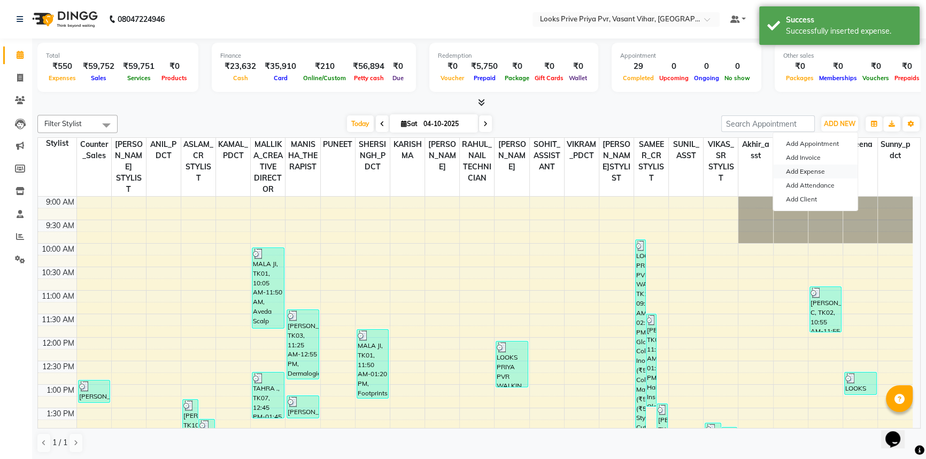
click at [802, 176] on link "Add Expense" at bounding box center [815, 172] width 84 height 14
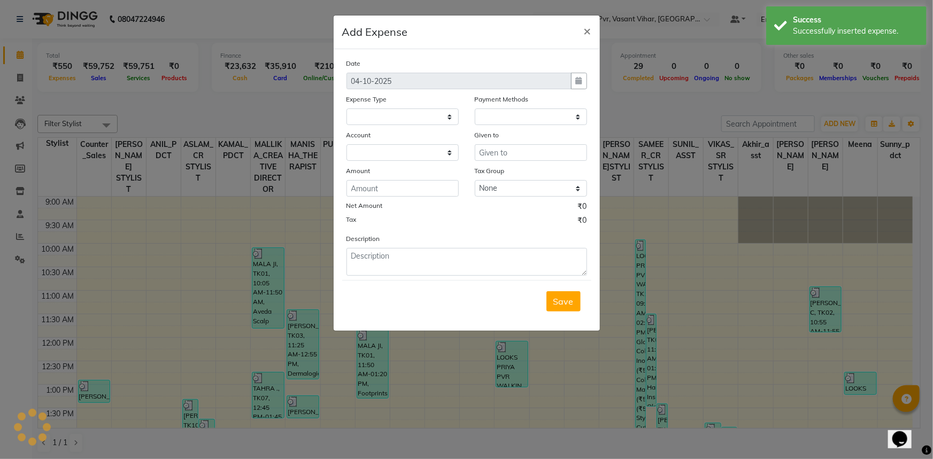
select select
select select "1"
select select "6695"
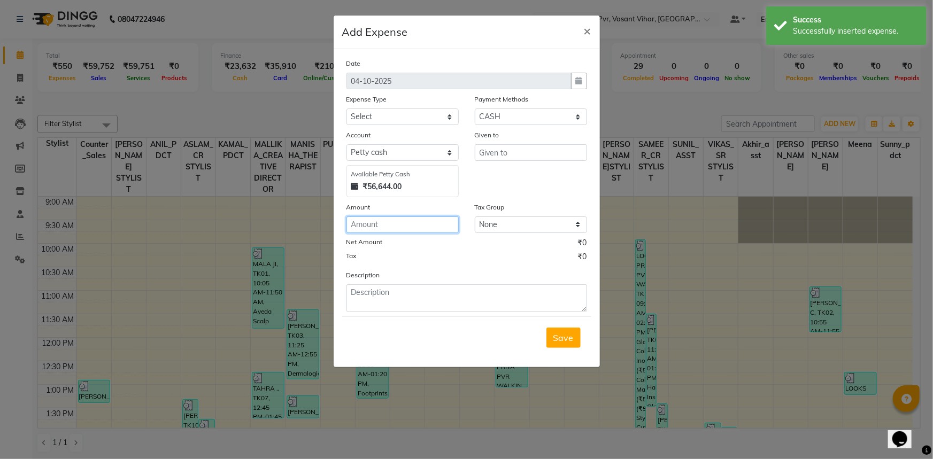
click at [387, 233] on input "number" at bounding box center [402, 225] width 112 height 17
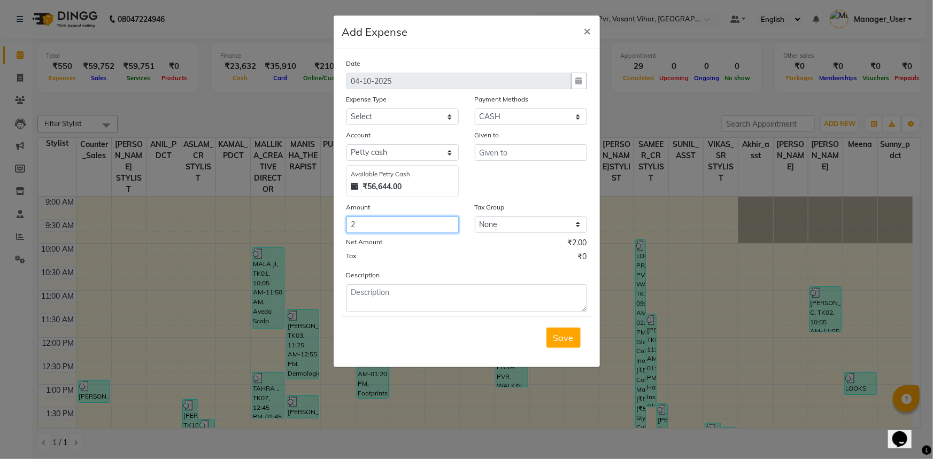
drag, startPoint x: 372, startPoint y: 228, endPoint x: 222, endPoint y: 239, distance: 150.1
click at [222, 239] on ngb-modal-window "Add Expense × Date 04-10-2025 Expense Type Select Accommodation Aesthetics Bank…" at bounding box center [466, 229] width 933 height 459
type input "453"
click at [489, 155] on input "text" at bounding box center [531, 152] width 112 height 17
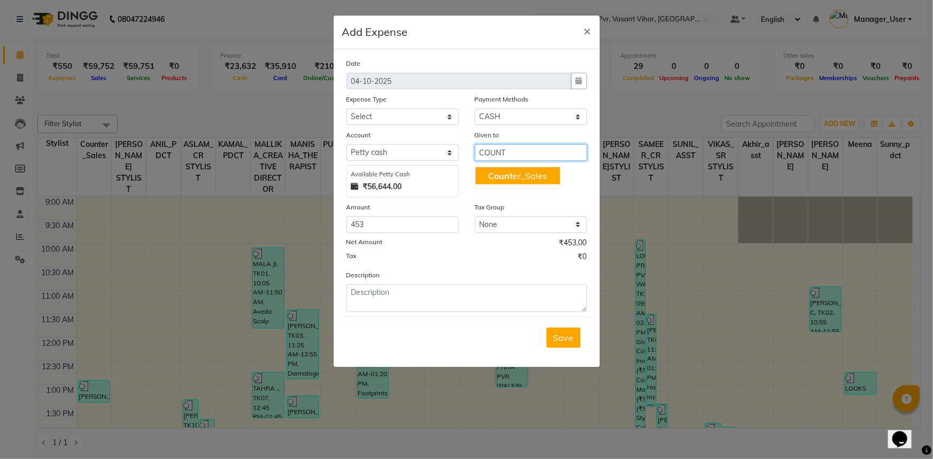
click at [499, 177] on span "Count" at bounding box center [500, 176] width 25 height 11
type input "Counter_Sales"
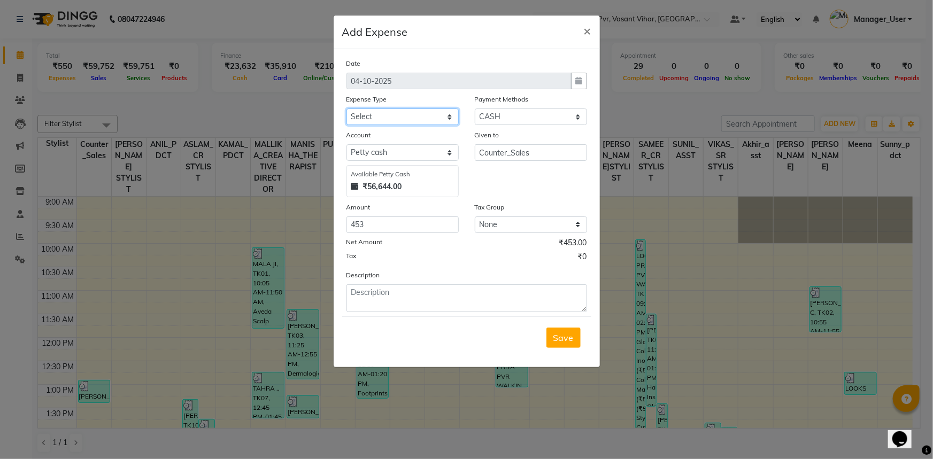
click at [423, 117] on select "Select Accommodation Aesthetics Bank Deposit BLINKIT Cash Handover Client Refun…" at bounding box center [402, 117] width 112 height 17
select select "24888"
click at [346, 109] on select "Select Accommodation Aesthetics Bank Deposit BLINKIT Cash Handover Client Refun…" at bounding box center [402, 117] width 112 height 17
click at [386, 295] on textarea at bounding box center [466, 298] width 241 height 28
click at [439, 296] on textarea "PRODUCT INCENTIVE TI MALLIKA 3RD OCT" at bounding box center [466, 298] width 241 height 28
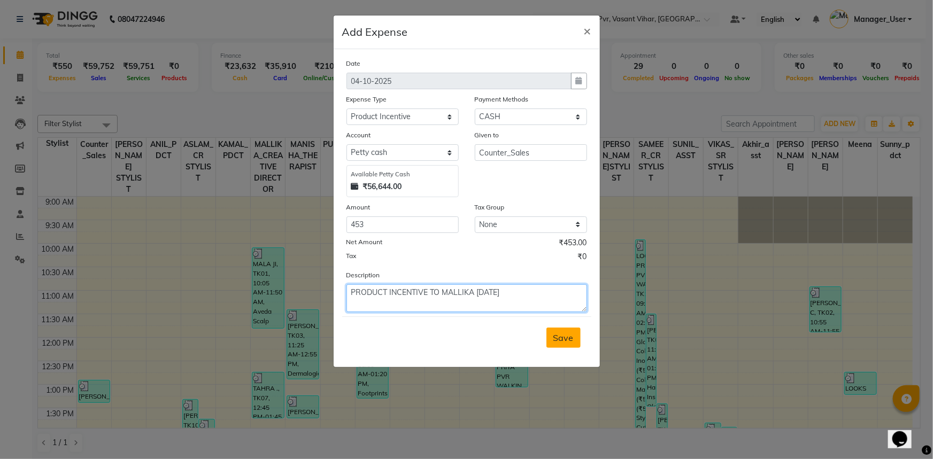
type textarea "PRODUCT INCENTIVE TO MALLIKA [DATE]"
click at [560, 339] on span "Save" at bounding box center [563, 338] width 20 height 11
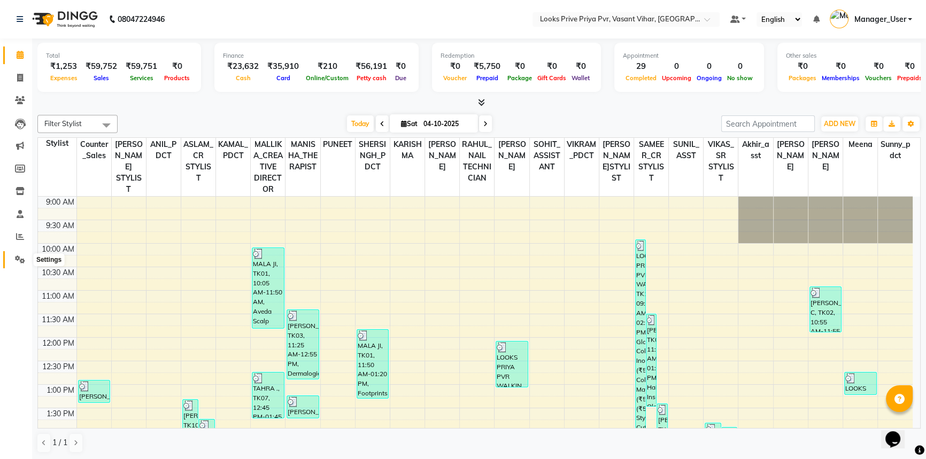
click at [12, 262] on span at bounding box center [20, 260] width 19 height 12
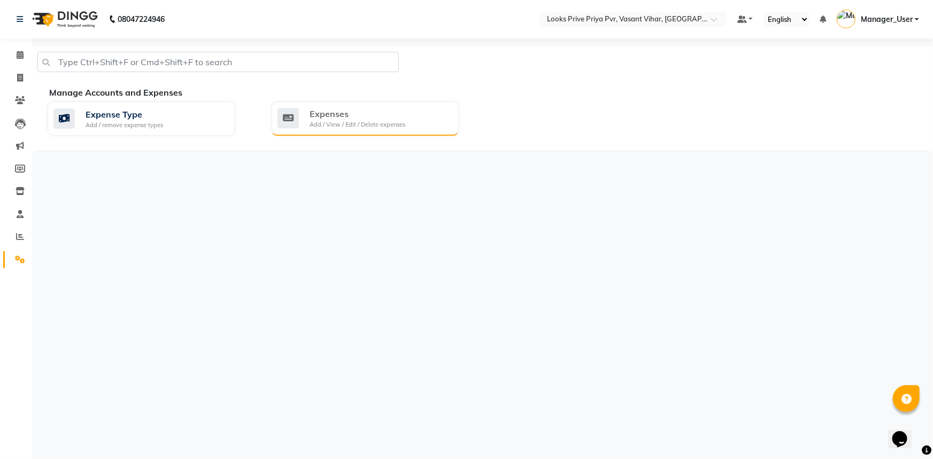
click at [384, 119] on div "Expenses" at bounding box center [358, 113] width 96 height 13
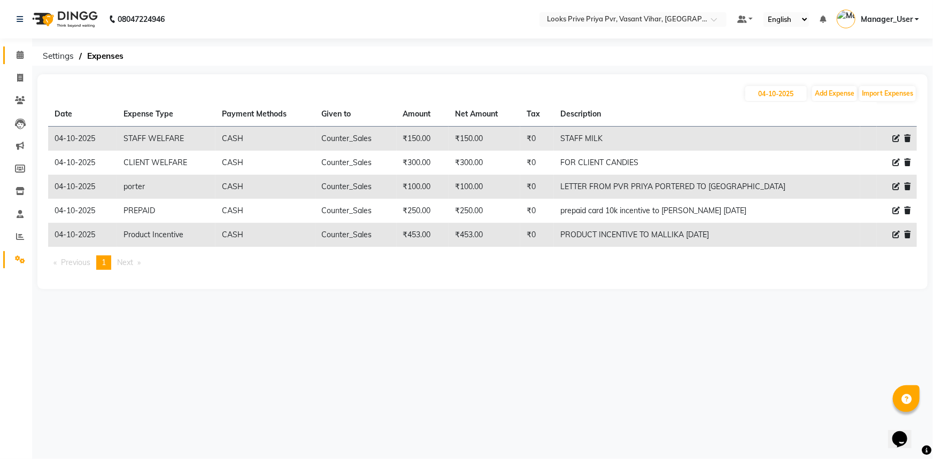
drag, startPoint x: 21, startPoint y: 55, endPoint x: 21, endPoint y: 60, distance: 5.4
click at [21, 55] on icon at bounding box center [20, 55] width 7 height 8
